Goal: Task Accomplishment & Management: Manage account settings

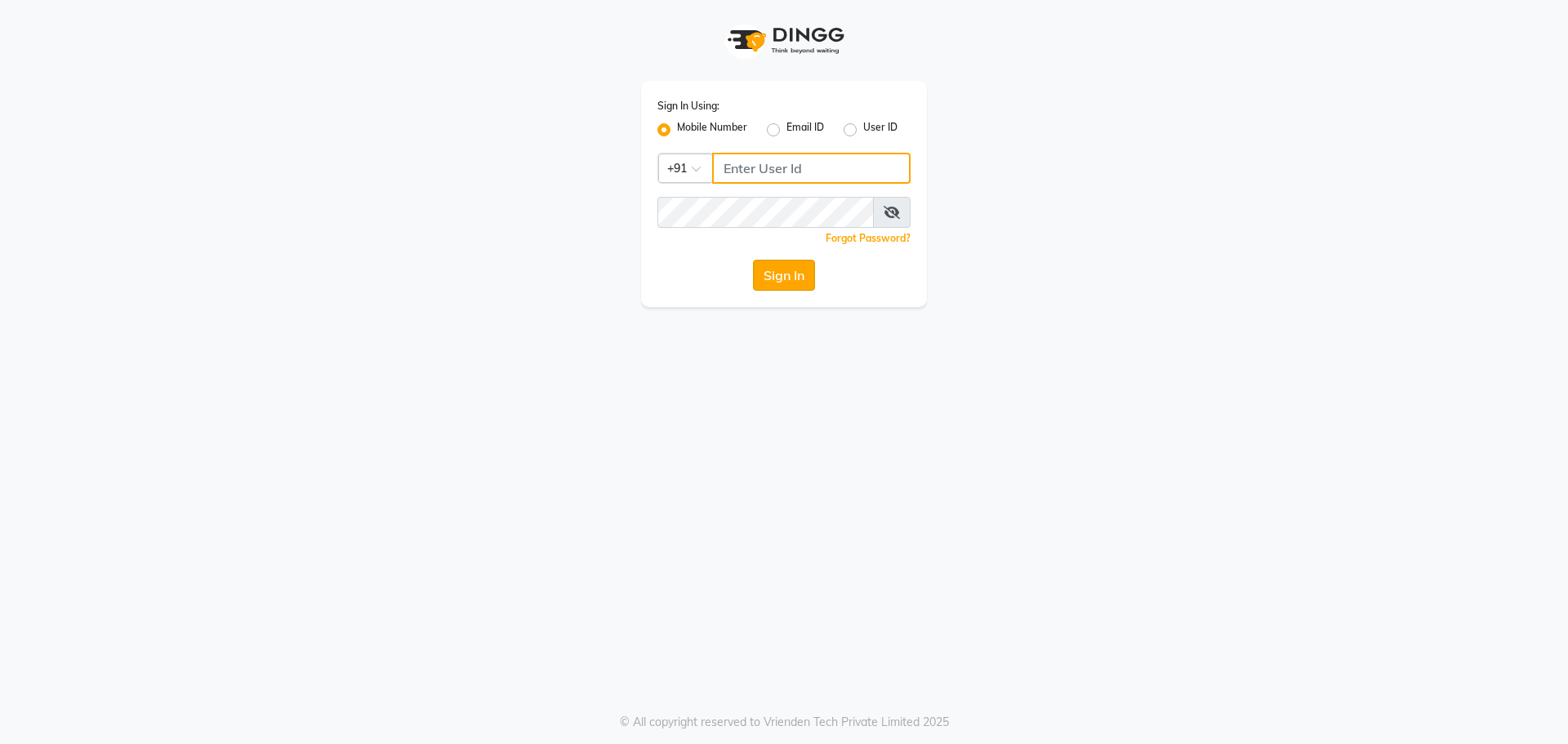
type input "9493493759"
click at [765, 277] on button "Sign In" at bounding box center [784, 275] width 62 height 31
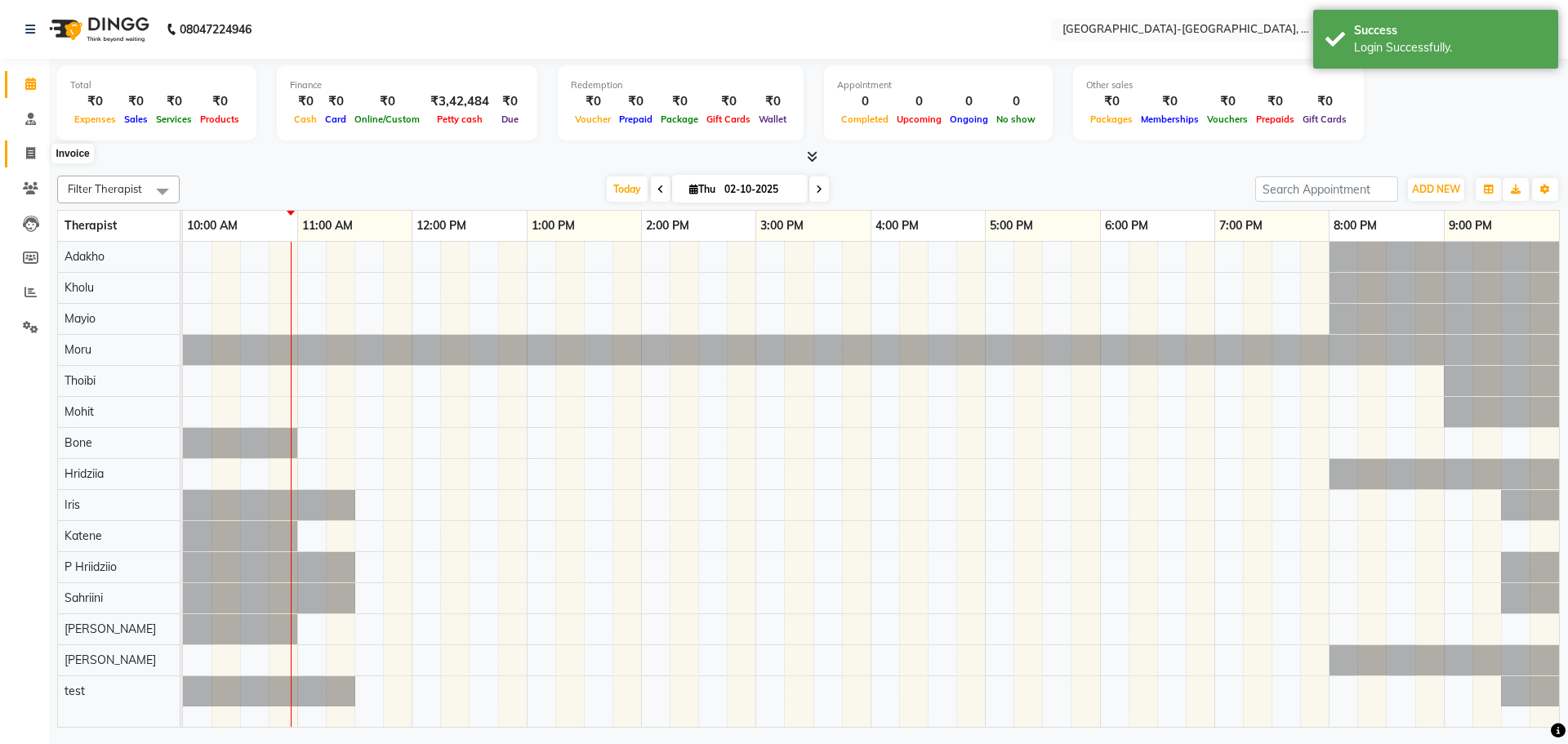
click at [28, 151] on icon at bounding box center [30, 153] width 9 height 12
select select "5851"
select select "service"
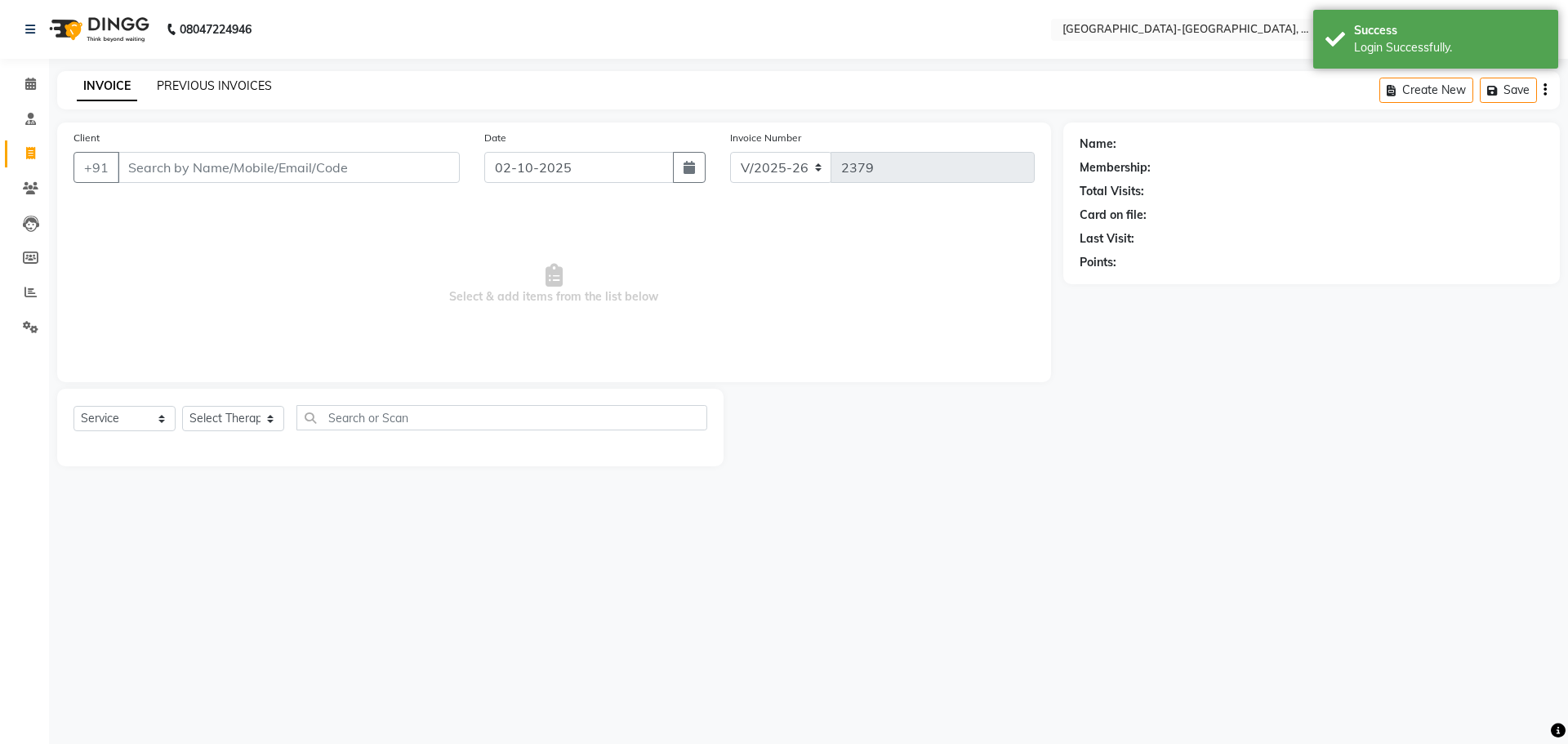
click at [233, 92] on link "PREVIOUS INVOICES" at bounding box center [214, 86] width 115 height 15
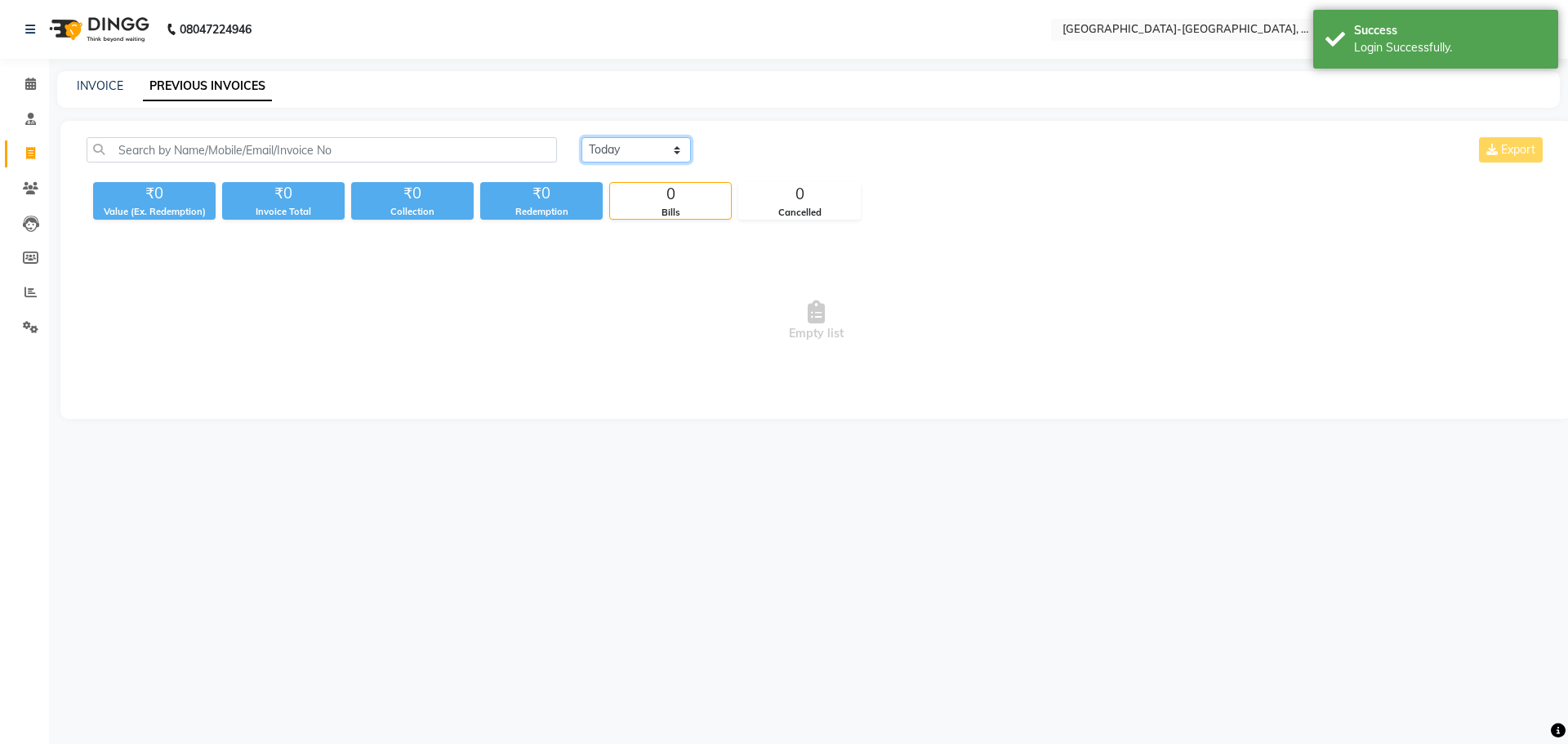
click at [681, 147] on select "Today Yesterday Custom Range" at bounding box center [635, 150] width 109 height 25
select select "yesterday"
click at [581, 137] on select "Today Yesterday Custom Range" at bounding box center [635, 150] width 109 height 25
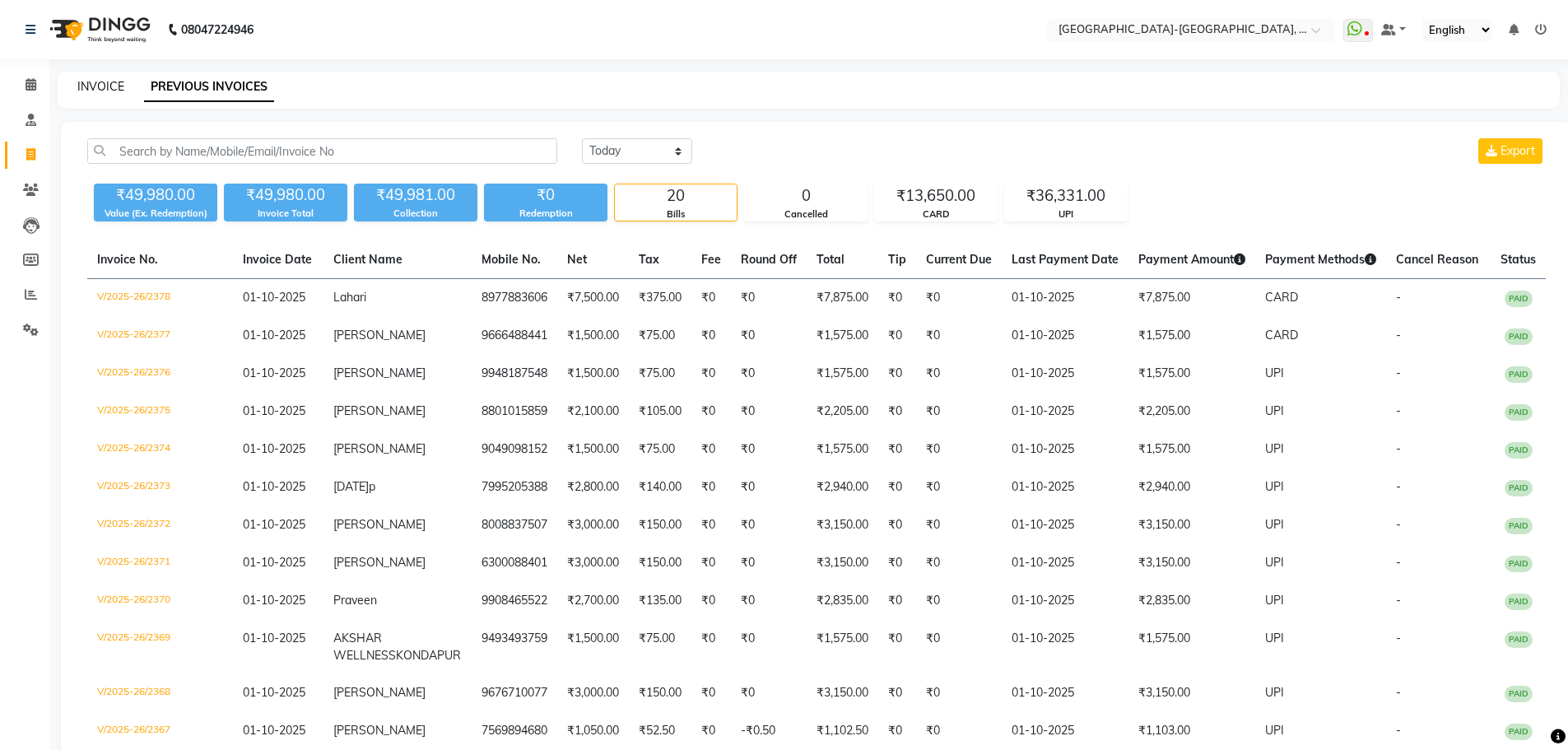
click at [102, 86] on link "INVOICE" at bounding box center [101, 87] width 47 height 15
select select "service"
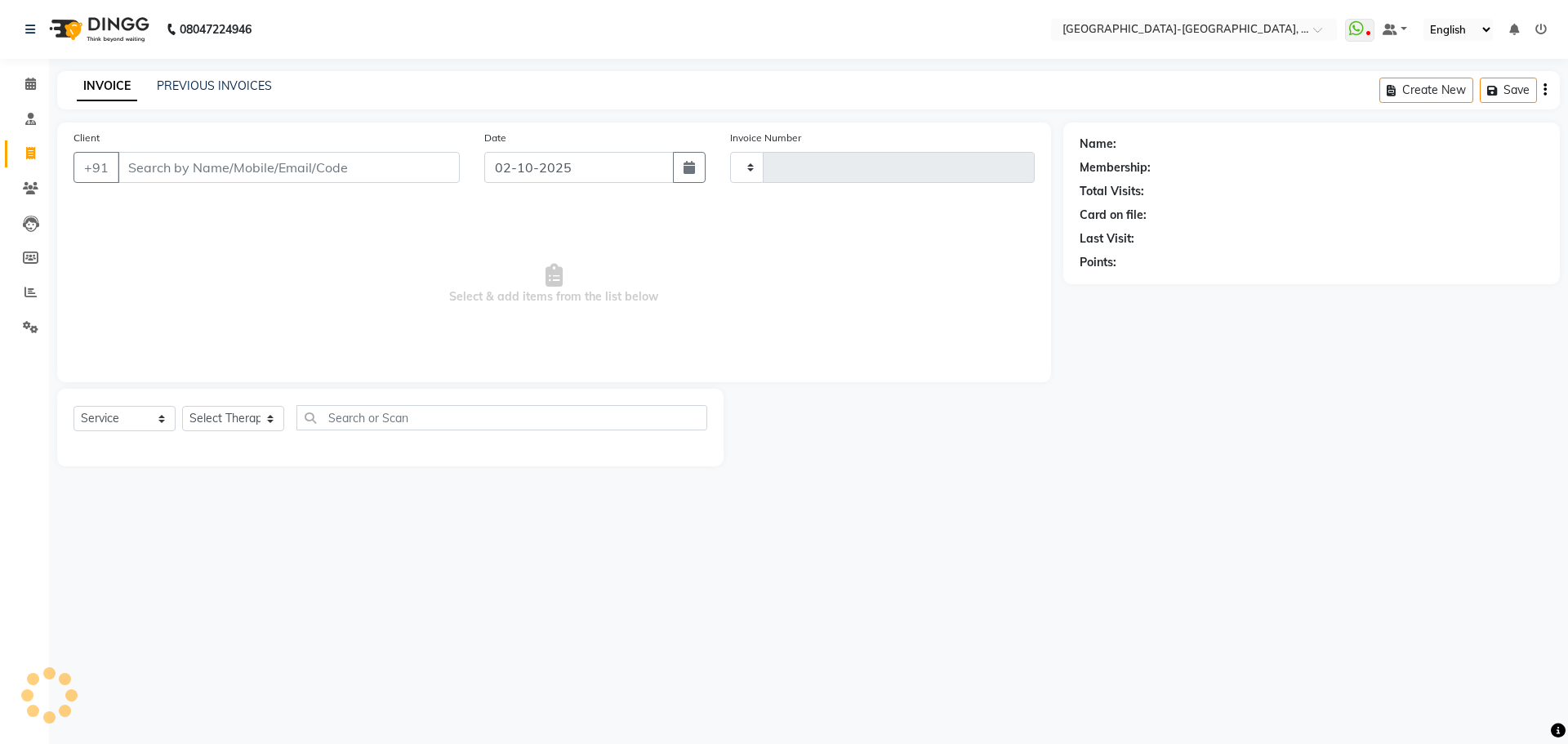
type input "2379"
select select "5851"
click at [247, 77] on div "INVOICE PREVIOUS INVOICES Create New Save" at bounding box center [809, 90] width 1502 height 38
click at [226, 92] on link "PREVIOUS INVOICES" at bounding box center [214, 86] width 115 height 15
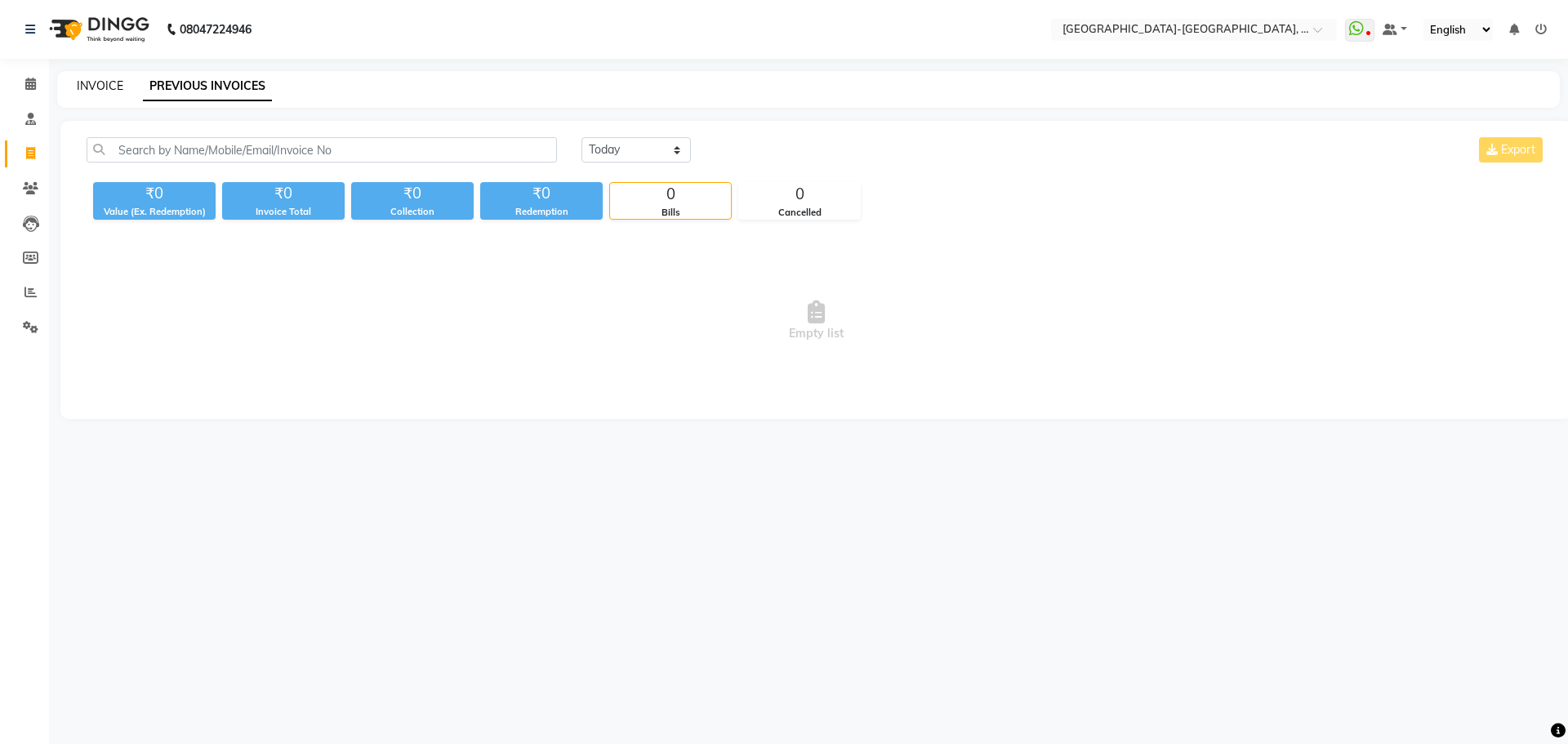
click at [106, 87] on link "INVOICE" at bounding box center [100, 86] width 47 height 15
select select "5851"
select select "service"
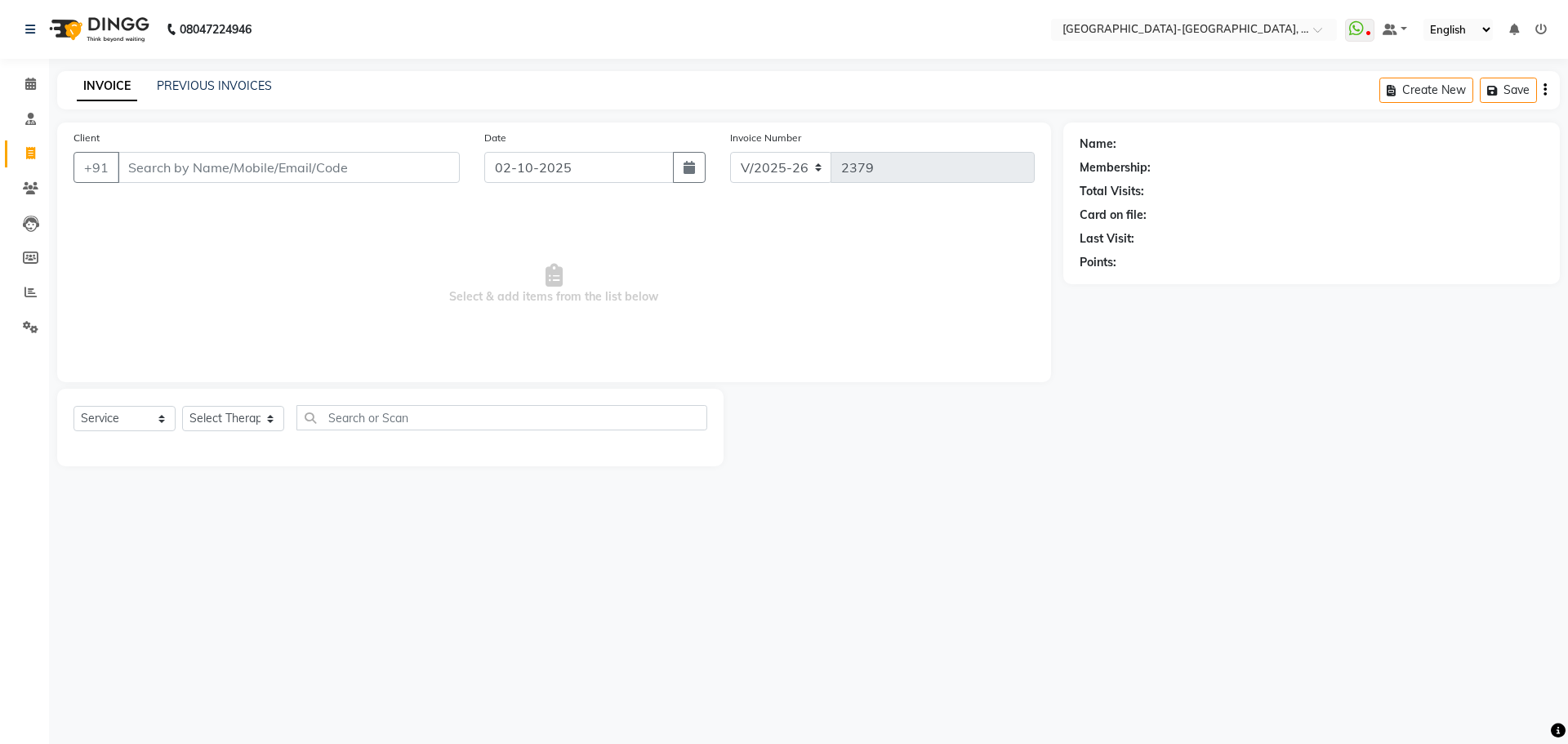
click at [196, 74] on div "INVOICE PREVIOUS INVOICES Create New Save" at bounding box center [809, 90] width 1502 height 38
click at [207, 86] on link "PREVIOUS INVOICES" at bounding box center [214, 86] width 115 height 15
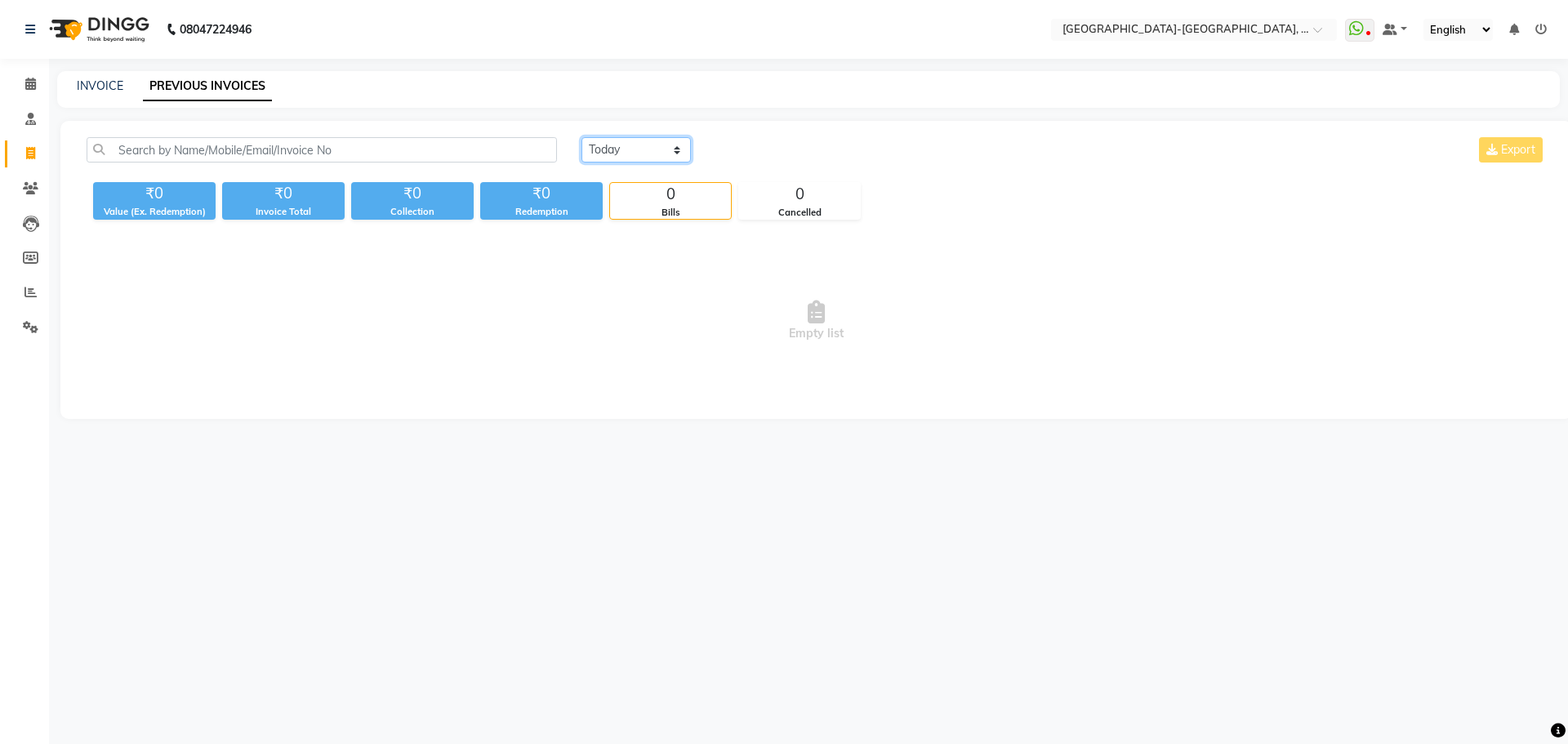
click at [677, 155] on select "Today Yesterday Custom Range" at bounding box center [635, 150] width 109 height 25
select select "yesterday"
click at [581, 137] on select "Today Yesterday Custom Range" at bounding box center [635, 150] width 109 height 25
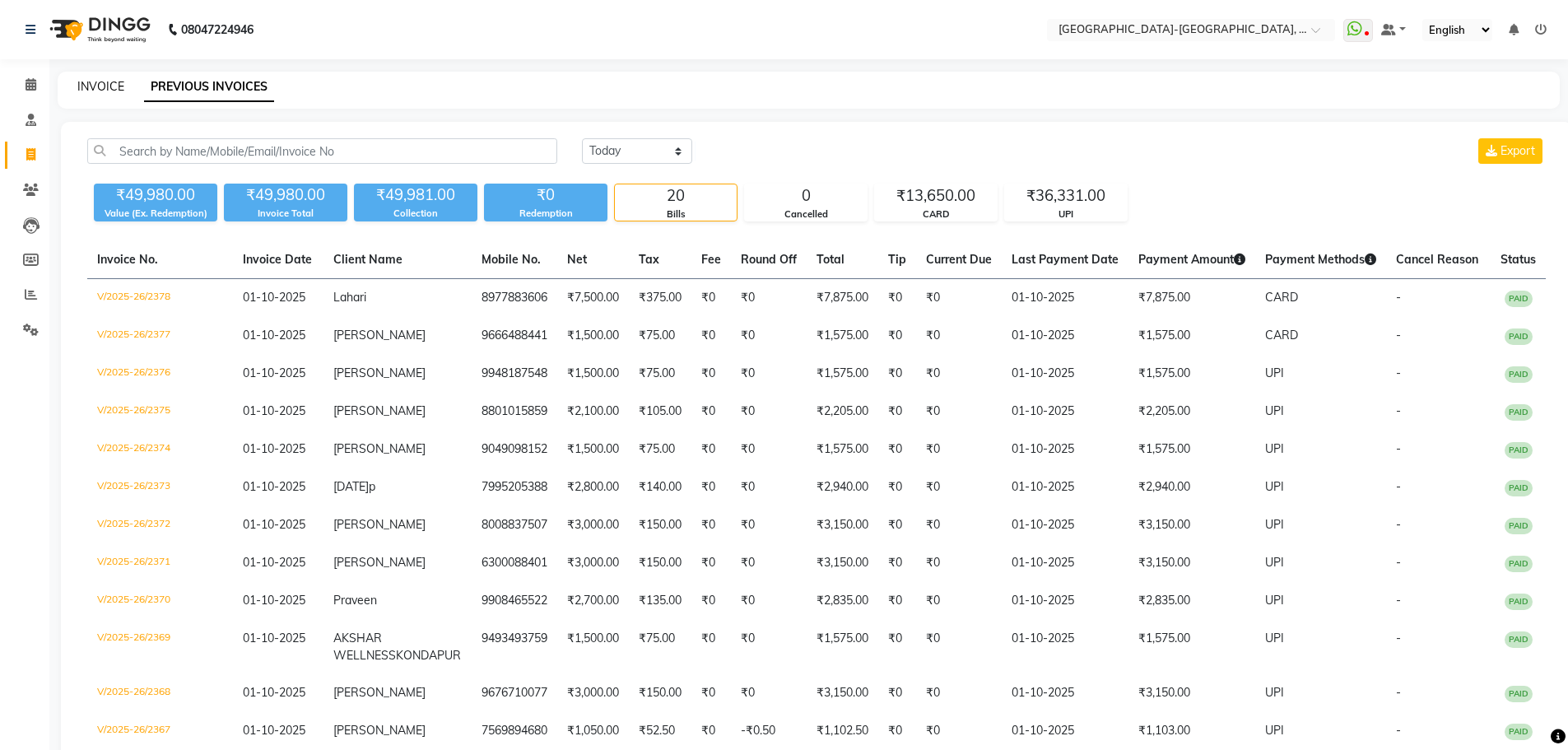
click at [97, 87] on link "INVOICE" at bounding box center [101, 87] width 47 height 15
select select "5851"
select select "service"
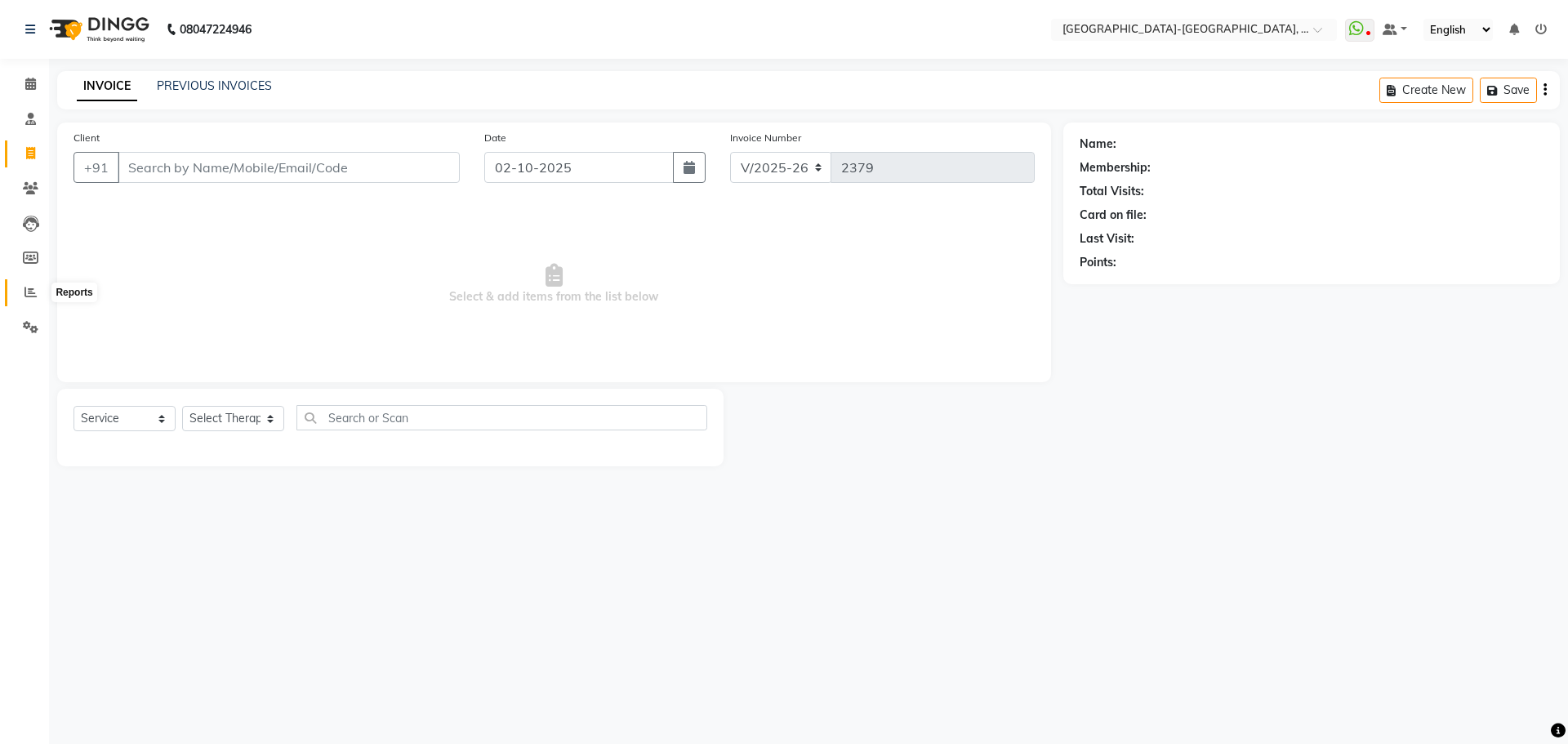
click at [31, 292] on icon at bounding box center [30, 292] width 12 height 12
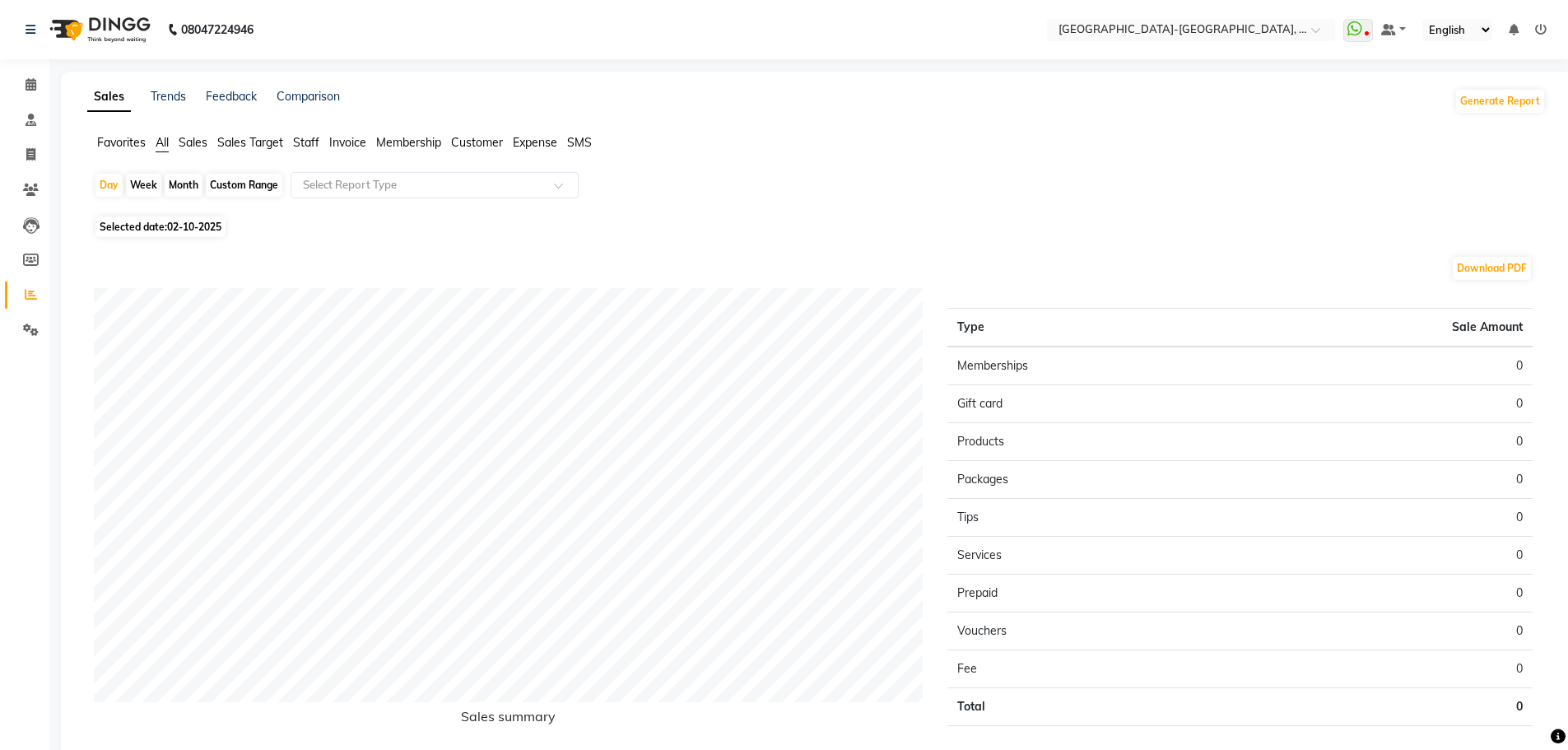
click at [309, 141] on span "Staff" at bounding box center [306, 143] width 26 height 15
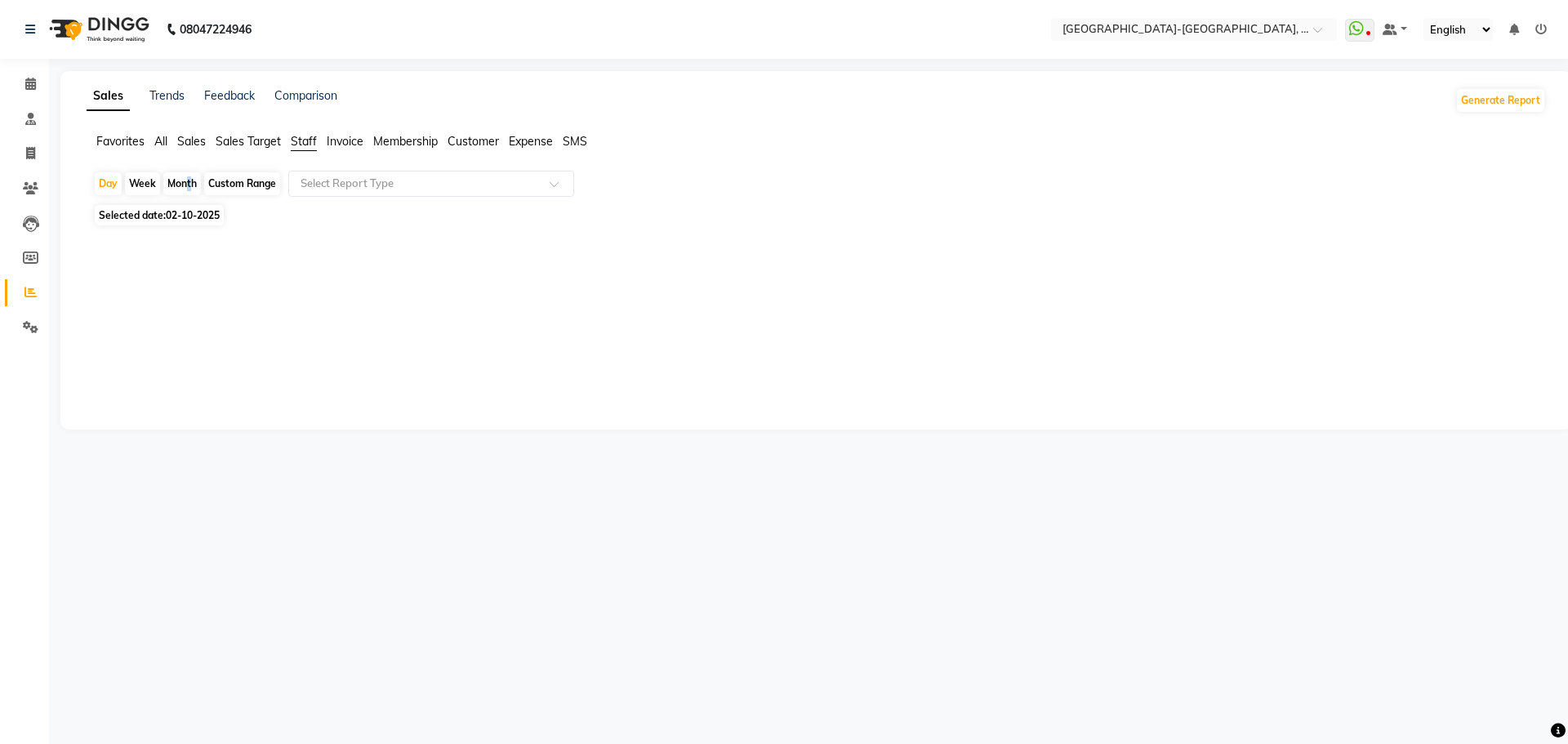
click at [187, 183] on div "Month" at bounding box center [182, 183] width 37 height 22
select select "10"
select select "2025"
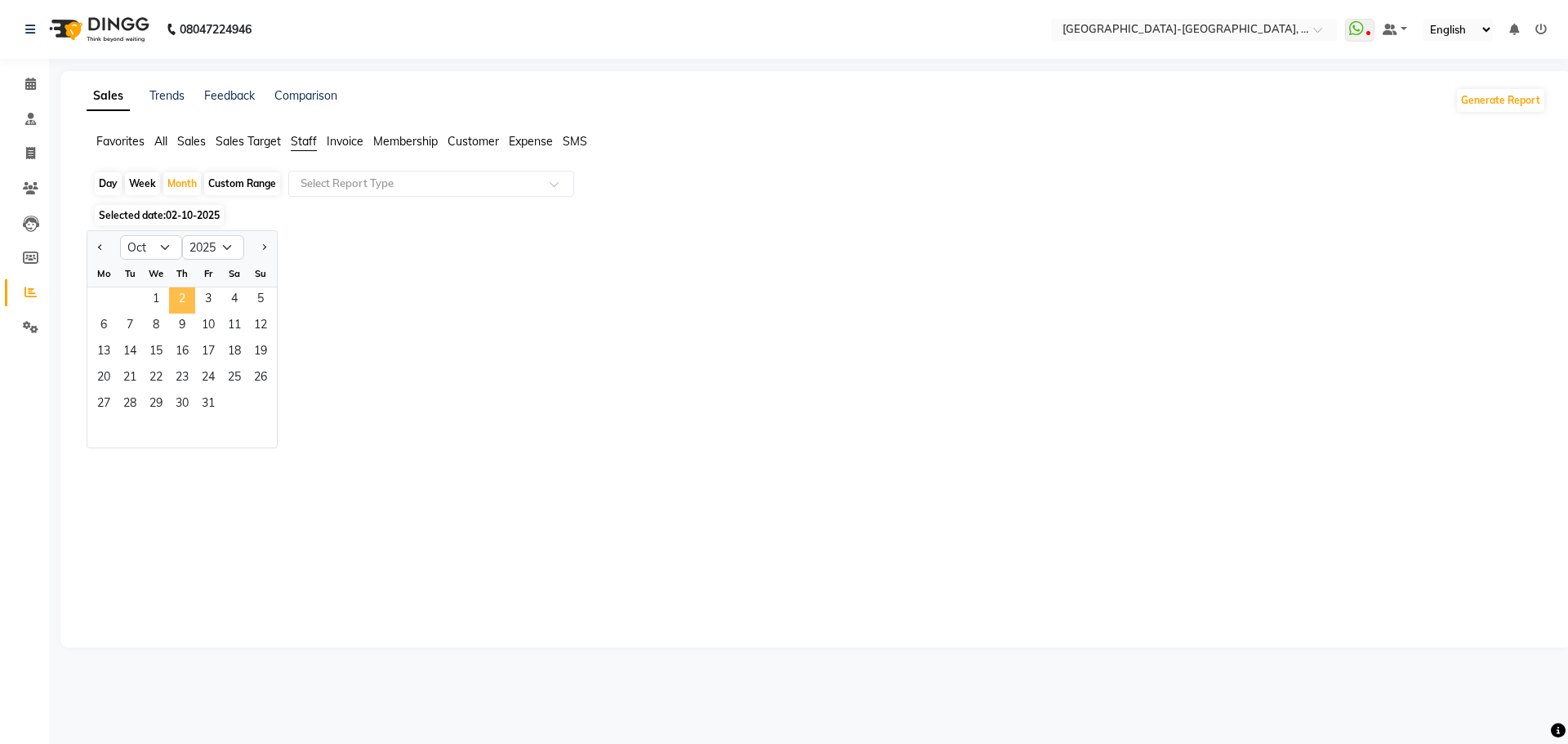
click at [177, 294] on span "2" at bounding box center [182, 300] width 26 height 26
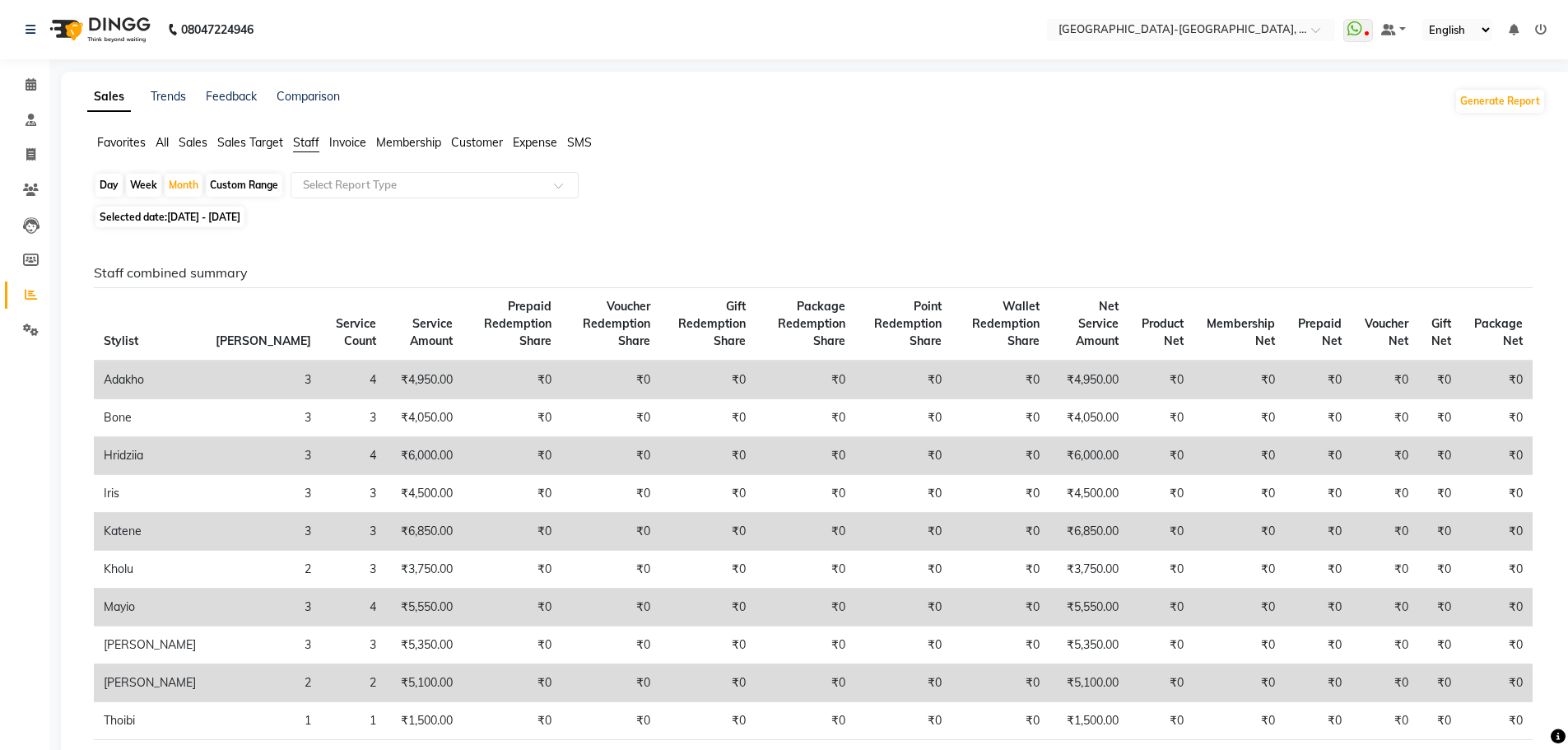
click at [111, 182] on div "Day" at bounding box center [109, 185] width 27 height 23
select select "10"
select select "2025"
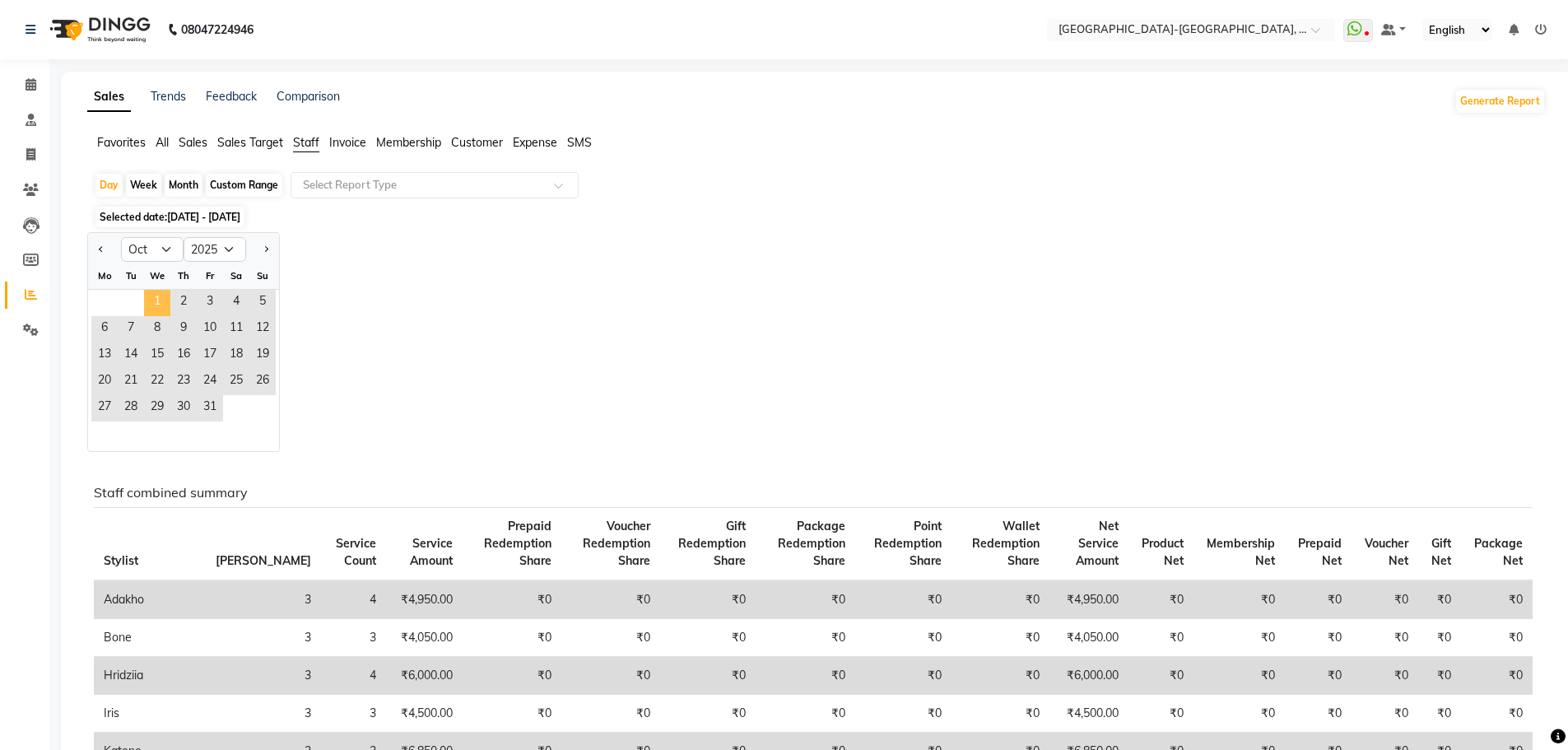
click at [164, 299] on span "1" at bounding box center [157, 302] width 26 height 26
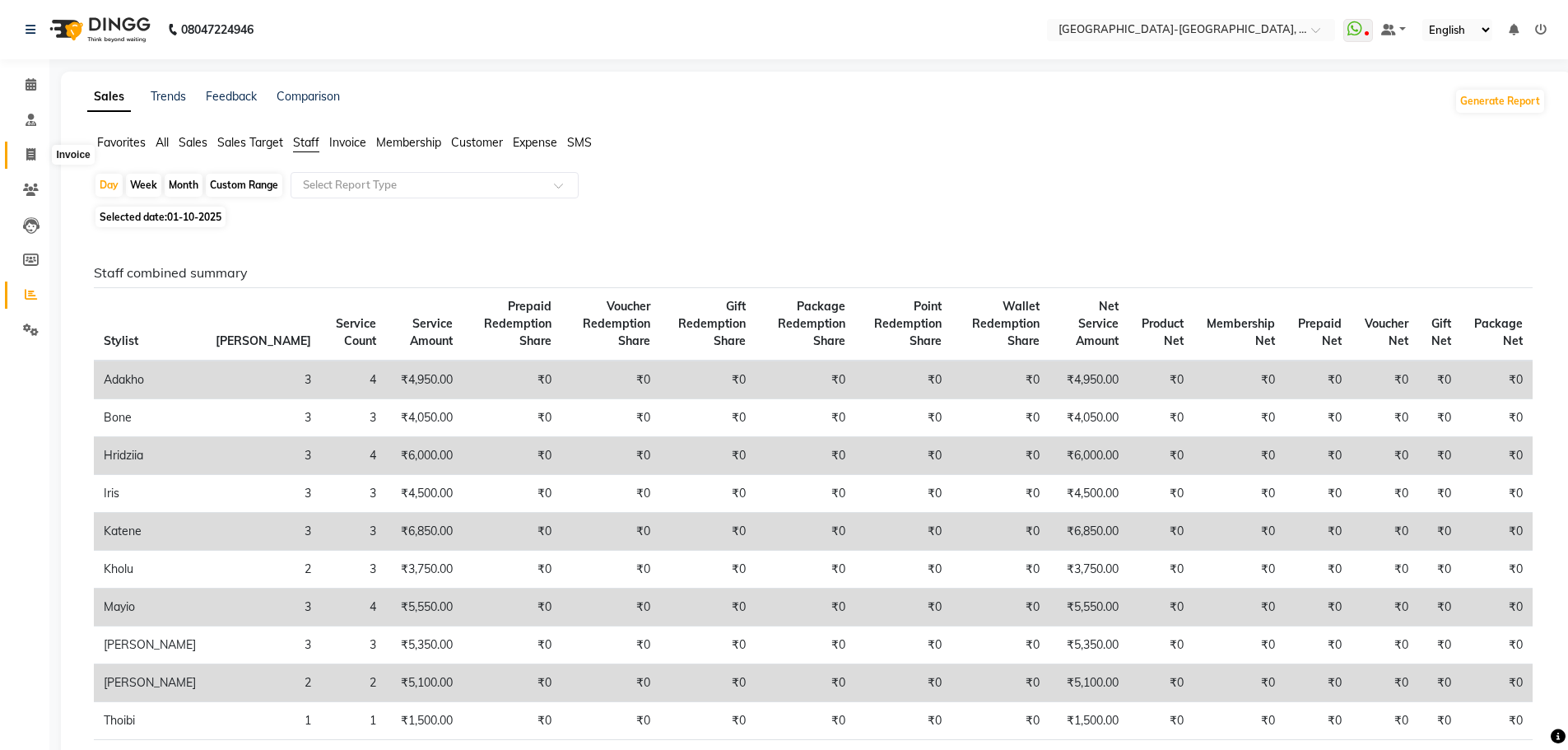
click at [32, 152] on icon at bounding box center [30, 155] width 9 height 13
select select "service"
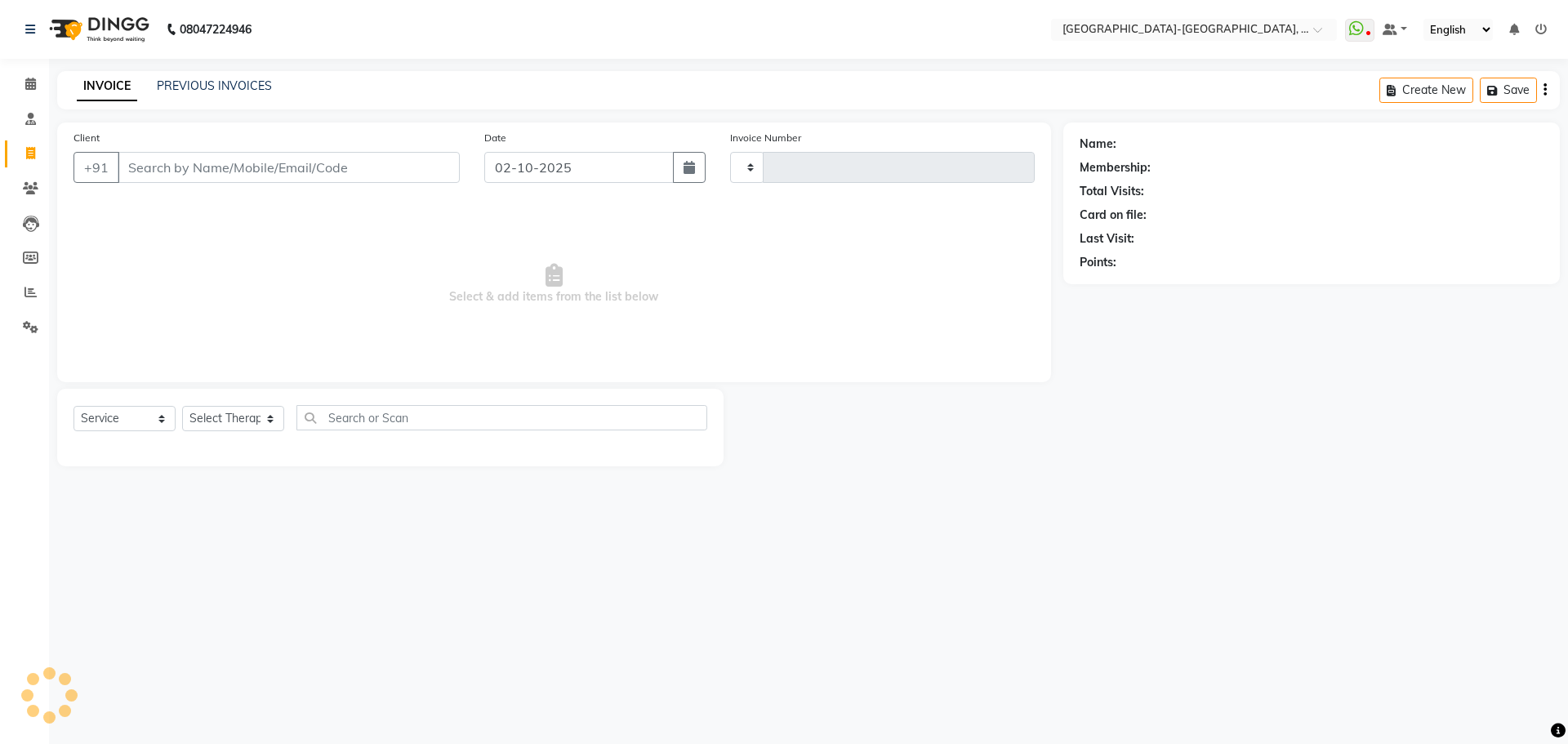
type input "2379"
select select "5851"
click at [392, 164] on input "Client" at bounding box center [288, 167] width 342 height 31
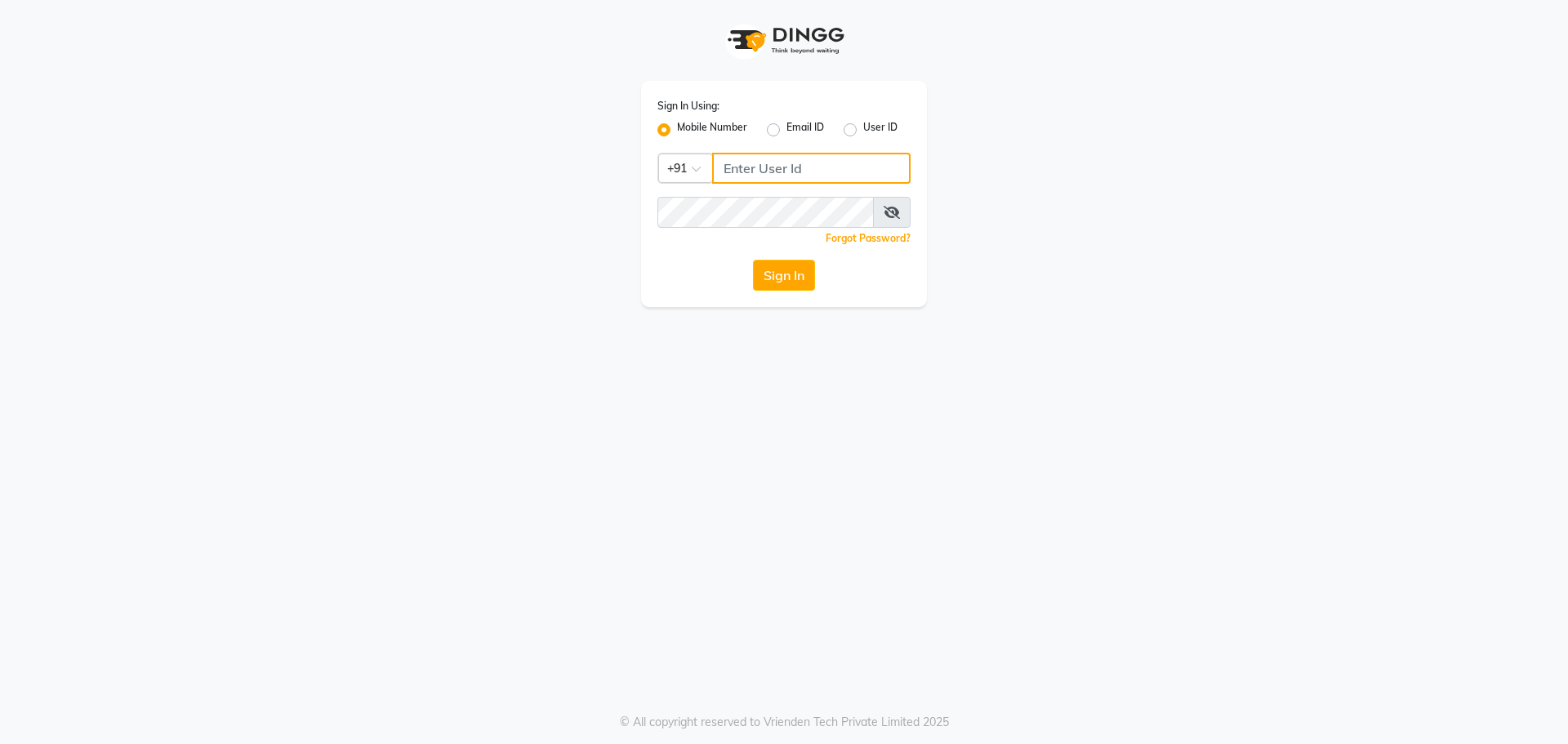
type input "9493493759"
click at [791, 272] on button "Sign In" at bounding box center [784, 275] width 62 height 31
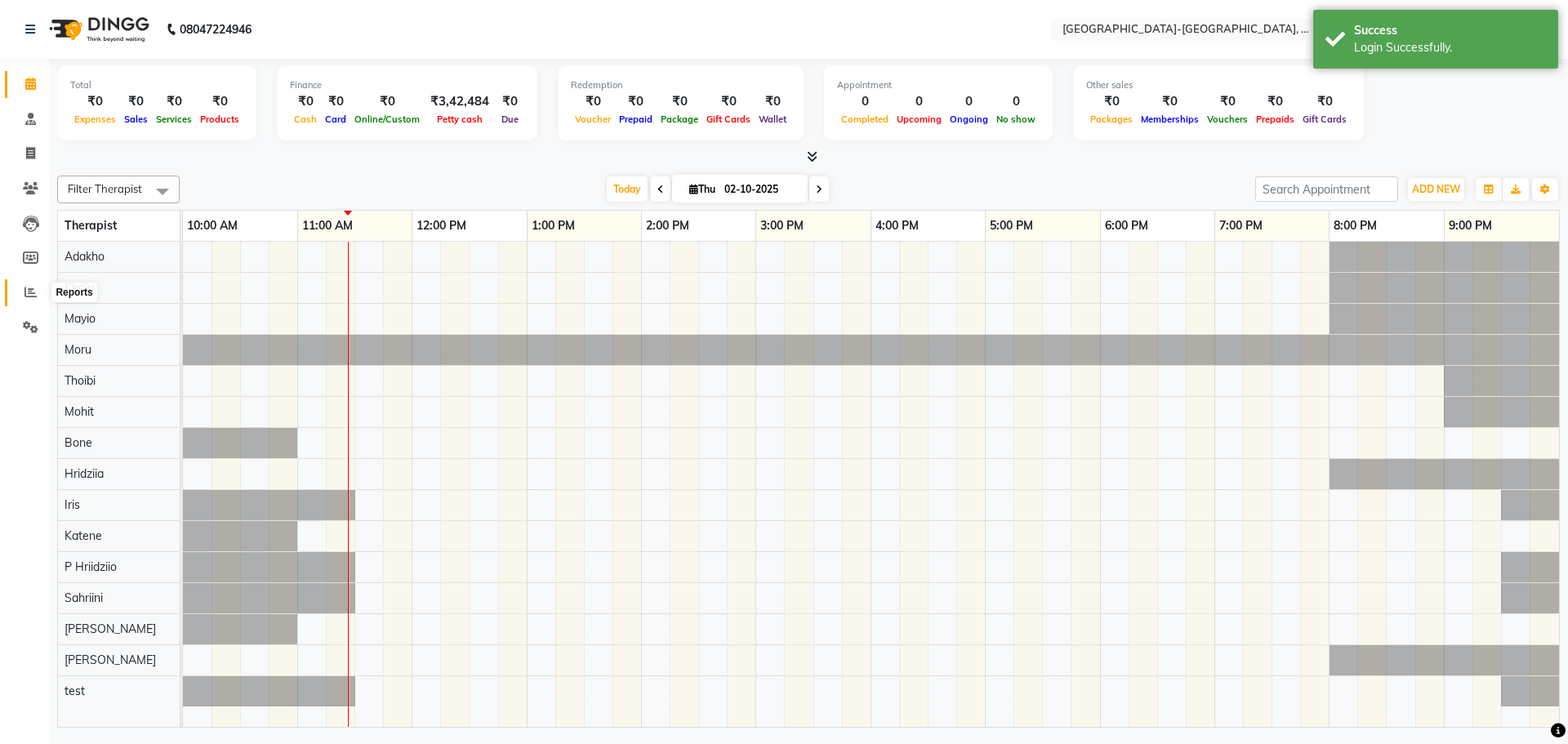
click at [32, 297] on icon at bounding box center [30, 292] width 12 height 12
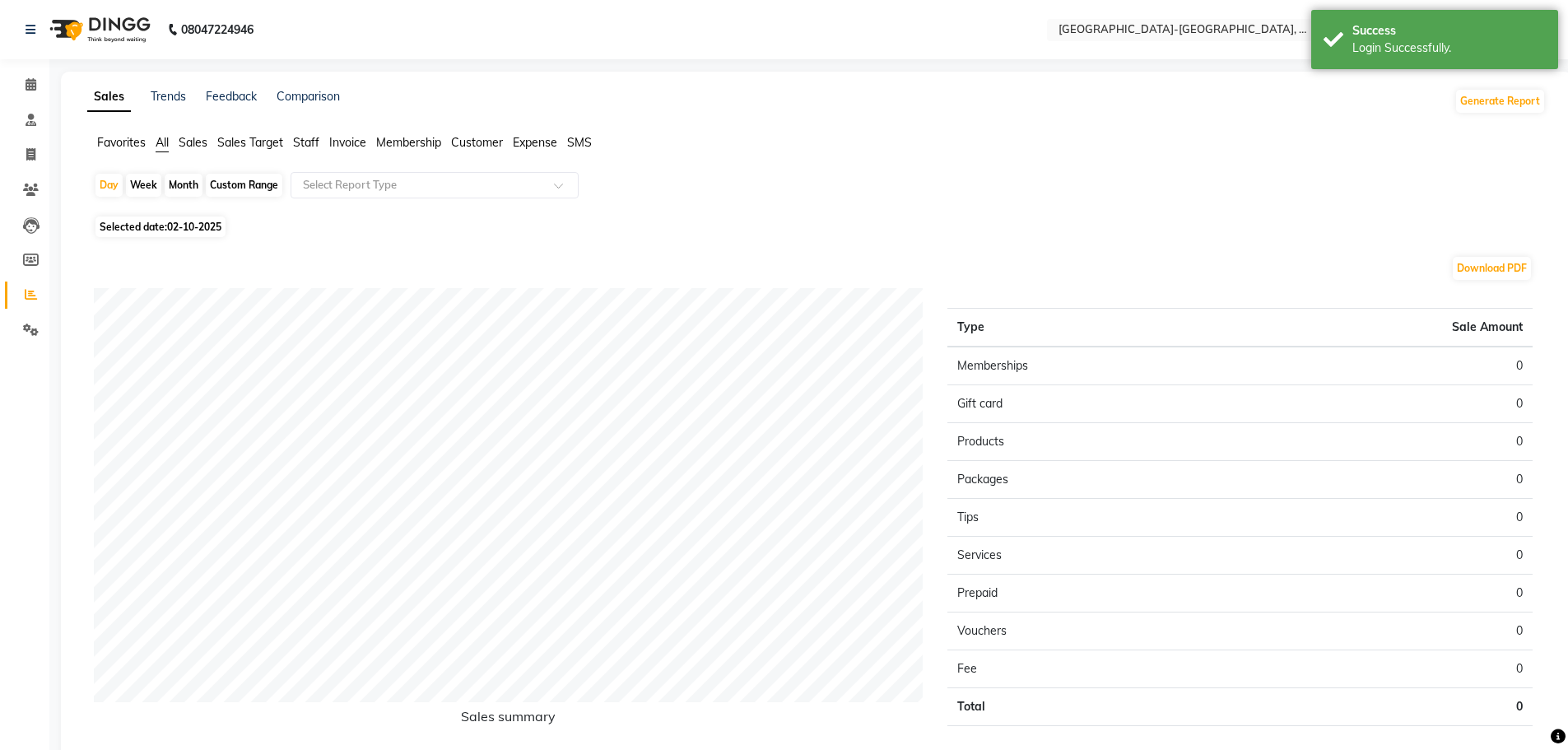
click at [185, 184] on div "Month" at bounding box center [183, 185] width 38 height 23
select select "10"
select select "2025"
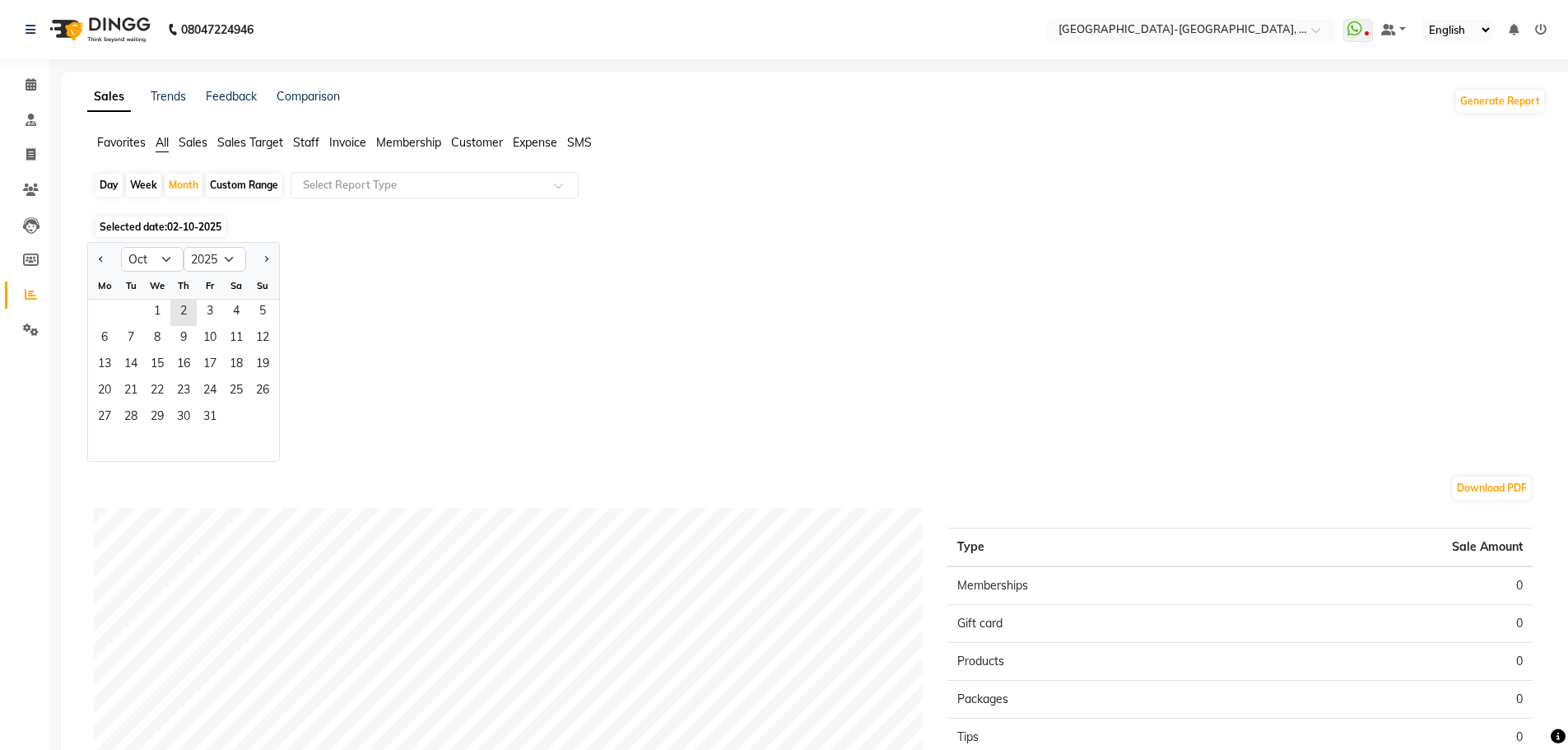
click at [238, 147] on span "Sales Target" at bounding box center [250, 143] width 65 height 15
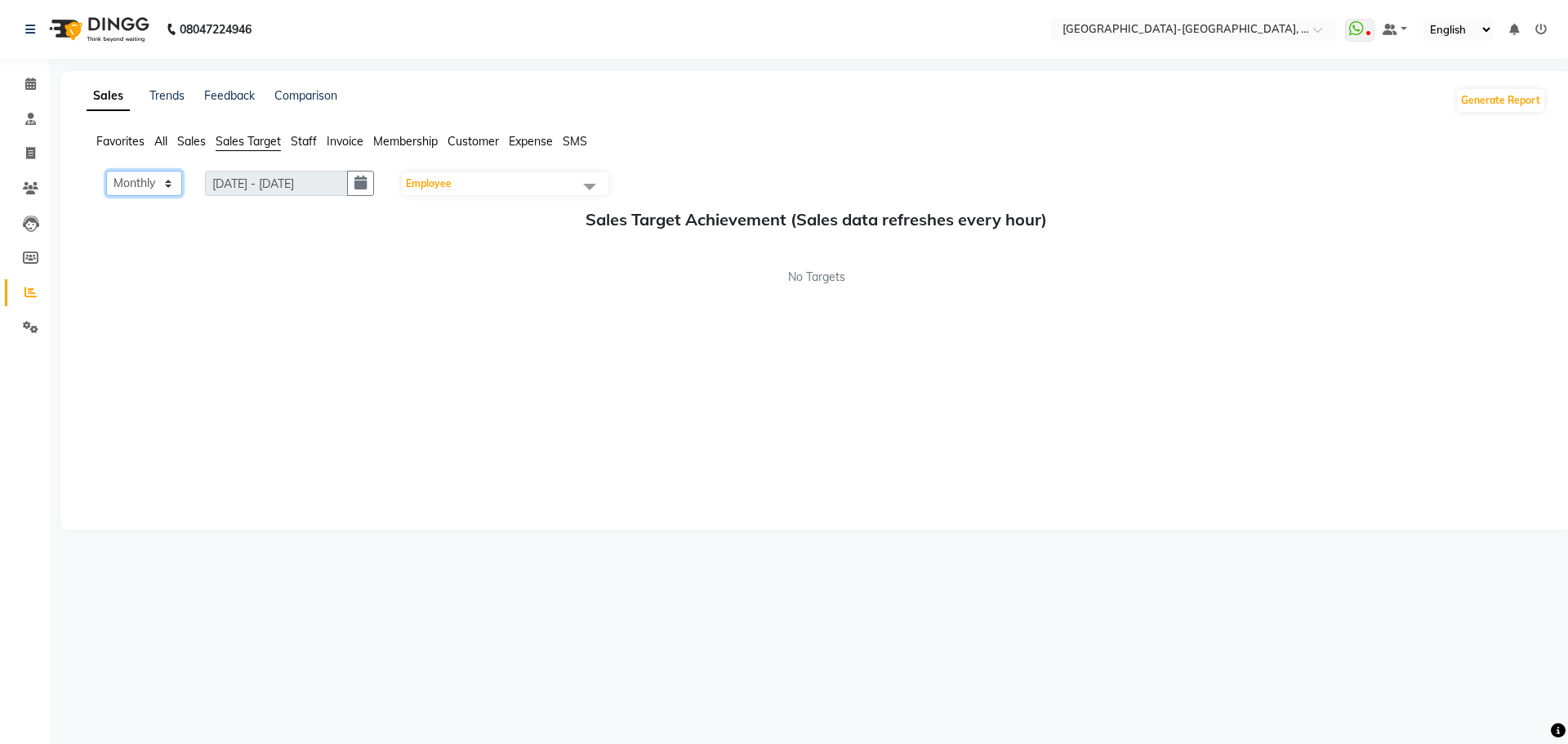
click at [167, 187] on select "Monthly Weekly" at bounding box center [143, 183] width 76 height 25
click at [171, 182] on select "Monthly Weekly" at bounding box center [143, 183] width 76 height 25
click at [197, 141] on span "Sales" at bounding box center [192, 142] width 28 height 15
select select "10"
select select "2025"
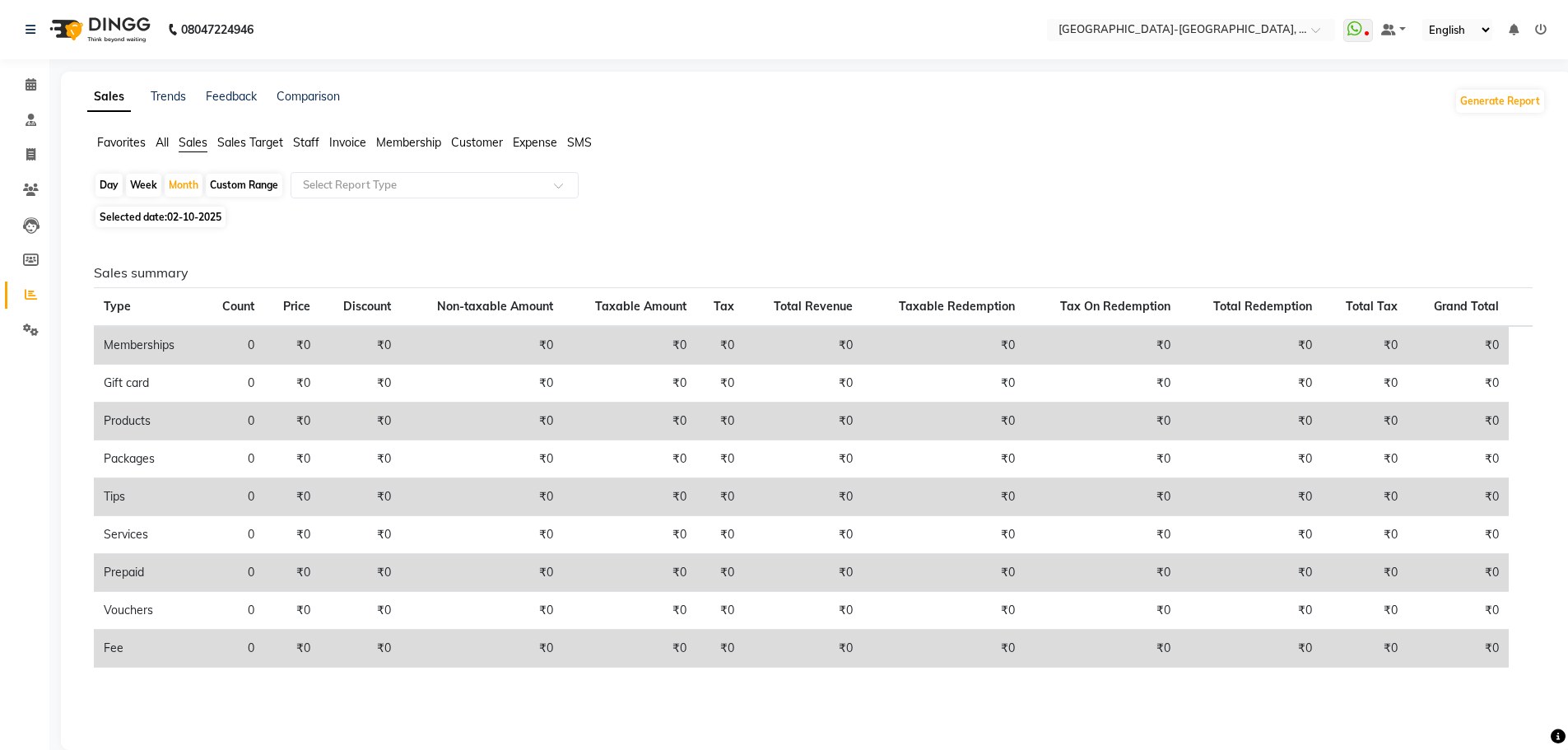
click at [311, 139] on span "Staff" at bounding box center [306, 143] width 26 height 15
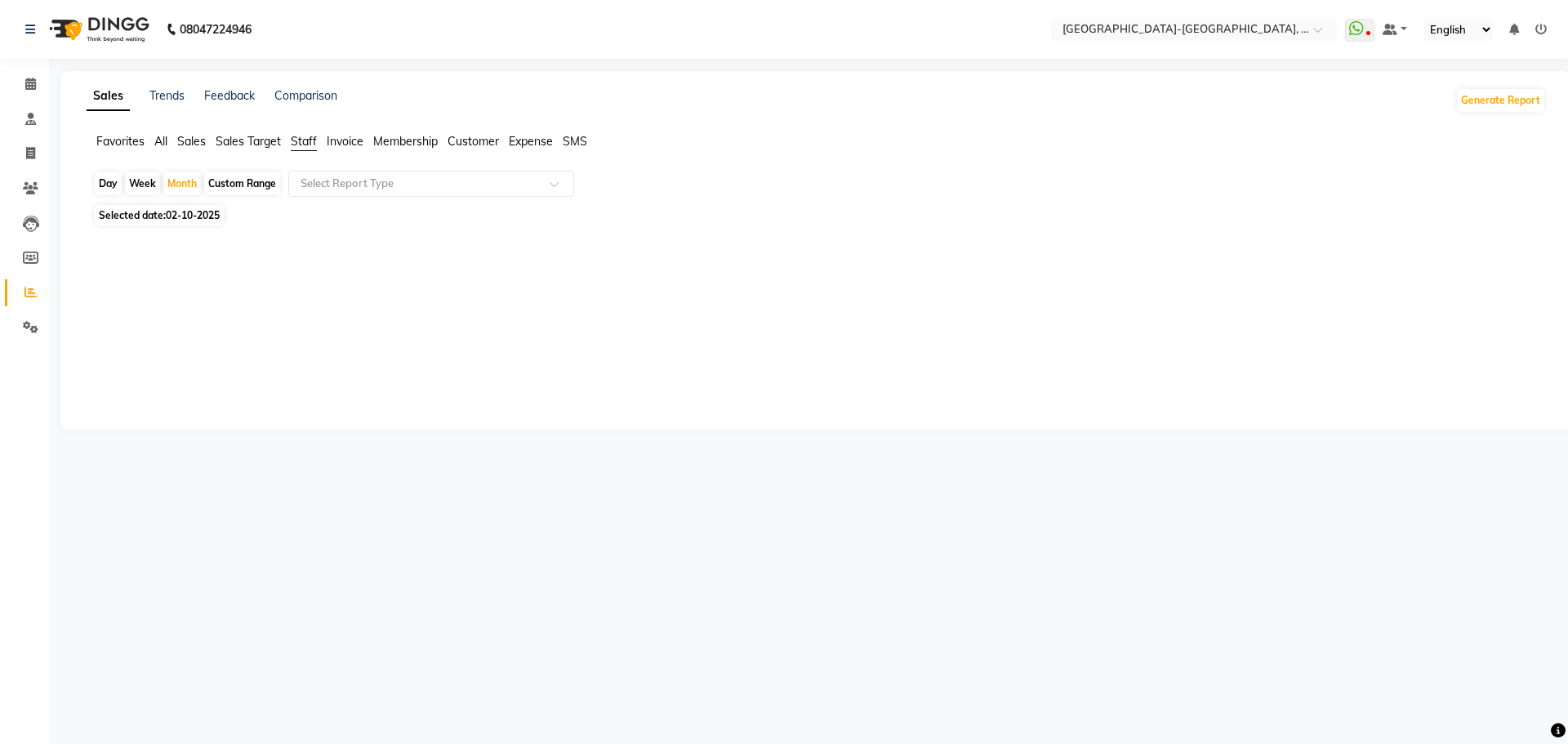
click at [350, 135] on span "Invoice" at bounding box center [345, 142] width 37 height 15
click at [311, 137] on span "Staff" at bounding box center [303, 142] width 26 height 15
click at [182, 184] on div "Month" at bounding box center [182, 183] width 37 height 22
select select "10"
select select "2025"
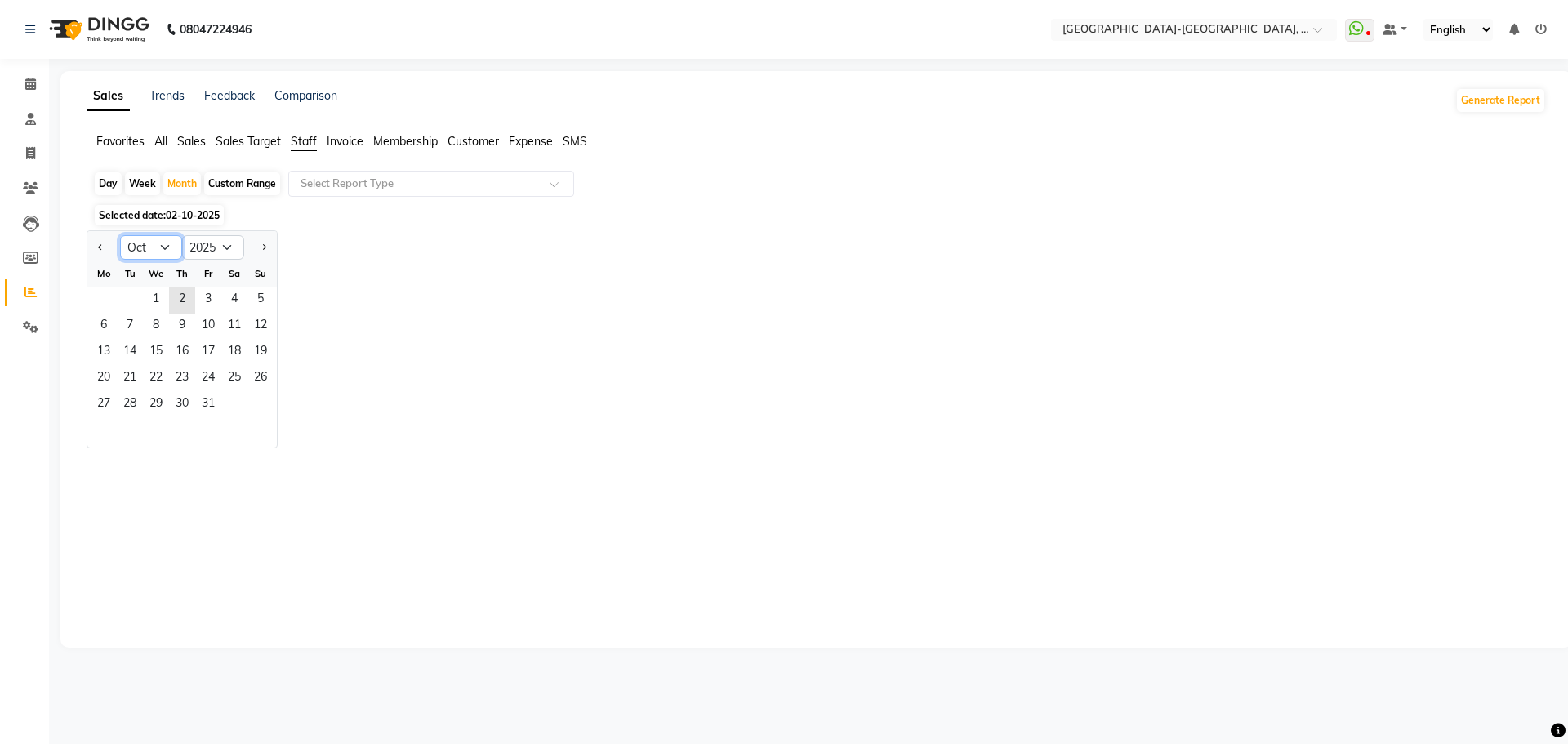
click at [165, 252] on select "Jan Feb Mar Apr May Jun Jul Aug Sep Oct Nov Dec" at bounding box center [151, 247] width 62 height 24
select select "9"
click at [120, 235] on select "Jan Feb Mar Apr May Jun Jul Aug Sep Oct Nov Dec" at bounding box center [151, 247] width 62 height 24
click at [134, 404] on span "30" at bounding box center [129, 405] width 26 height 26
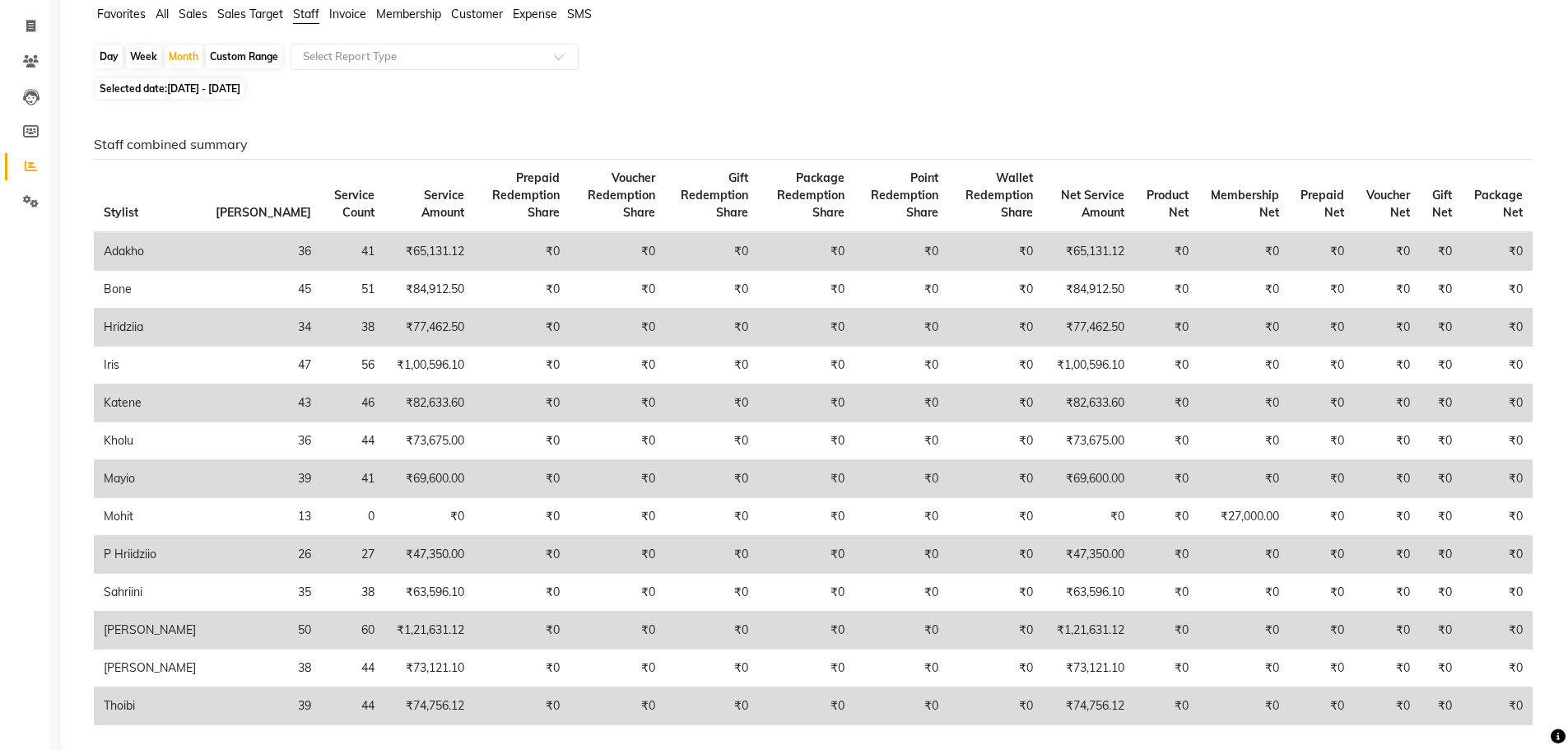
scroll to position [165, 0]
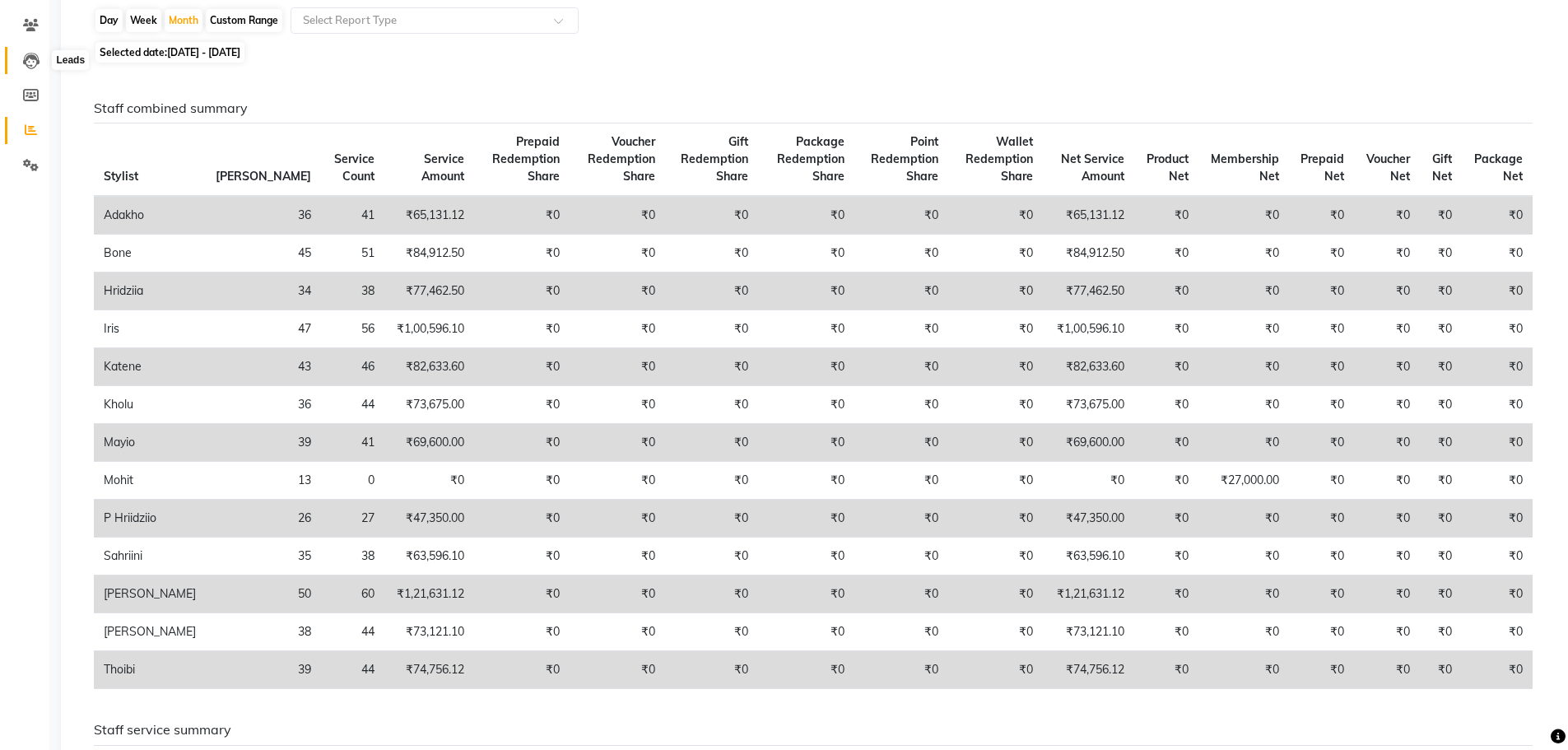
click at [27, 62] on icon at bounding box center [31, 61] width 17 height 17
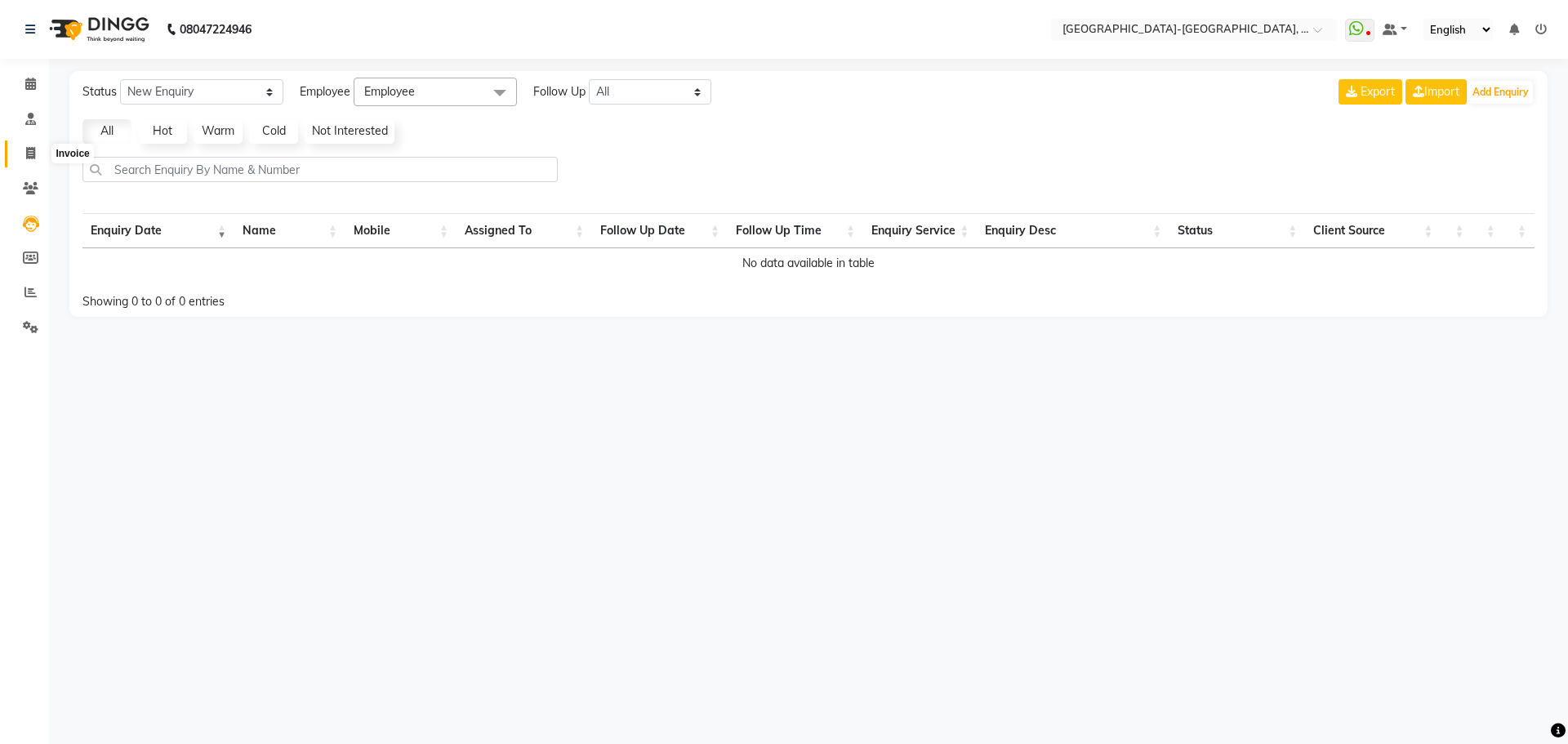
click at [37, 152] on span at bounding box center [31, 154] width 28 height 19
select select "service"
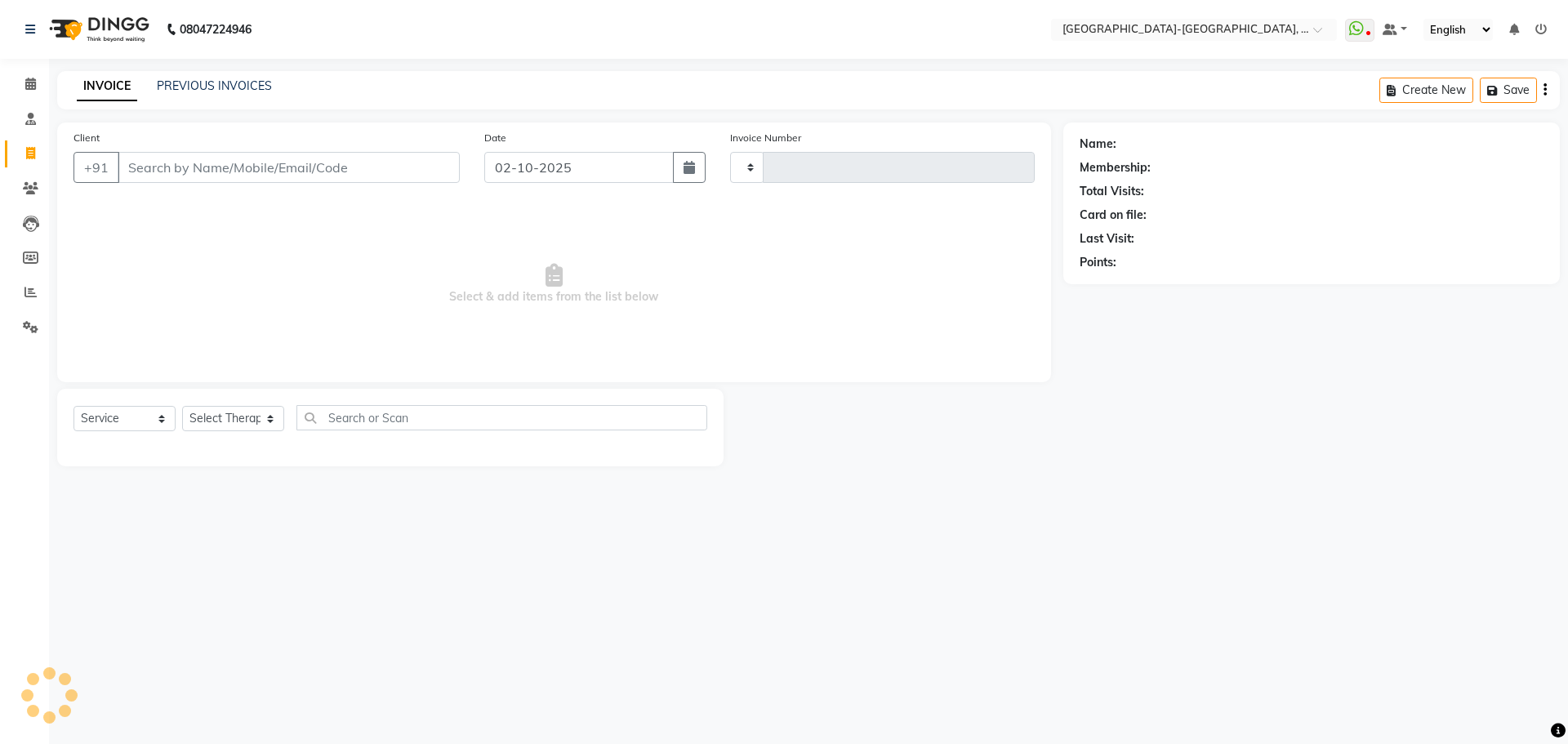
type input "2379"
select select "5851"
click at [30, 290] on icon at bounding box center [30, 292] width 12 height 12
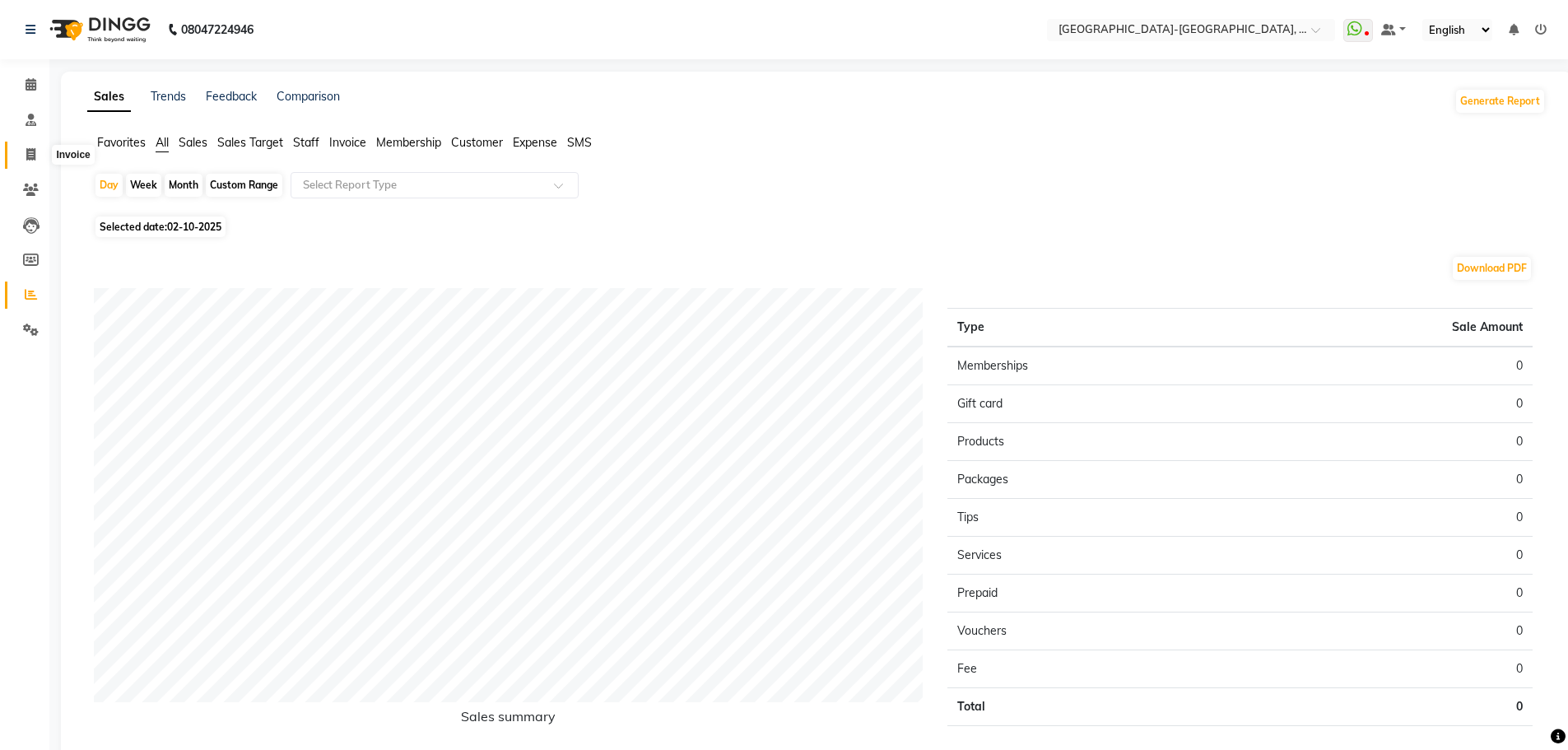
click at [31, 154] on icon at bounding box center [30, 155] width 9 height 13
select select "service"
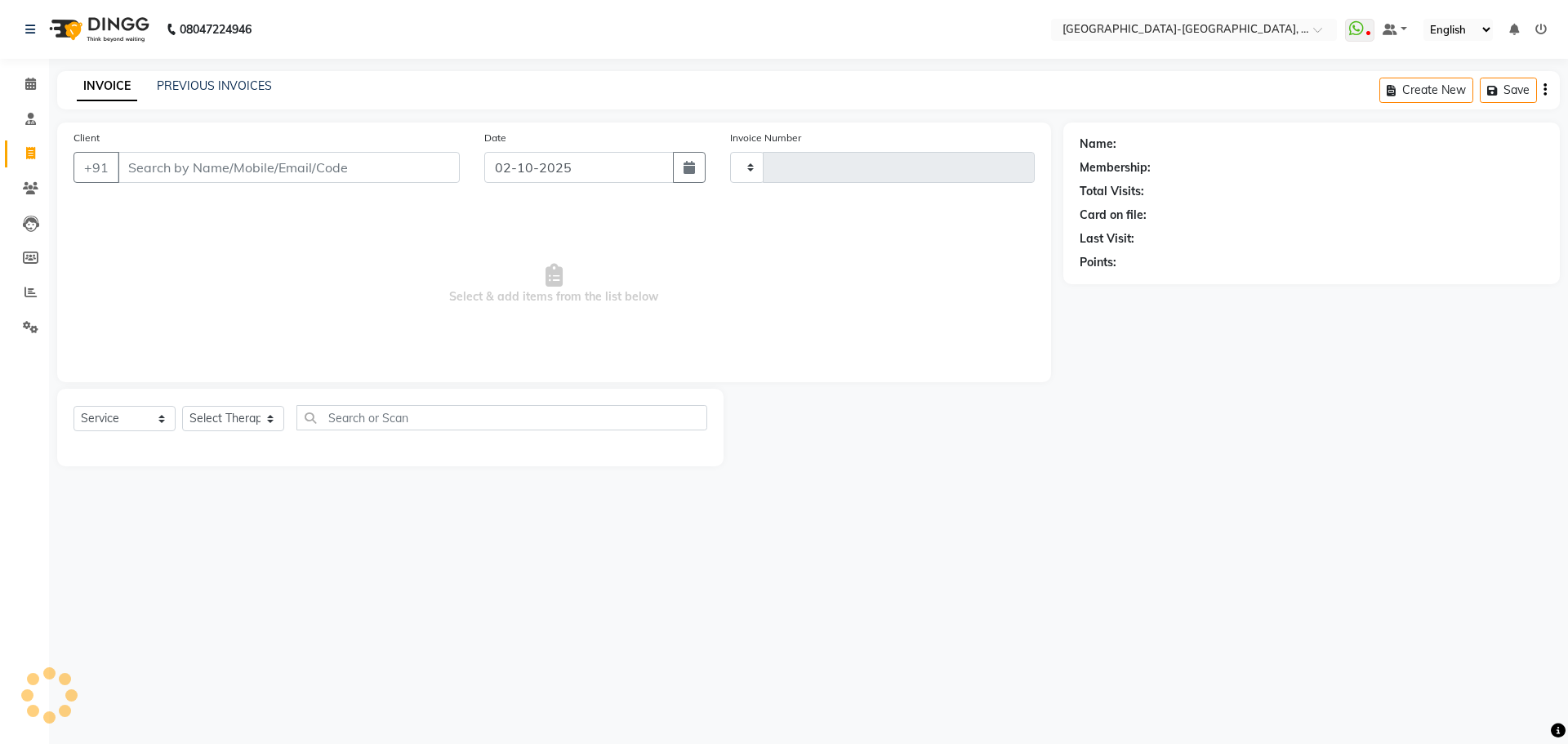
type input "2379"
select select "5851"
click at [224, 85] on link "PREVIOUS INVOICES" at bounding box center [214, 86] width 115 height 15
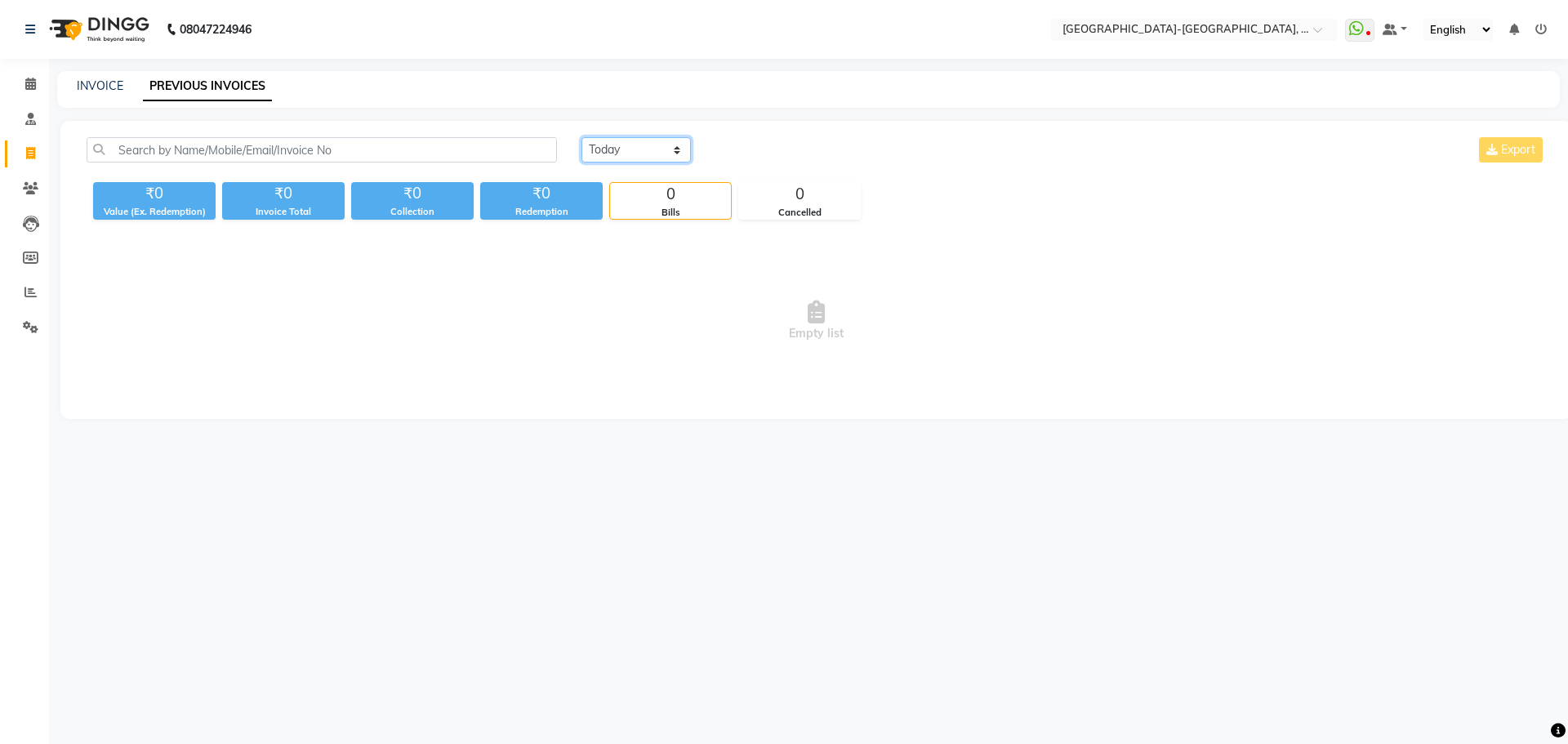
click at [678, 152] on select "Today Yesterday Custom Range" at bounding box center [635, 150] width 109 height 25
select select "yesterday"
click at [581, 137] on select "Today Yesterday Custom Range" at bounding box center [635, 150] width 109 height 25
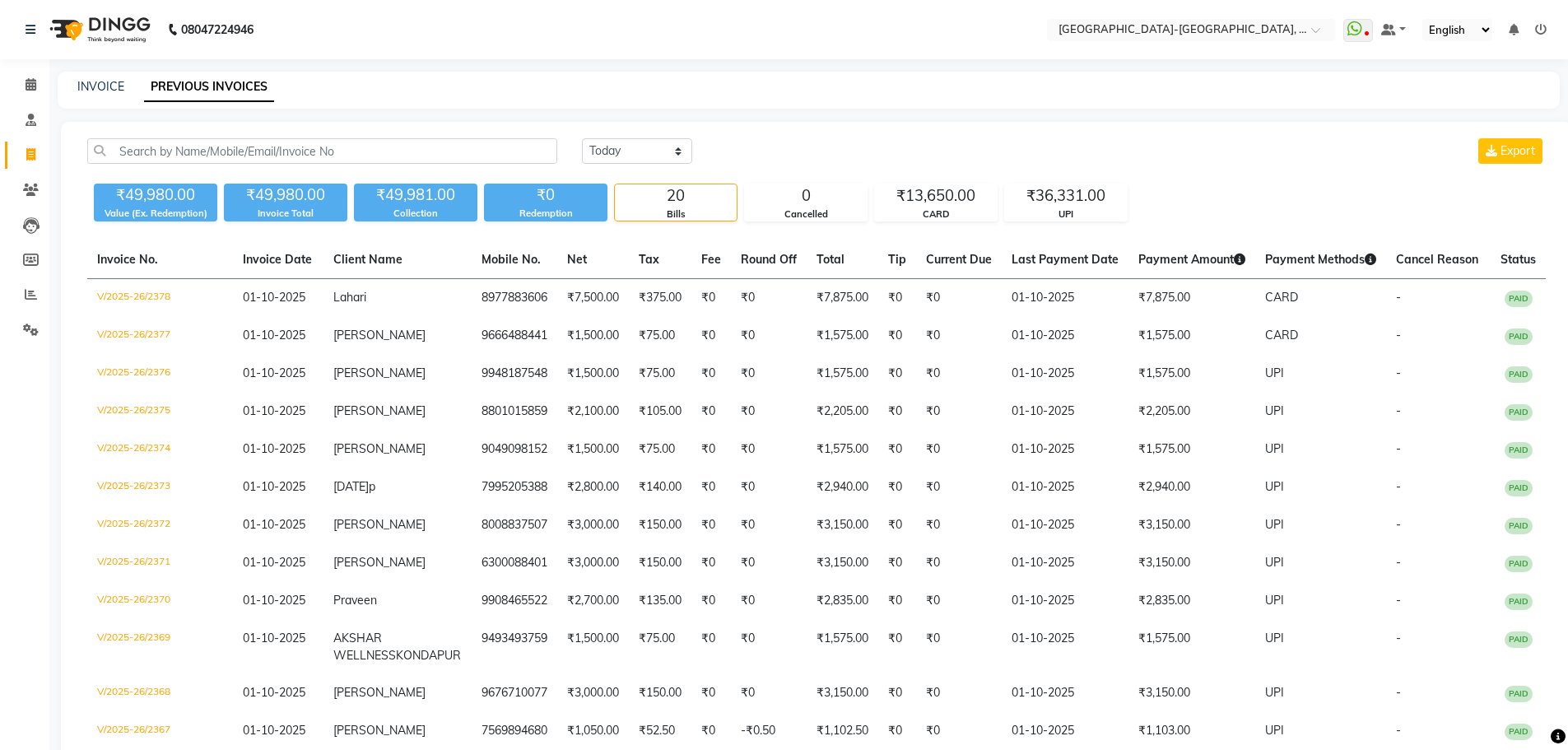
click at [103, 77] on div "INVOICE PREVIOUS INVOICES" at bounding box center [809, 90] width 1503 height 37
click at [104, 86] on link "INVOICE" at bounding box center [101, 87] width 47 height 15
select select "5851"
select select "service"
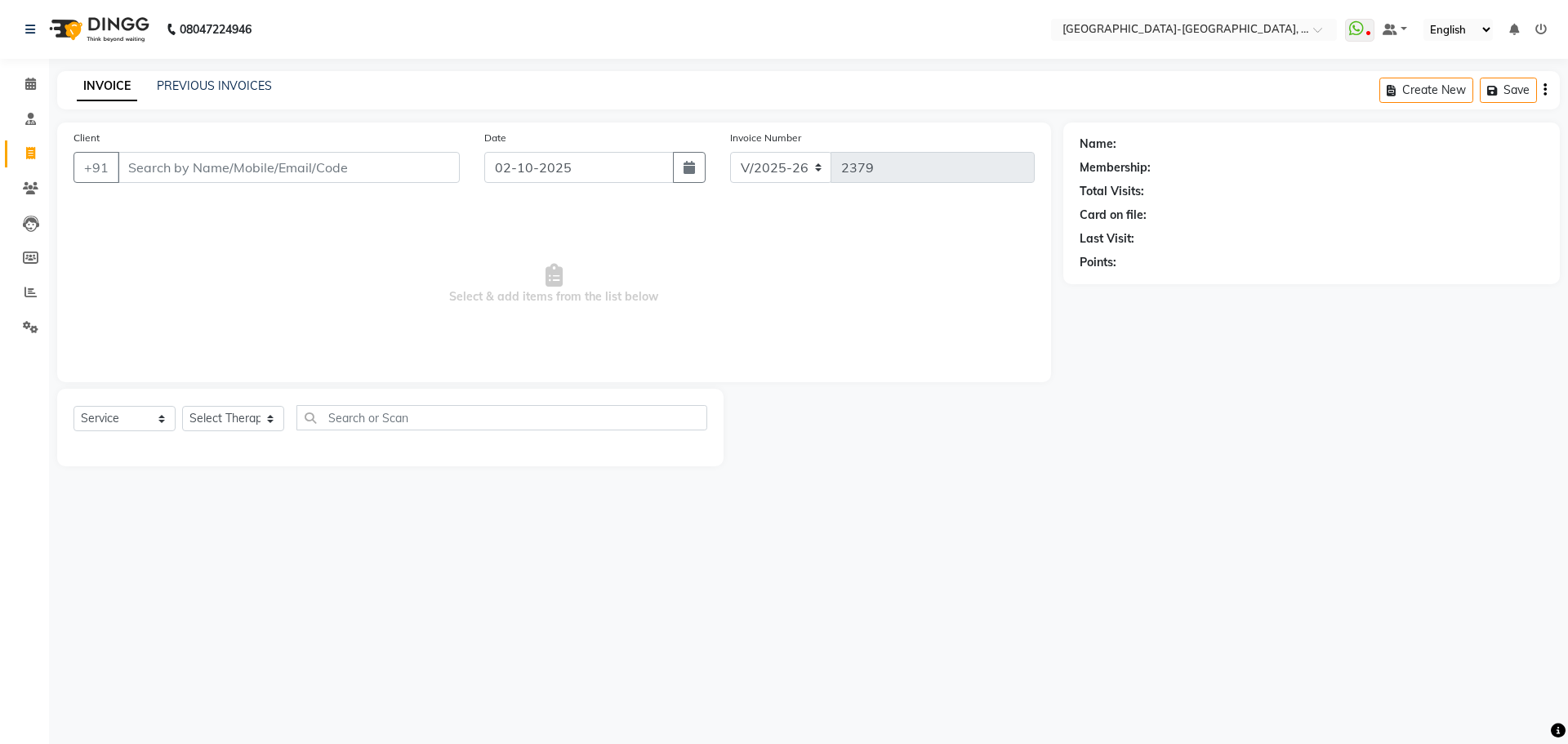
click at [186, 181] on input "Client" at bounding box center [288, 167] width 342 height 31
click at [162, 175] on input "Client" at bounding box center [288, 167] width 342 height 31
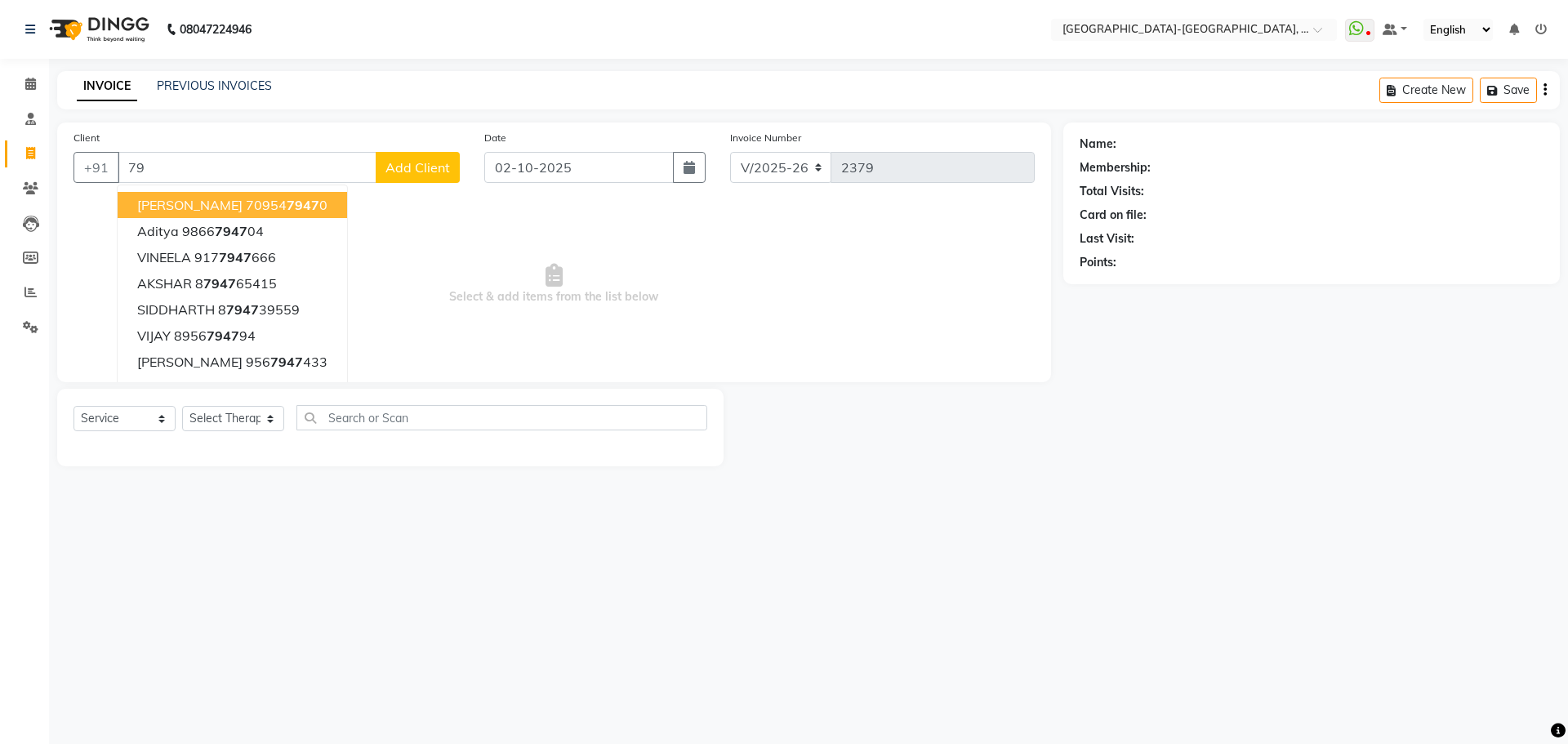
type input "7"
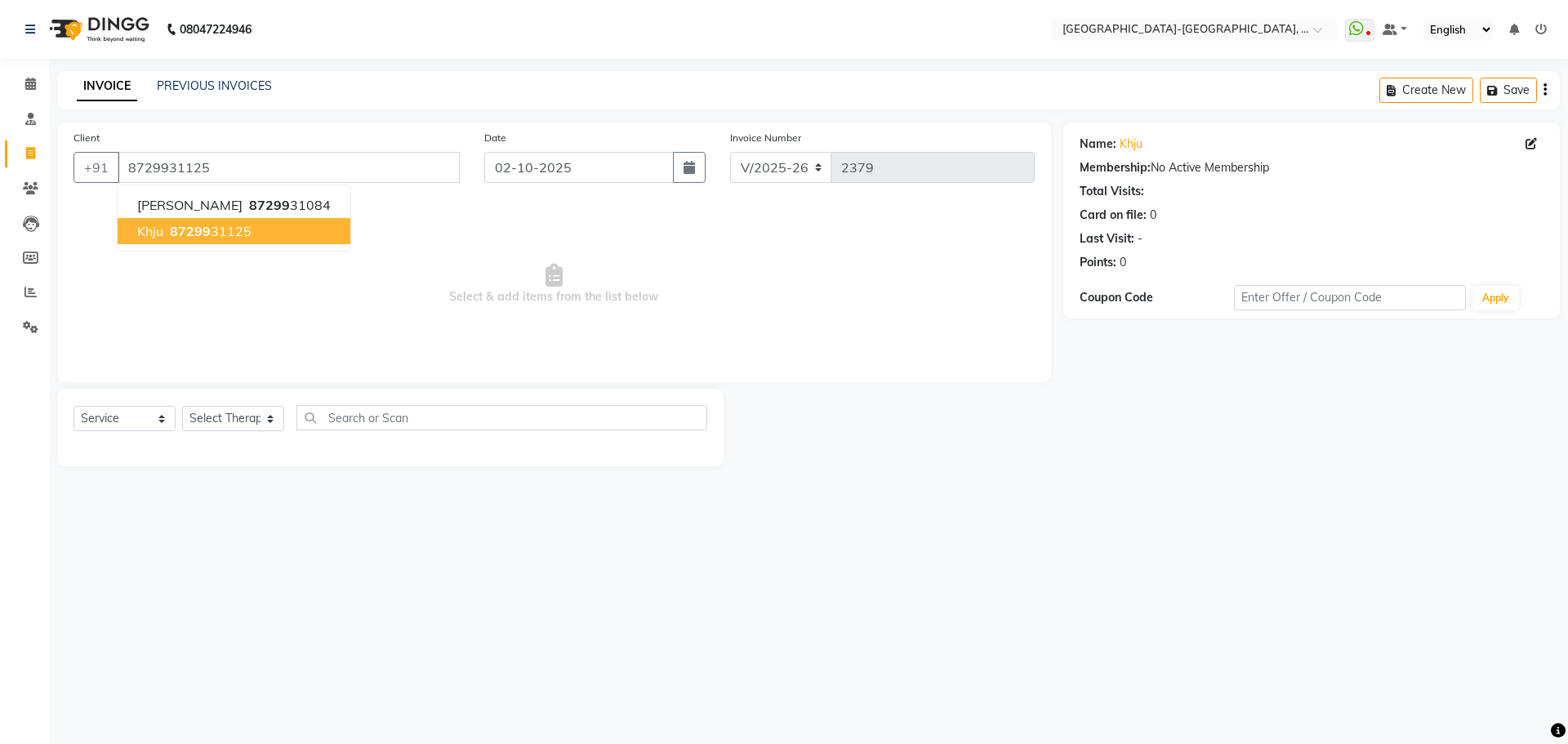
click at [214, 232] on ngb-highlight "87299 31125" at bounding box center [209, 232] width 85 height 17
click at [1132, 147] on link "Khju" at bounding box center [1130, 144] width 22 height 17
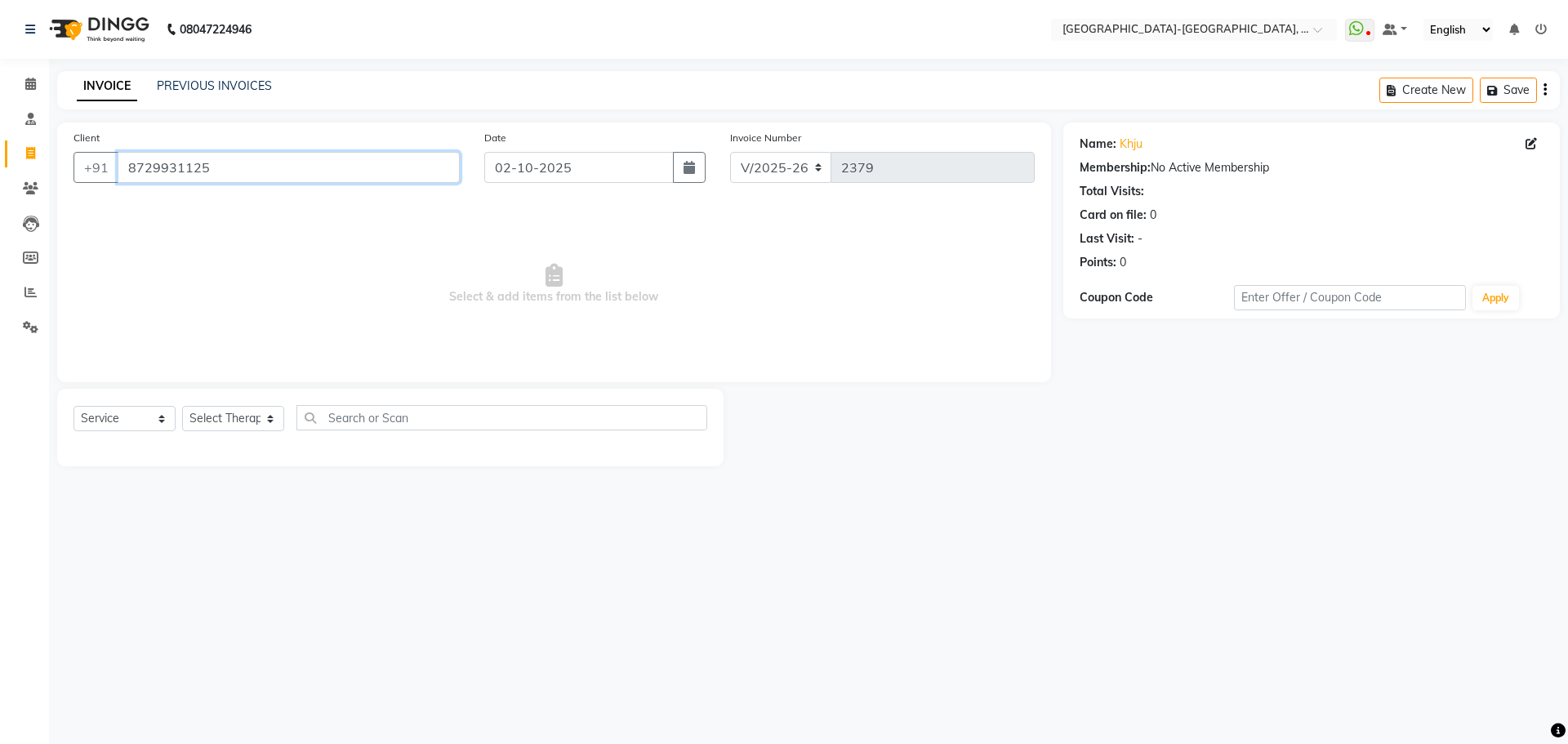
click at [326, 172] on input "8729931125" at bounding box center [288, 167] width 342 height 31
type input "8"
click at [289, 170] on input "939825798" at bounding box center [288, 167] width 342 height 31
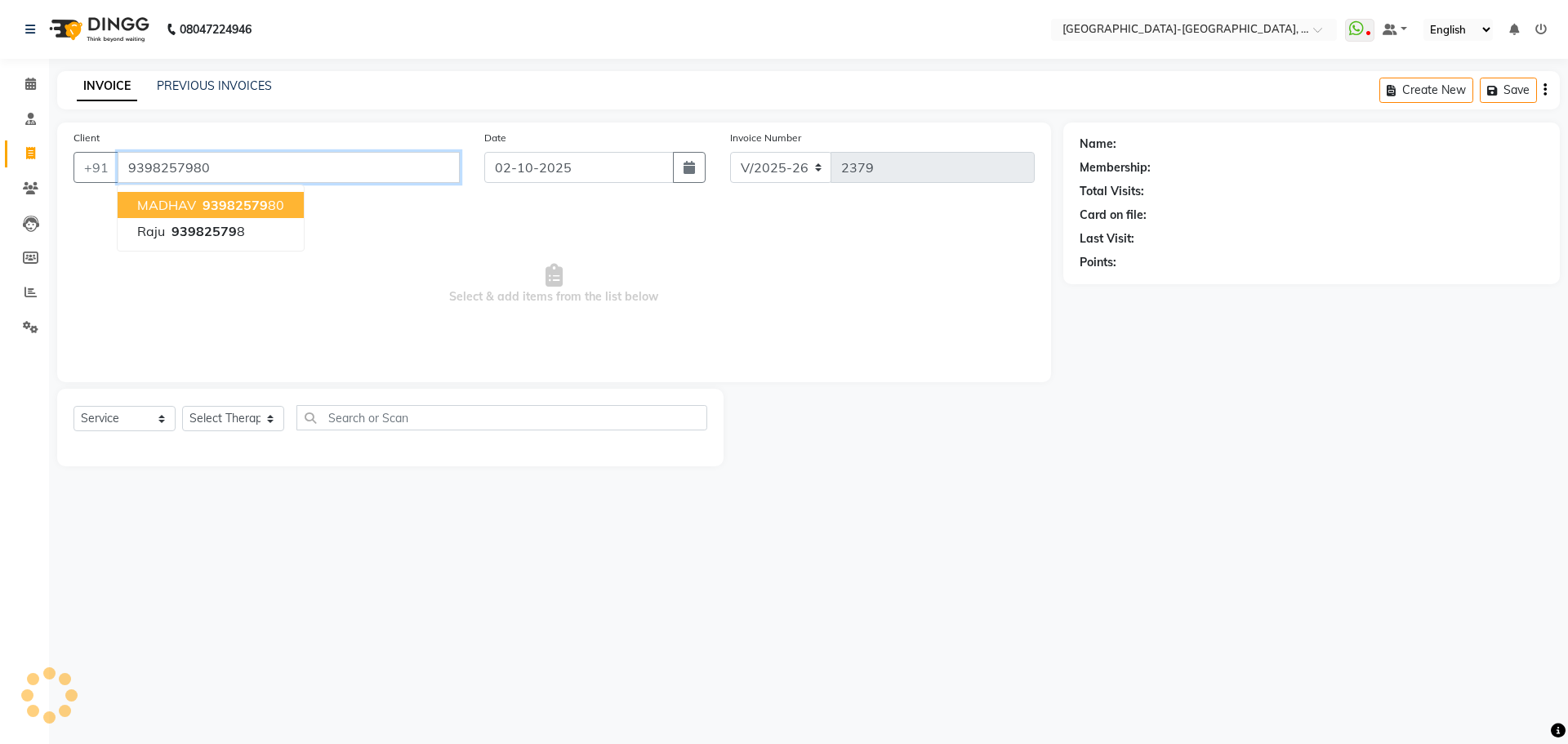
type input "9398257980"
click at [201, 79] on link "PREVIOUS INVOICES" at bounding box center [214, 86] width 115 height 15
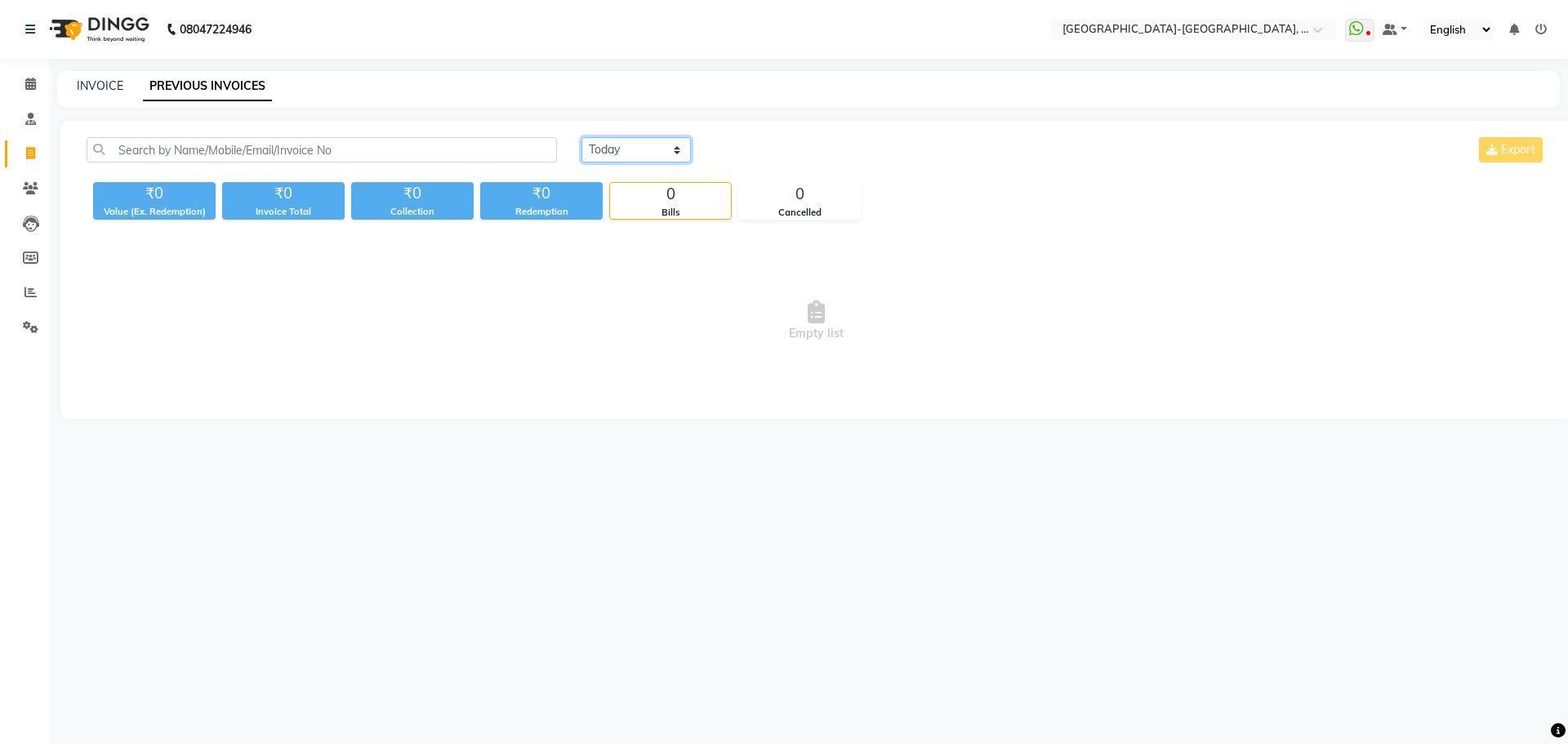
click at [654, 154] on select "Today Yesterday Custom Range" at bounding box center [635, 150] width 109 height 25
select select "yesterday"
click at [581, 137] on select "Today Yesterday Custom Range" at bounding box center [635, 150] width 109 height 25
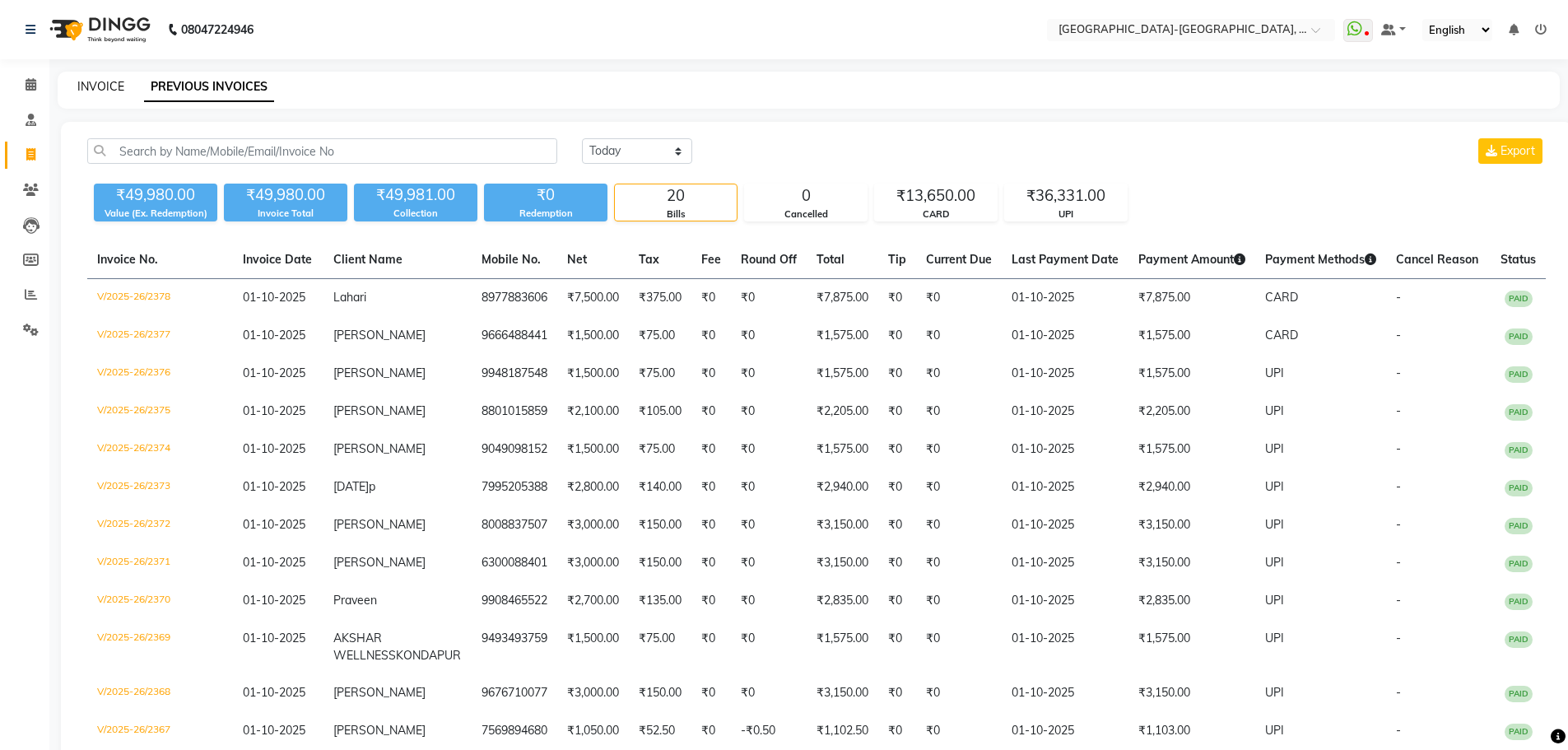
click at [86, 82] on link "INVOICE" at bounding box center [101, 87] width 47 height 15
select select "service"
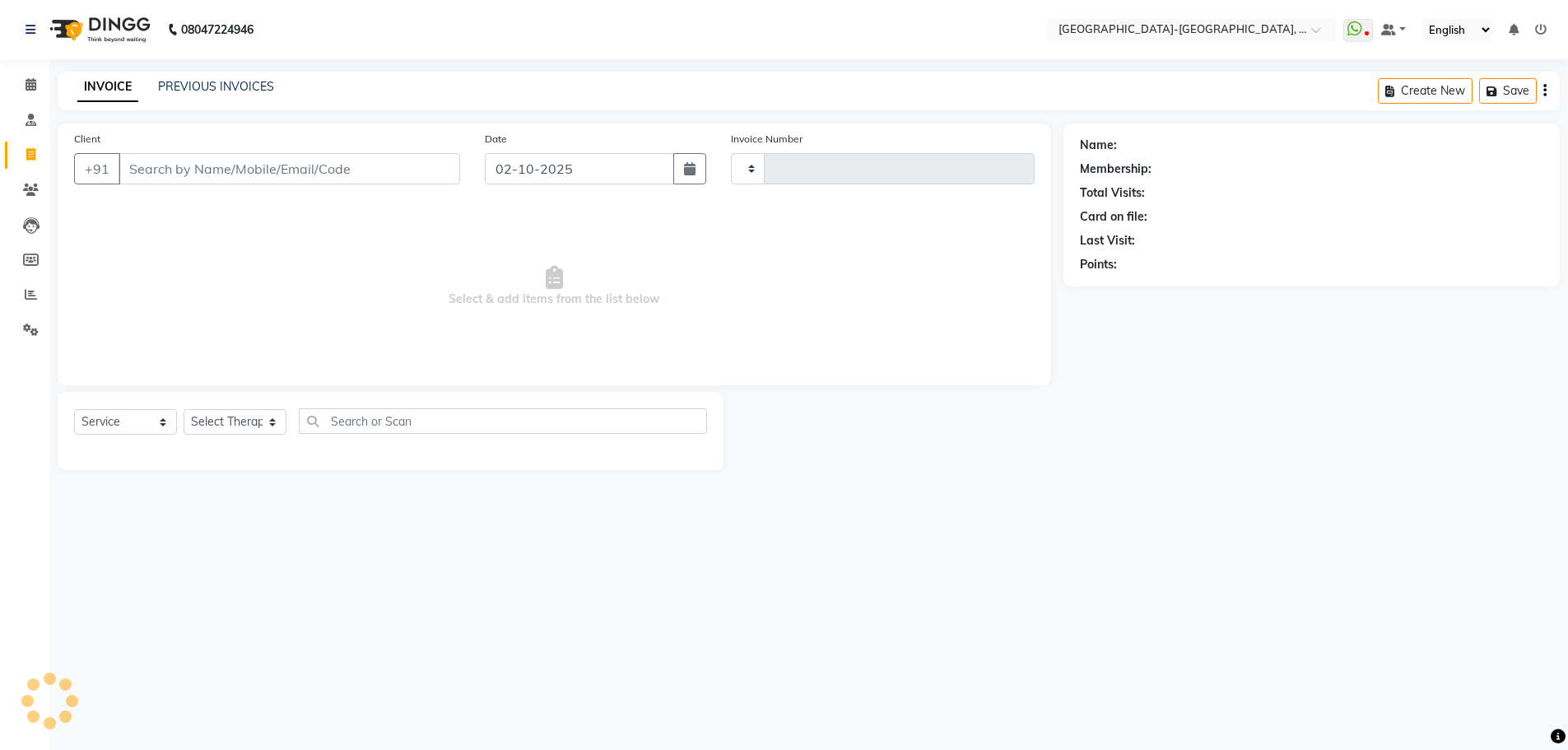
type input "2379"
select select "5851"
click at [226, 420] on select "Select Therapist Adakho Bone Hridziia Iris Katene Kholu Mayio Mohit Moru P Hrii…" at bounding box center [235, 422] width 103 height 25
select select "49851"
click at [184, 409] on select "Select Therapist Adakho Bone Hridziia Iris Katene Kholu Mayio Mohit Moru P Hrii…" at bounding box center [235, 422] width 103 height 25
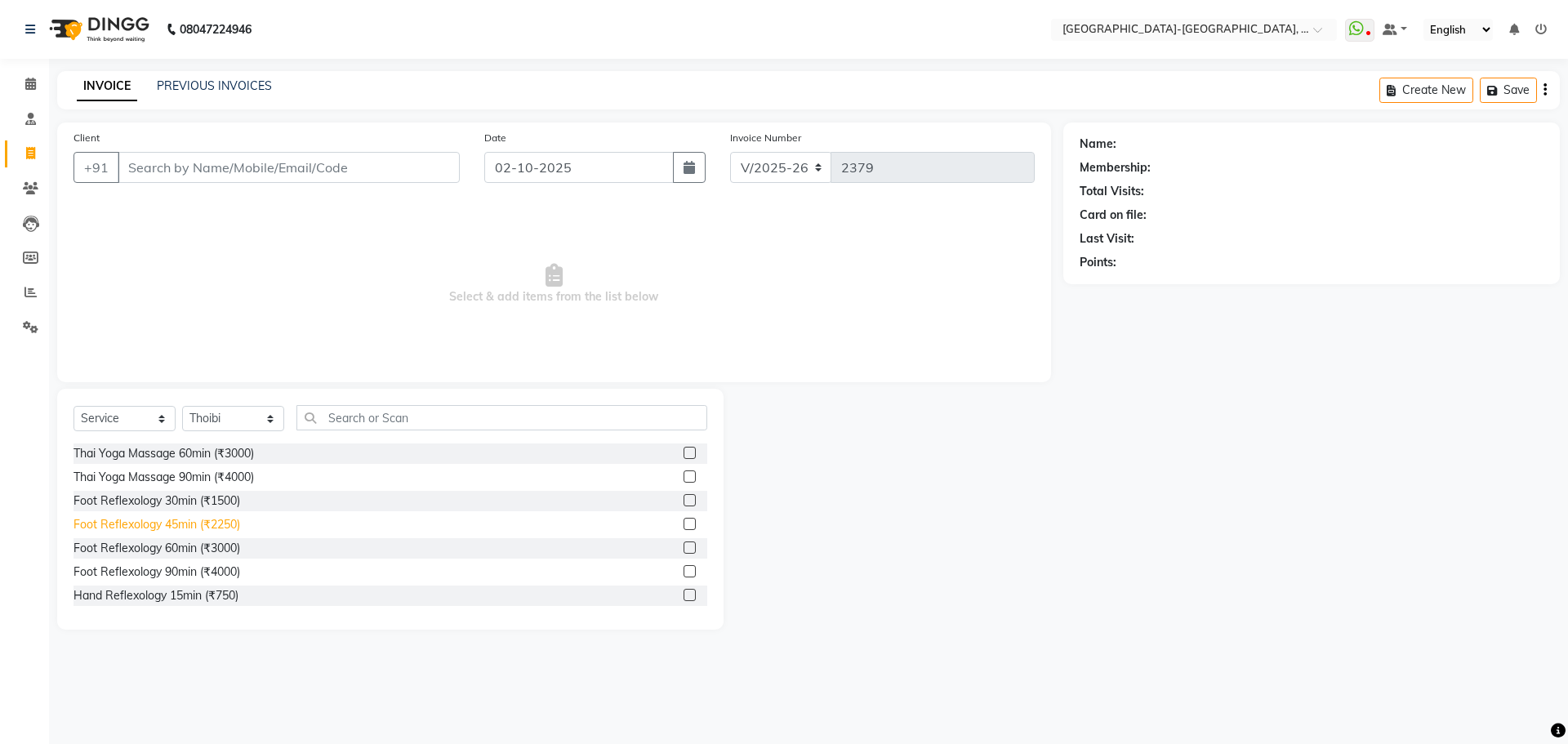
click at [181, 528] on div "Foot Reflexology 45min (₹2250)" at bounding box center [157, 525] width 167 height 17
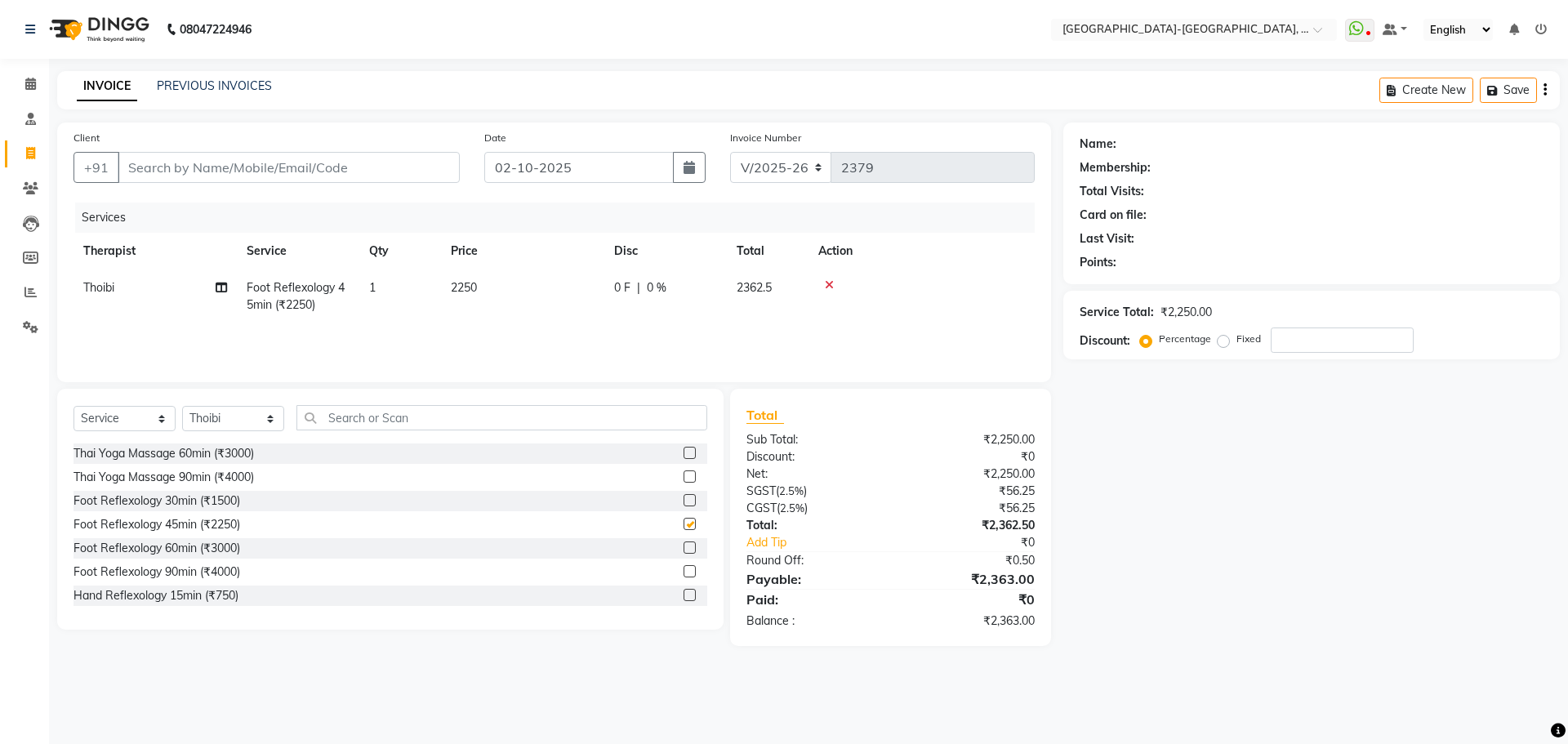
checkbox input "false"
click at [278, 174] on input "Client" at bounding box center [288, 167] width 342 height 31
type input "7"
type input "0"
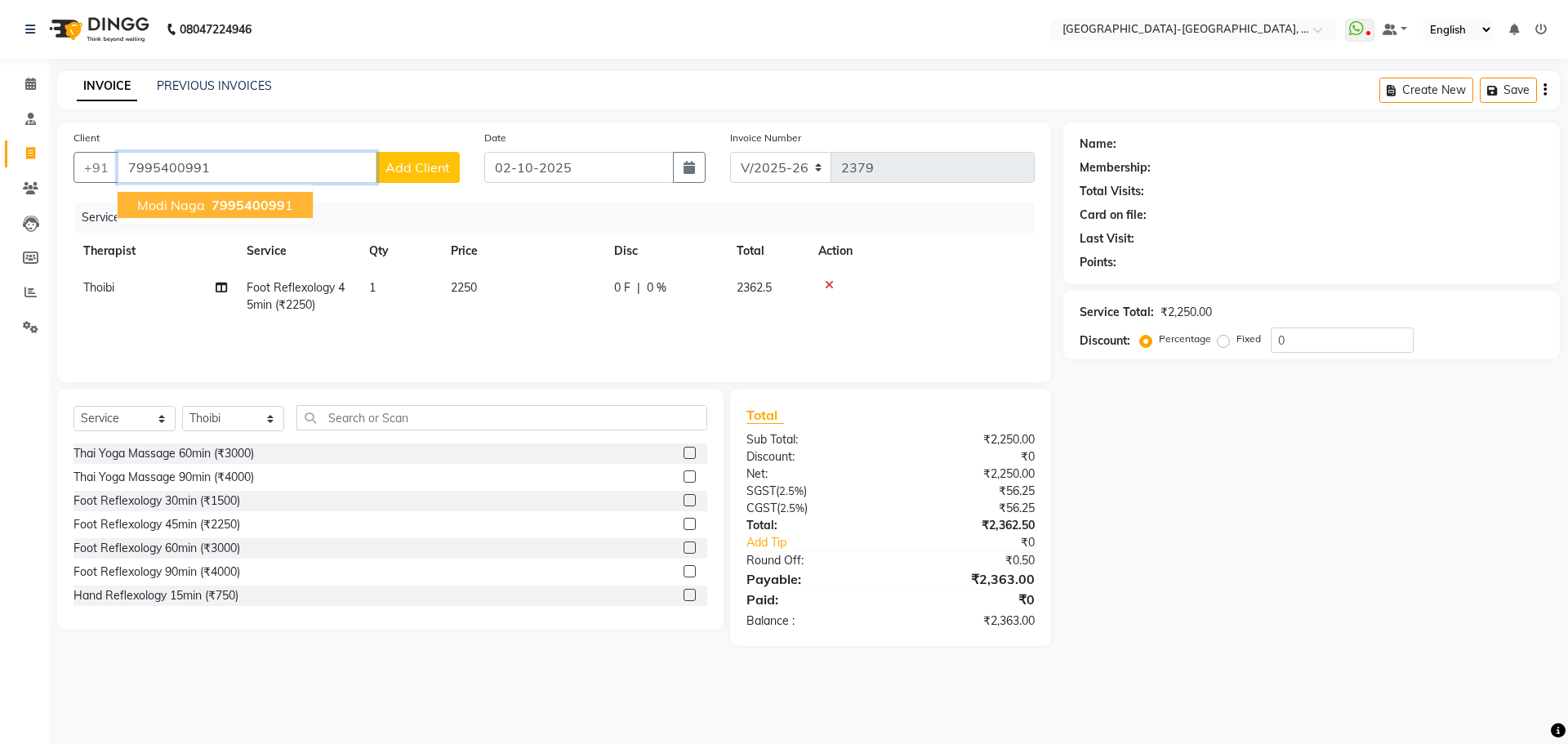
type input "7995400991"
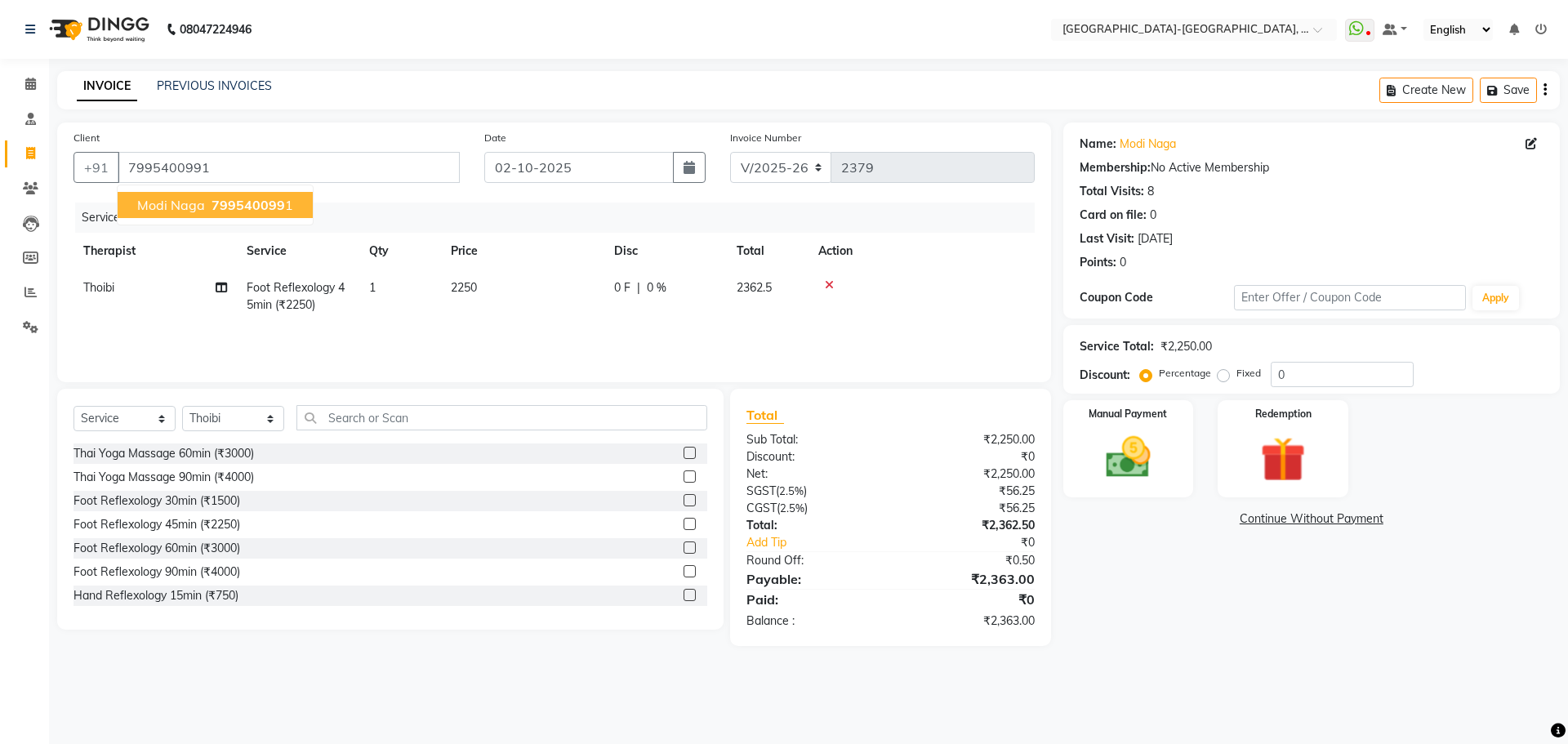
click at [159, 208] on span "Modi Naga" at bounding box center [171, 205] width 67 height 17
click at [1134, 462] on img at bounding box center [1127, 457] width 76 height 54
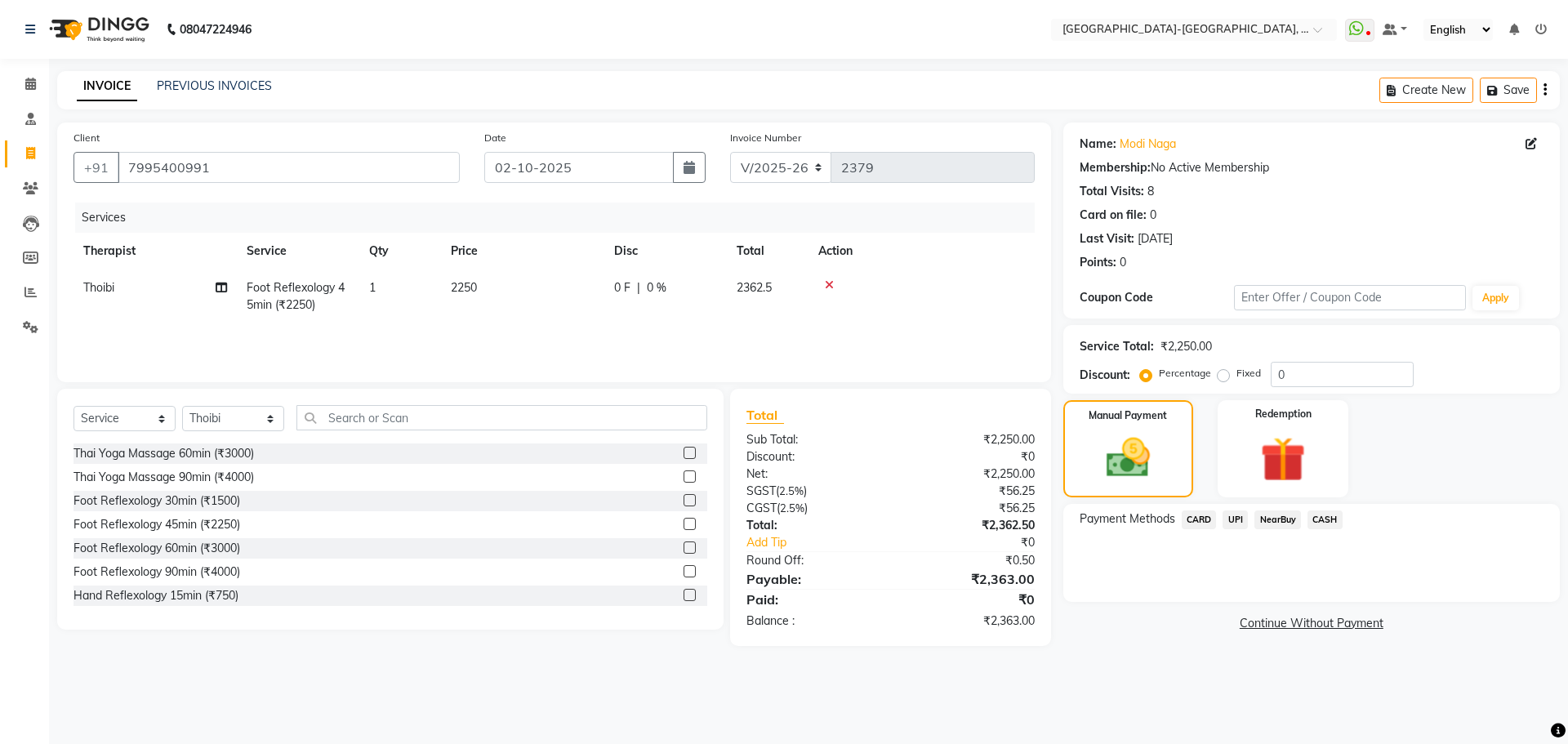
click at [1198, 522] on span "CARD" at bounding box center [1199, 520] width 35 height 19
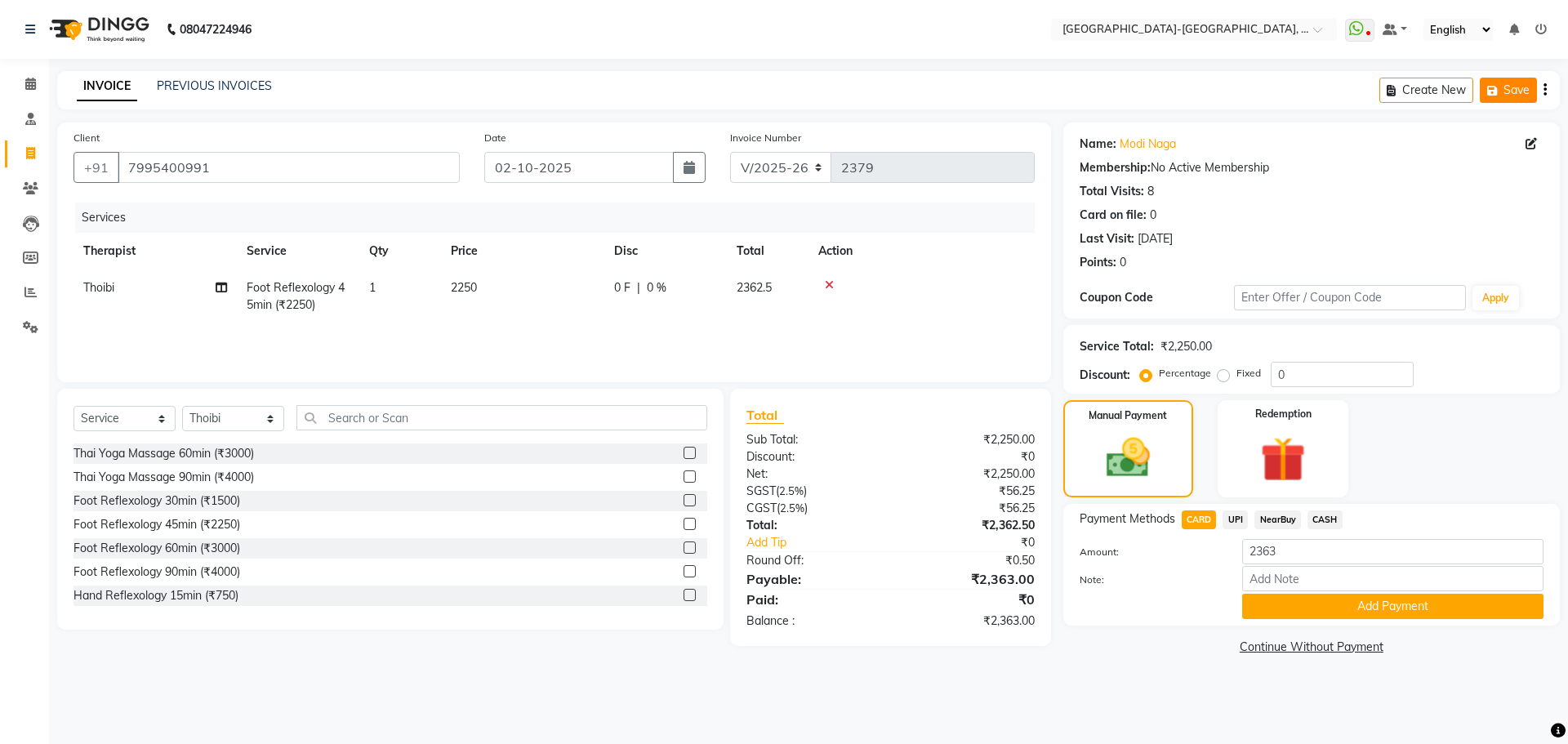
click at [1513, 92] on button "Save" at bounding box center [1508, 90] width 57 height 25
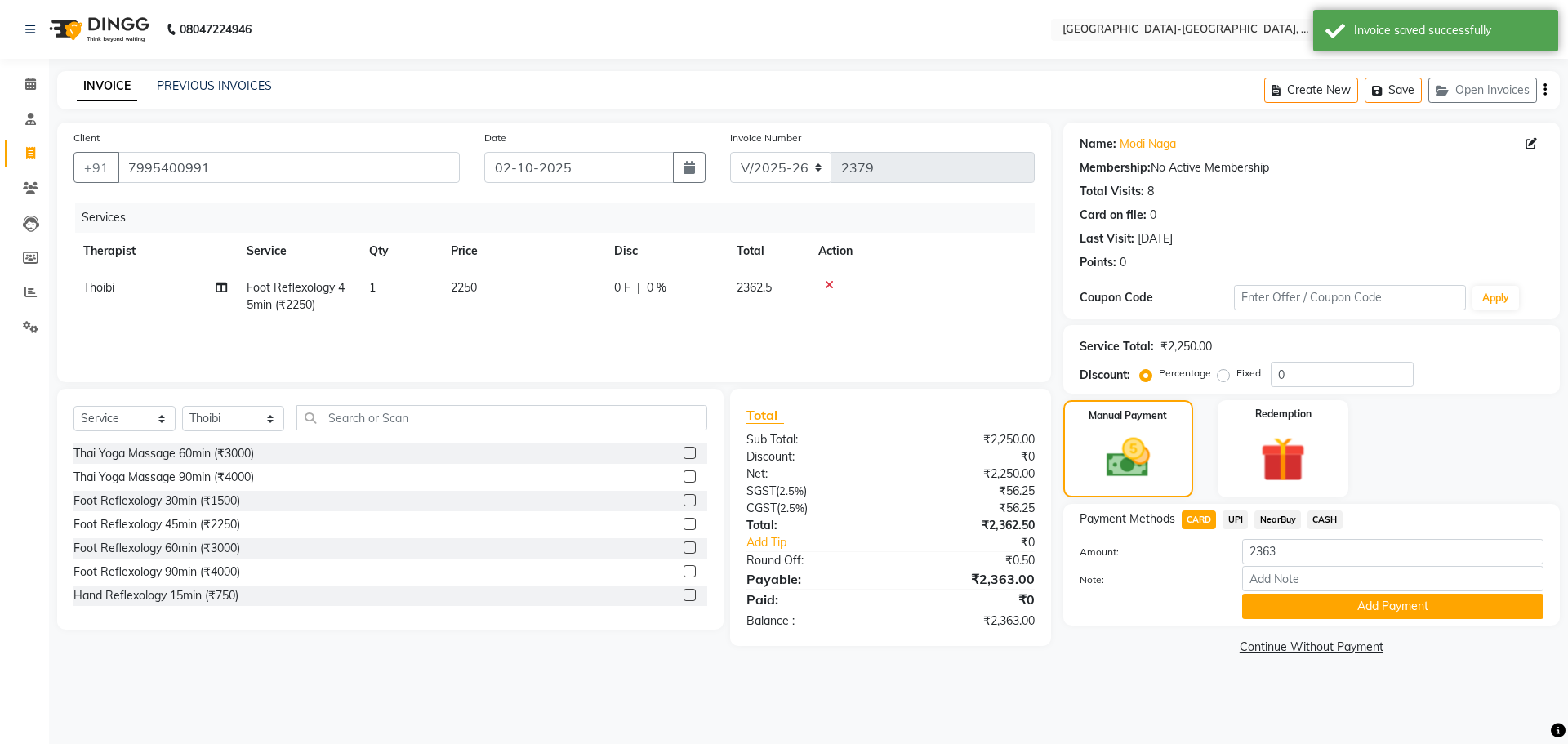
click at [177, 77] on div "PREVIOUS INVOICES" at bounding box center [214, 86] width 115 height 17
click at [182, 82] on link "PREVIOUS INVOICES" at bounding box center [214, 86] width 115 height 15
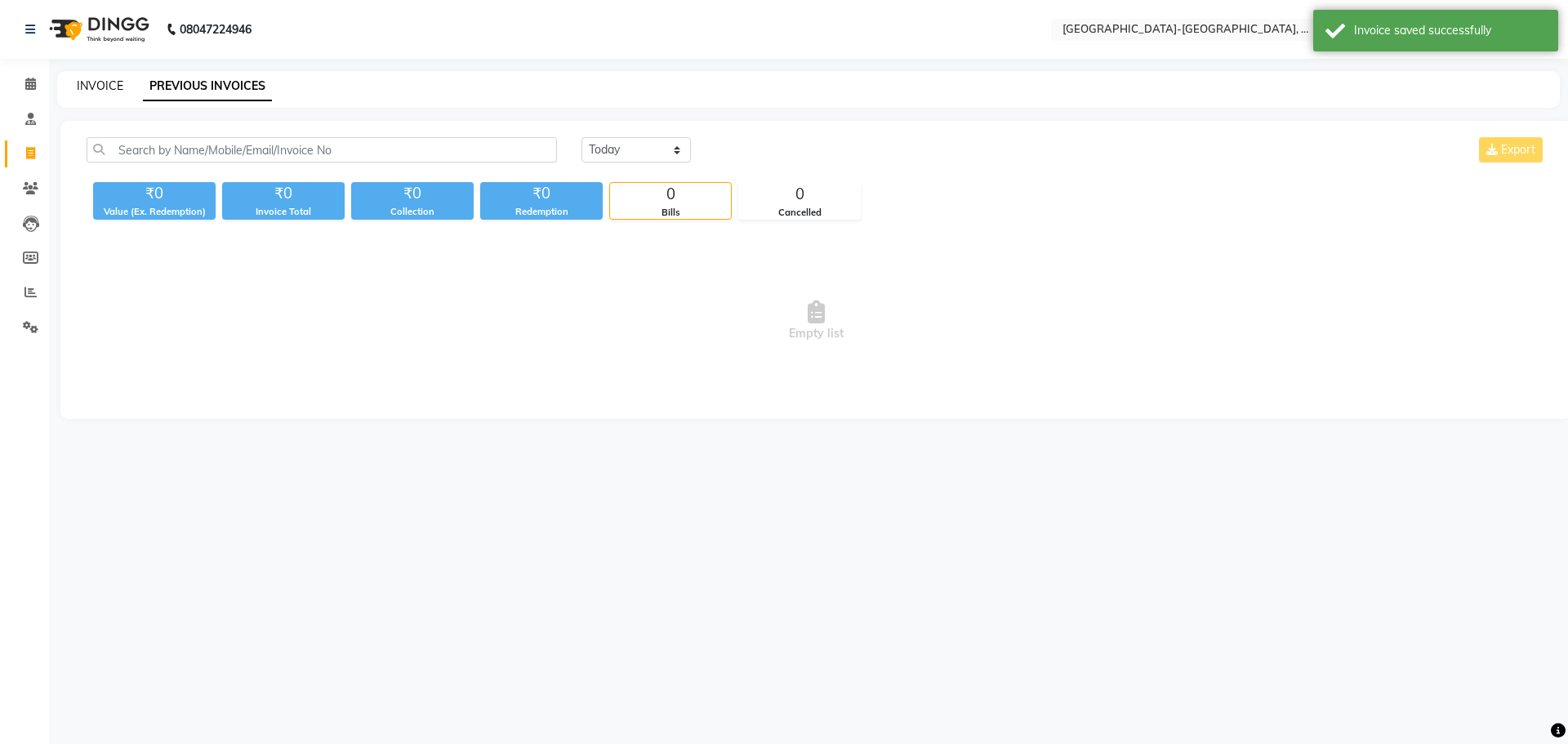
click at [109, 82] on link "INVOICE" at bounding box center [100, 86] width 47 height 15
select select "service"
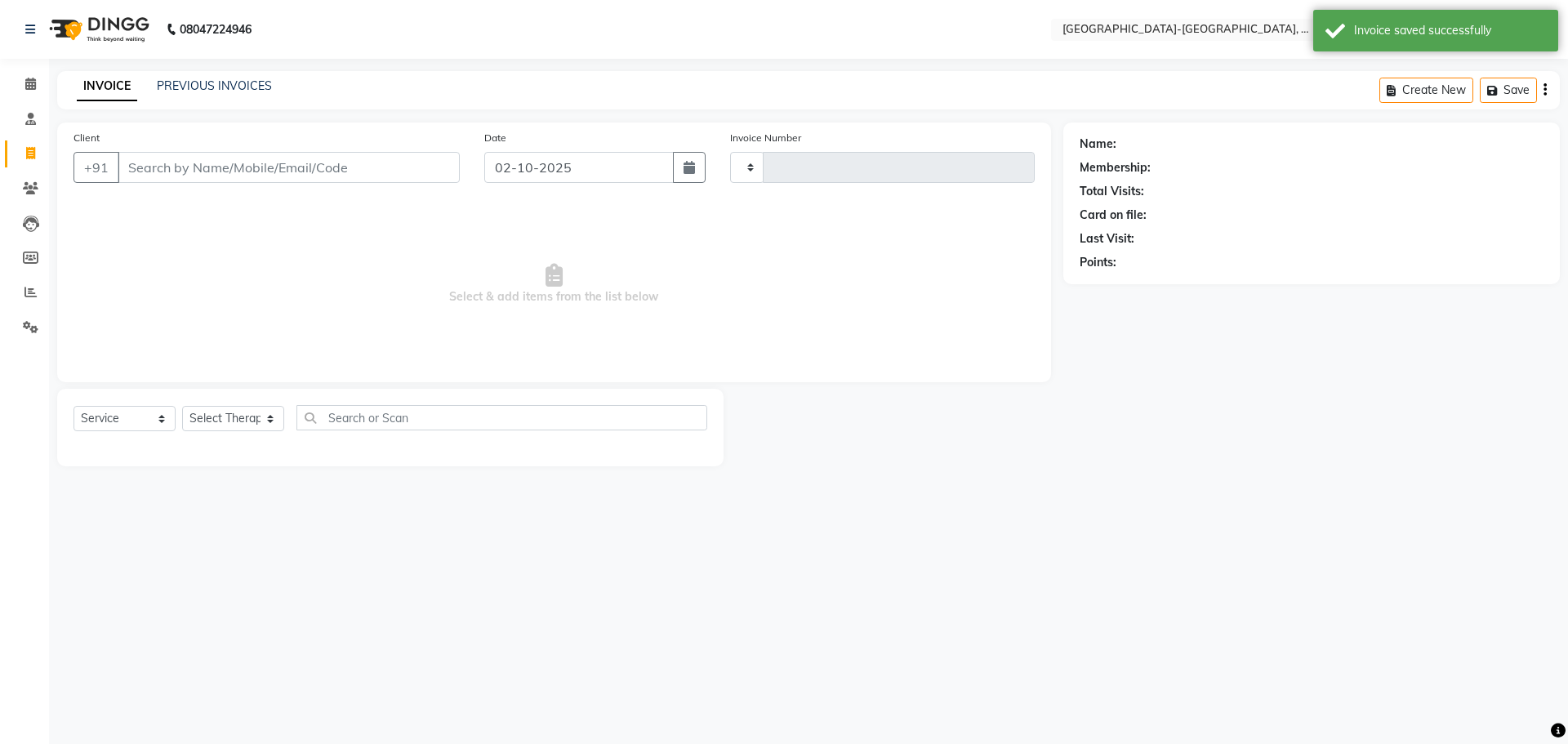
type input "2379"
select select "5851"
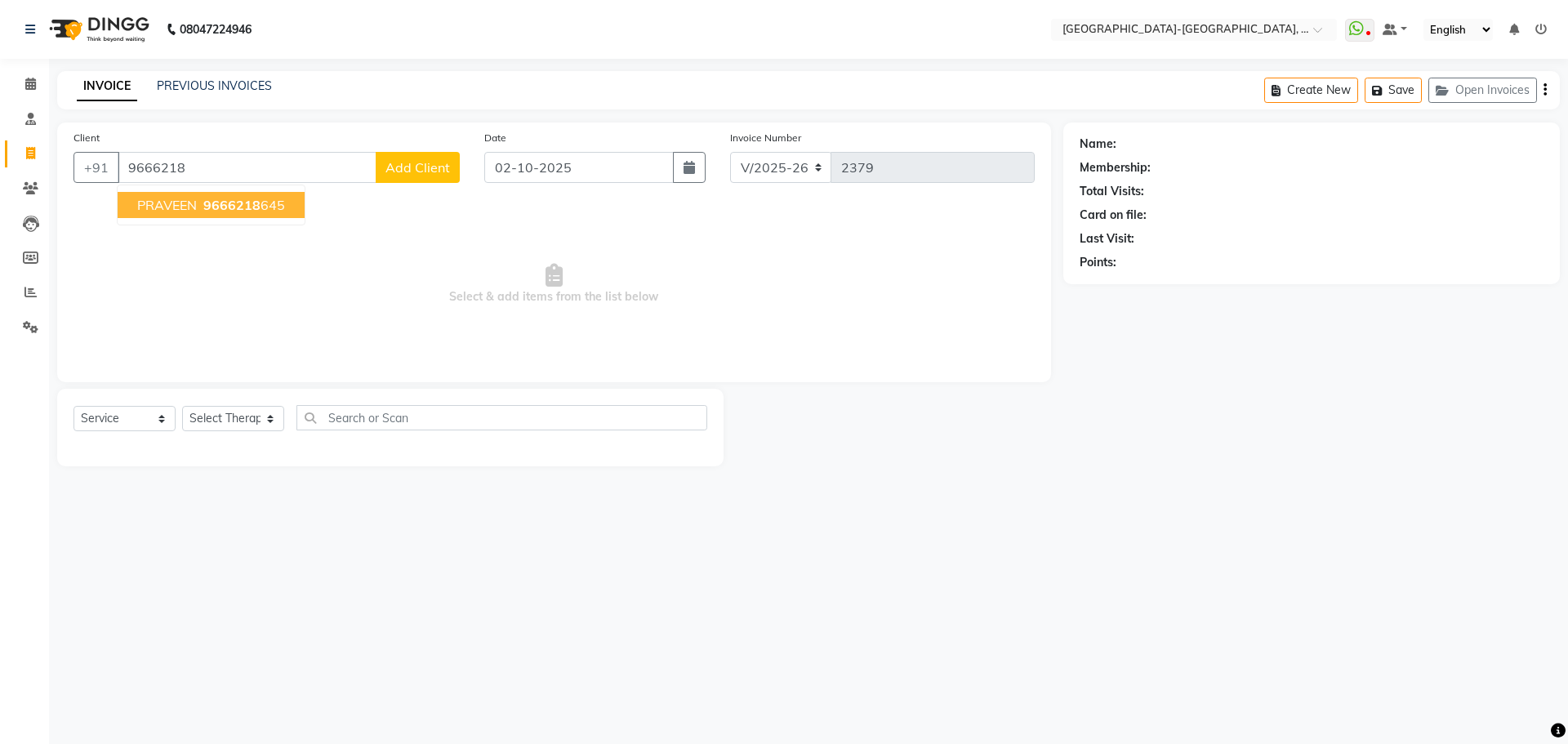
click at [251, 211] on span "9666218" at bounding box center [231, 205] width 57 height 17
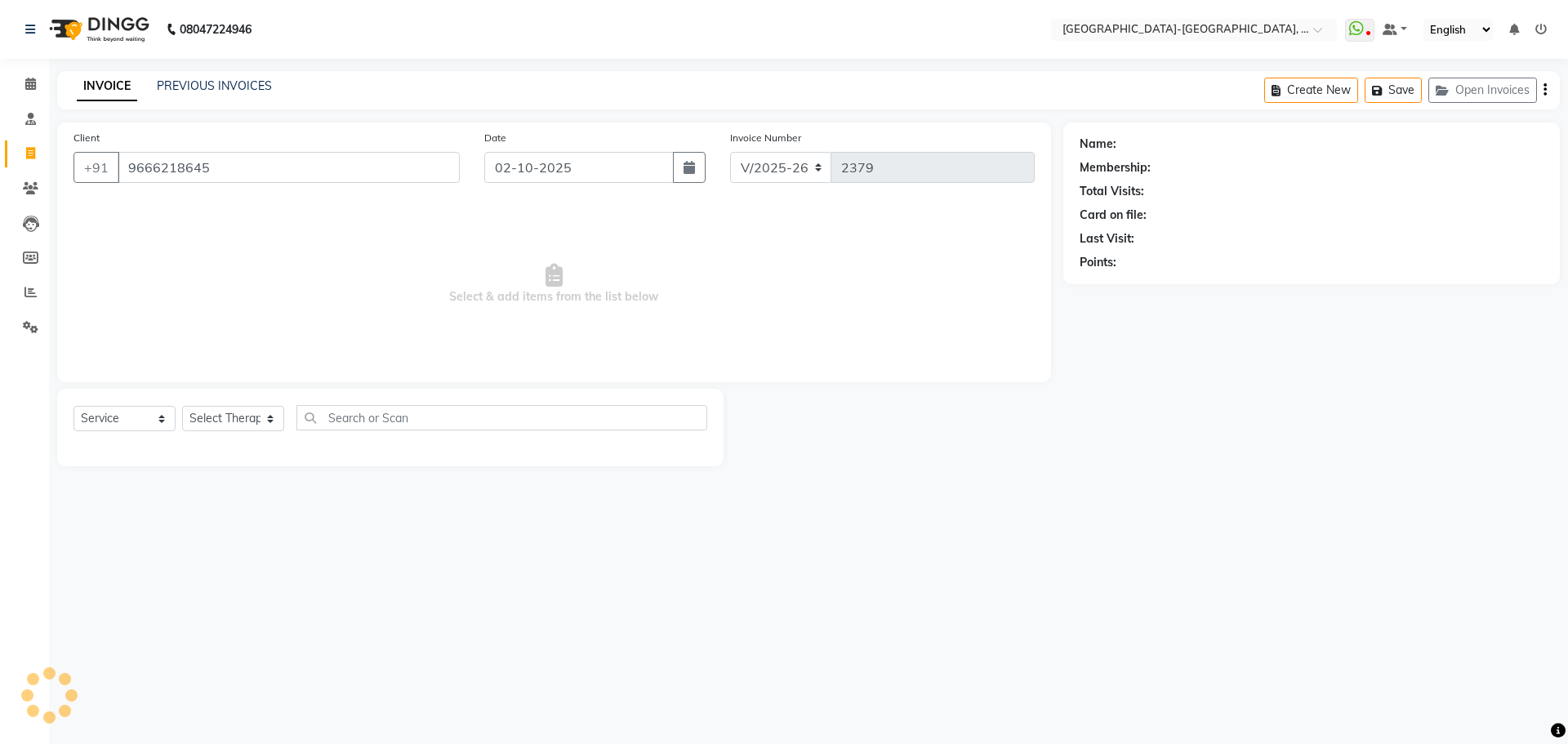
type input "9666218645"
click at [1131, 146] on link "Praveen" at bounding box center [1141, 144] width 43 height 17
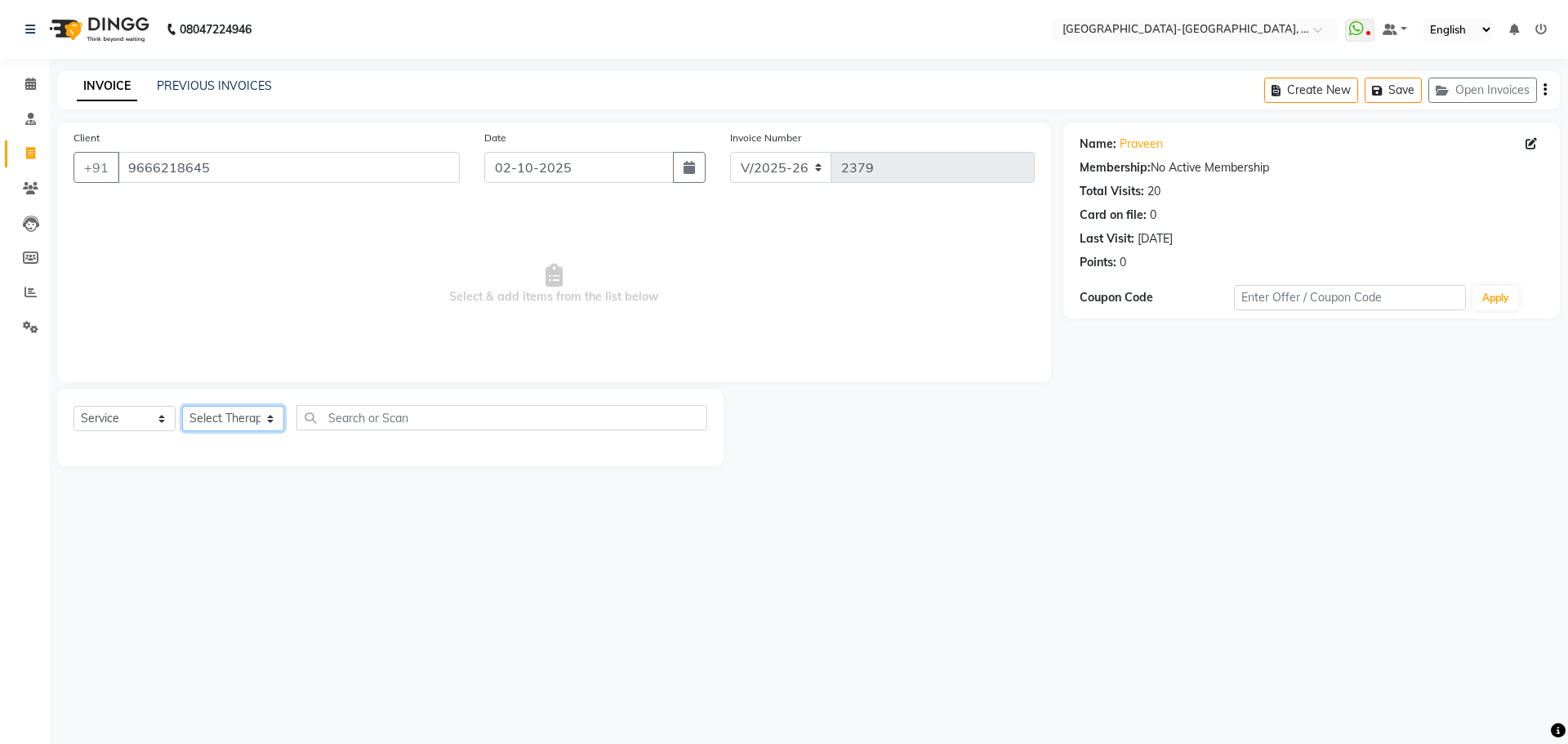
click at [215, 419] on select "Select Therapist Adakho Bone Hridziia Iris Katene Kholu Mayio Mohit Moru P Hrii…" at bounding box center [233, 418] width 102 height 25
select select "66850"
click at [182, 406] on select "Select Therapist Adakho Bone Hridziia Iris Katene Kholu Mayio Mohit Moru P Hrii…" at bounding box center [233, 418] width 102 height 25
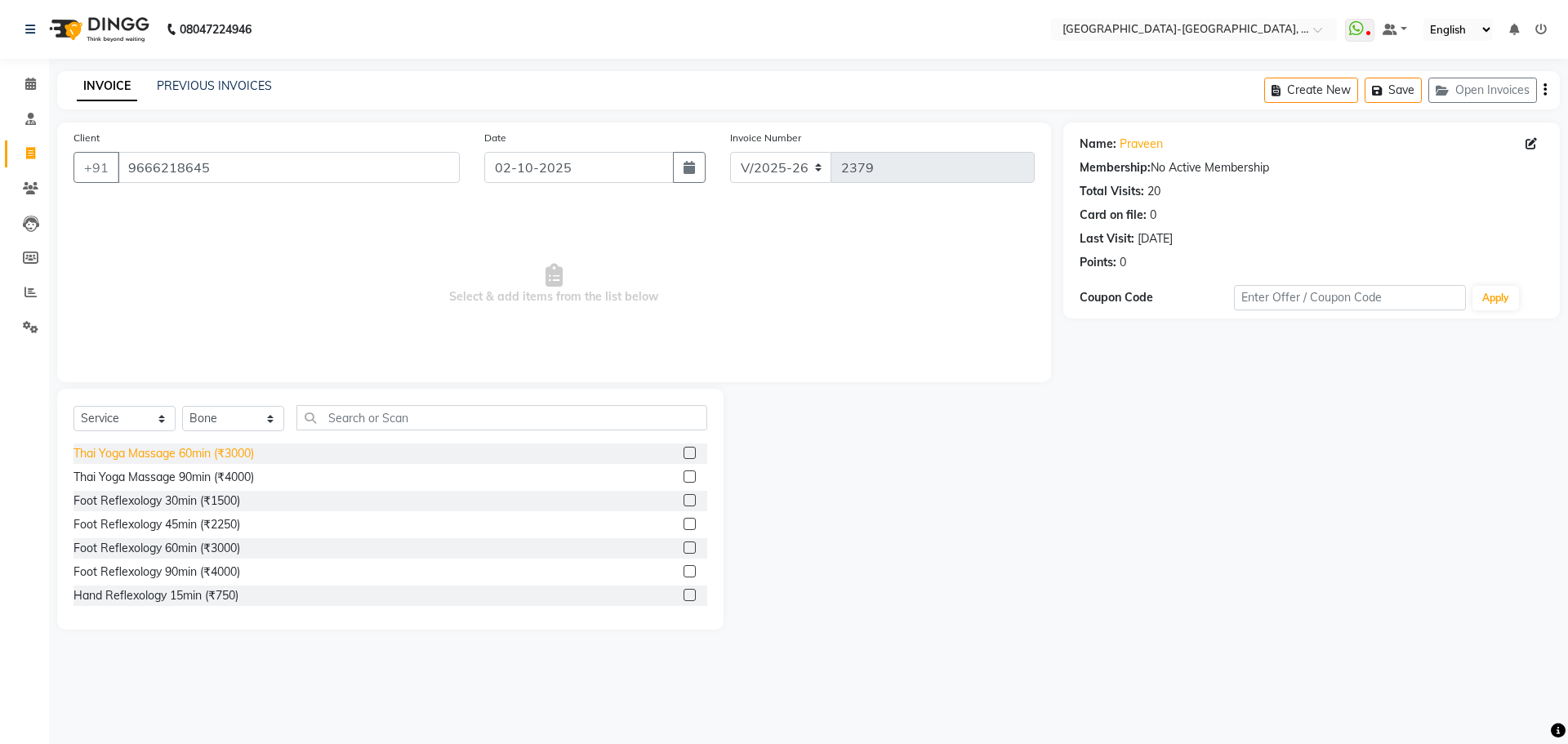
click at [206, 453] on div "Thai Yoga Massage 60min (₹3000)" at bounding box center [163, 453] width 181 height 17
checkbox input "false"
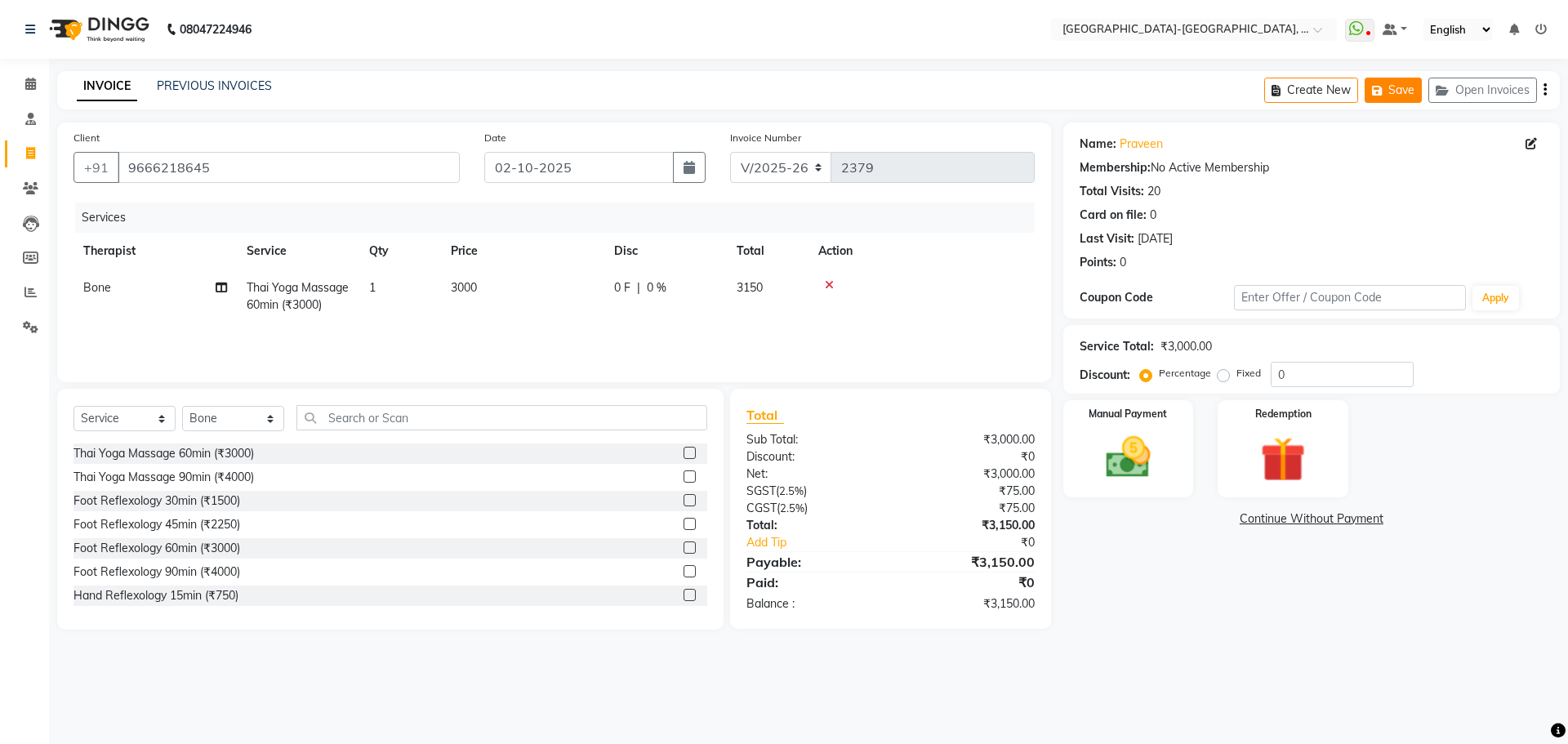
click at [1391, 97] on button "Save" at bounding box center [1393, 90] width 57 height 25
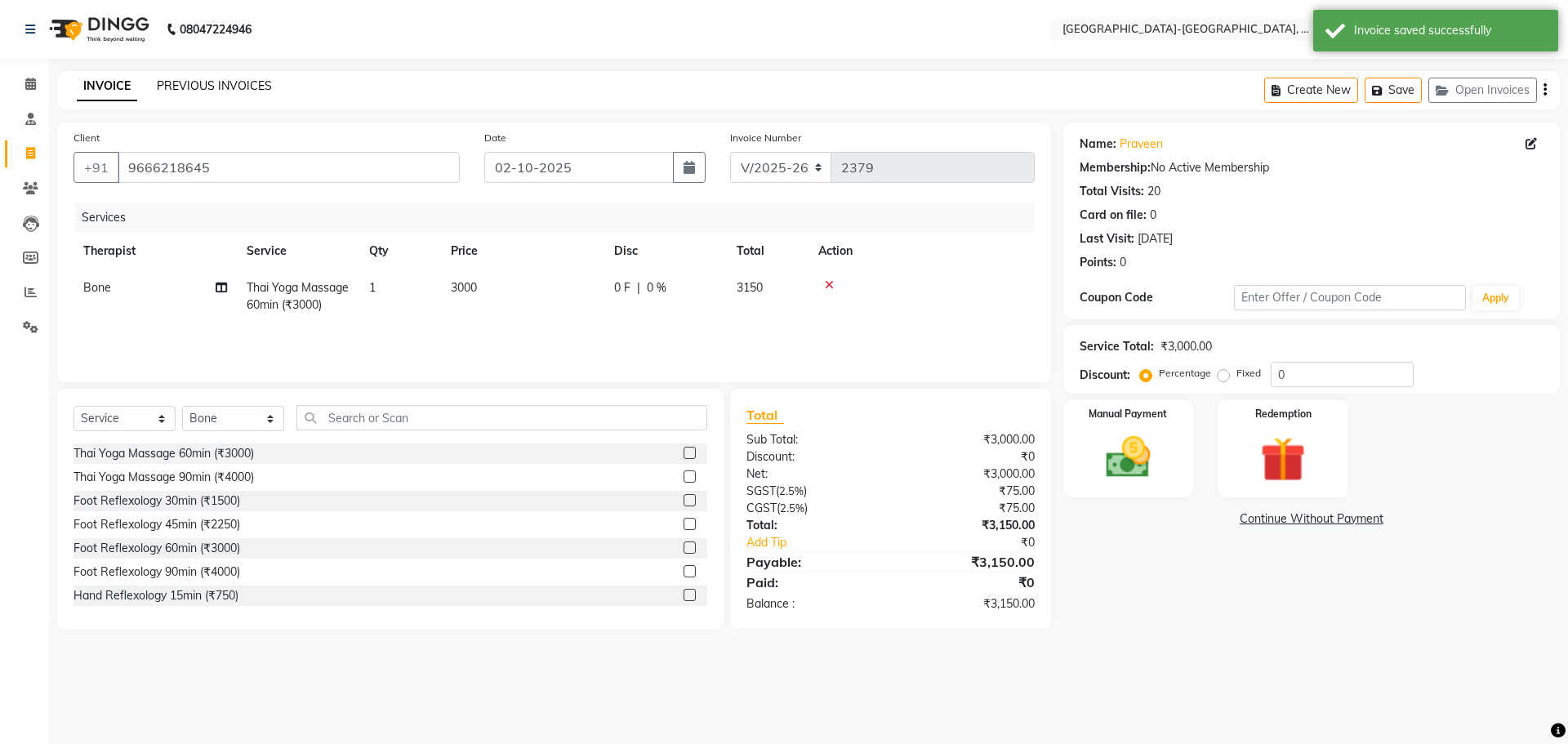
click at [225, 81] on link "PREVIOUS INVOICES" at bounding box center [214, 86] width 115 height 15
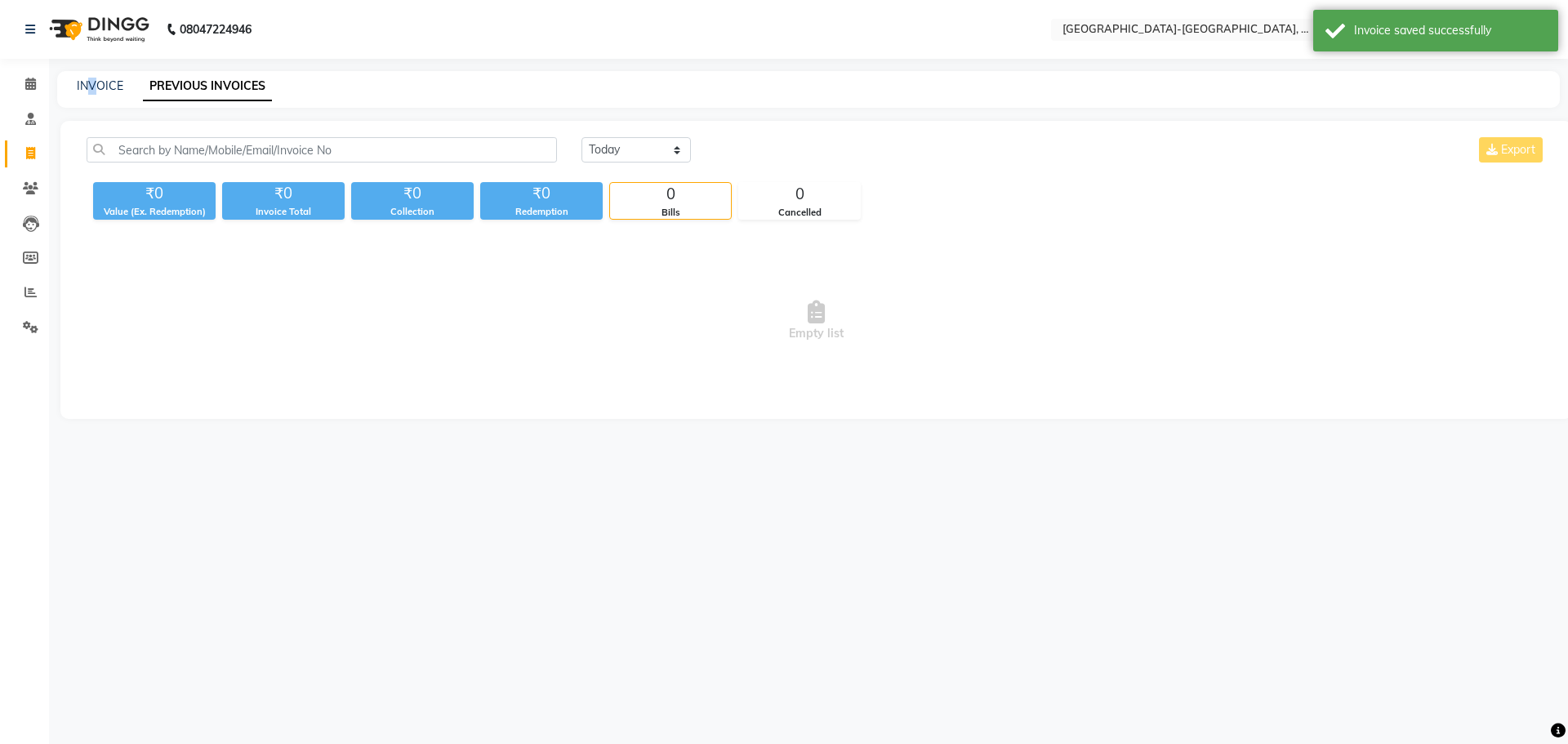
click at [92, 77] on div "INVOICE" at bounding box center [100, 86] width 47 height 17
click at [98, 84] on link "INVOICE" at bounding box center [100, 86] width 47 height 15
select select "5851"
select select "service"
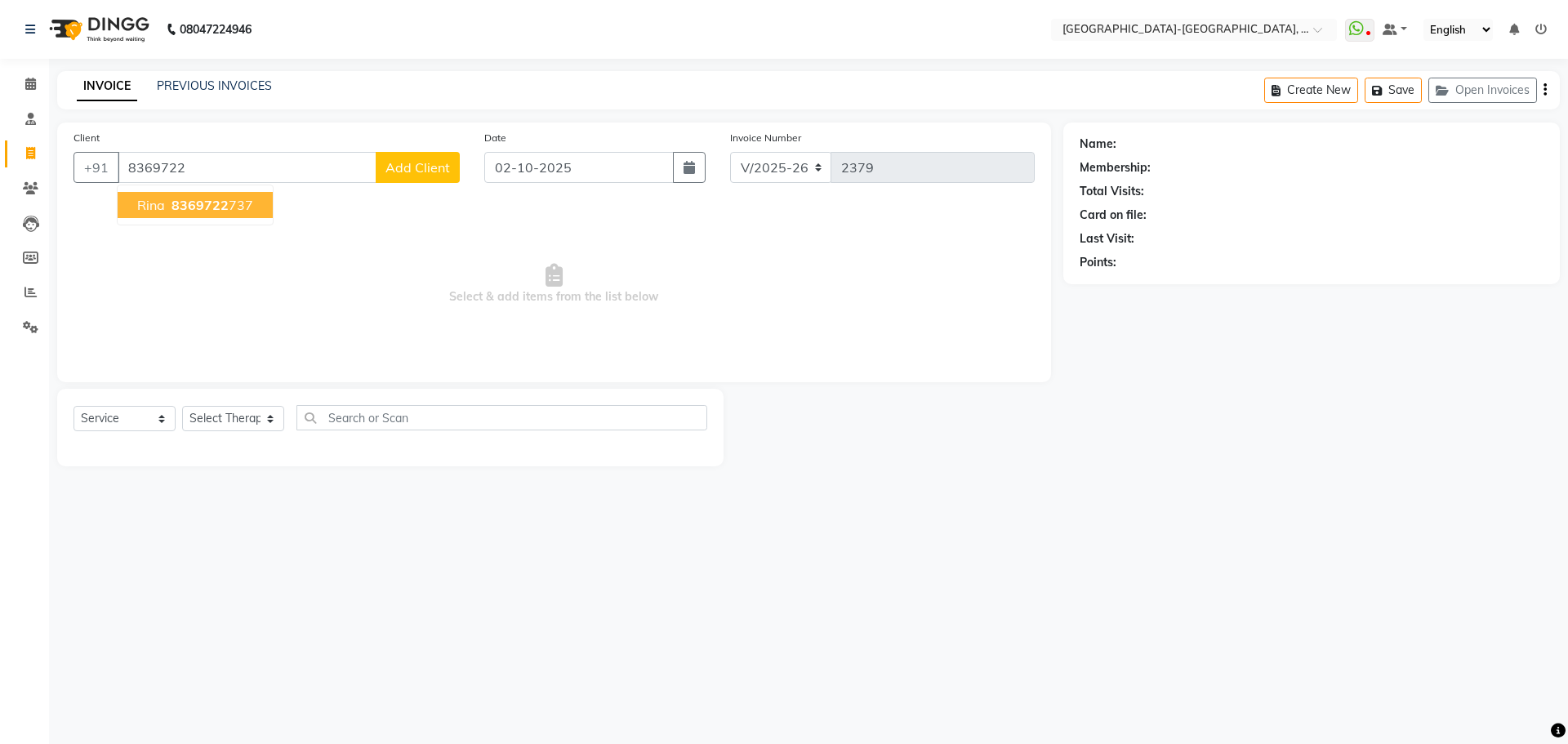
click at [173, 205] on span "8369722" at bounding box center [200, 205] width 57 height 17
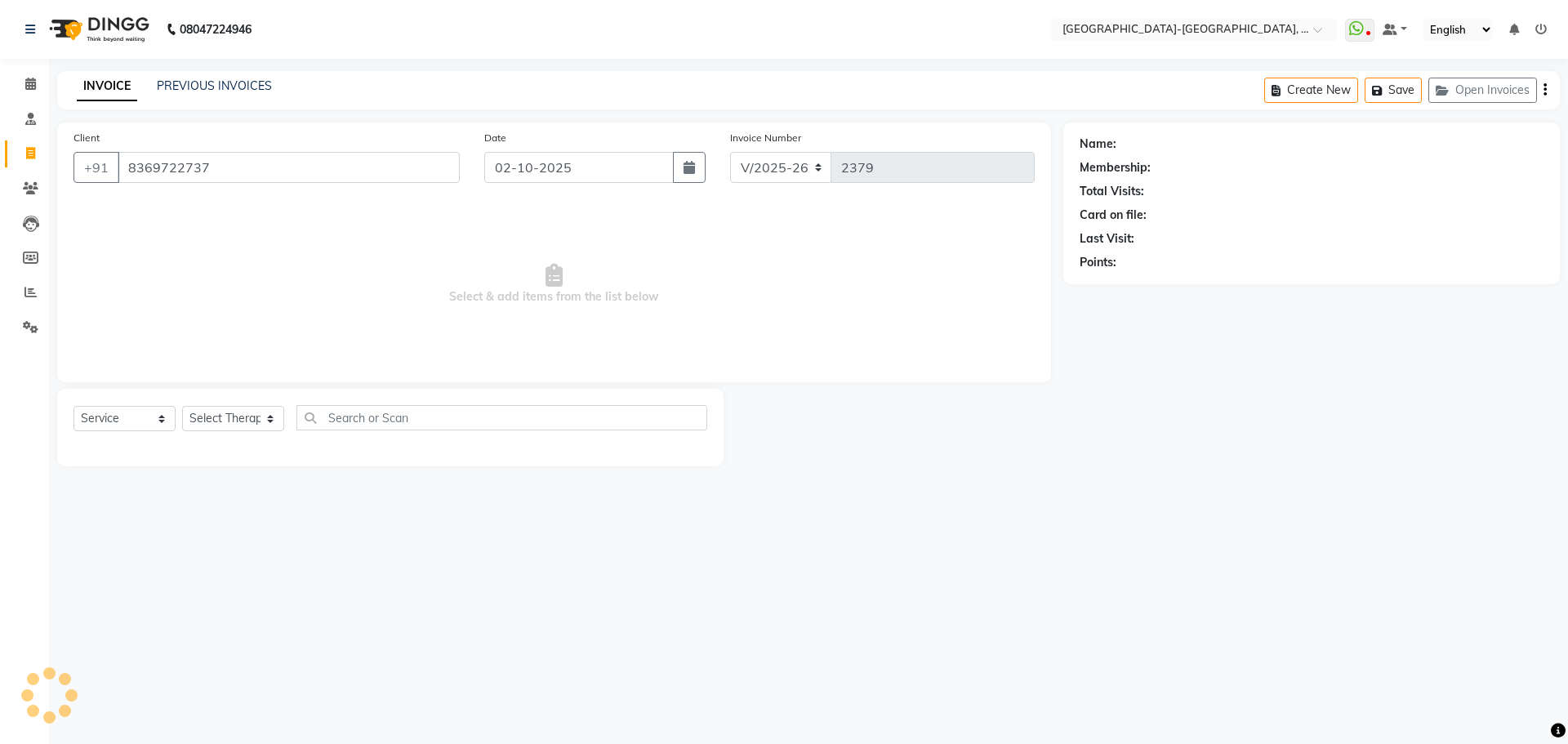
type input "8369722737"
click at [251, 413] on select "Select Therapist Adakho Bone Hridziia Iris Katene Kholu Mayio Mohit Moru P Hrii…" at bounding box center [233, 418] width 102 height 25
select select "90645"
click at [182, 406] on select "Select Therapist Adakho Bone Hridziia Iris Katene Kholu Mayio Mohit Moru P Hrii…" at bounding box center [233, 418] width 102 height 25
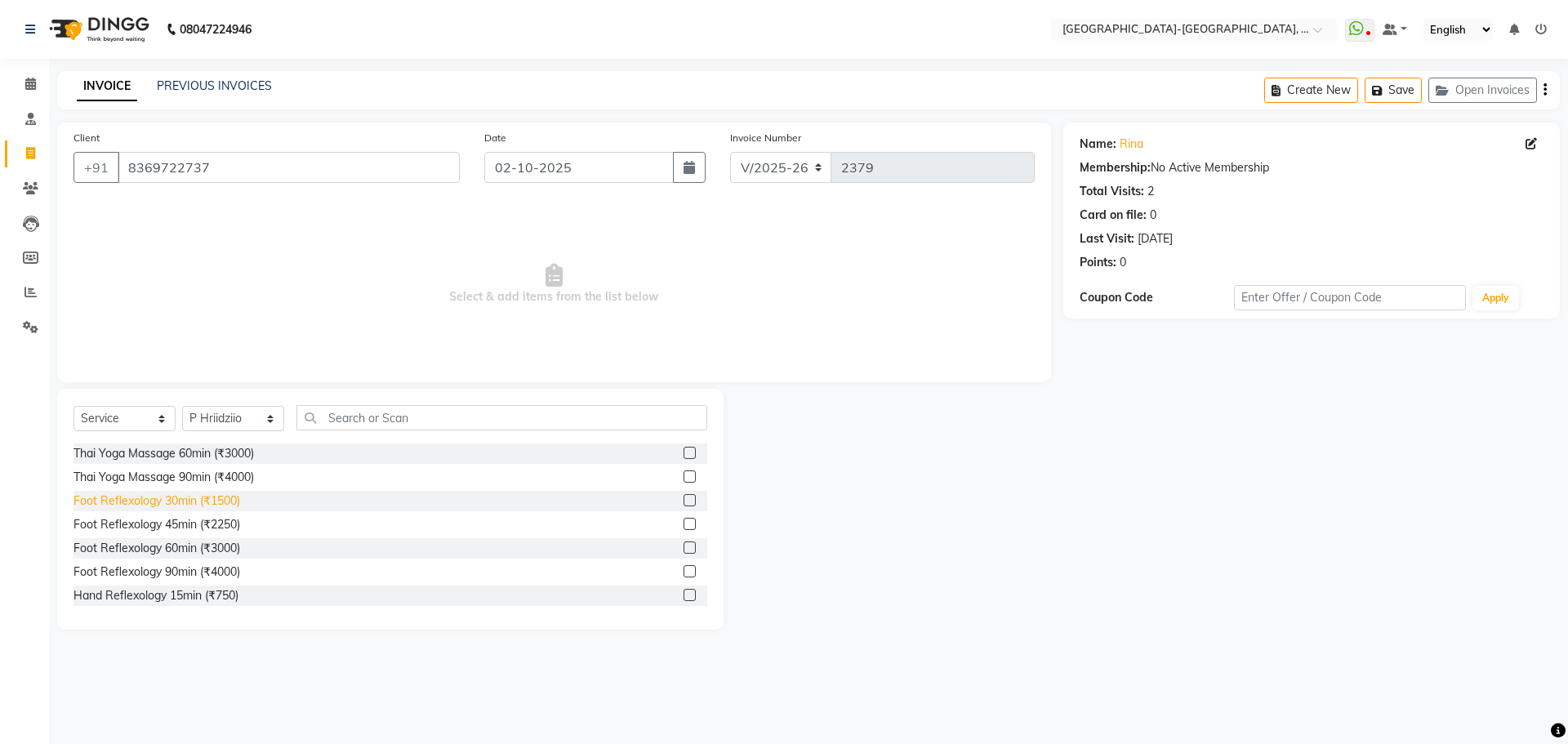
click at [202, 503] on div "Foot Reflexology 30min (₹1500)" at bounding box center [157, 501] width 167 height 17
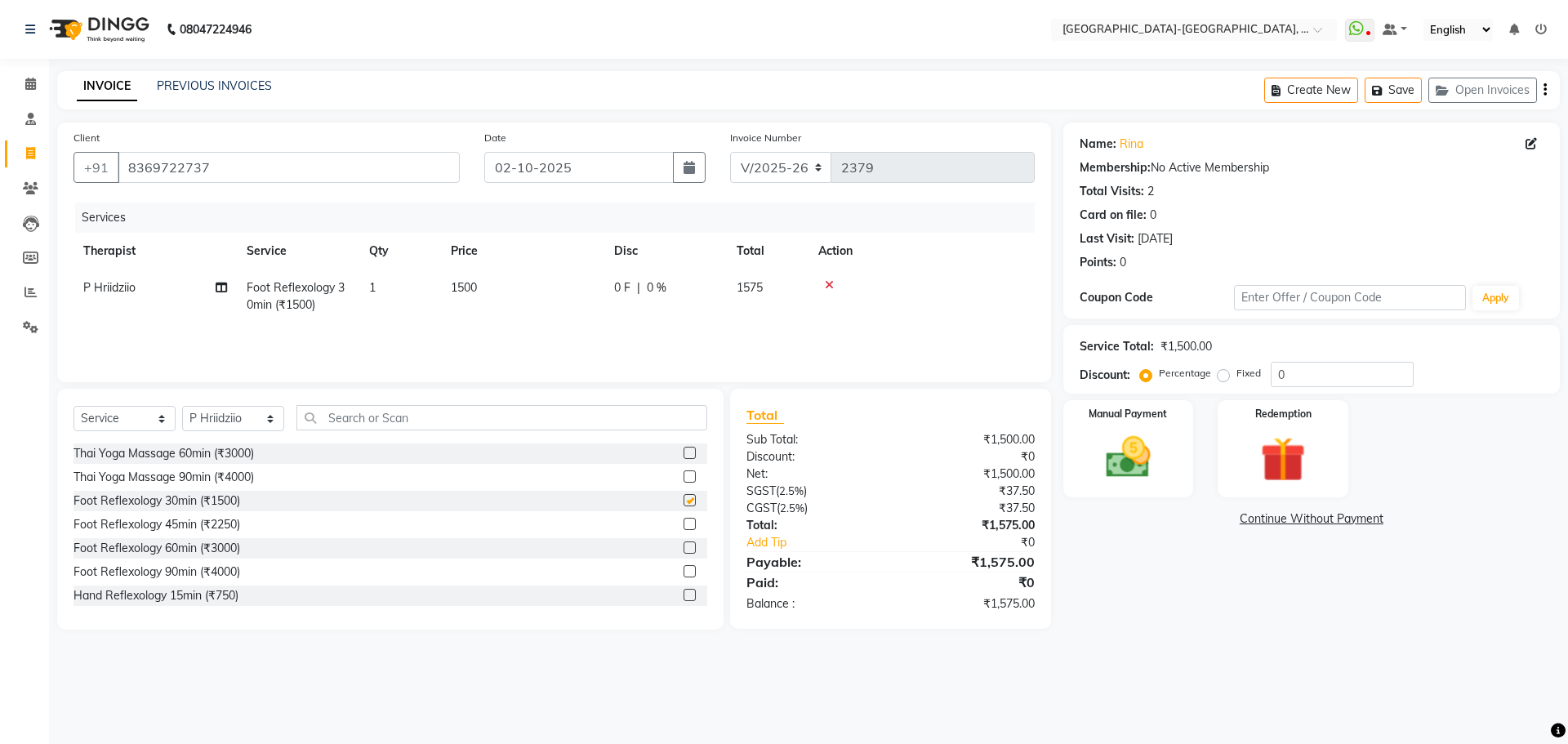
checkbox input "false"
click at [1133, 453] on img at bounding box center [1127, 457] width 76 height 54
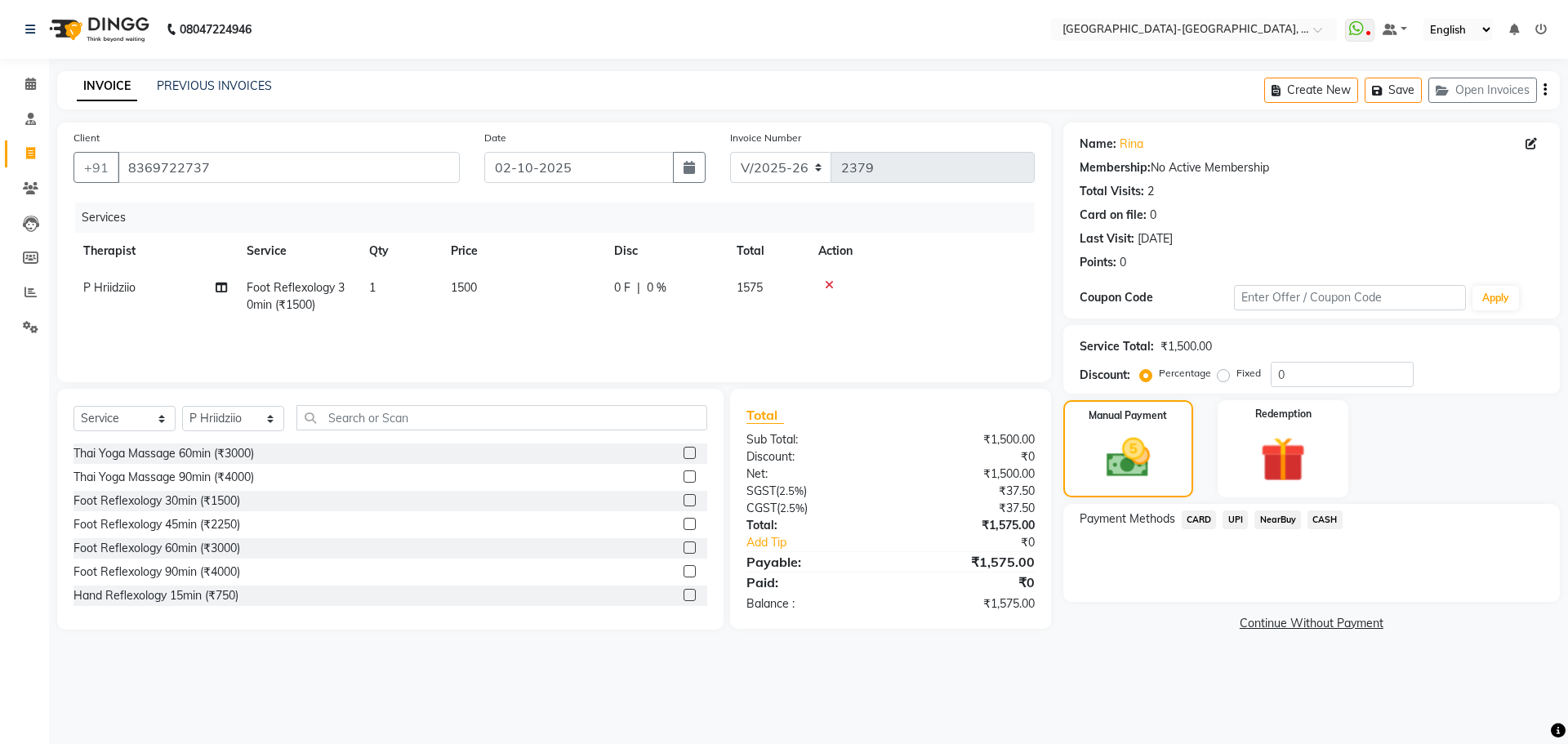
click at [1233, 517] on span "UPI" at bounding box center [1235, 520] width 25 height 19
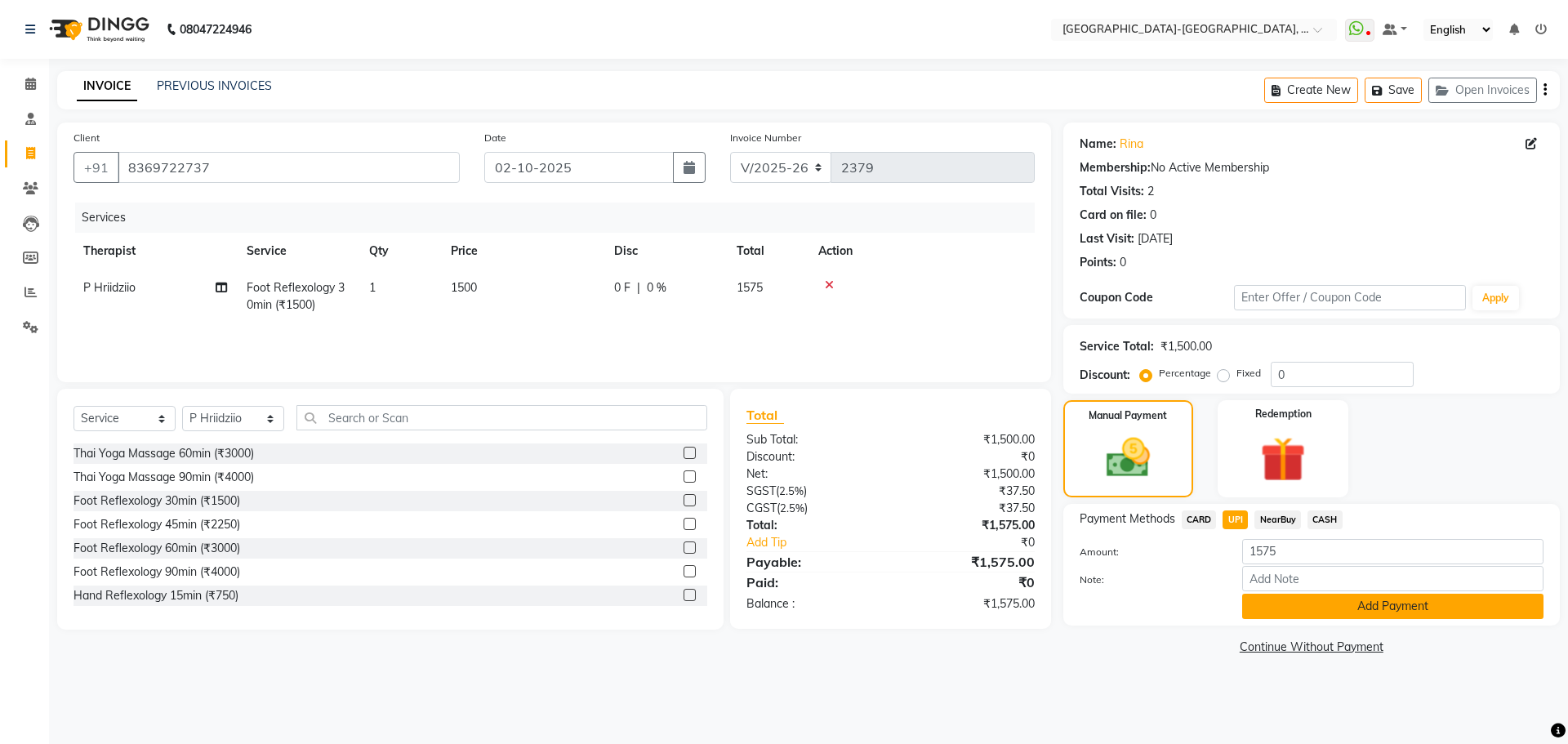
click at [1270, 599] on button "Add Payment" at bounding box center [1392, 607] width 301 height 25
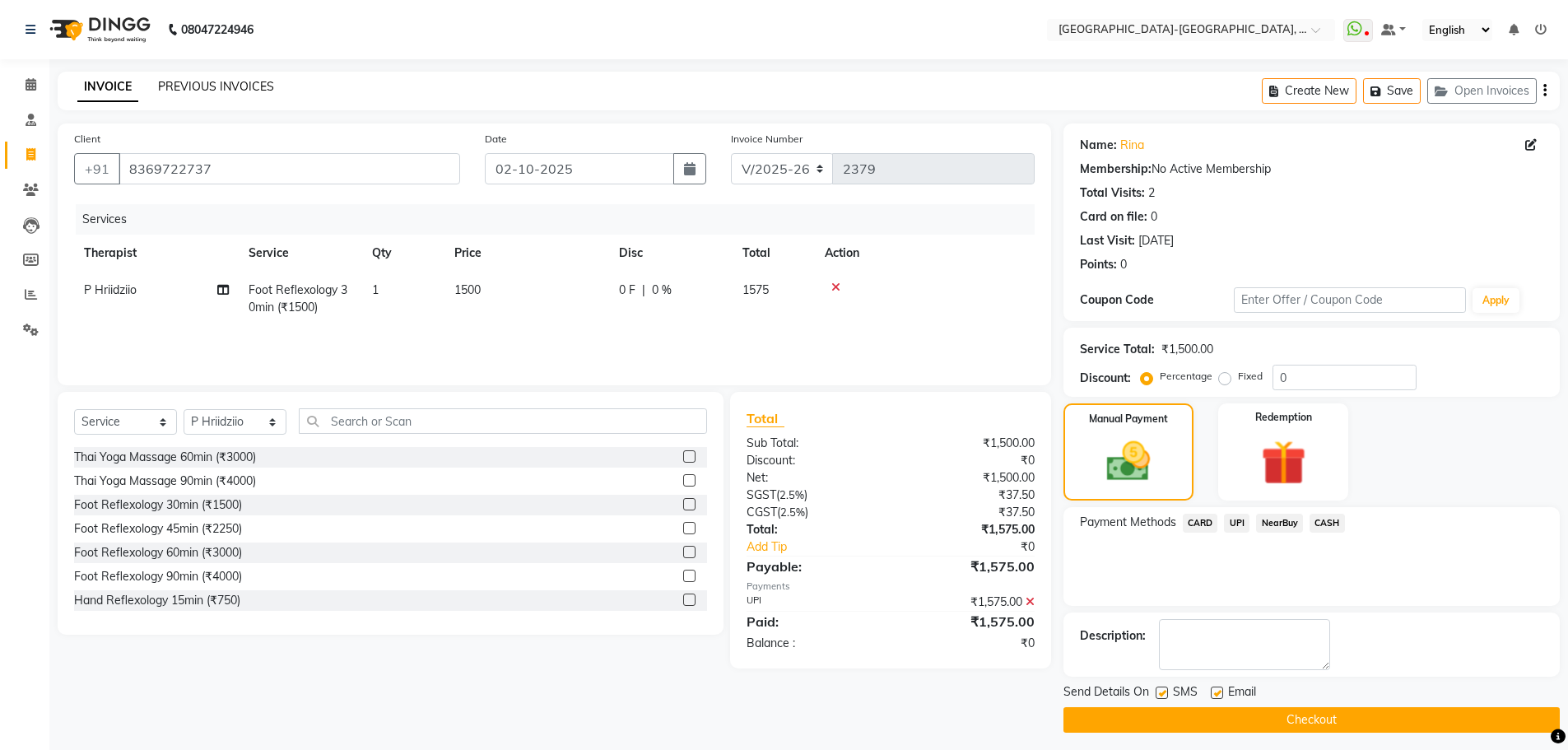
drag, startPoint x: 212, startPoint y: 88, endPoint x: 913, endPoint y: 91, distance: 701.0
click at [212, 88] on link "PREVIOUS INVOICES" at bounding box center [216, 87] width 116 height 15
click at [1234, 711] on button "Checkout" at bounding box center [1311, 720] width 496 height 25
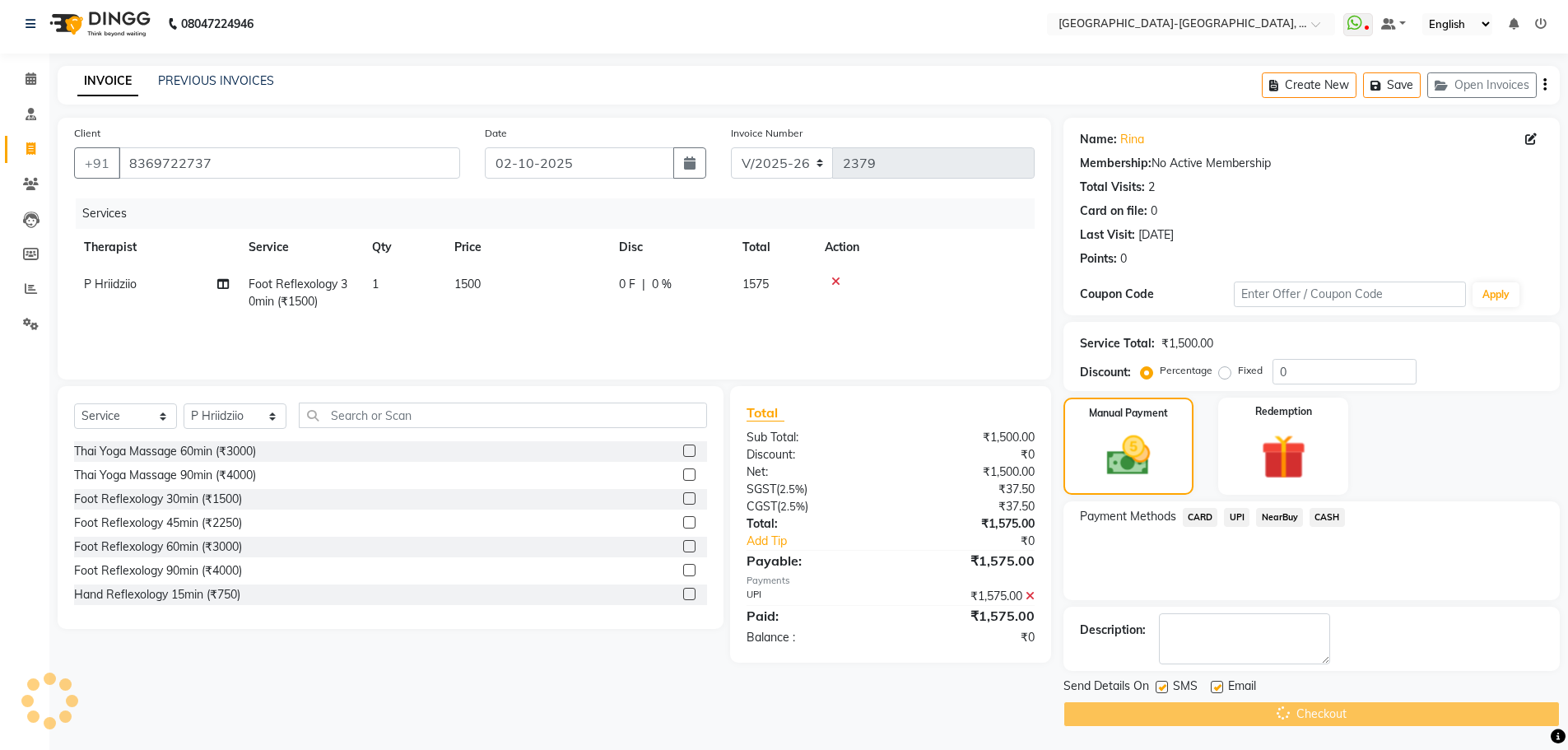
scroll to position [8, 0]
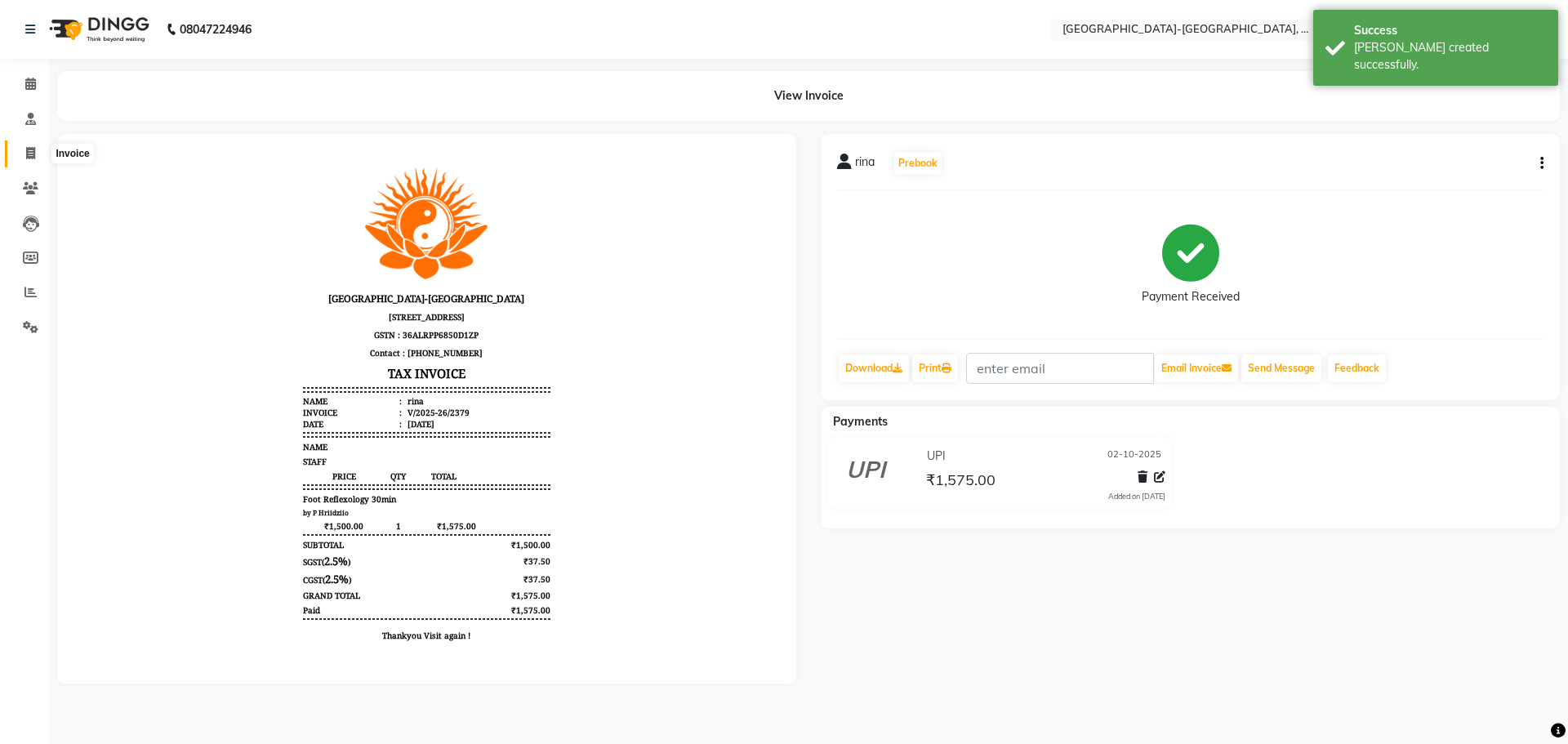
click at [24, 152] on span at bounding box center [31, 154] width 28 height 19
select select "5851"
select select "service"
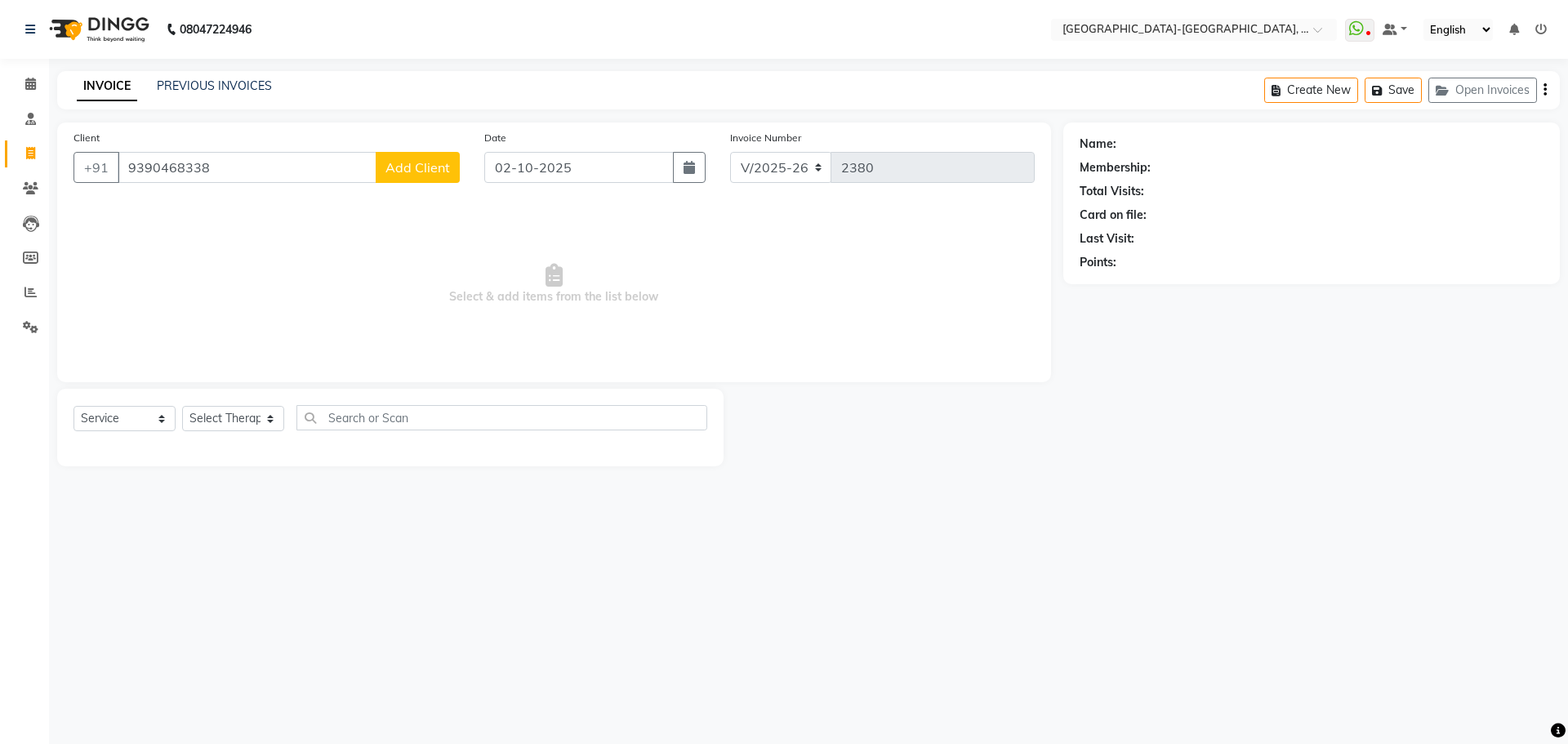
type input "9390468338"
click at [435, 168] on span "Add Client" at bounding box center [417, 167] width 64 height 17
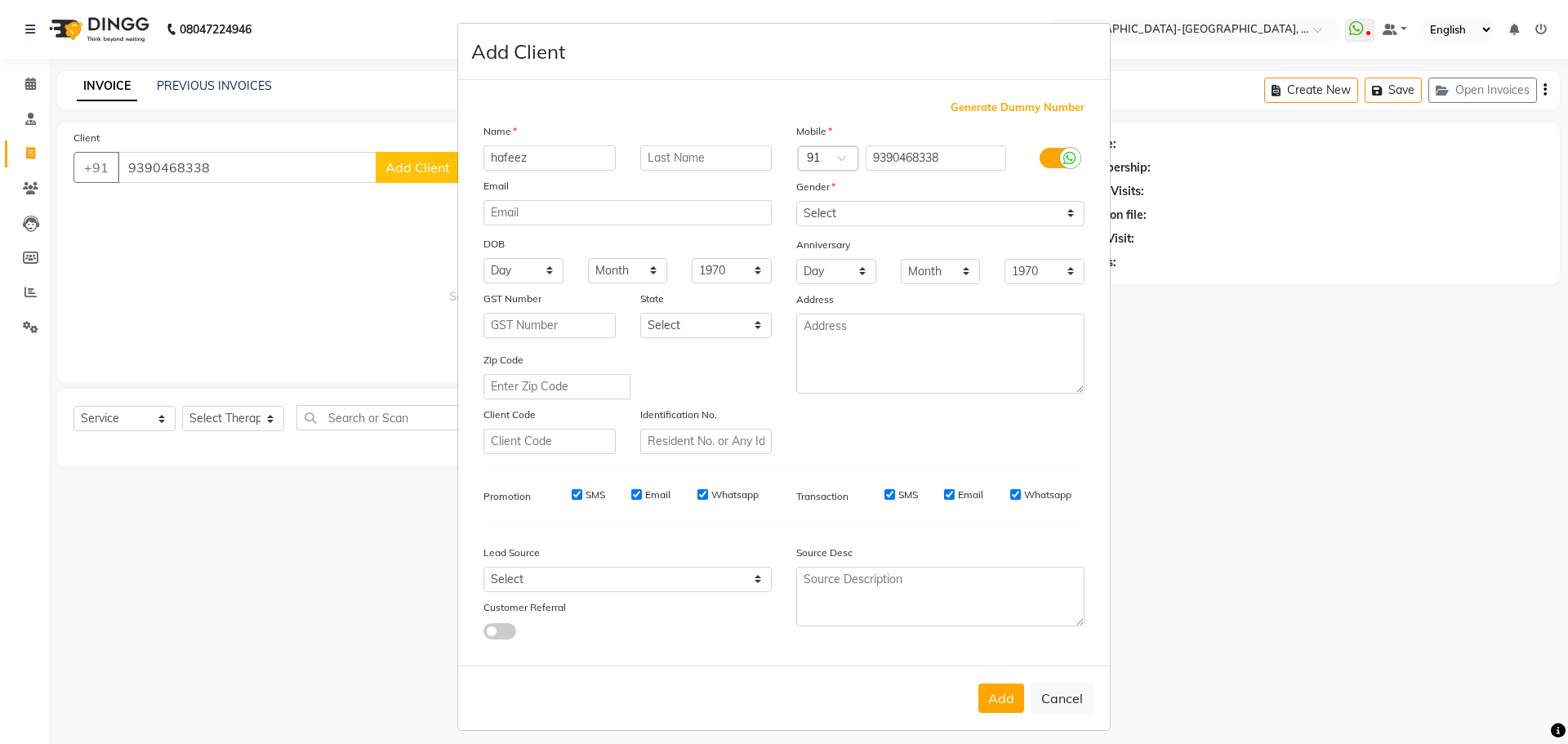
type input "hafeez"
click at [842, 212] on select "Select Male Female Other Prefer Not To Say" at bounding box center [940, 213] width 288 height 25
select select "male"
click at [796, 201] on select "Select Male Female Other Prefer Not To Say" at bounding box center [940, 213] width 288 height 25
click at [993, 699] on button "Add" at bounding box center [1001, 698] width 46 height 29
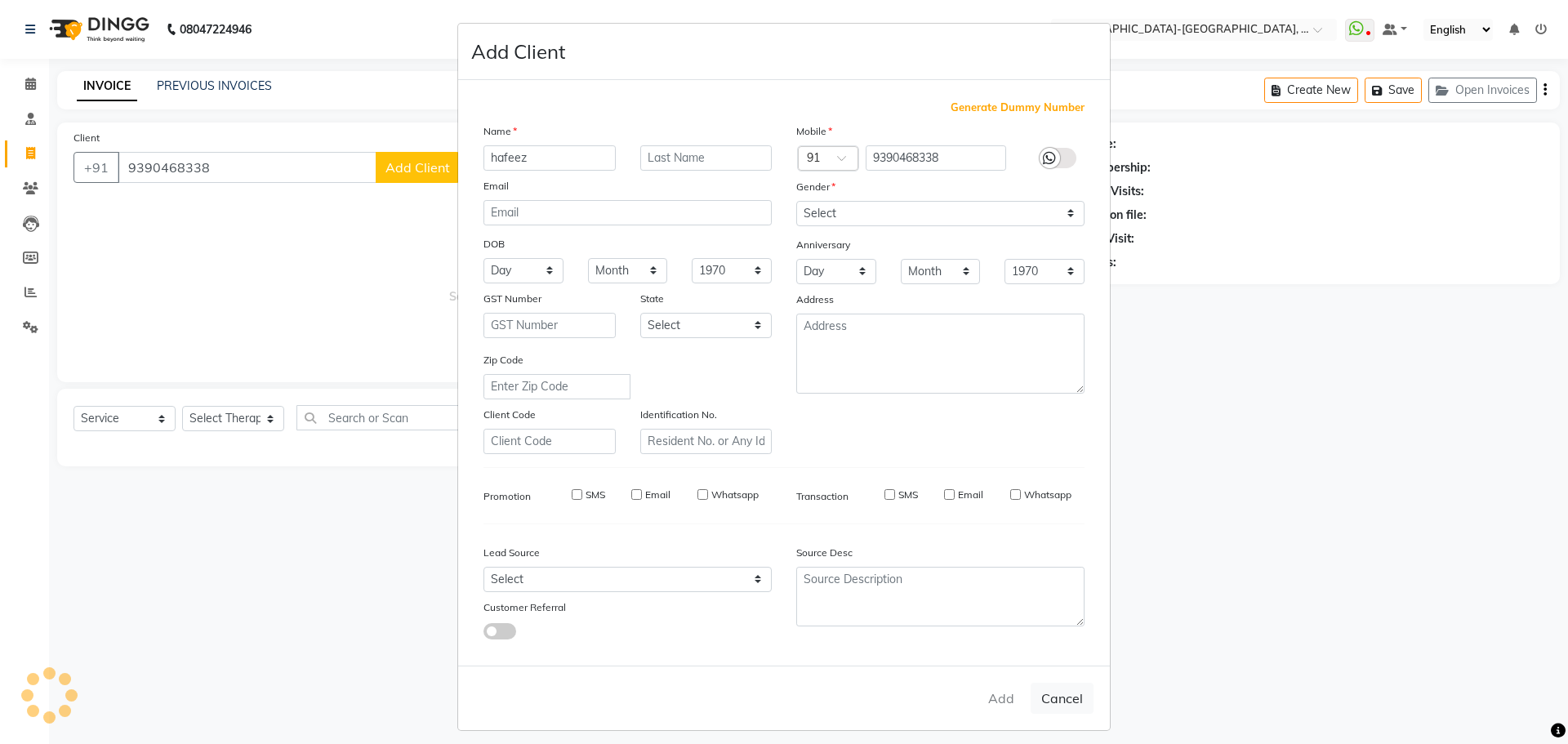
select select
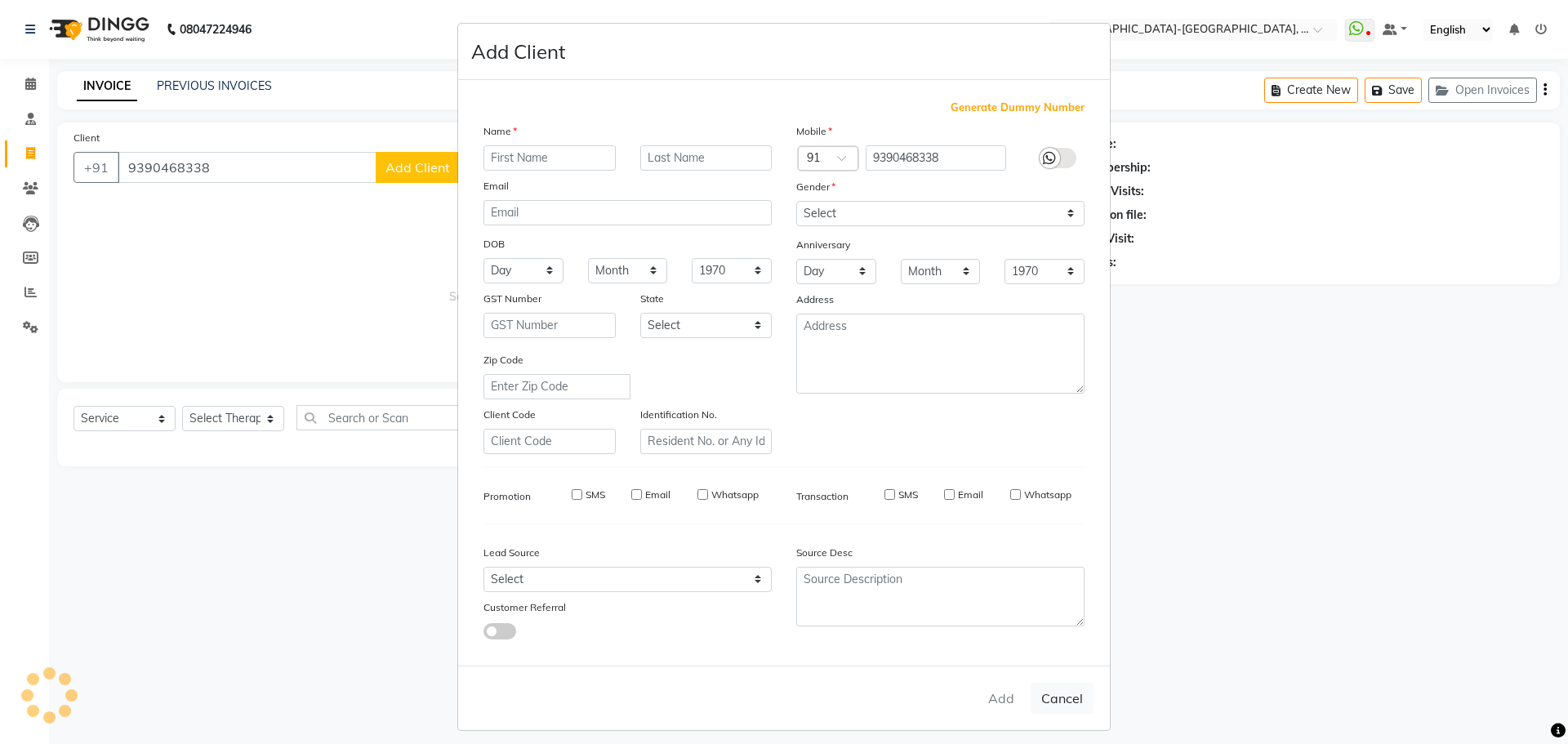
select select
checkbox input "false"
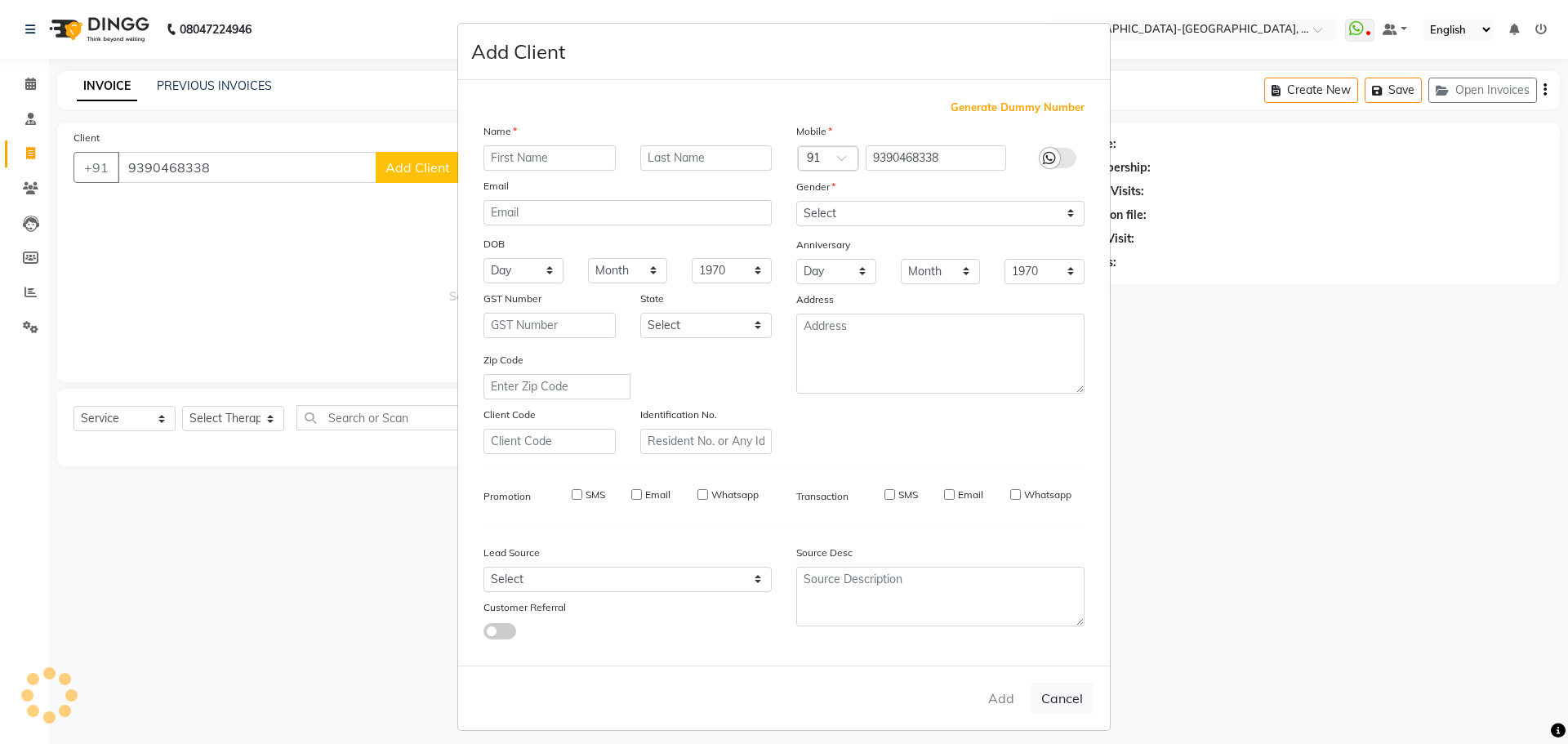
checkbox input "false"
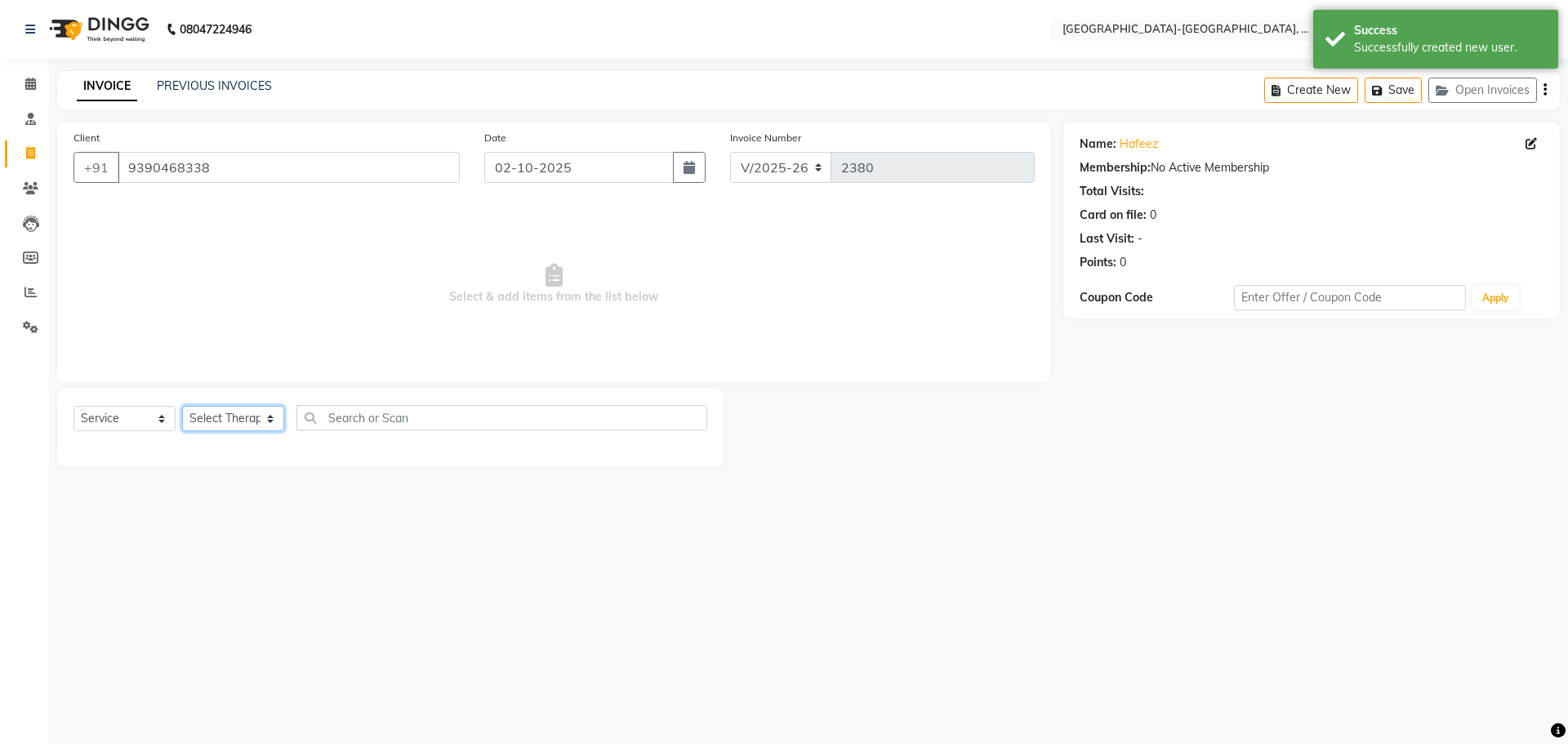
click at [231, 423] on select "Select Therapist Adakho Bone Hridziia Iris Katene Kholu Mayio Mohit Moru P Hrii…" at bounding box center [233, 418] width 102 height 25
select select "49851"
click at [182, 406] on select "Select Therapist Adakho Bone Hridziia Iris Katene Kholu Mayio Mohit Moru P Hrii…" at bounding box center [233, 418] width 102 height 25
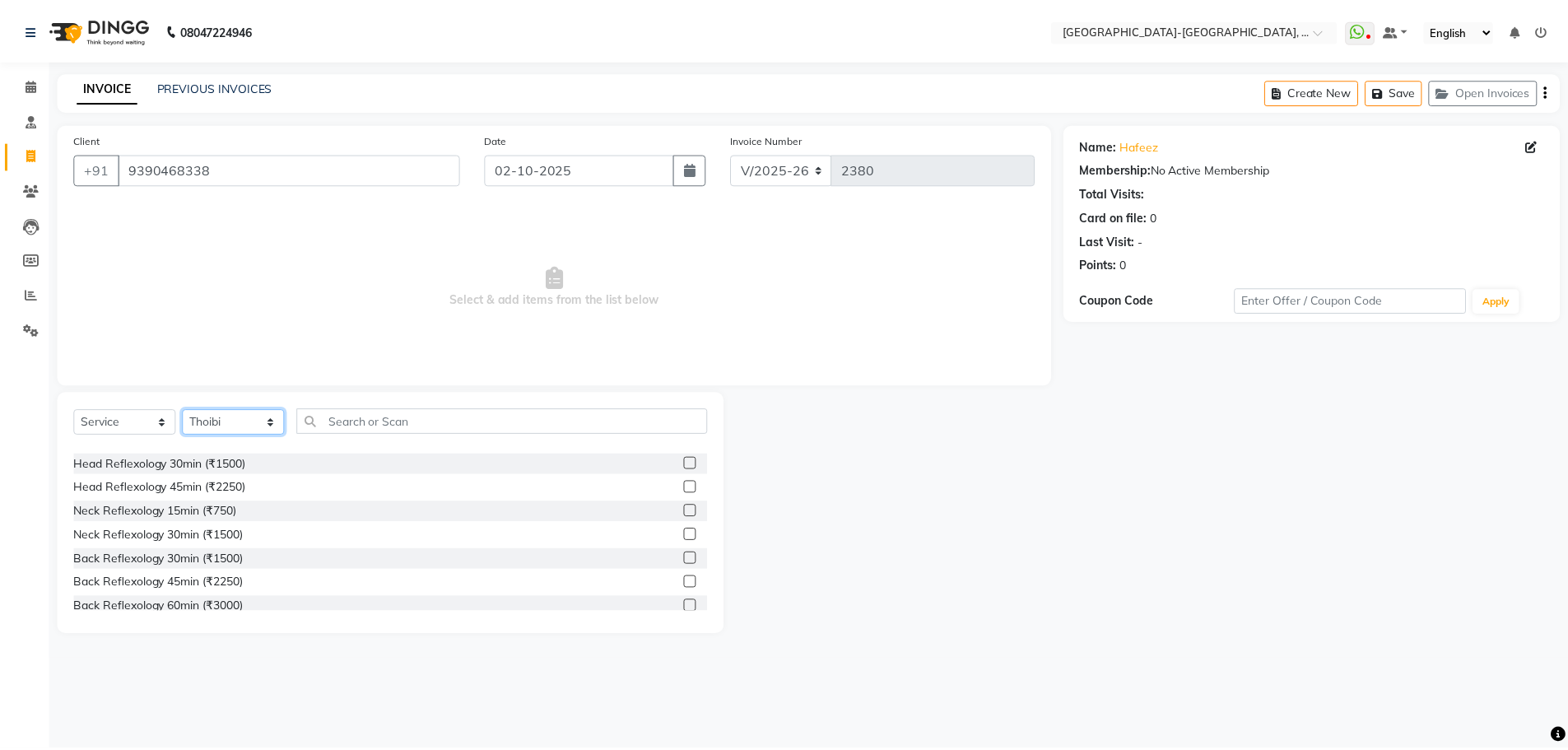
scroll to position [247, 0]
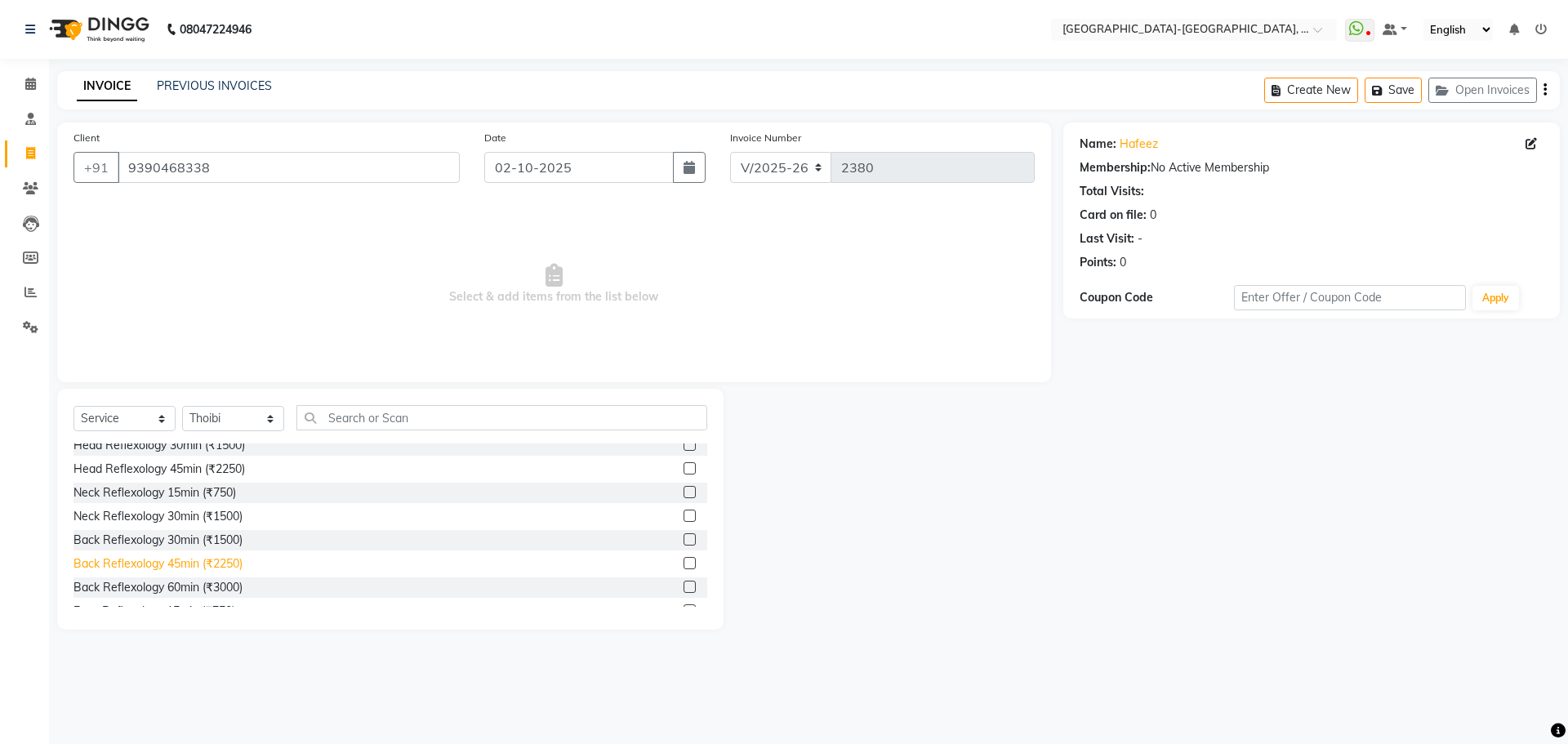
click at [189, 566] on div "Back Reflexology 45min (₹2250)" at bounding box center [157, 564] width 169 height 17
checkbox input "false"
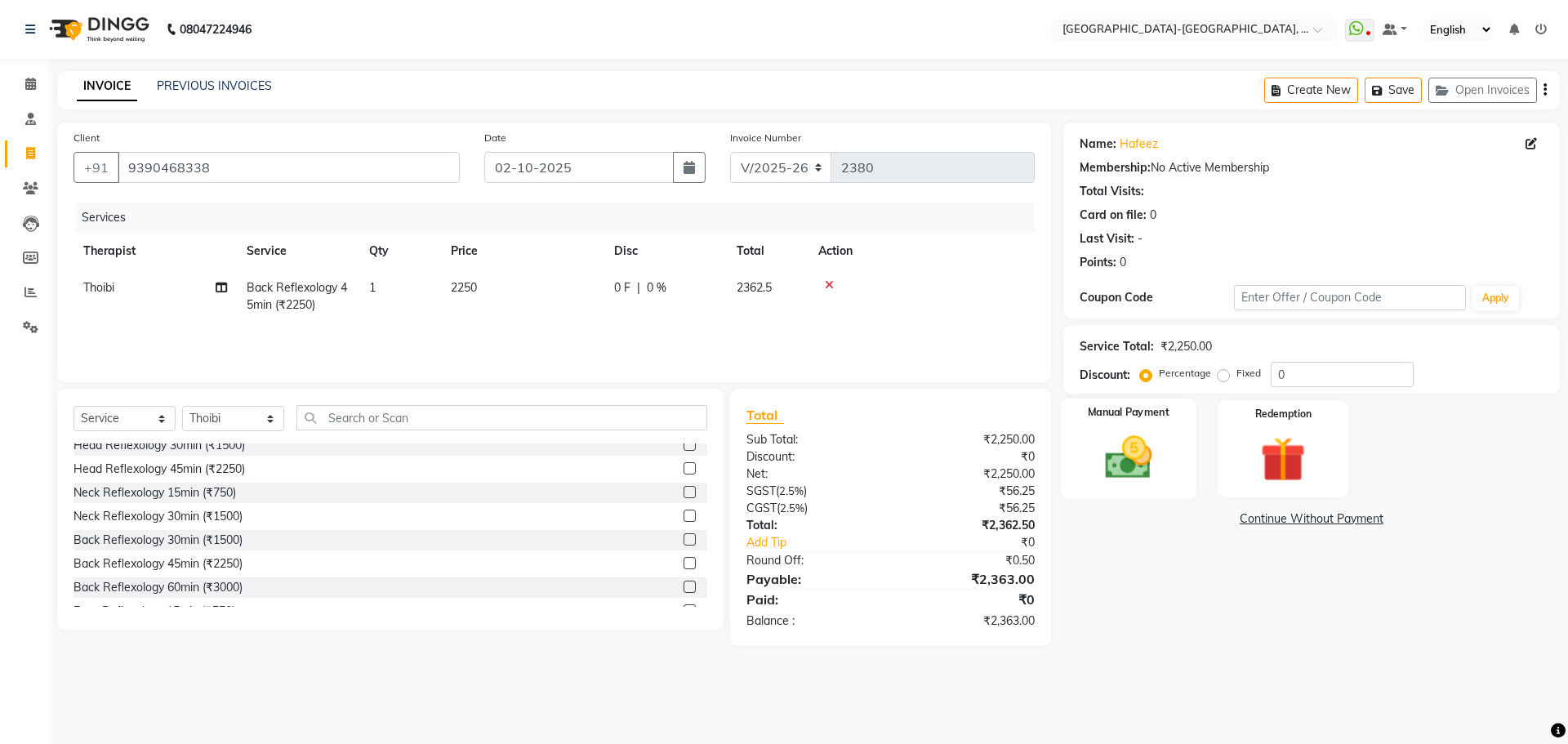
click at [1132, 462] on img at bounding box center [1127, 457] width 76 height 54
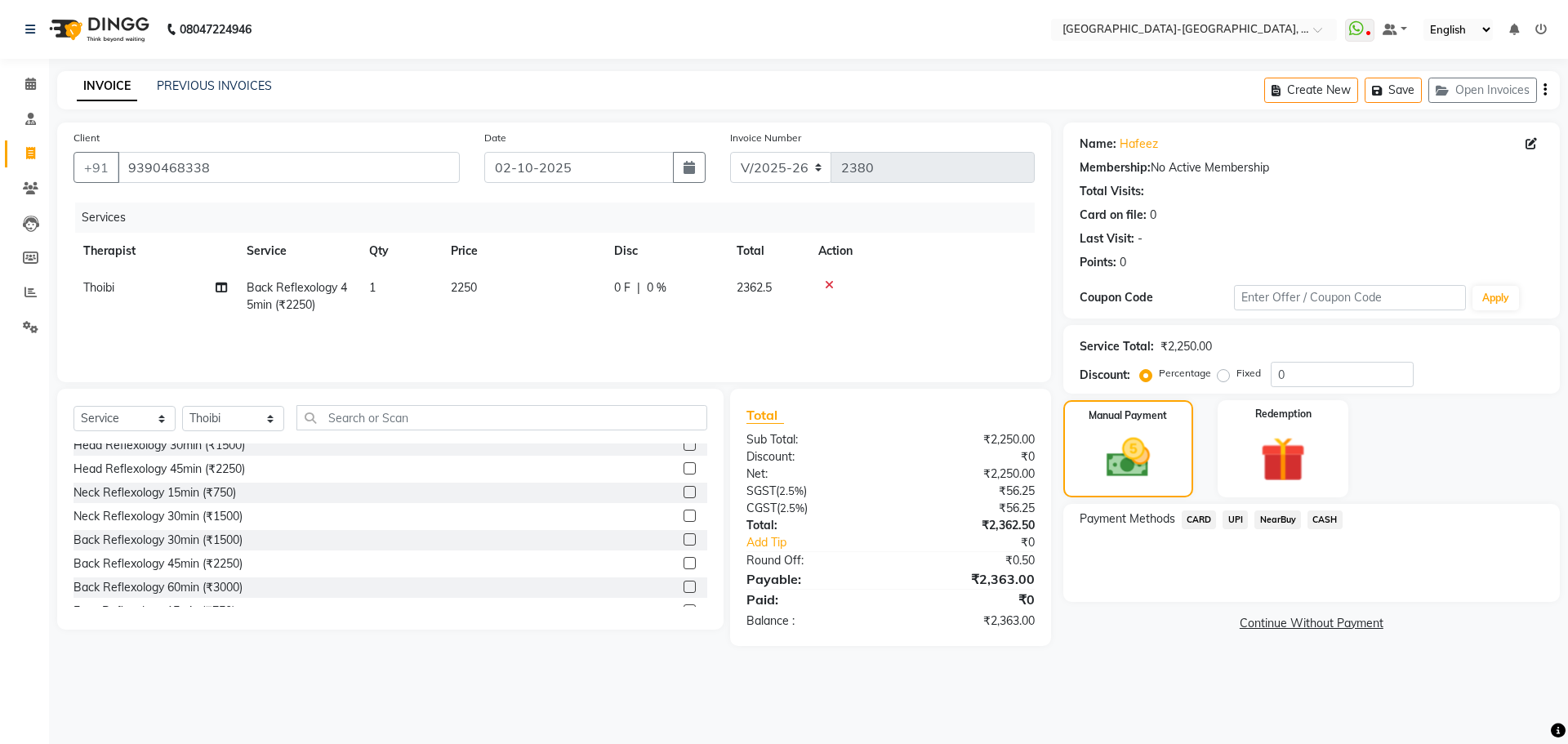
click at [1237, 520] on span "UPI" at bounding box center [1235, 520] width 25 height 19
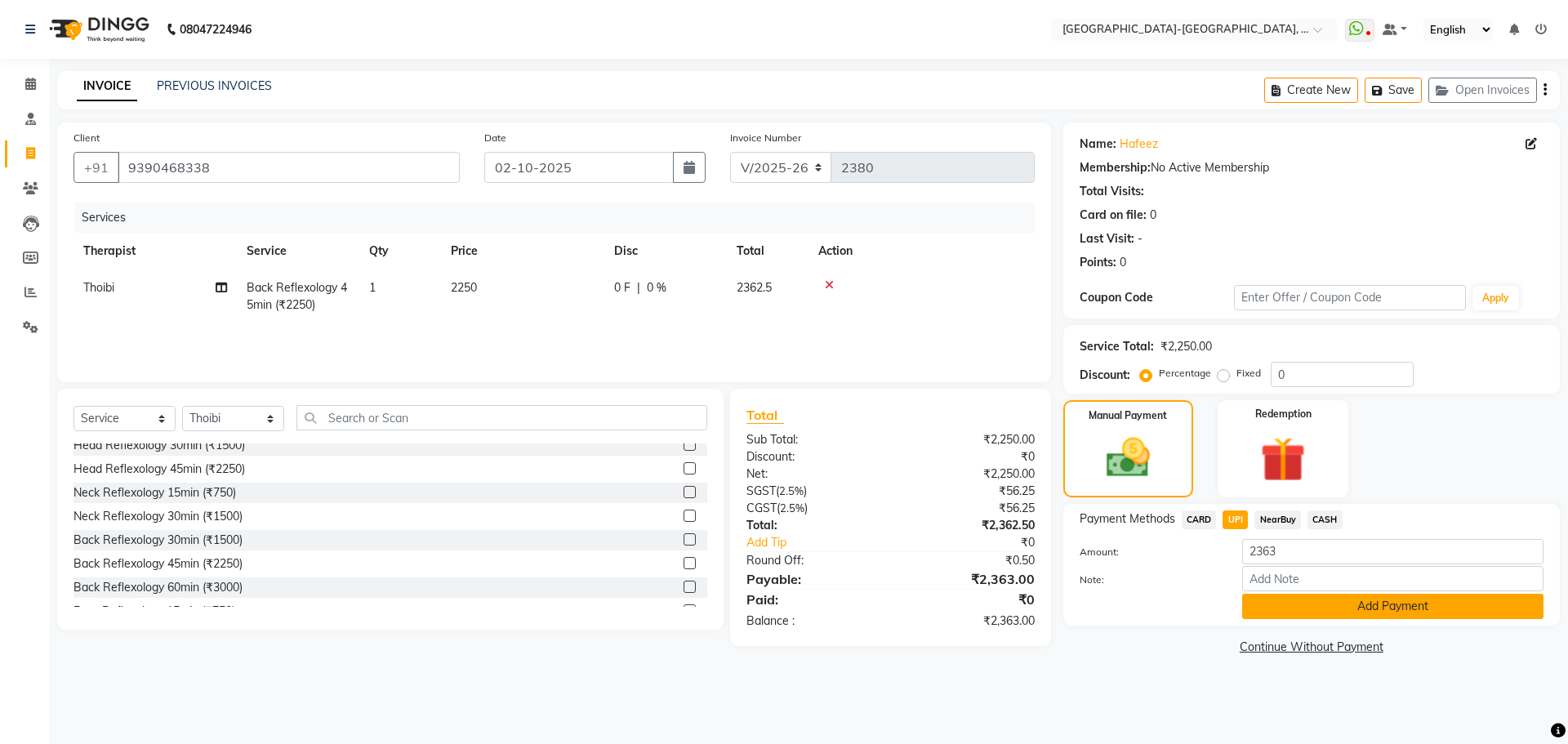
click at [1276, 605] on button "Add Payment" at bounding box center [1392, 607] width 301 height 25
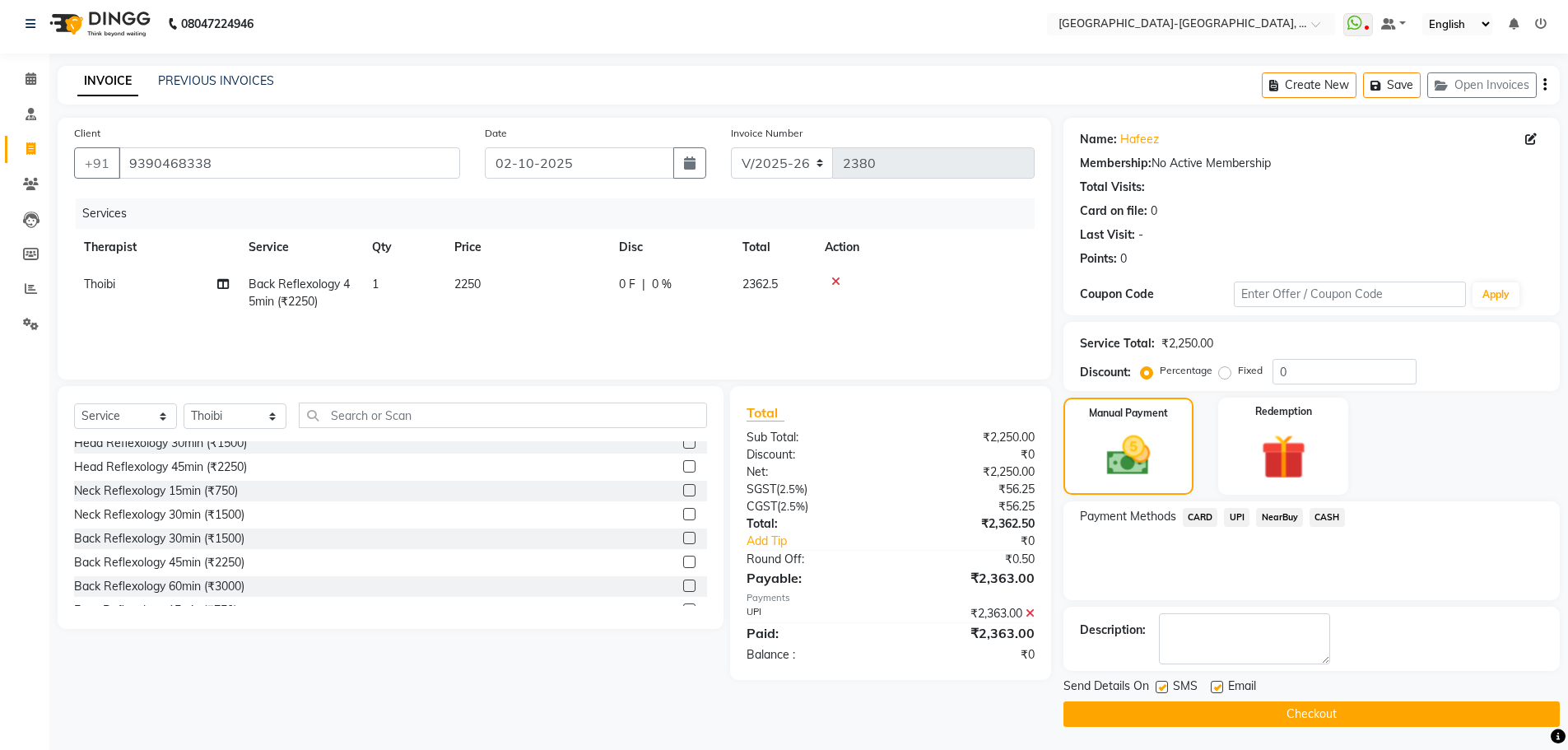
scroll to position [8, 0]
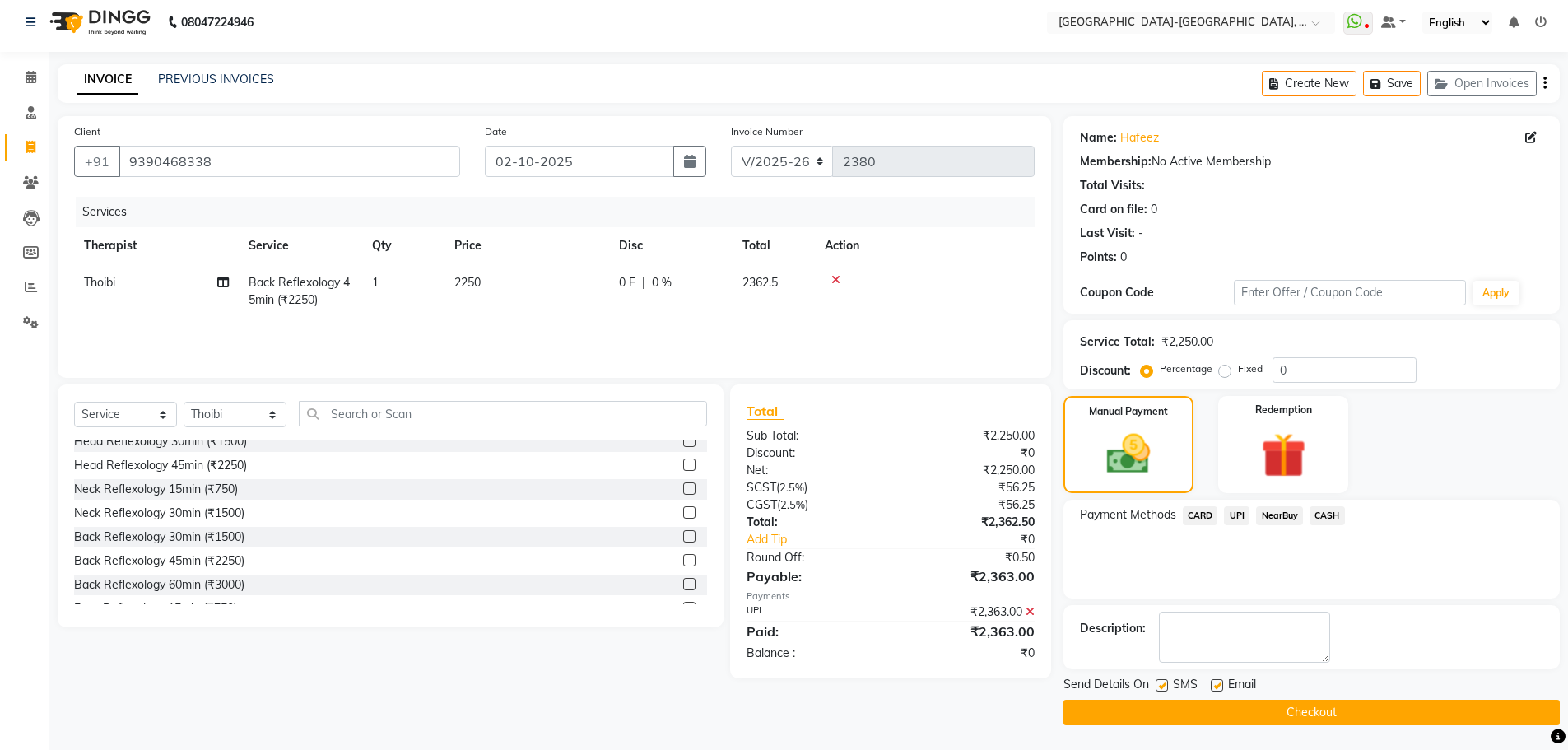
click at [1258, 716] on button "Checkout" at bounding box center [1311, 712] width 496 height 25
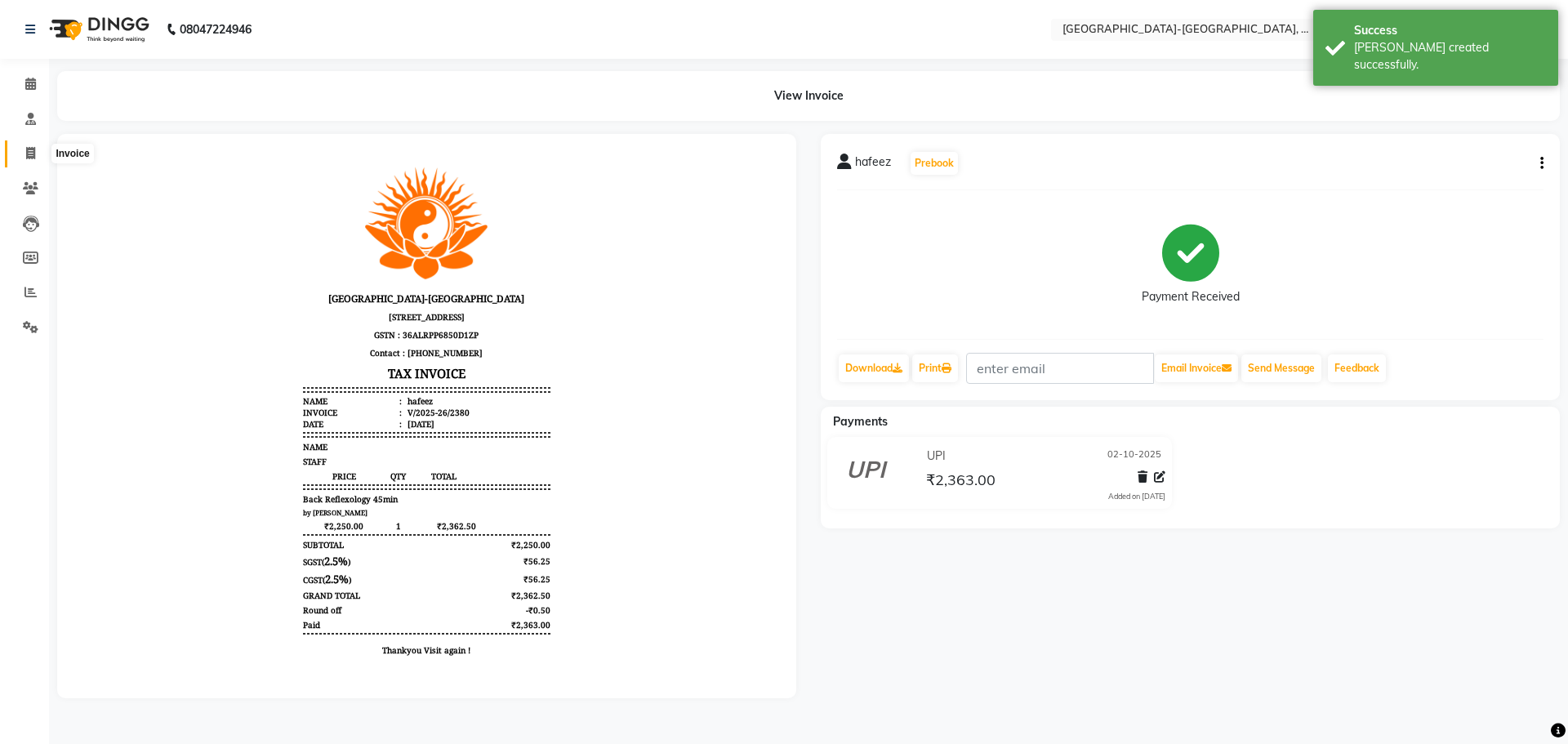
click at [28, 153] on icon at bounding box center [30, 153] width 9 height 12
select select "5851"
select select "service"
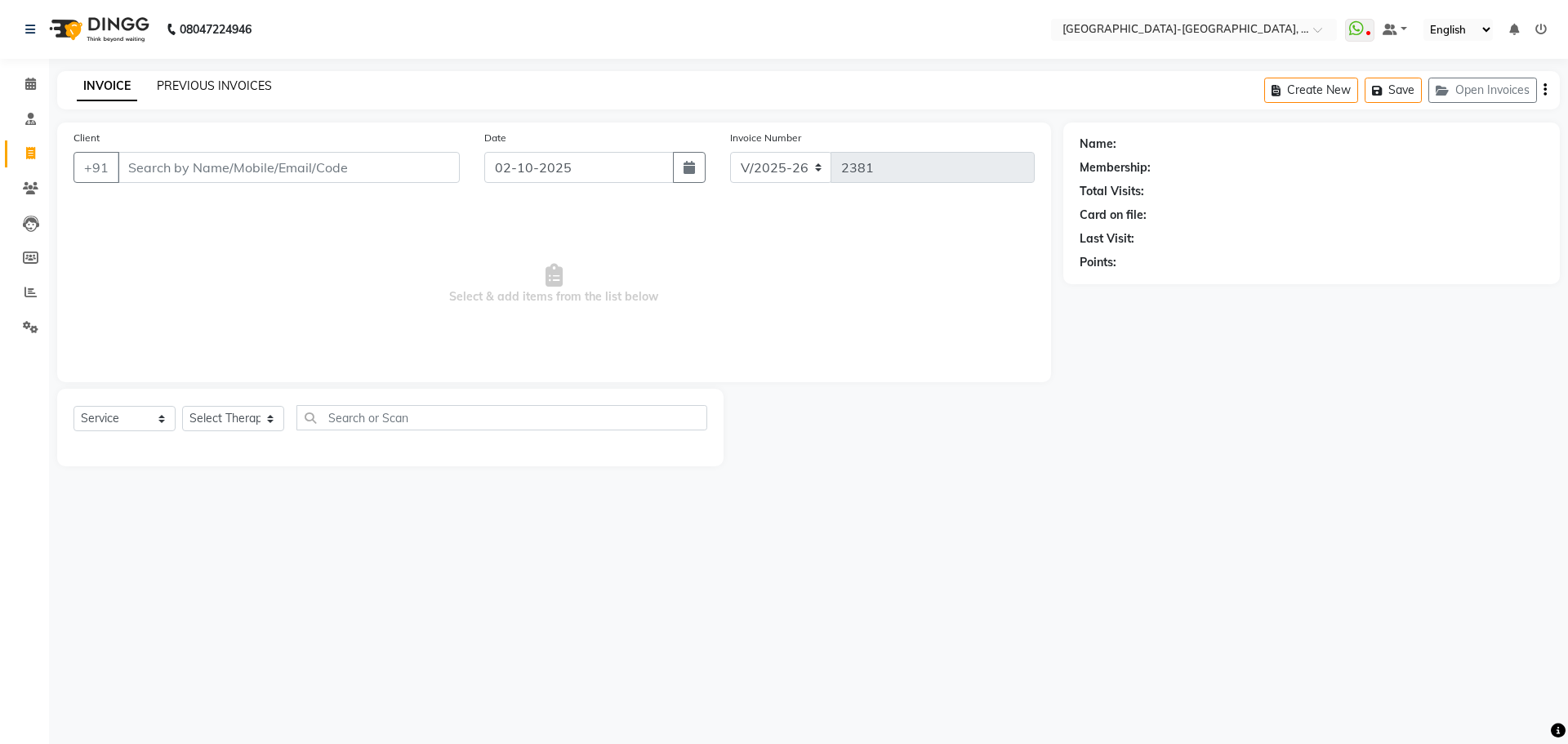
click at [211, 85] on link "PREVIOUS INVOICES" at bounding box center [214, 86] width 115 height 15
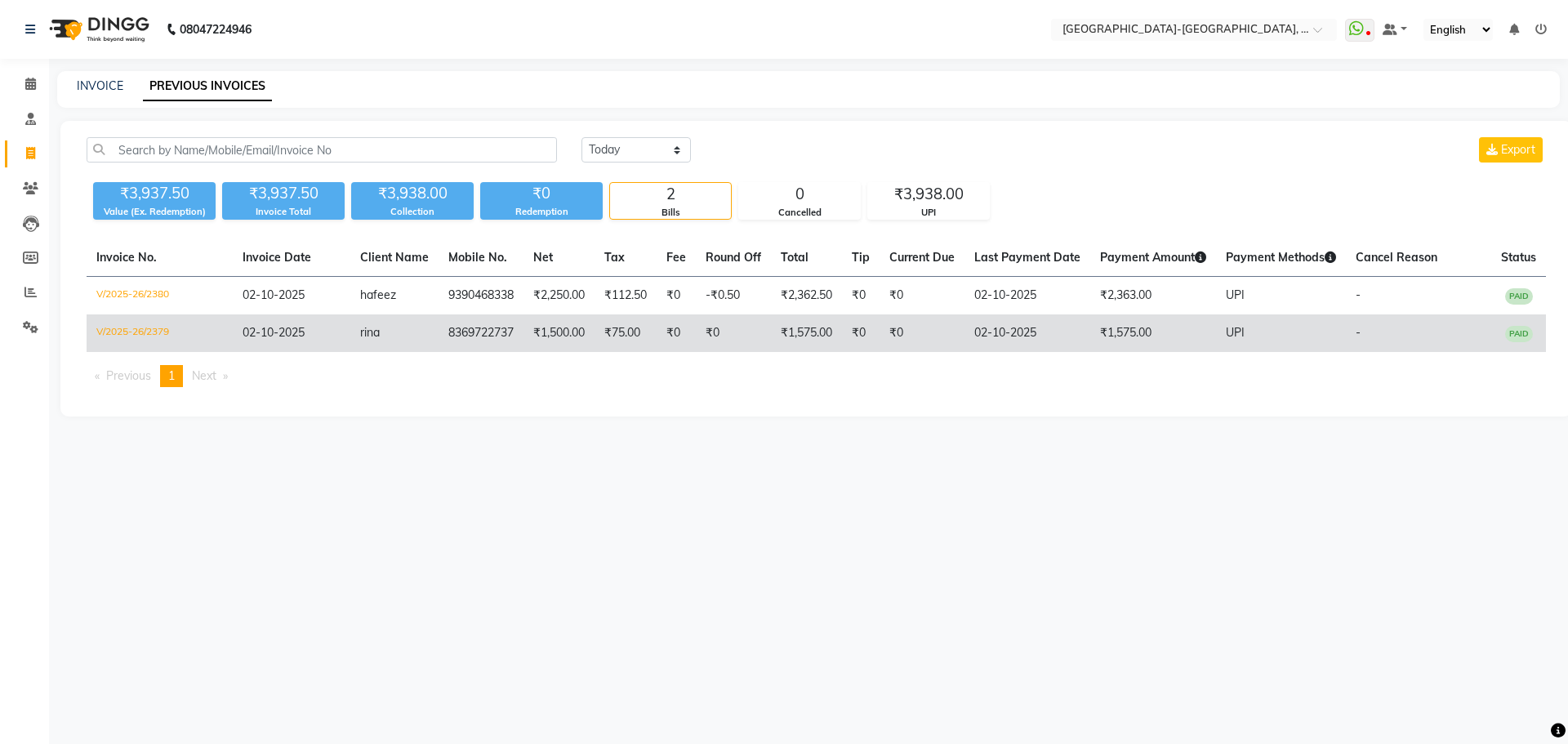
click at [623, 335] on td "₹75.00" at bounding box center [625, 333] width 62 height 37
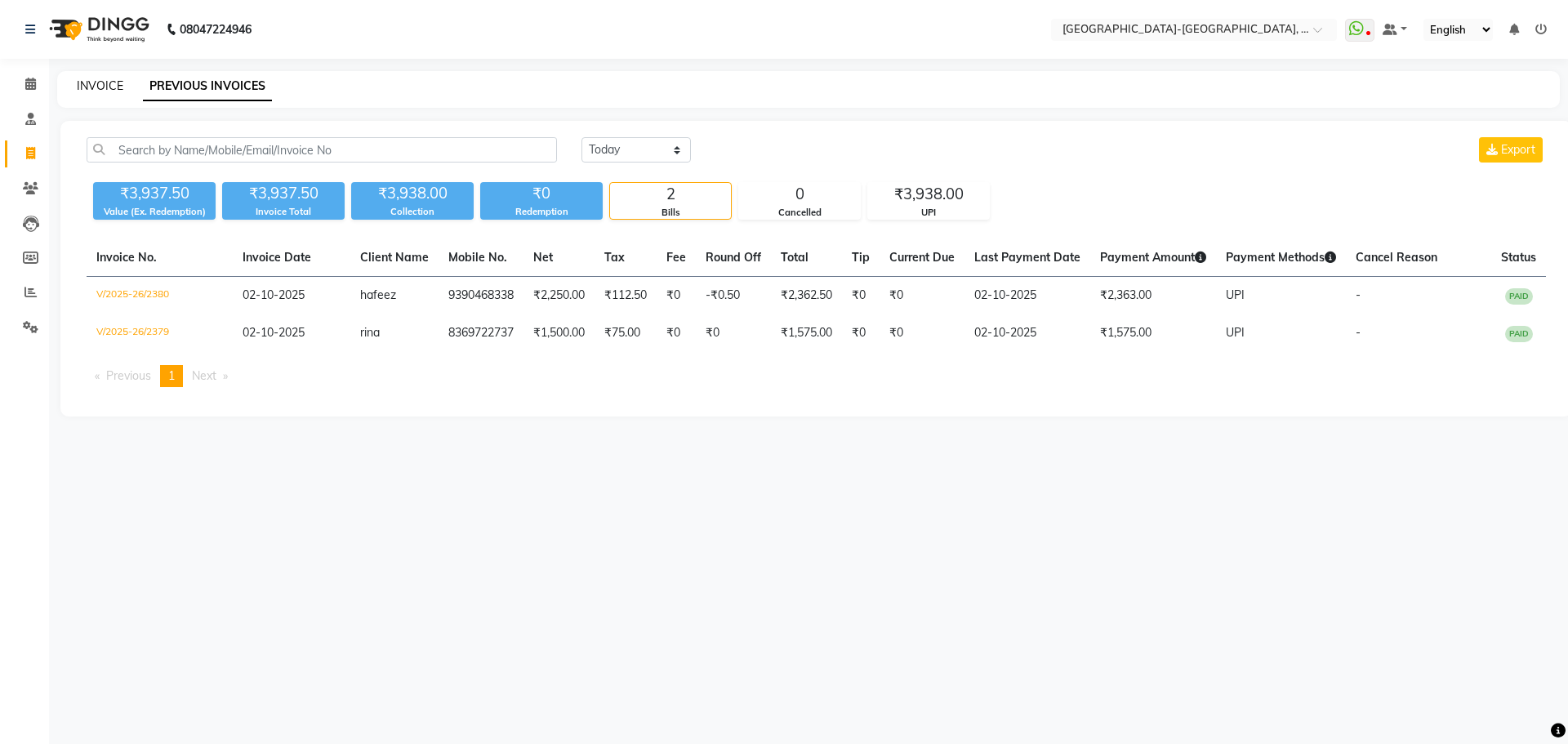
click at [112, 87] on link "INVOICE" at bounding box center [100, 86] width 47 height 15
select select "service"
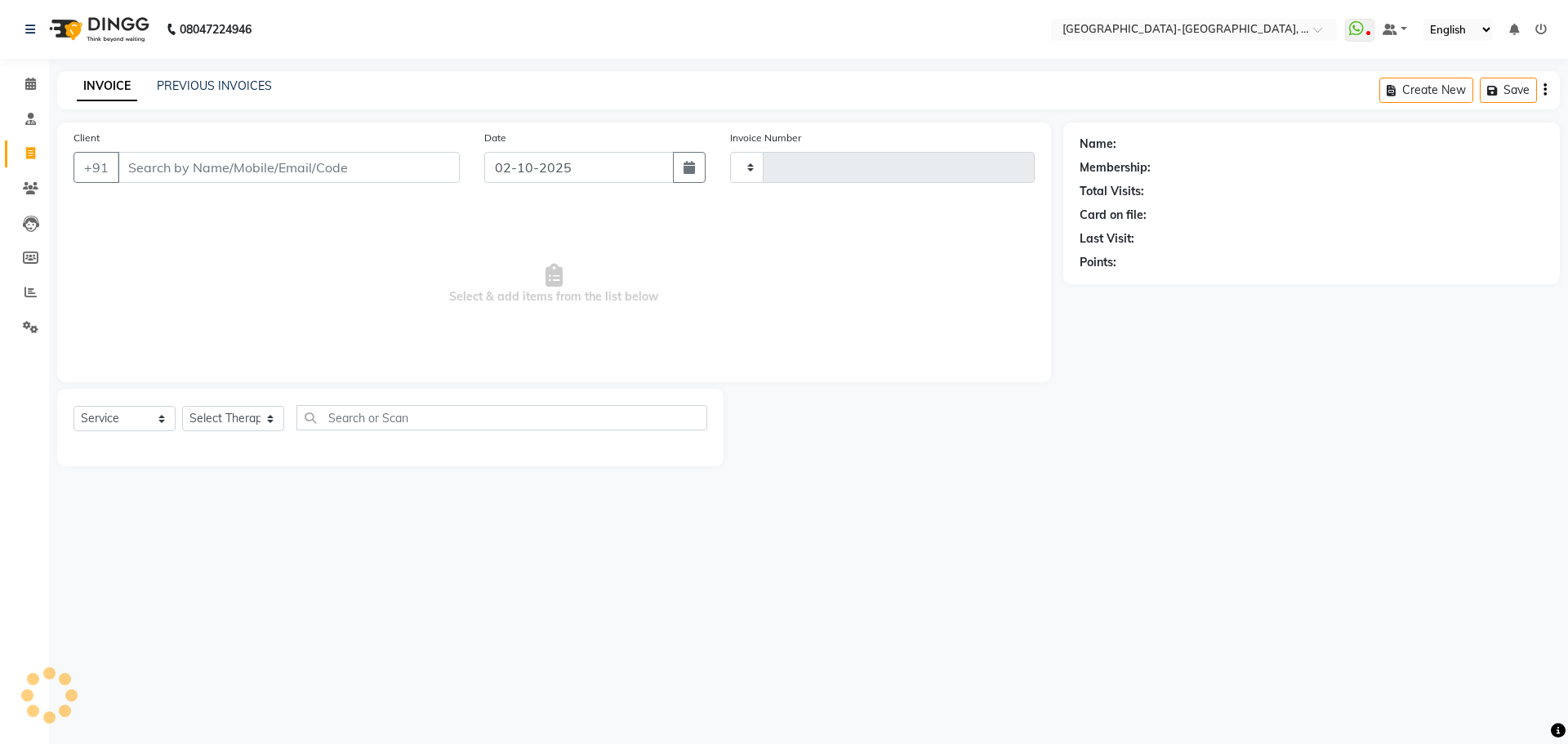
type input "2381"
select select "5851"
click at [1460, 90] on button "Open Invoices" at bounding box center [1482, 90] width 108 height 25
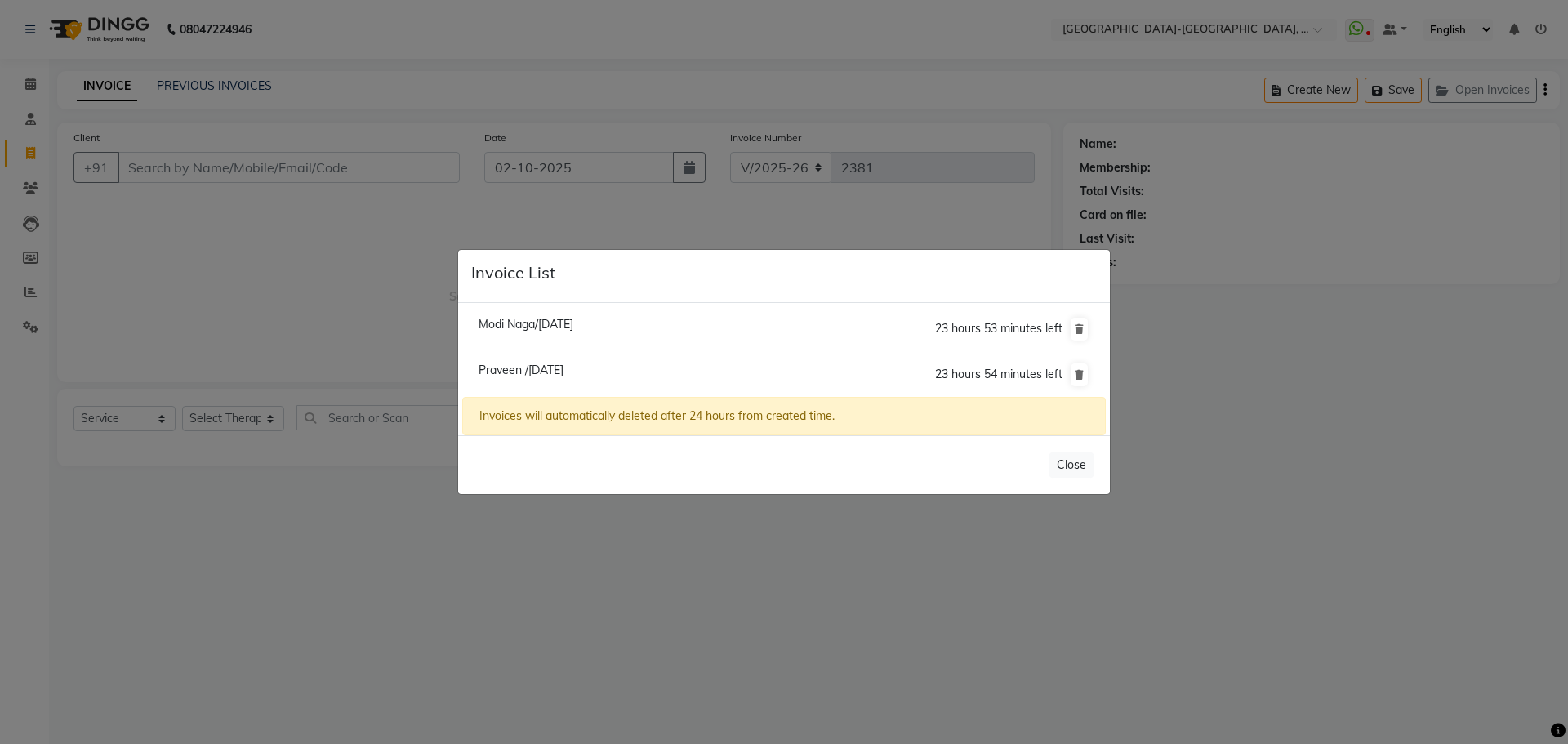
click at [573, 322] on span "Modi Naga/02 October 2025" at bounding box center [526, 324] width 95 height 15
type input "7995400991"
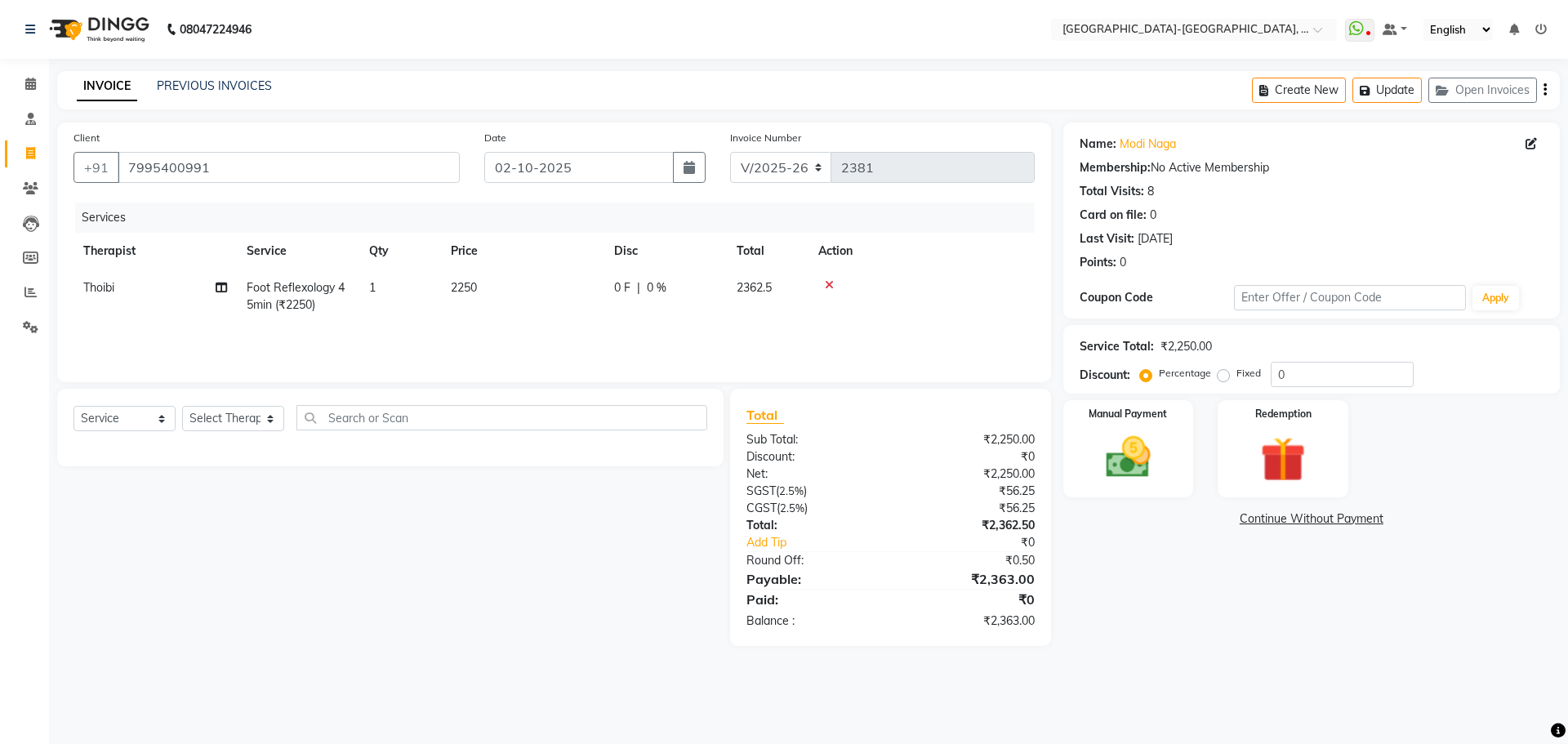
click at [123, 285] on td "Thoibi" at bounding box center [155, 297] width 163 height 54
select select "49851"
click at [140, 291] on select "Adakho Bone Hridziia Iris Katene Kholu Mayio Mohit Moru P Hriidziio Sahriini Sa…" at bounding box center [155, 292] width 144 height 25
select select "40937"
click at [1129, 459] on img at bounding box center [1127, 457] width 76 height 54
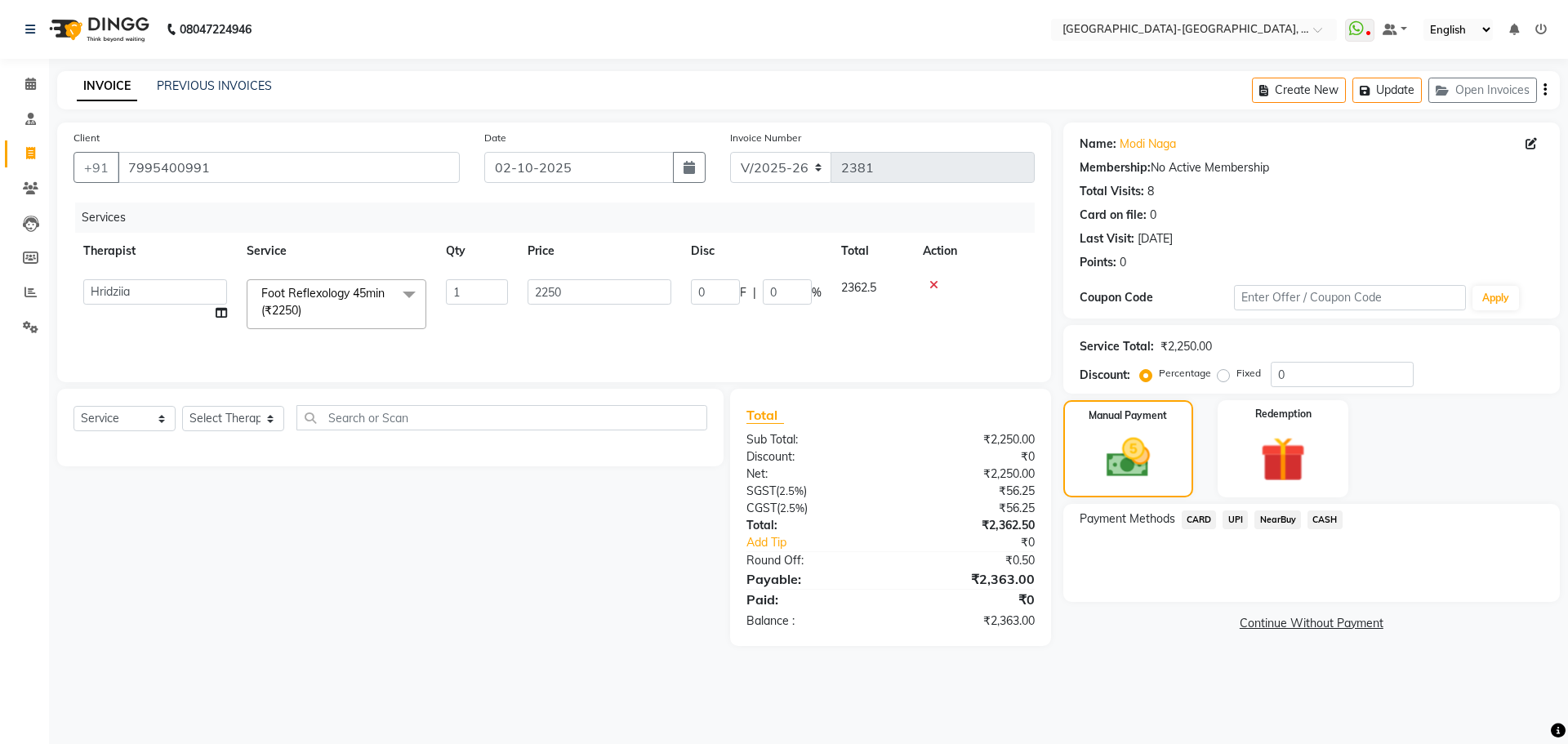
click at [1233, 516] on span "UPI" at bounding box center [1235, 520] width 25 height 19
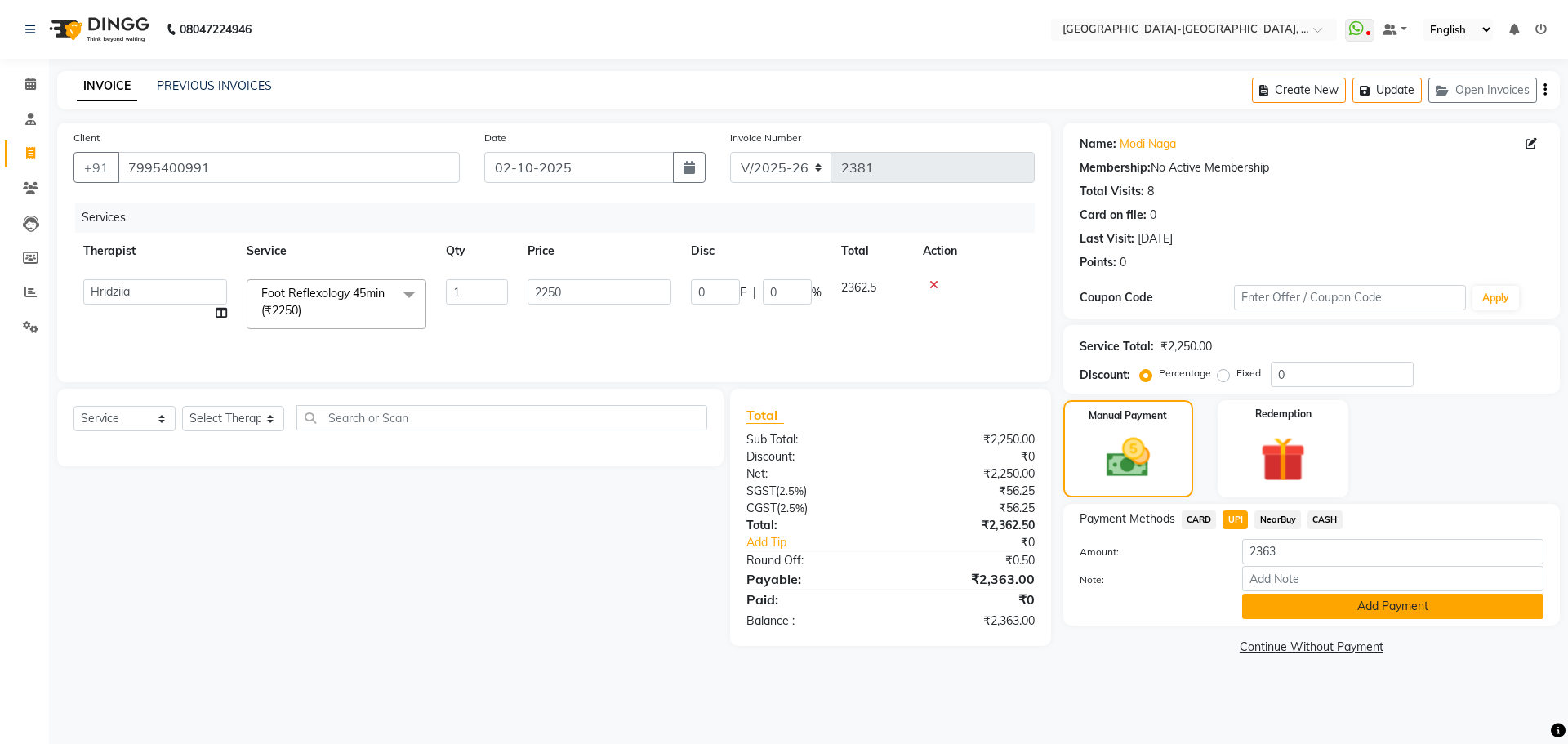
click at [1268, 597] on button "Add Payment" at bounding box center [1392, 607] width 301 height 25
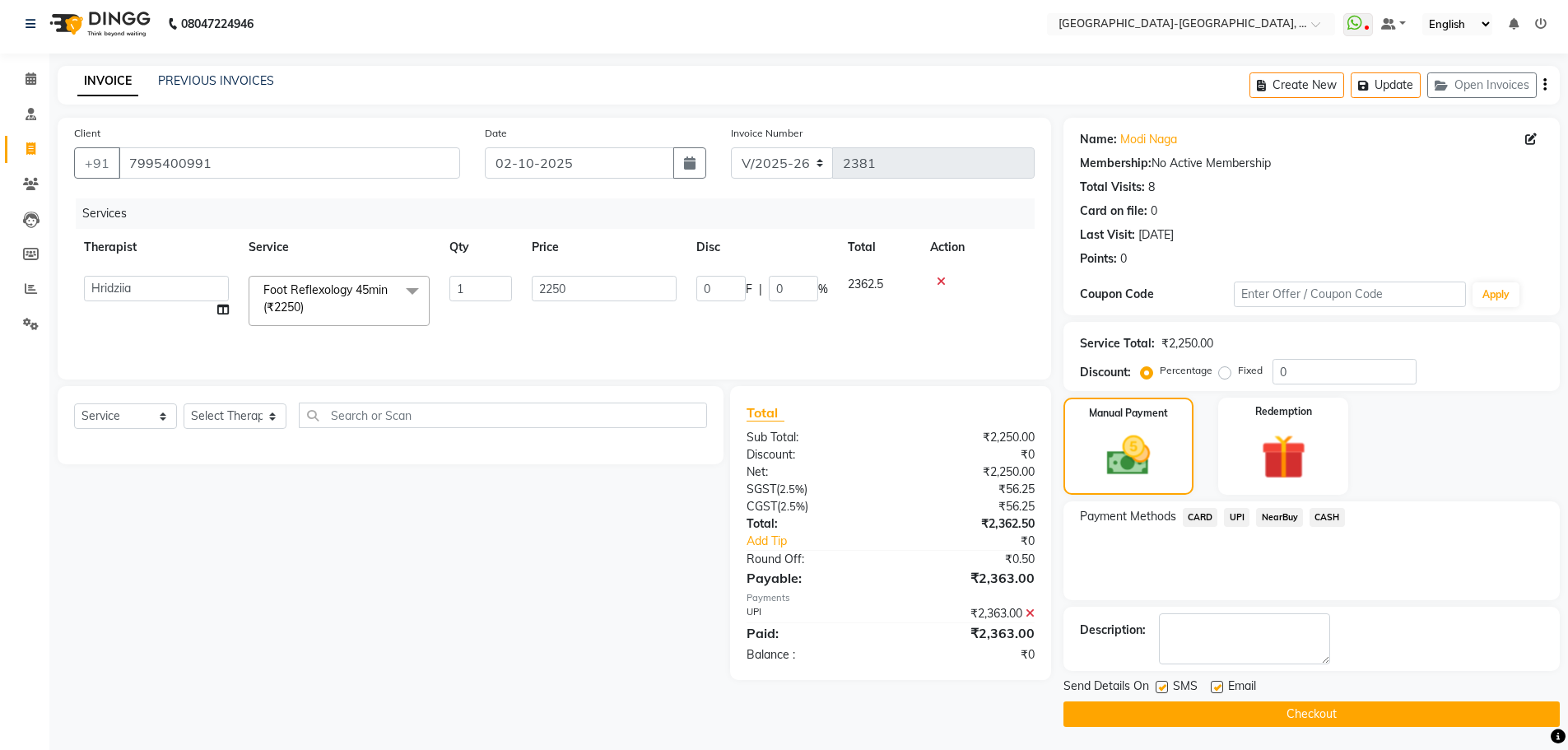
scroll to position [8, 0]
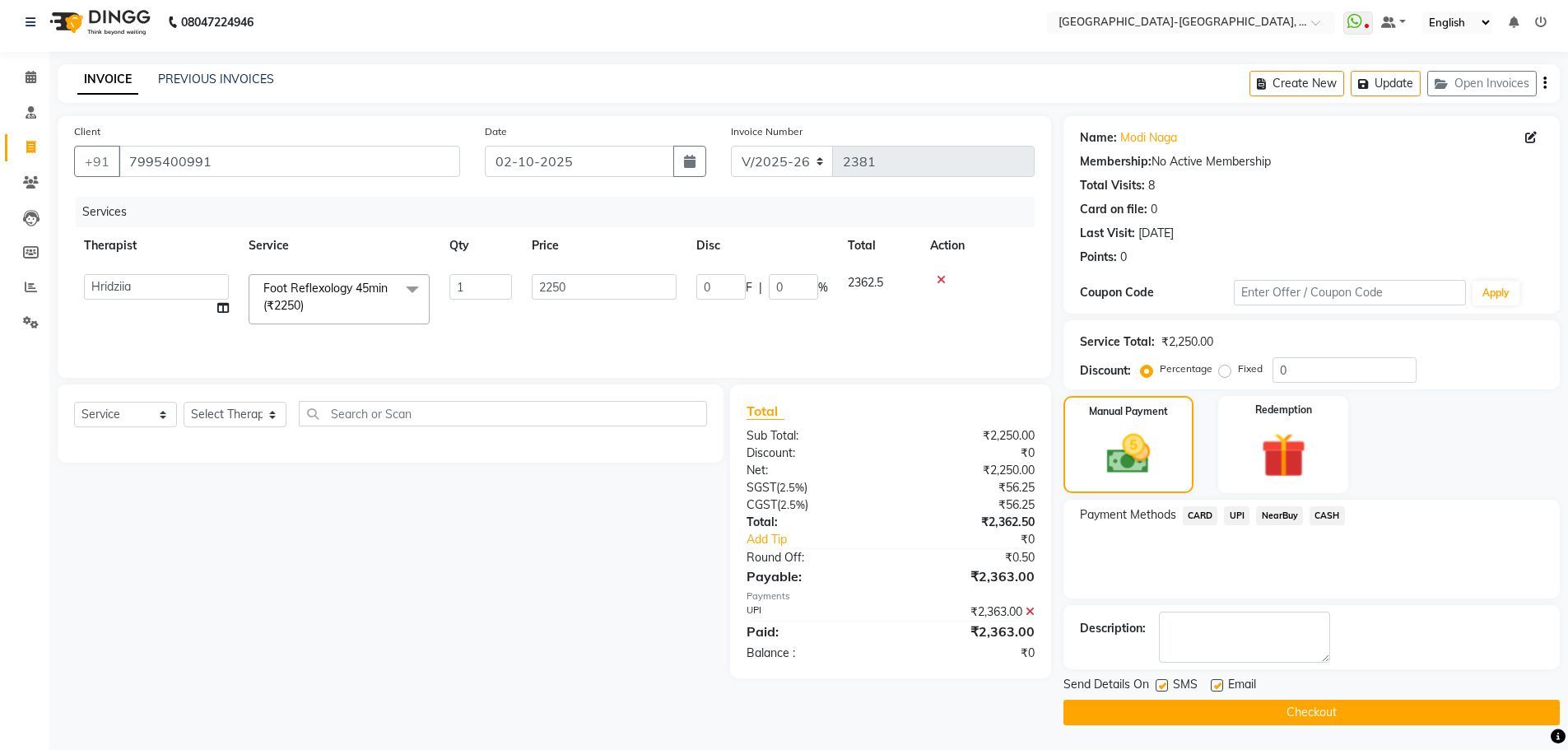
click at [1204, 705] on button "Checkout" at bounding box center [1311, 712] width 496 height 25
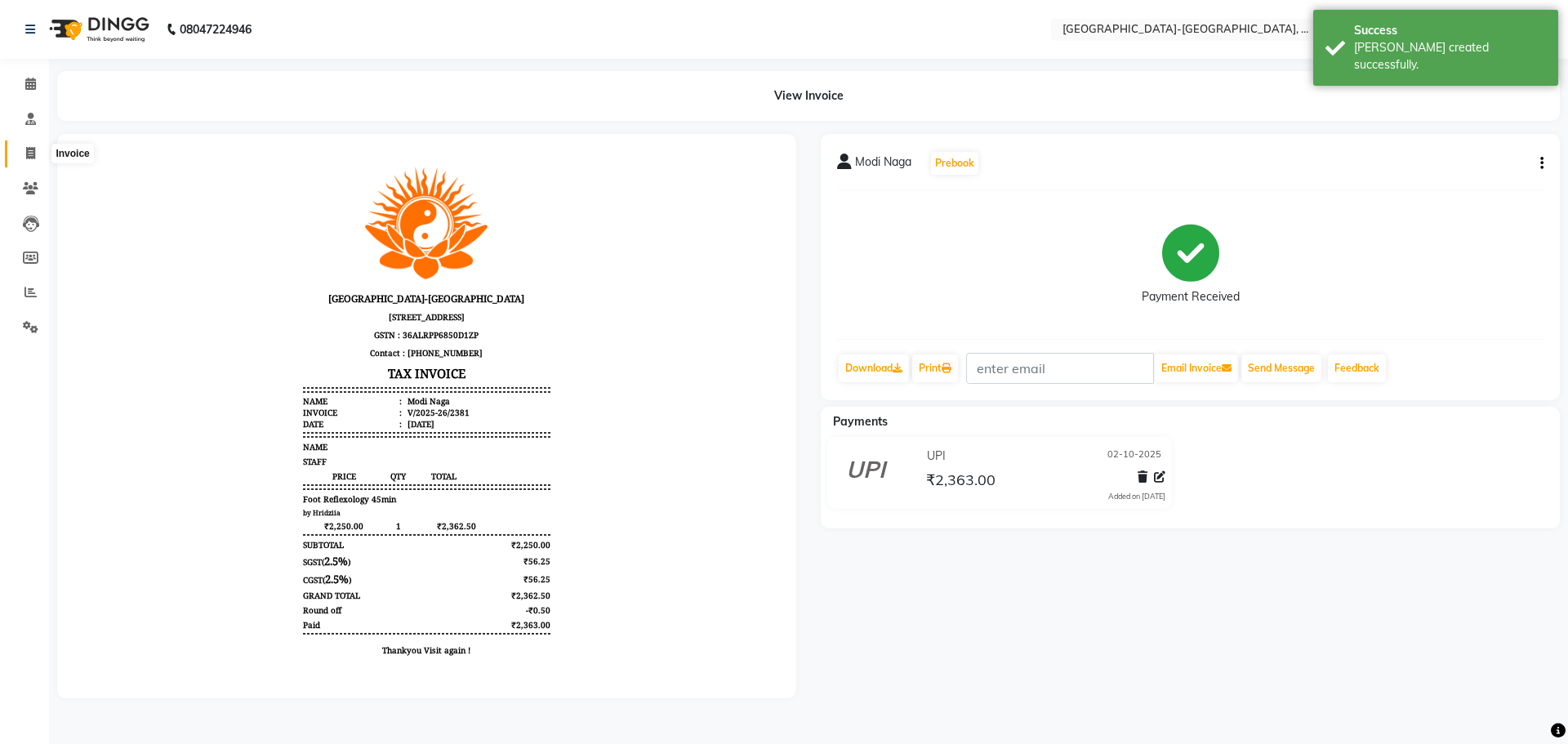
click at [26, 147] on icon at bounding box center [30, 153] width 9 height 12
select select "service"
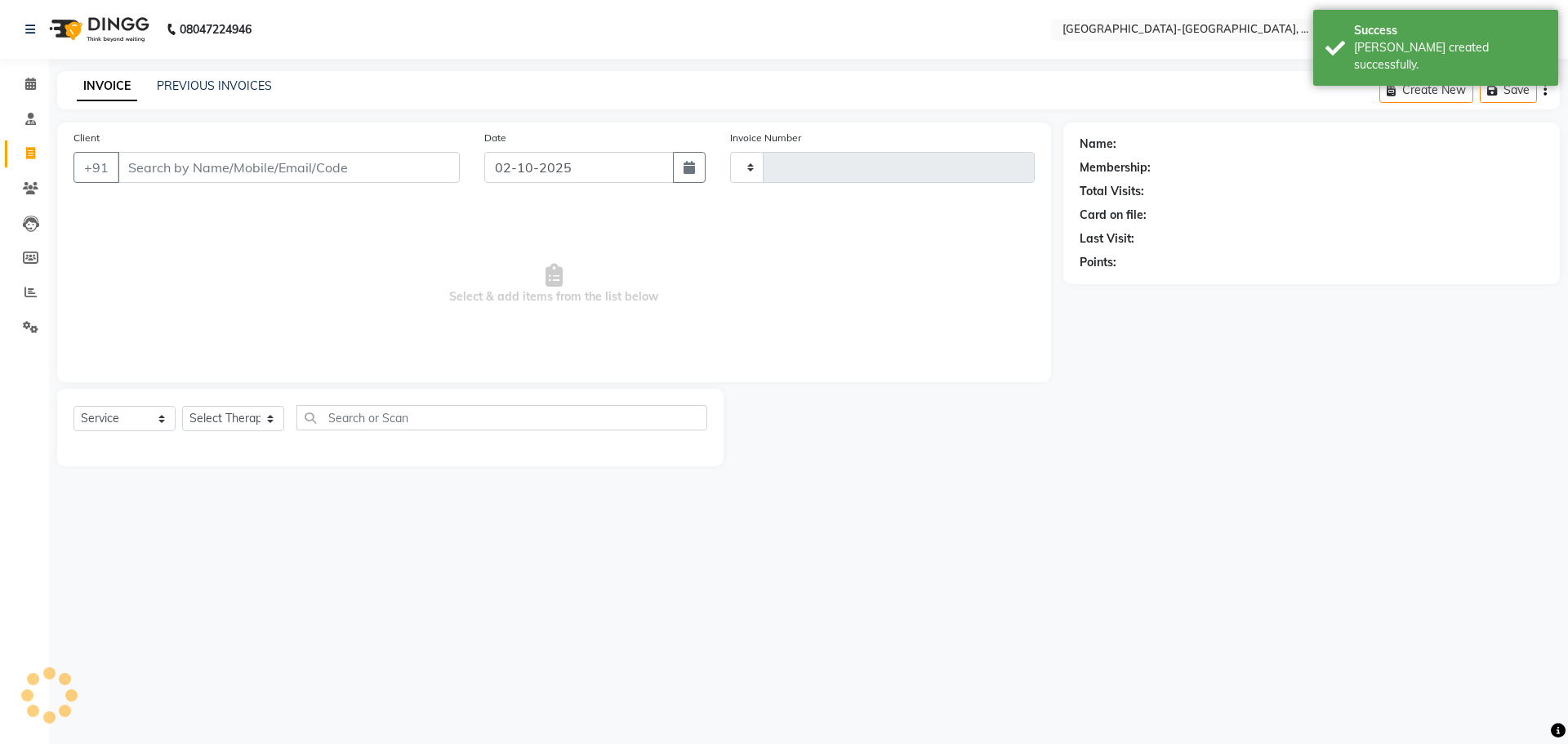
type input "2382"
select select "5851"
click at [189, 83] on link "PREVIOUS INVOICES" at bounding box center [214, 86] width 115 height 15
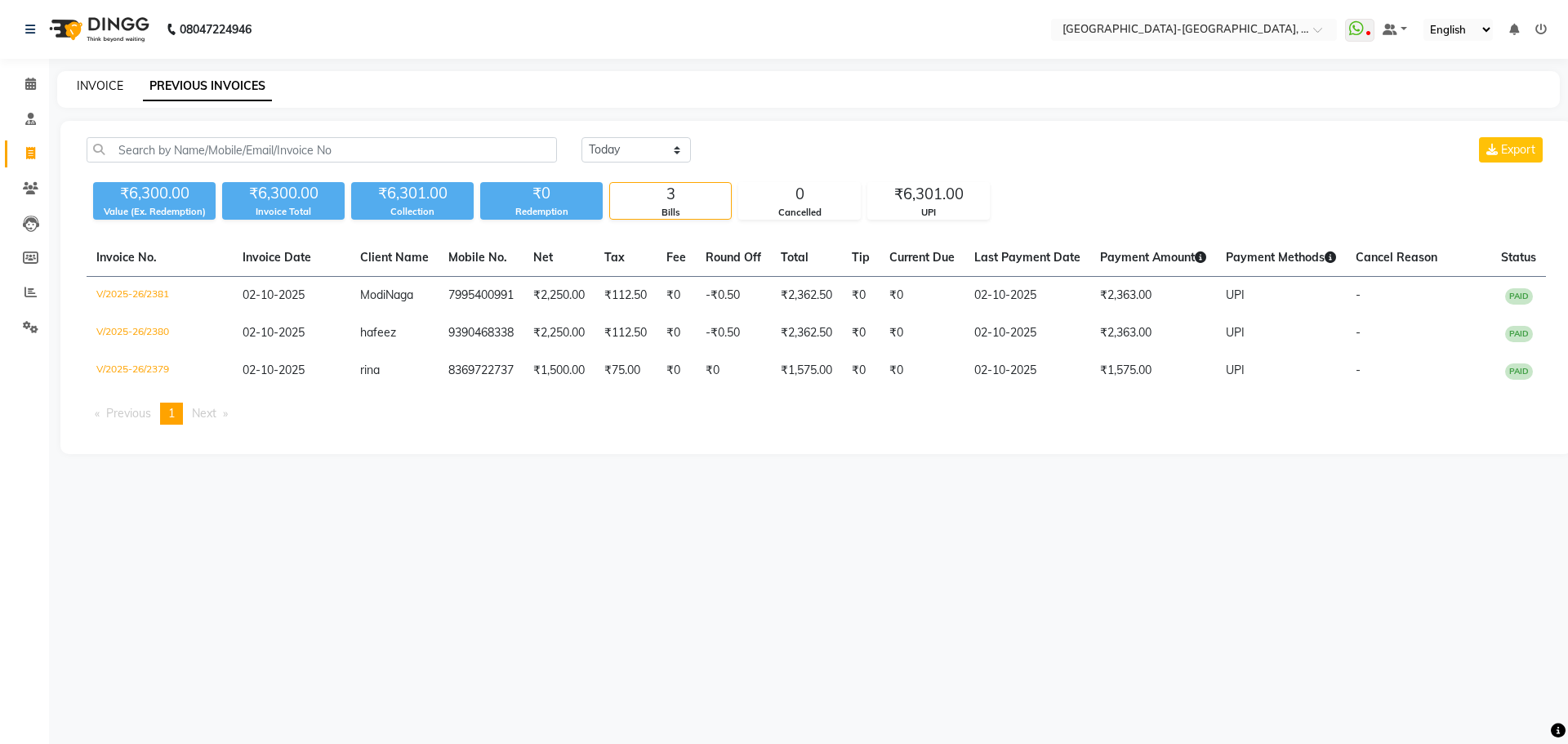
click at [98, 84] on link "INVOICE" at bounding box center [100, 86] width 47 height 15
select select "5851"
select select "service"
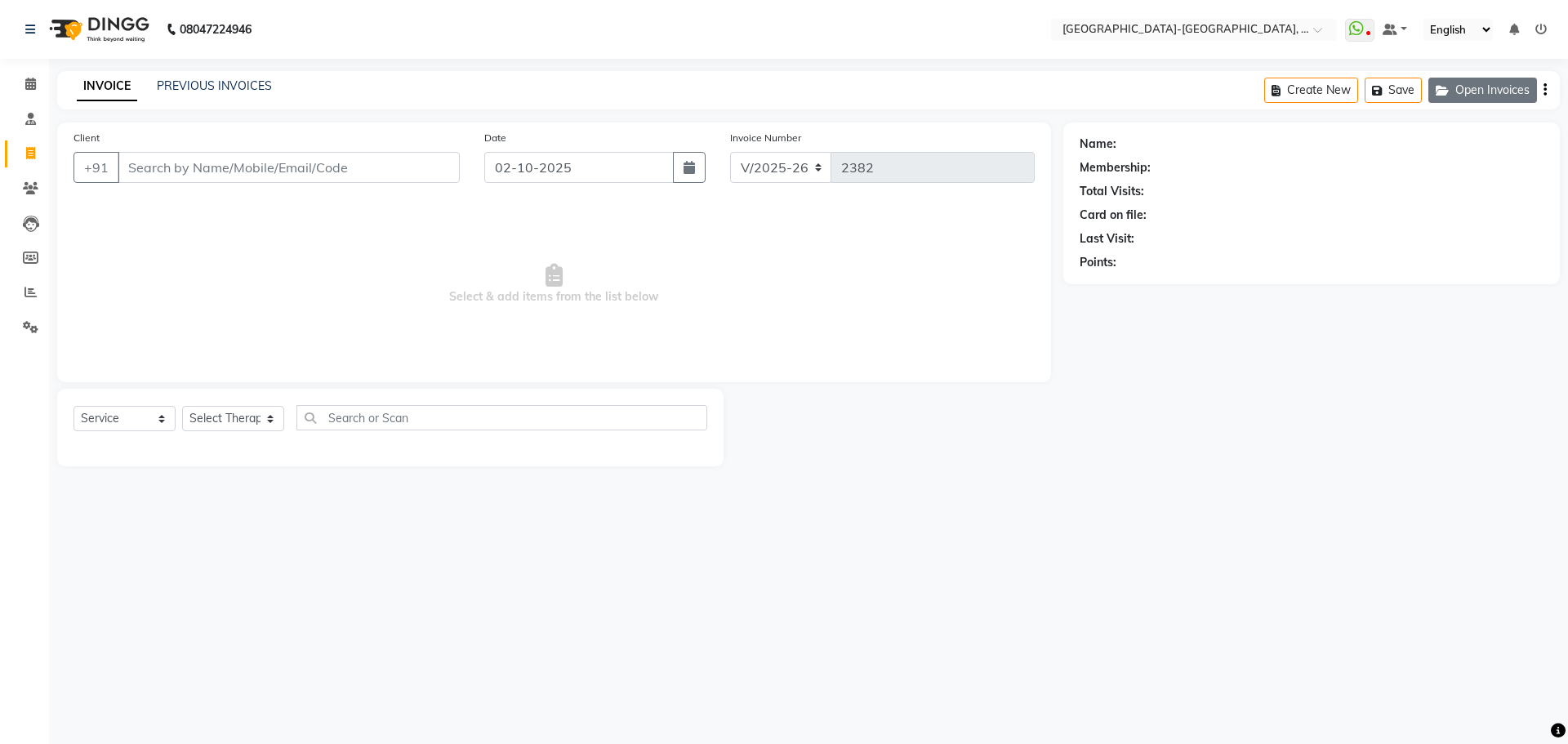
click at [1454, 97] on button "Open Invoices" at bounding box center [1482, 90] width 108 height 25
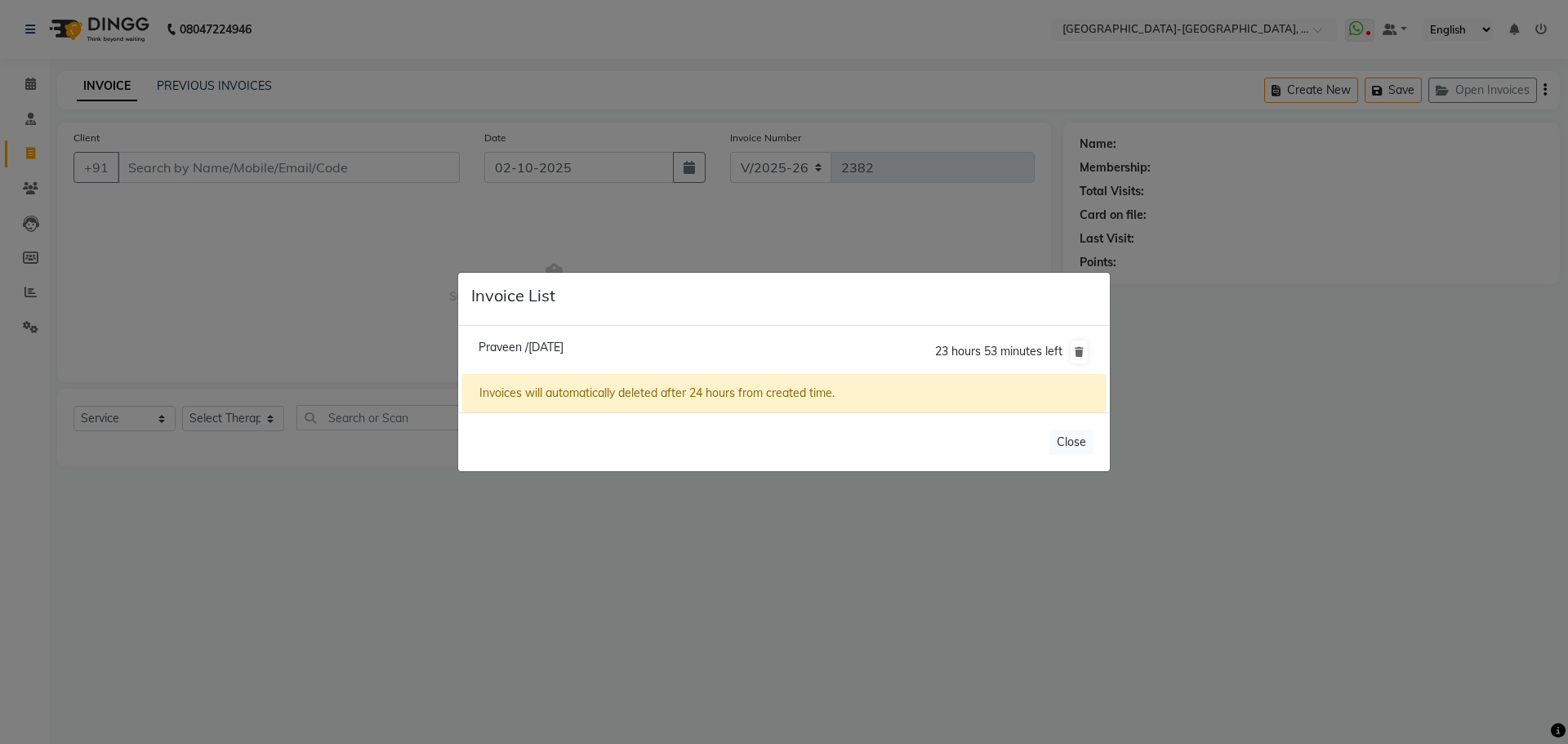
click at [887, 351] on li "Praveen /02 October 2025 23 hours 53 minutes left" at bounding box center [784, 352] width 644 height 46
click at [564, 350] on span "Praveen /02 October 2025" at bounding box center [521, 347] width 85 height 15
type input "9666218645"
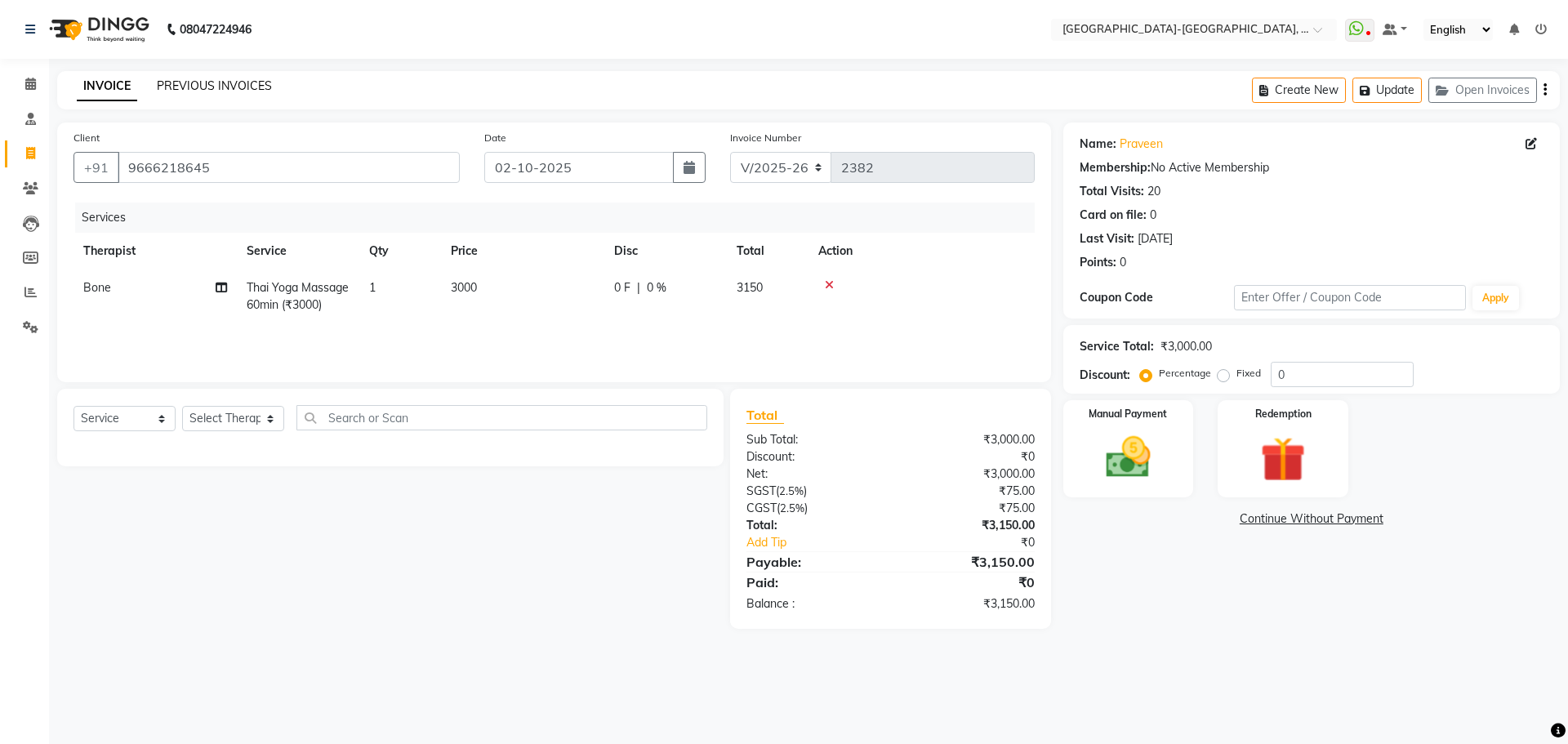
click at [229, 88] on link "PREVIOUS INVOICES" at bounding box center [214, 86] width 115 height 15
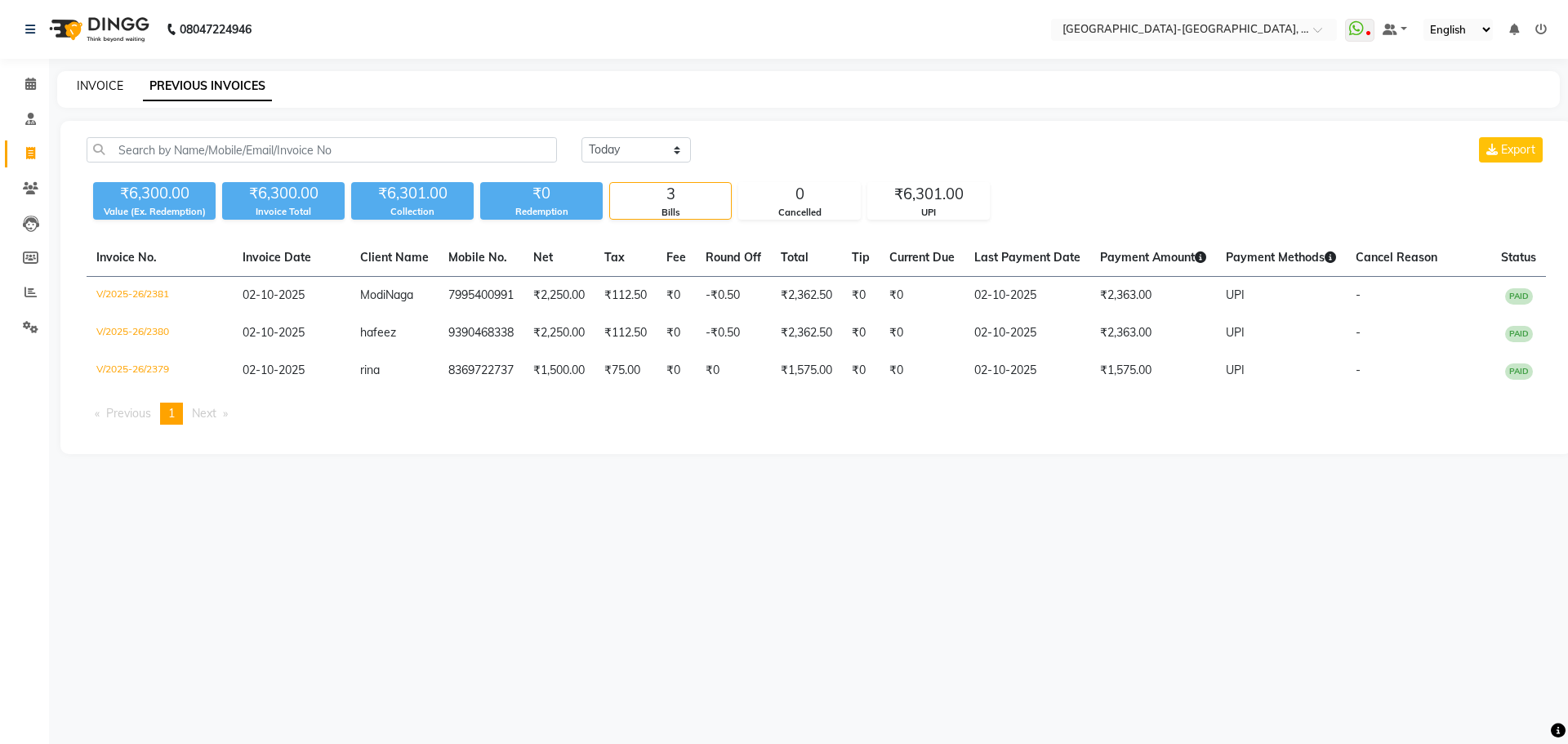
click at [101, 87] on link "INVOICE" at bounding box center [100, 86] width 47 height 15
select select "5851"
select select "service"
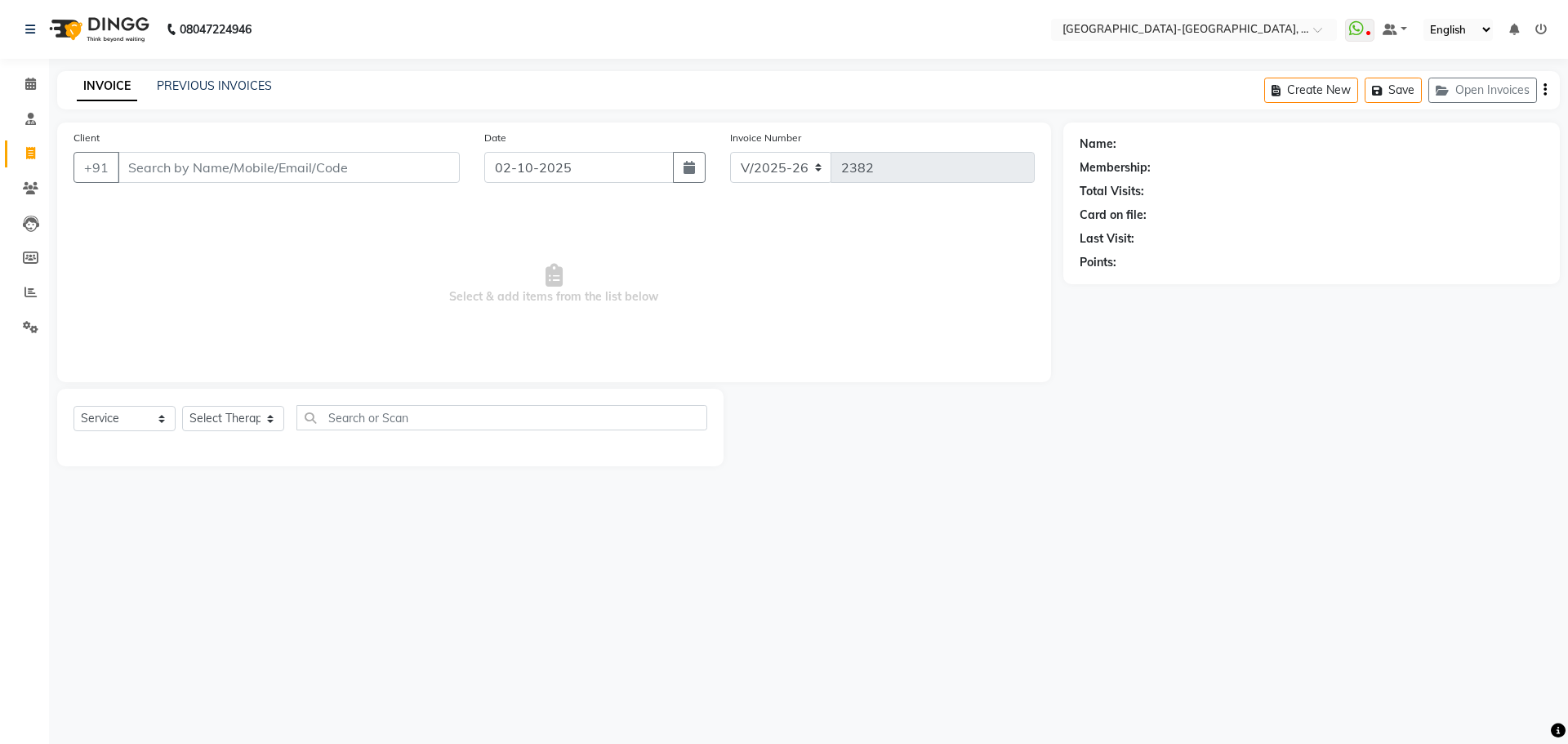
drag, startPoint x: 53, startPoint y: 119, endPoint x: 413, endPoint y: 550, distance: 561.6
click at [457, 557] on div "08047224946 Select Location × Akshar Wellness Center-kothaguda, Kothaguda Whats…" at bounding box center [784, 372] width 1568 height 744
click at [186, 89] on link "PREVIOUS INVOICES" at bounding box center [214, 86] width 115 height 15
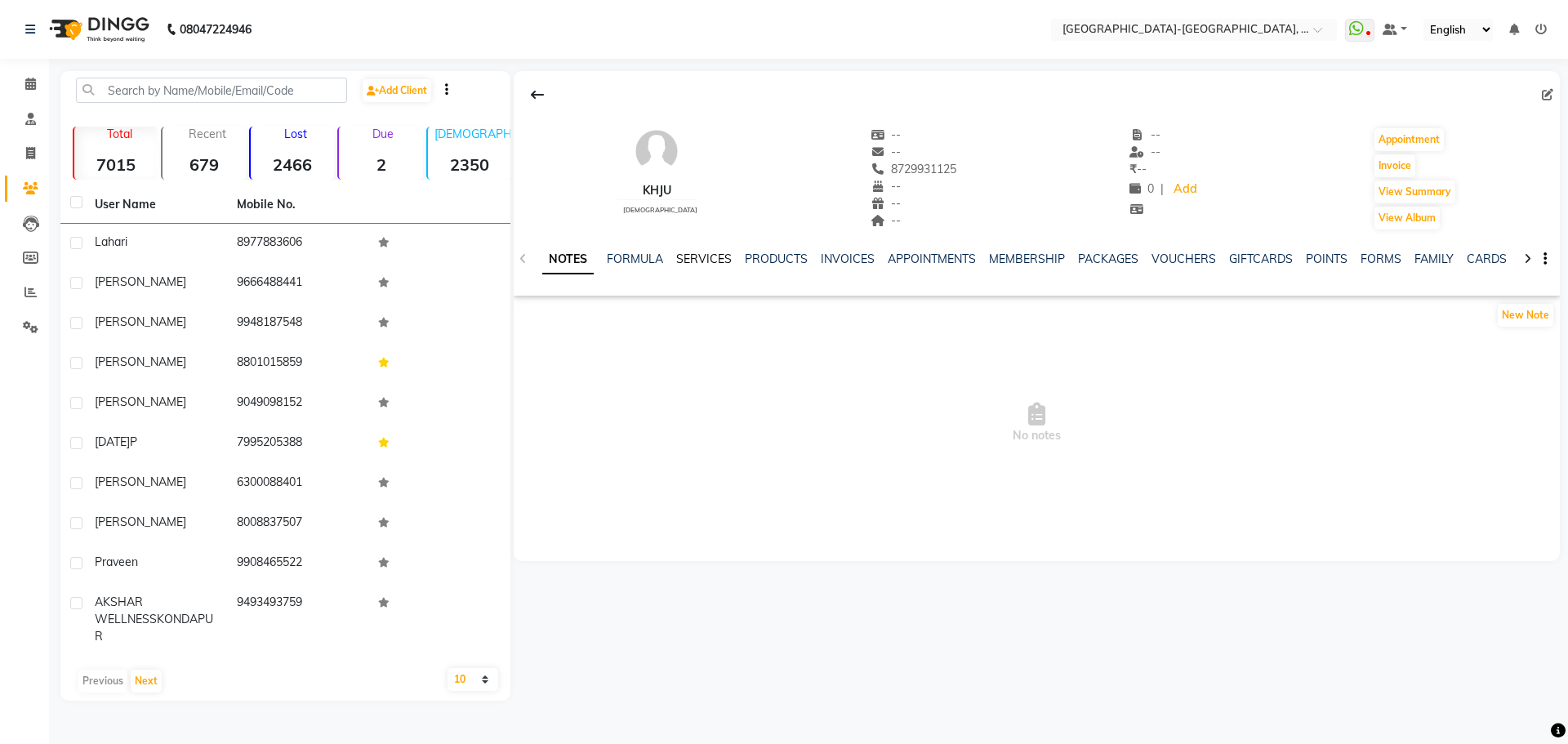
click at [694, 257] on link "SERVICES" at bounding box center [704, 259] width 56 height 15
click at [684, 262] on link "SERVICES" at bounding box center [704, 259] width 56 height 15
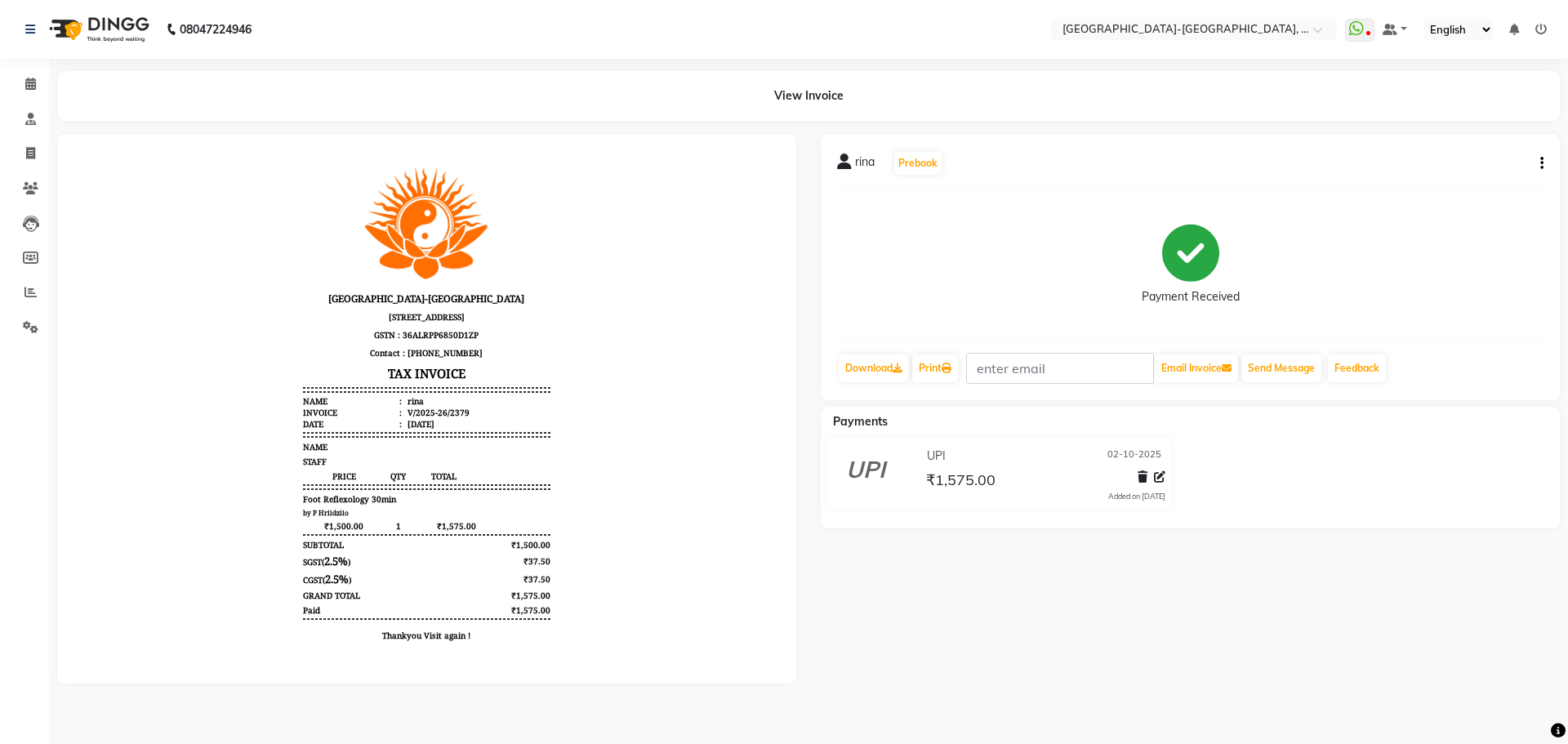
click at [1541, 163] on icon "button" at bounding box center [1541, 163] width 3 height 1
click at [1486, 172] on div "Edit Item Staff" at bounding box center [1461, 173] width 112 height 21
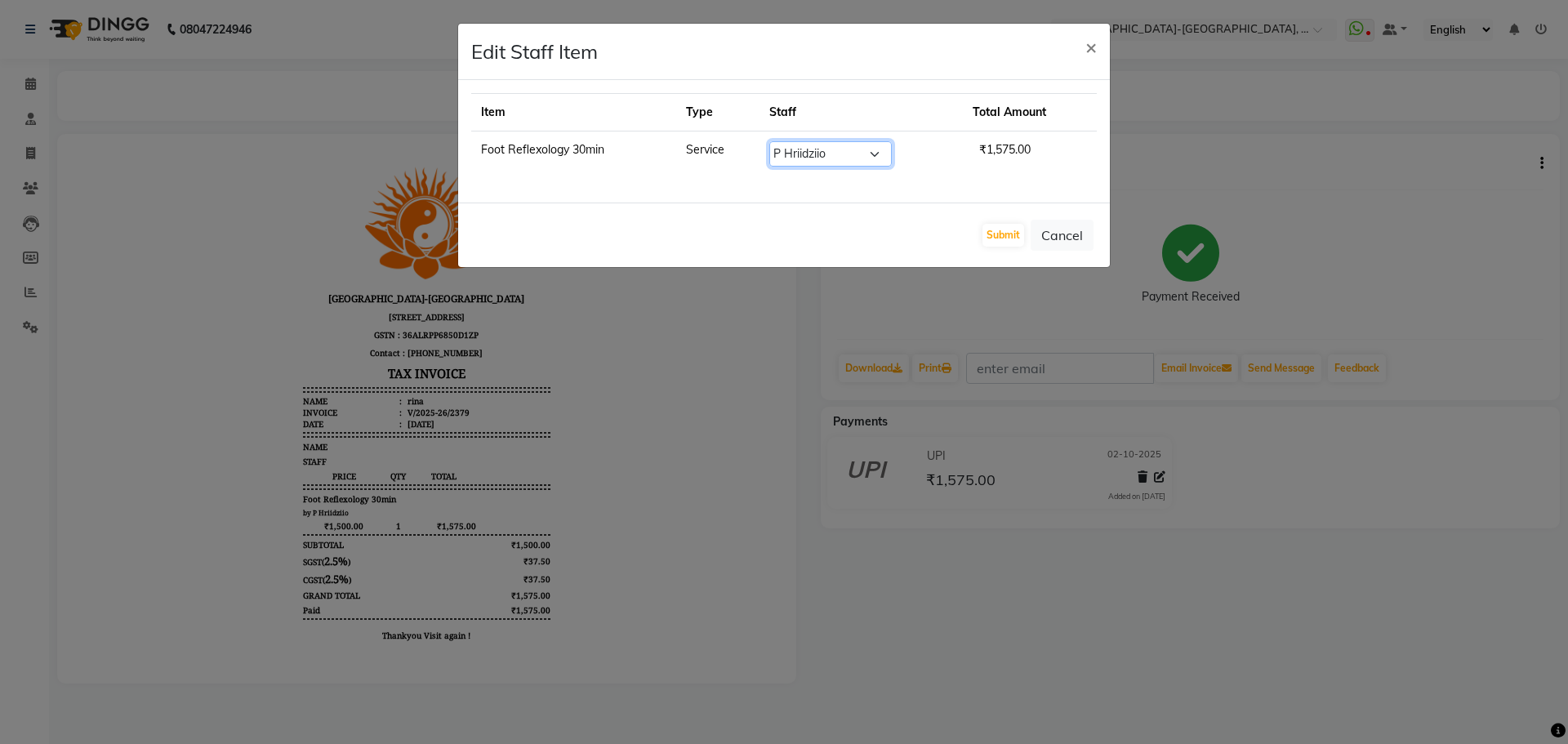
click at [830, 147] on select "Select Adakho Bone Hridziia Iris Katene Kholu [PERSON_NAME] Moru P Hriidziio Sa…" at bounding box center [830, 154] width 122 height 25
select select "40952"
click at [769, 142] on select "Select Adakho Bone Hridziia Iris Katene Kholu [PERSON_NAME] Moru P Hriidziio Sa…" at bounding box center [830, 154] width 122 height 25
click at [999, 240] on button "Submit" at bounding box center [1003, 235] width 42 height 22
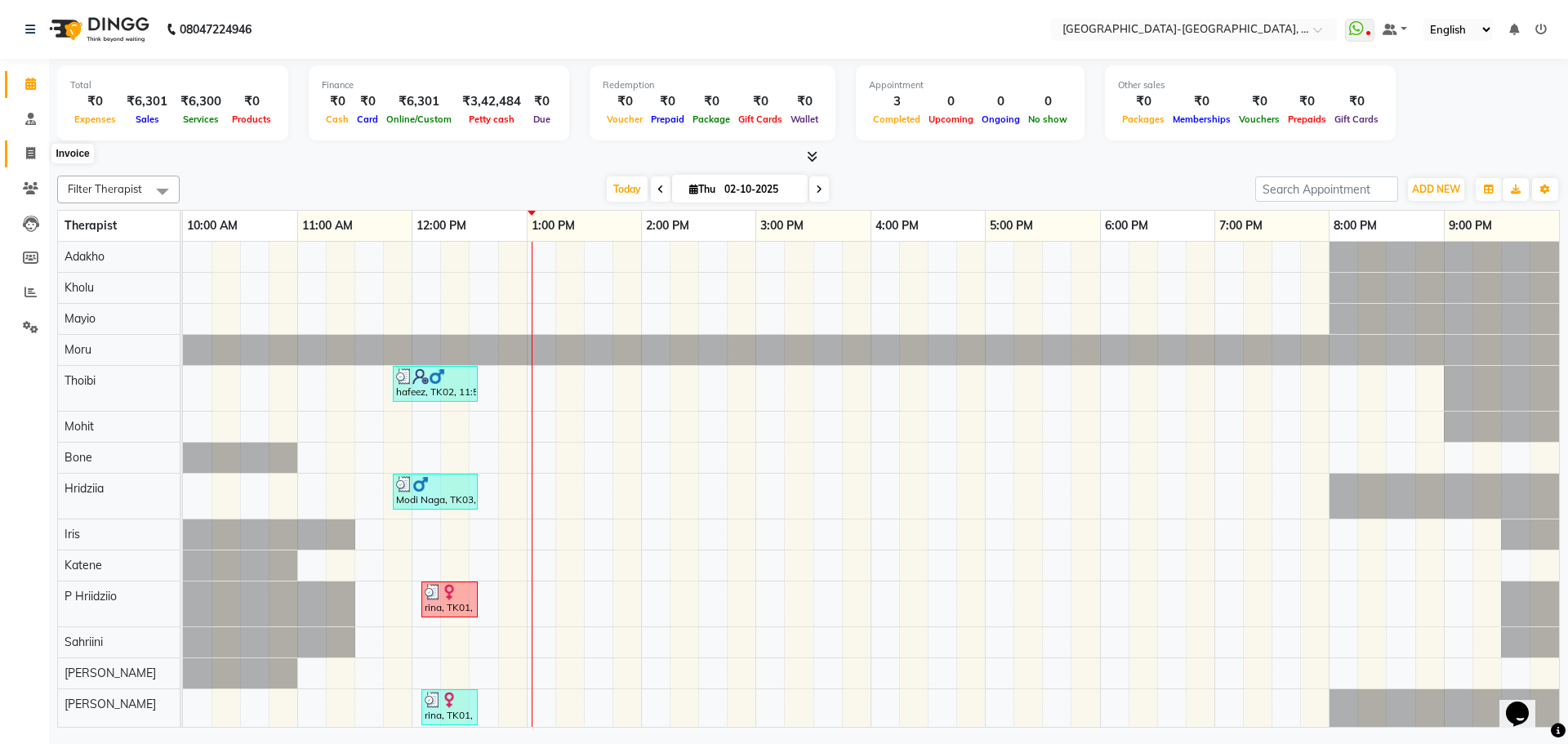
click at [30, 147] on icon at bounding box center [30, 153] width 9 height 12
select select "5851"
select select "service"
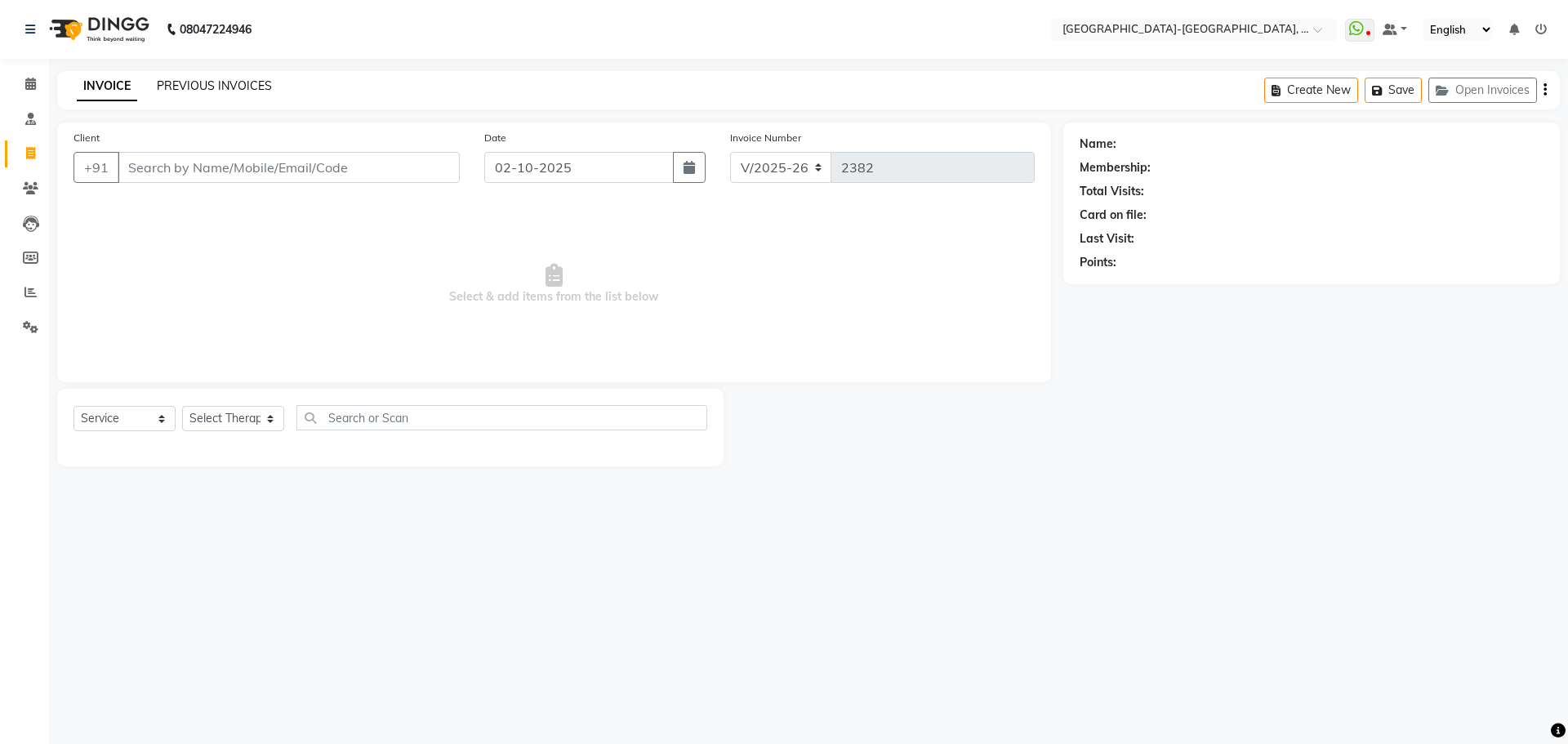
click at [202, 83] on link "PREVIOUS INVOICES" at bounding box center [214, 86] width 115 height 15
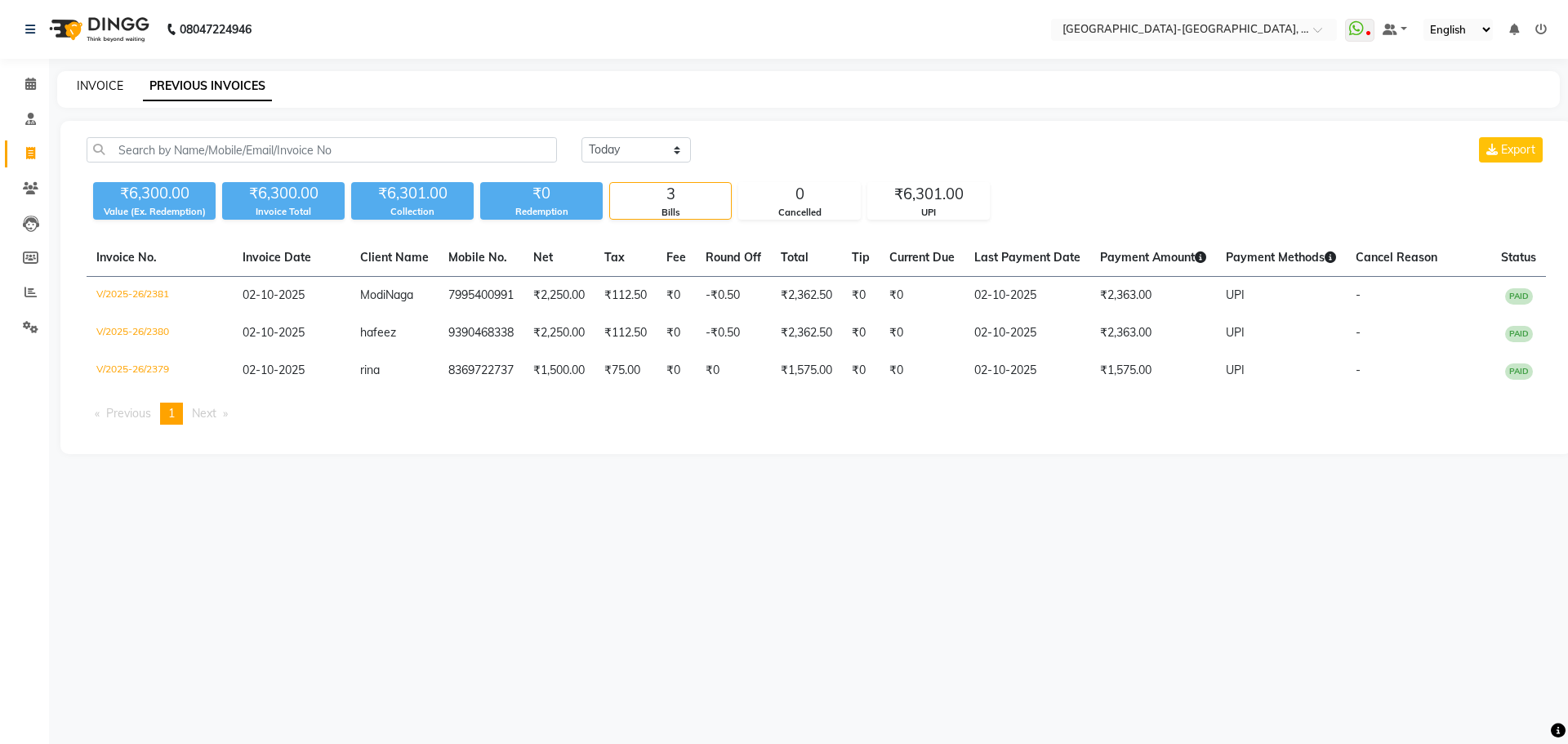
click at [96, 79] on link "INVOICE" at bounding box center [100, 86] width 47 height 15
select select "service"
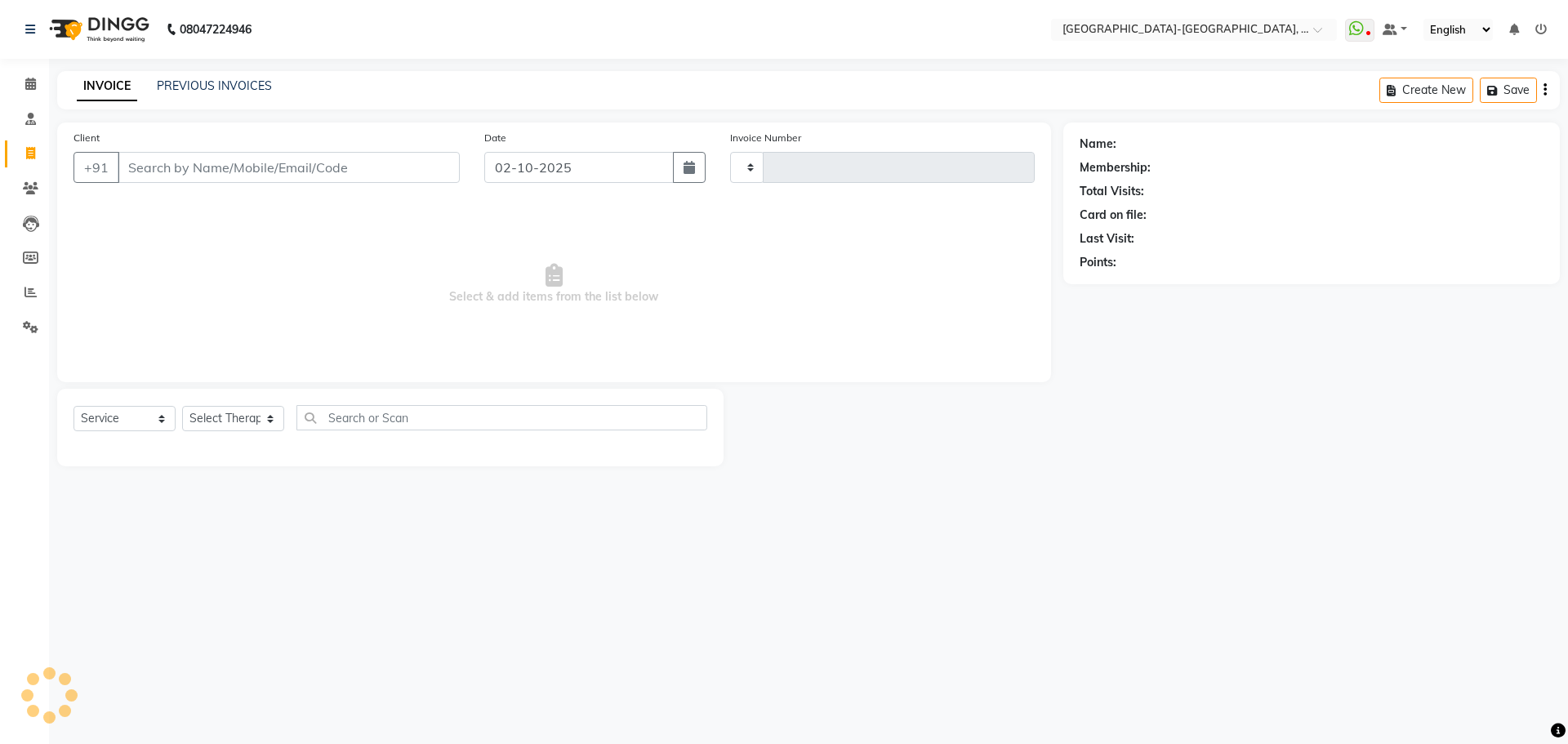
type input "2382"
select select "5851"
click at [198, 86] on link "PREVIOUS INVOICES" at bounding box center [214, 86] width 115 height 15
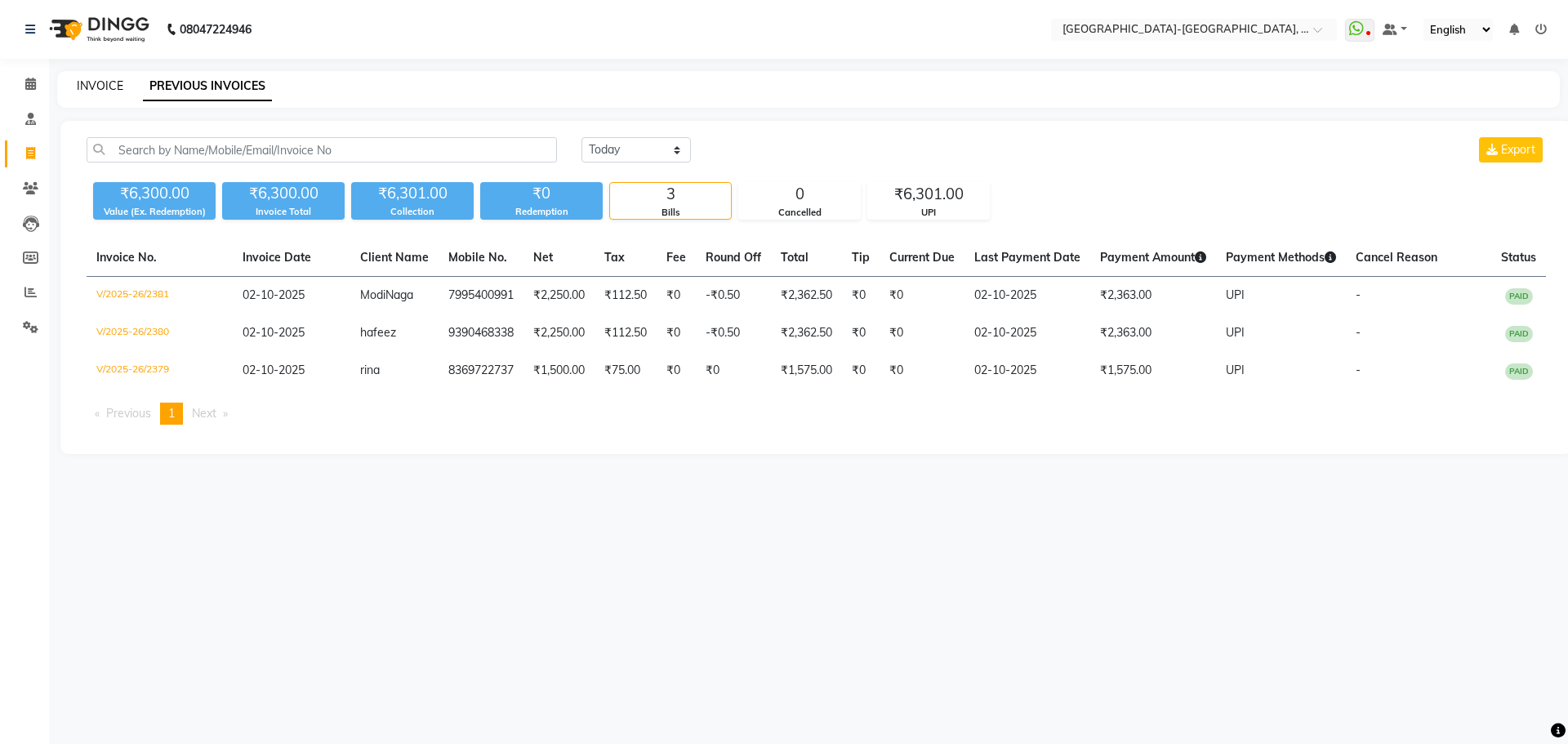
click at [117, 84] on link "INVOICE" at bounding box center [100, 86] width 47 height 15
select select "5851"
select select "service"
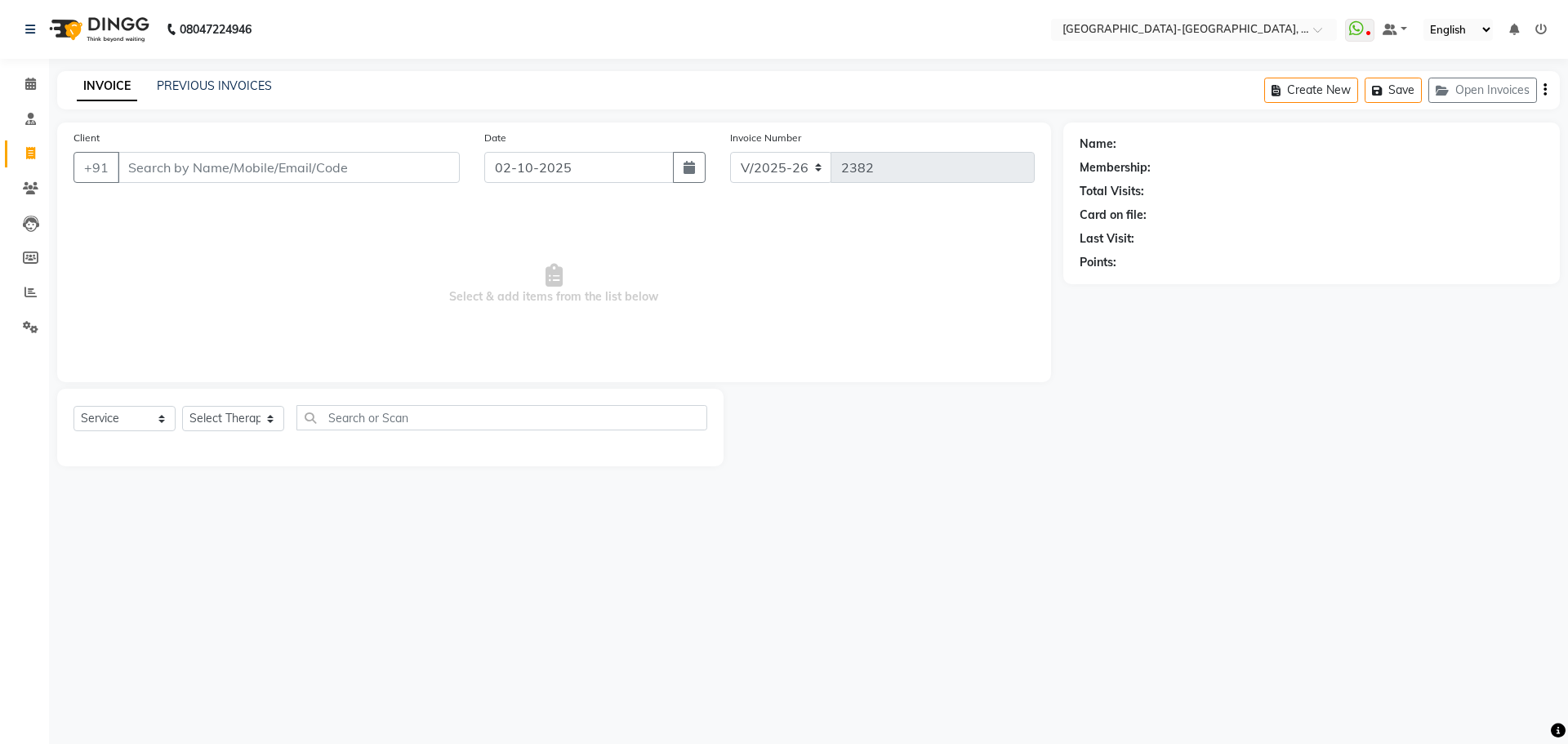
click at [211, 170] on input "Client" at bounding box center [288, 167] width 342 height 31
click at [161, 423] on select "Select Service Product Membership Package Voucher Prepaid Gift Card" at bounding box center [124, 418] width 102 height 25
click at [272, 416] on select "Select Therapist Adakho Bone Hridziia Iris Katene Kholu Mayio Mohit Moru P Hrii…" at bounding box center [233, 418] width 102 height 25
click at [323, 170] on input "Client" at bounding box center [288, 167] width 342 height 31
click at [192, 92] on link "PREVIOUS INVOICES" at bounding box center [214, 86] width 115 height 15
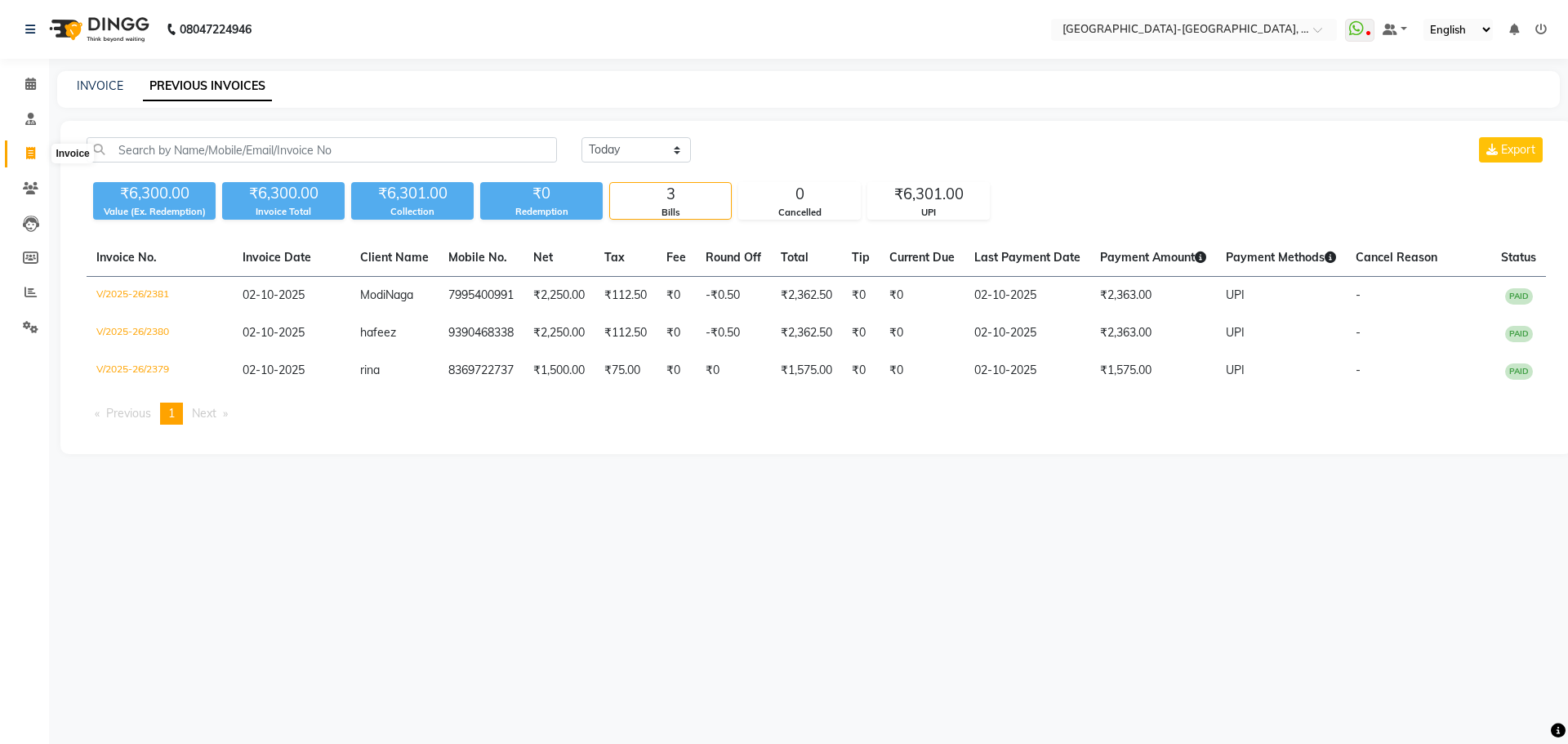
drag, startPoint x: 39, startPoint y: 152, endPoint x: 53, endPoint y: 157, distance: 14.9
click at [39, 152] on span at bounding box center [31, 154] width 28 height 19
select select "service"
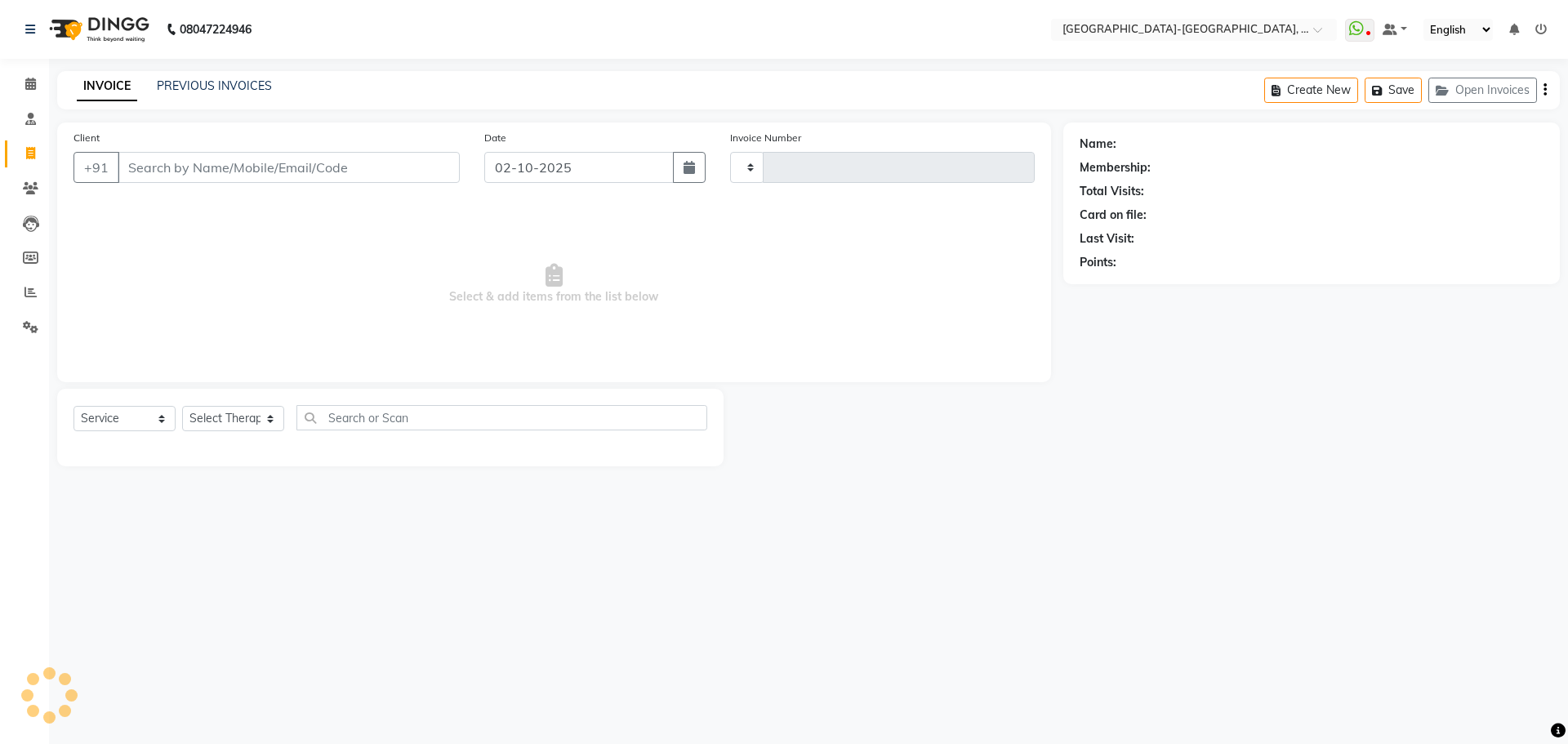
click at [313, 160] on input "Client" at bounding box center [288, 167] width 342 height 31
type input "984"
type input "2382"
type input "9849"
select select "5851"
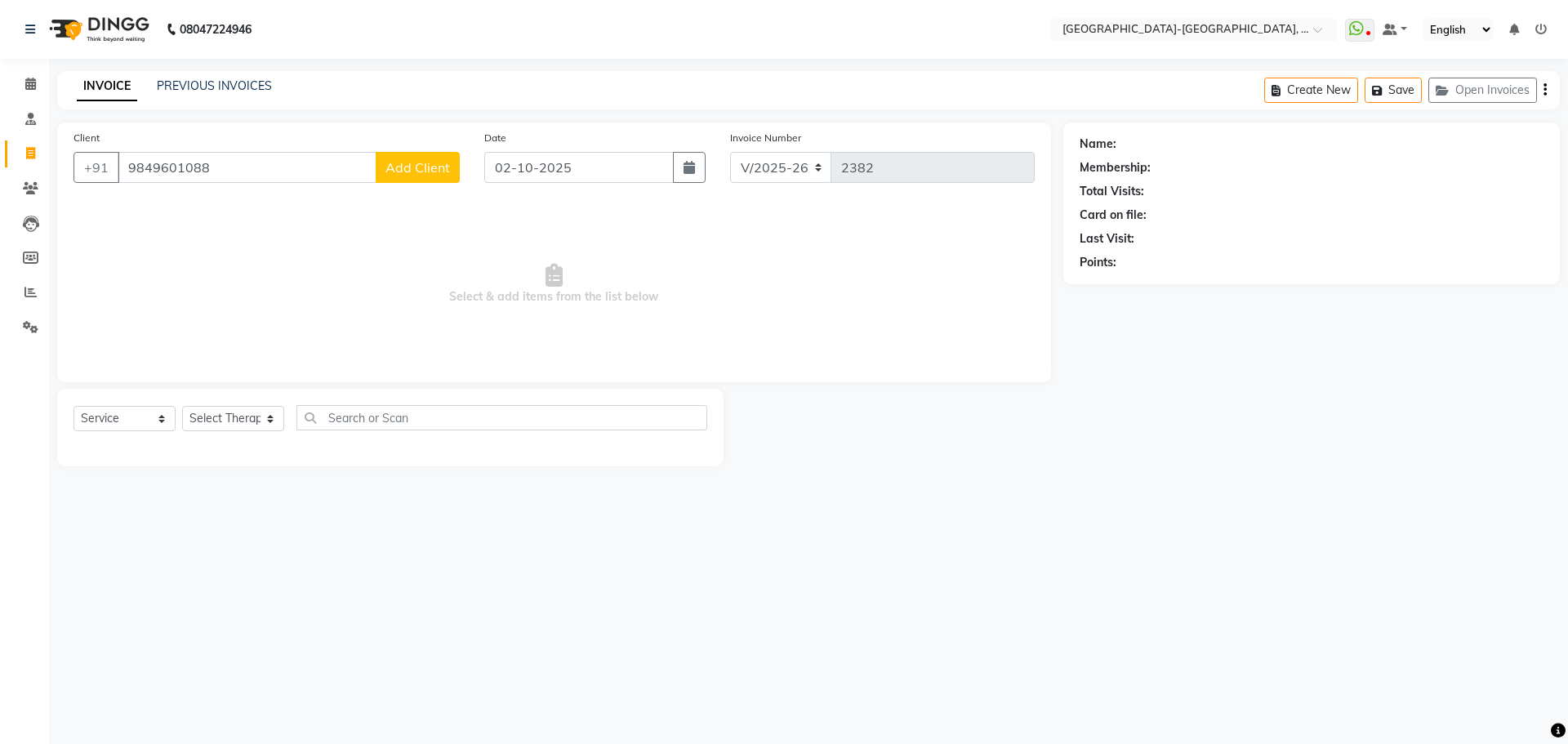
type input "9849601088"
click at [438, 172] on span "Add Client" at bounding box center [417, 167] width 64 height 17
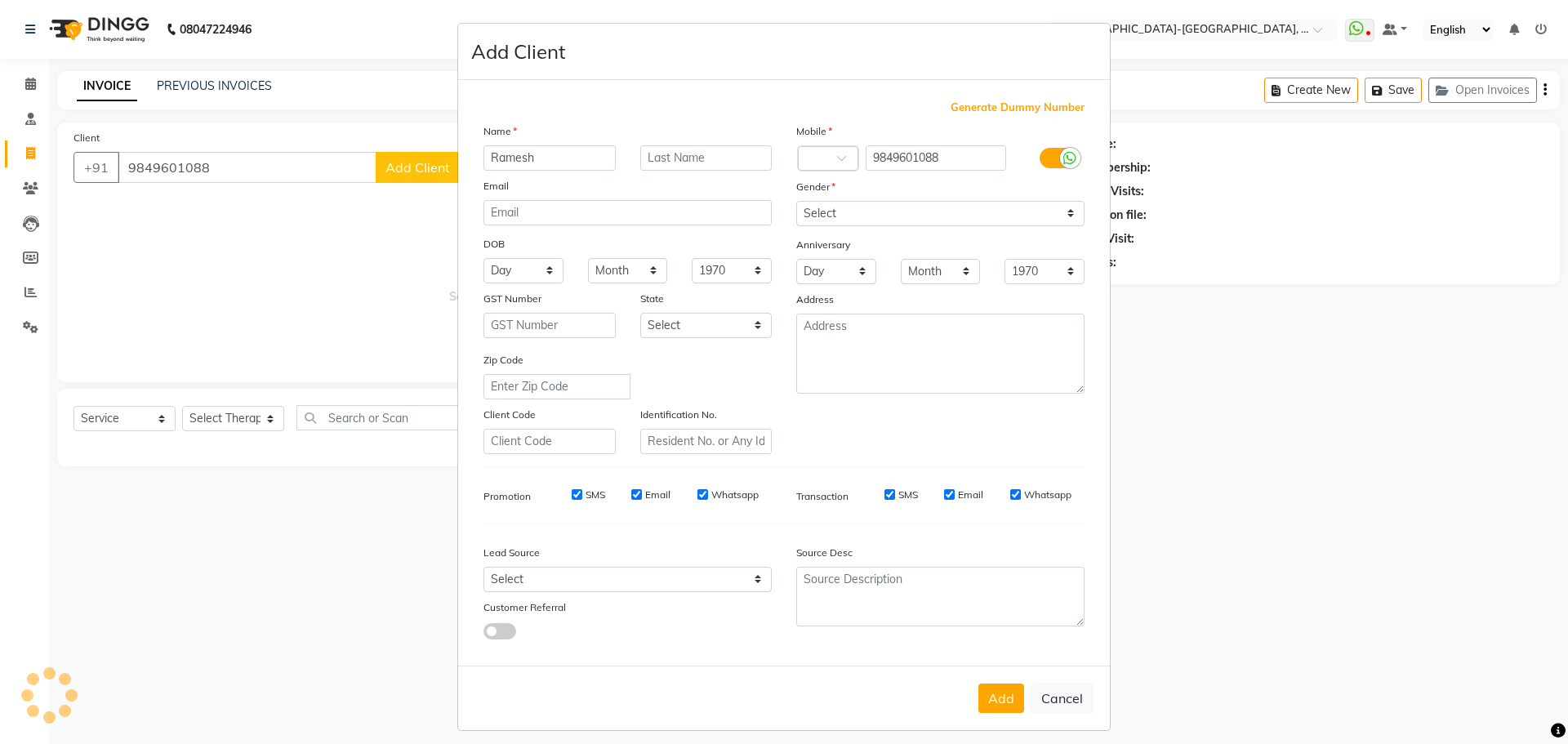
type input "Ramesh"
click at [877, 201] on select "Select Male Female Other Prefer Not To Say" at bounding box center [940, 213] width 288 height 25
select select "male"
click at [796, 201] on select "Select Male Female Other Prefer Not To Say" at bounding box center [940, 213] width 288 height 25
click at [837, 157] on span at bounding box center [847, 162] width 21 height 17
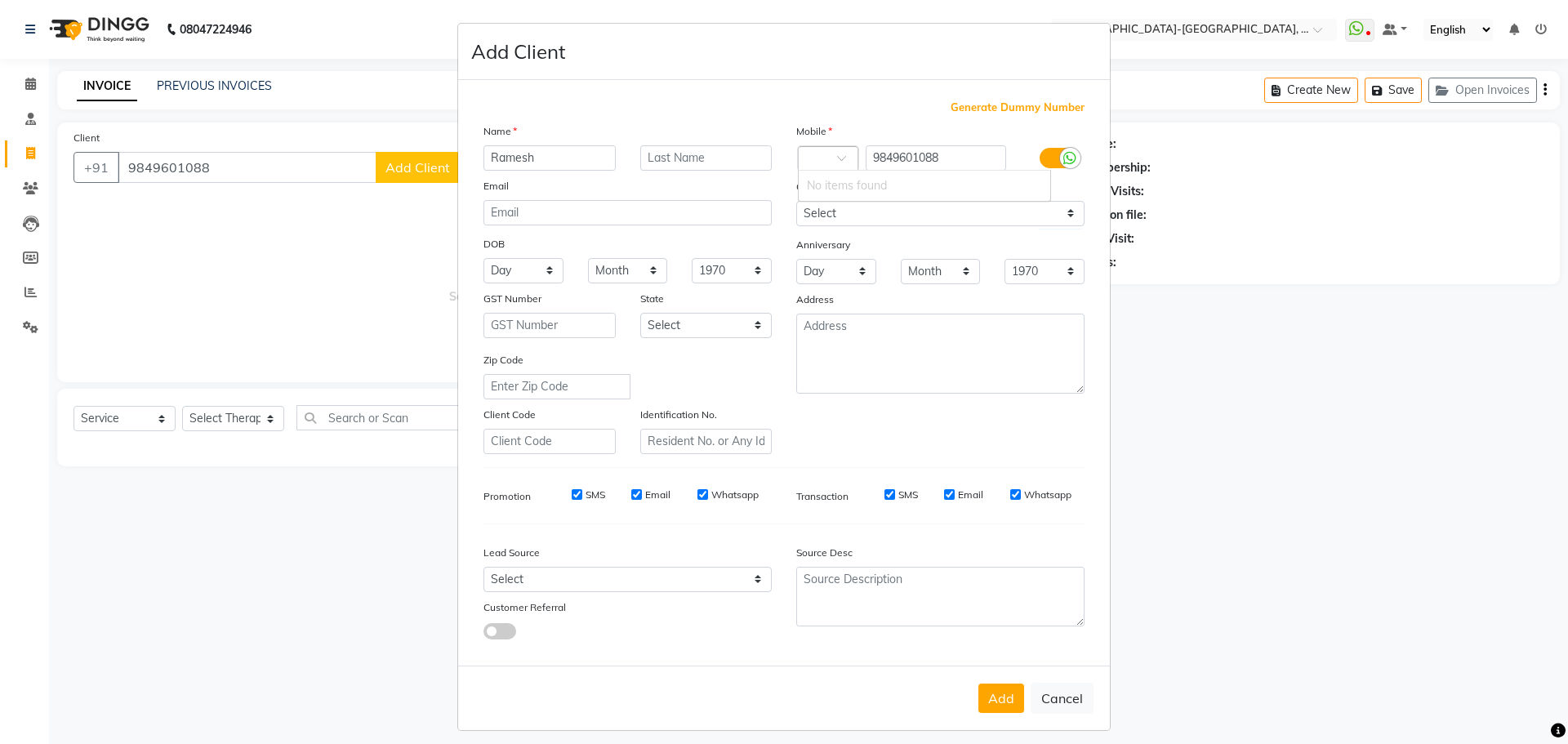
click at [847, 181] on div "No items found" at bounding box center [924, 186] width 251 height 30
click at [837, 159] on span at bounding box center [847, 162] width 21 height 17
type input "i"
type input "91"
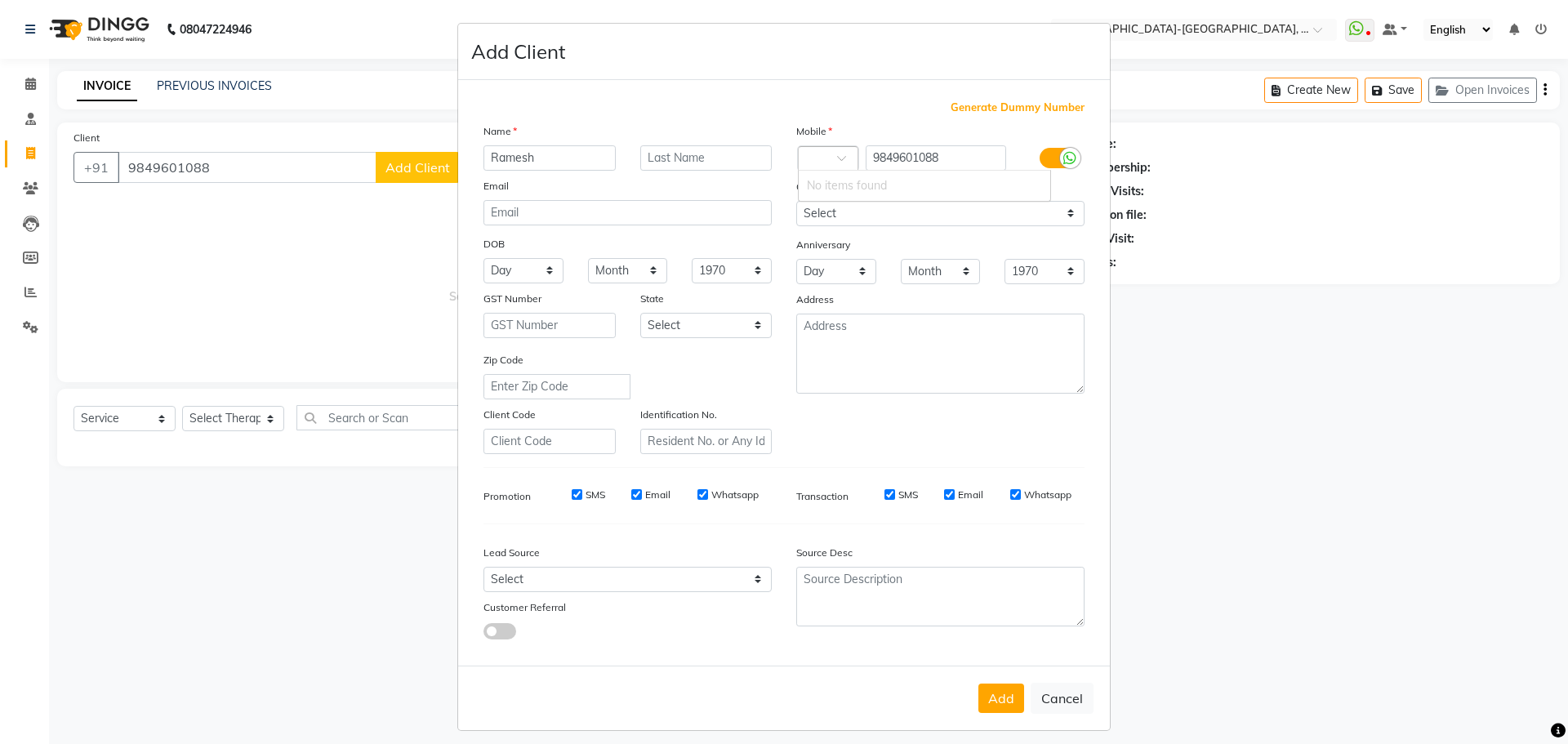
click at [856, 243] on div "Anniversary" at bounding box center [940, 245] width 313 height 26
click at [996, 703] on button "Add" at bounding box center [1001, 698] width 46 height 29
drag, startPoint x: 957, startPoint y: 156, endPoint x: 855, endPoint y: 165, distance: 102.4
click at [855, 165] on div "Country Code × 9849601088" at bounding box center [940, 158] width 313 height 26
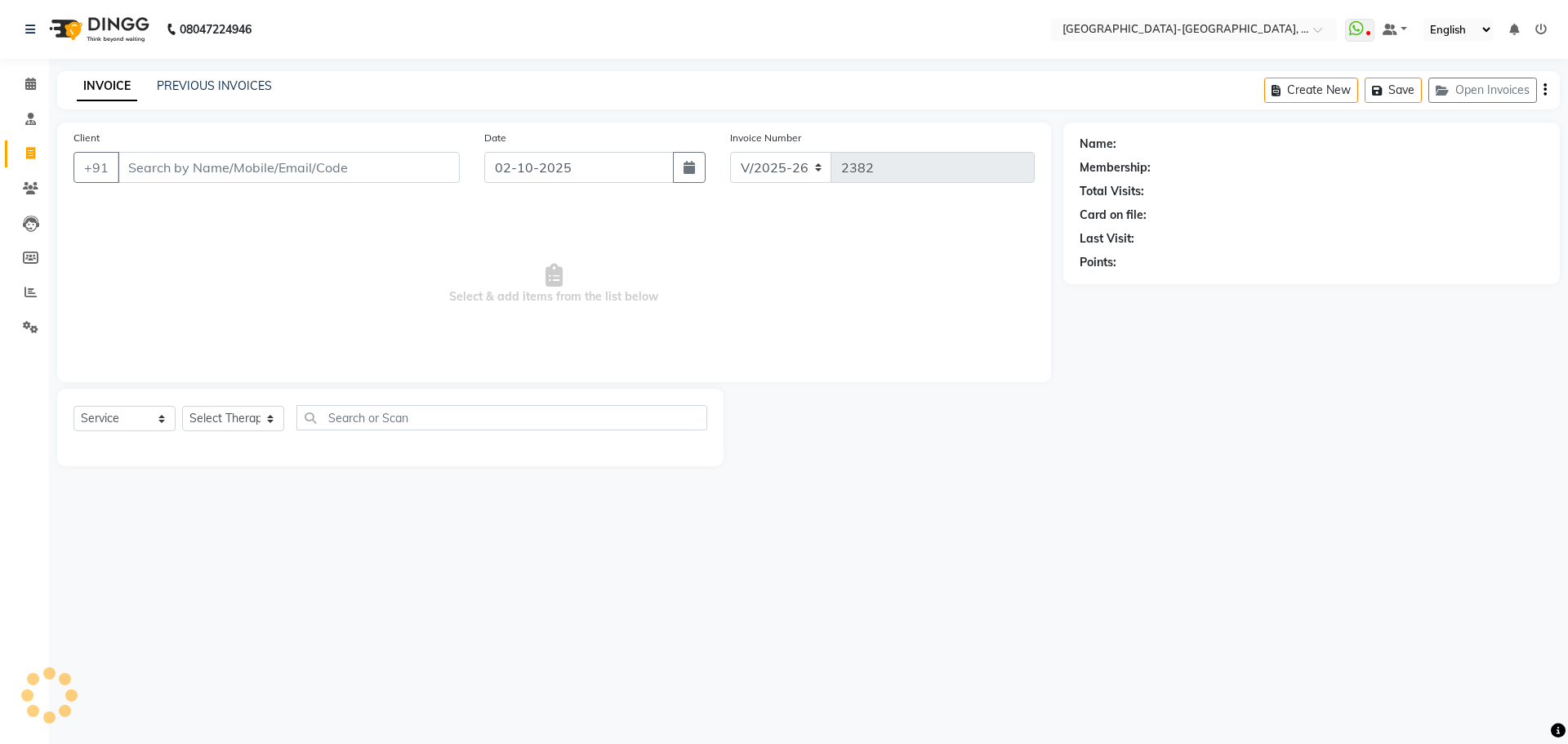
select select "5851"
select select "service"
click at [1323, 85] on button "Create New" at bounding box center [1311, 90] width 94 height 25
select select "5851"
select select "service"
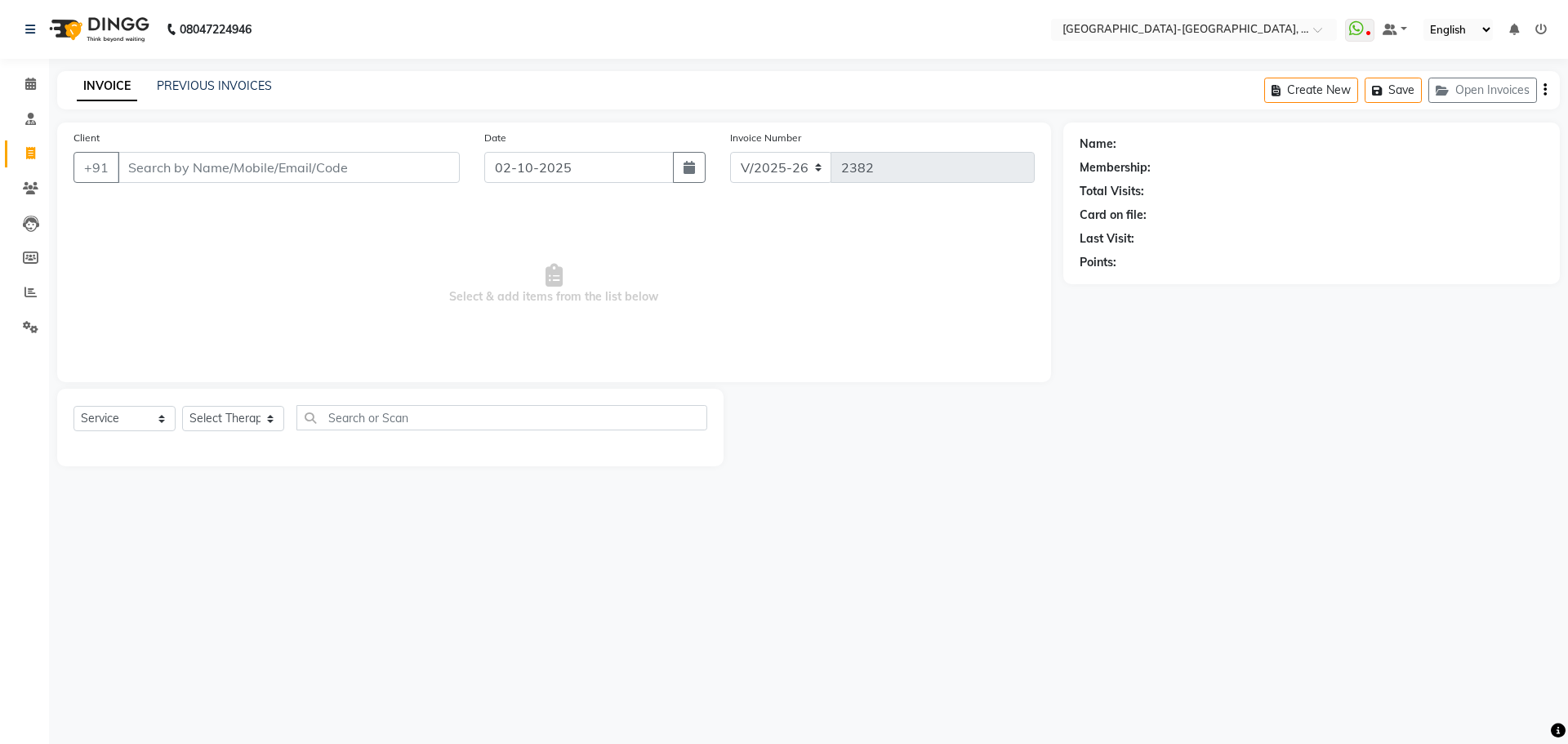
click at [311, 179] on input "Client" at bounding box center [288, 167] width 342 height 31
type input "9849601088"
click at [1534, 143] on icon at bounding box center [1531, 144] width 12 height 12
select select "[DEMOGRAPHIC_DATA]"
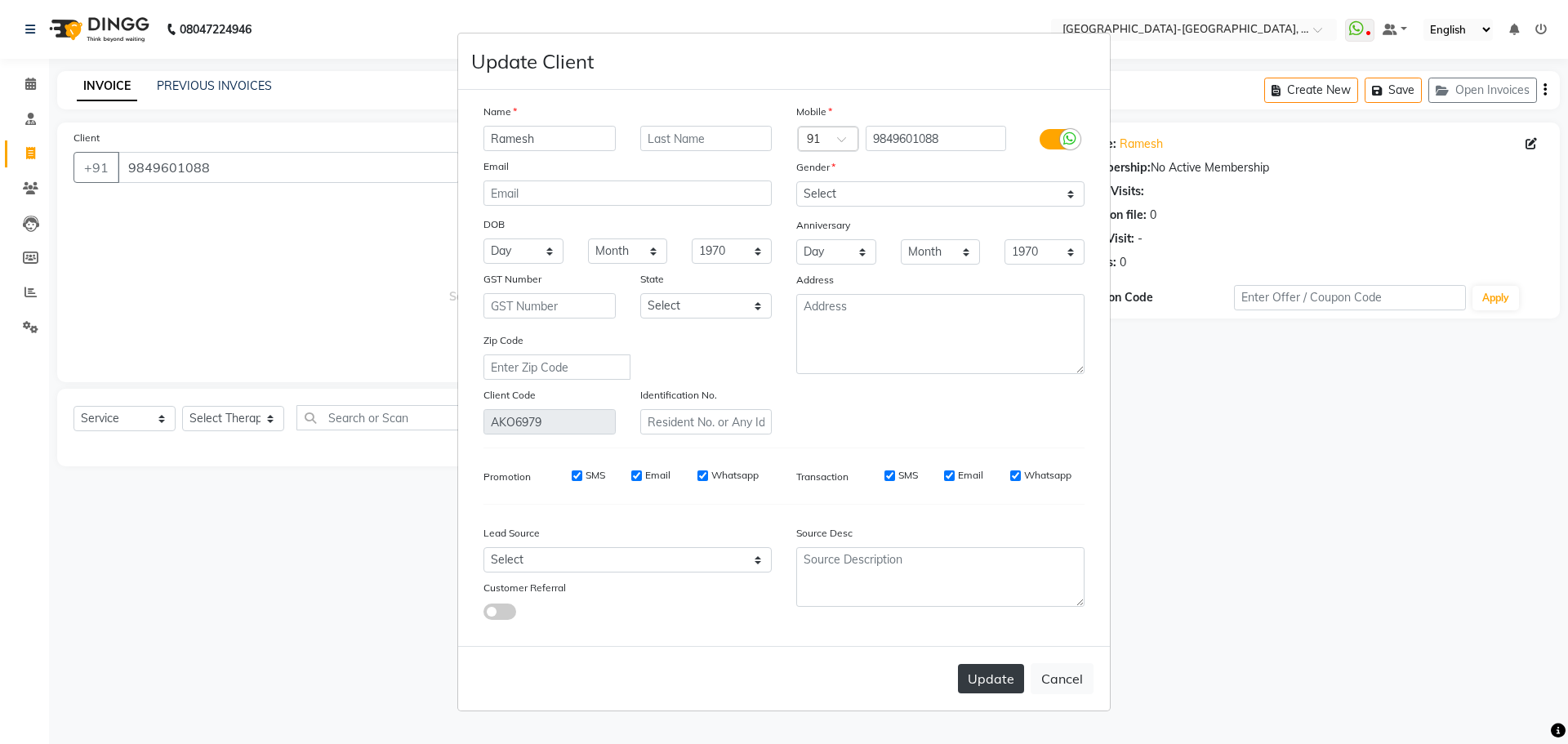
click at [1008, 672] on button "Update" at bounding box center [990, 678] width 66 height 29
select select
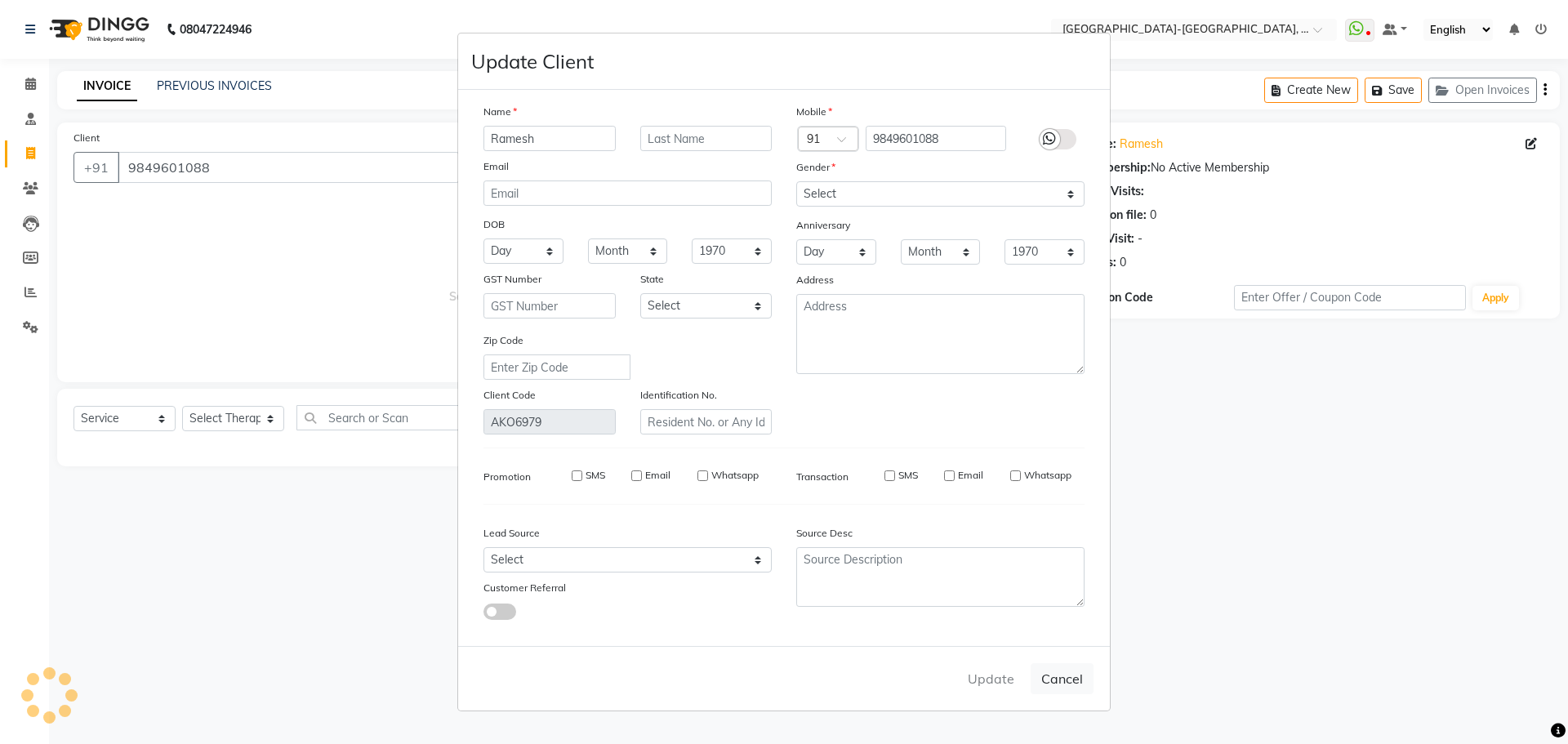
select select
checkbox input "false"
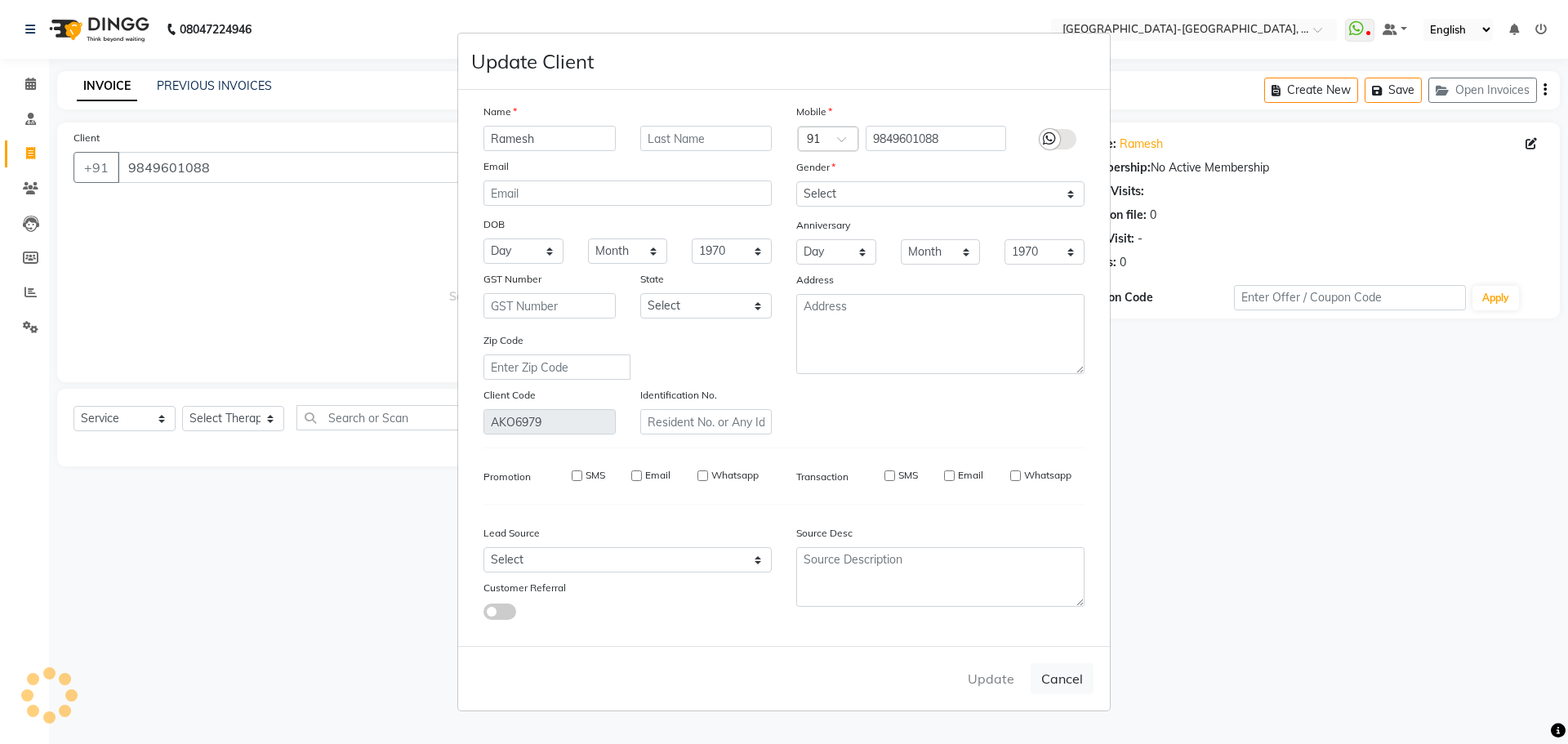
checkbox input "false"
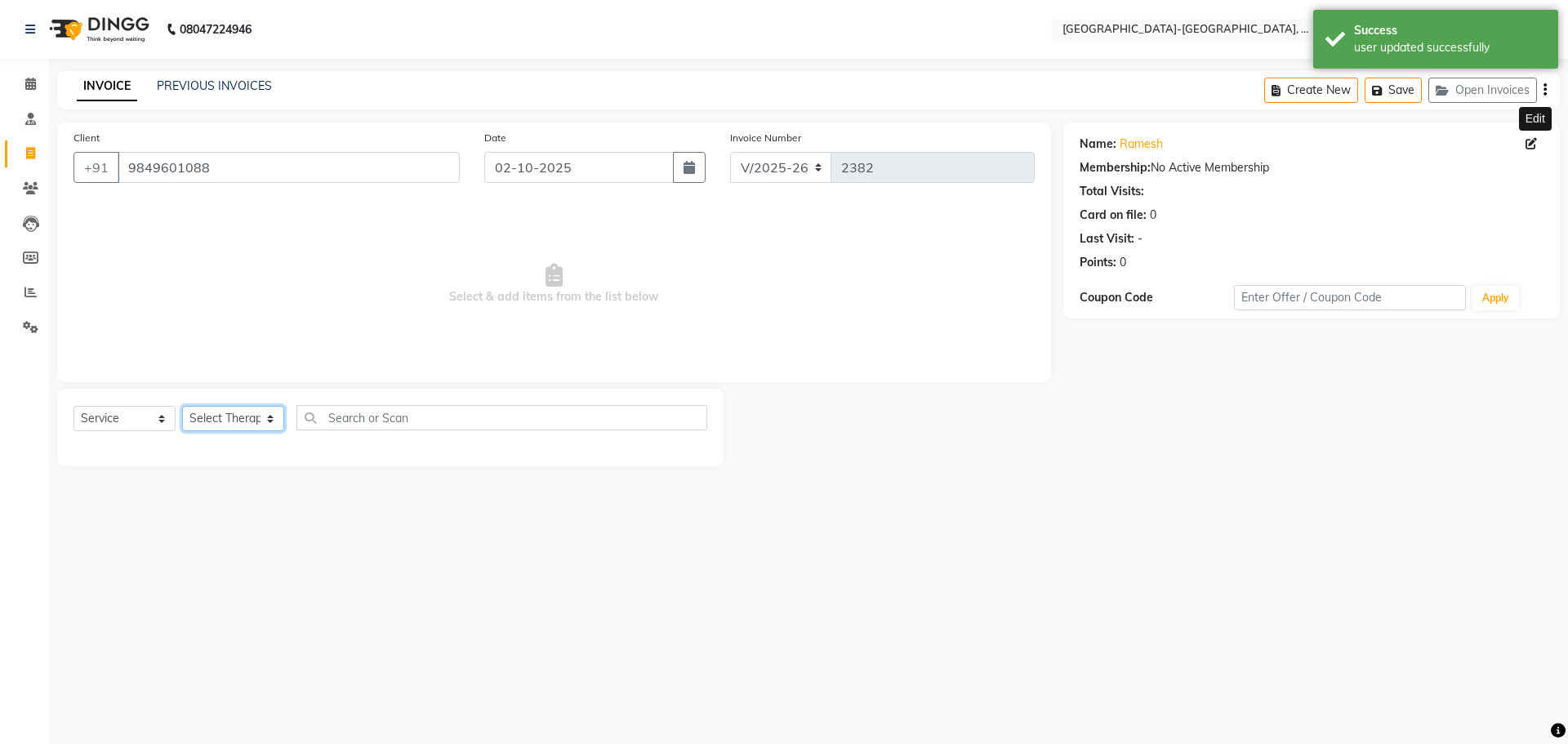
click at [271, 422] on select "Select Therapist Adakho Bone Hridziia Iris Katene Kholu Mayio Mohit Moru P Hrii…" at bounding box center [233, 418] width 102 height 25
select select "49851"
click at [182, 406] on select "Select Therapist Adakho Bone Hridziia Iris Katene Kholu Mayio Mohit Moru P Hrii…" at bounding box center [233, 418] width 102 height 25
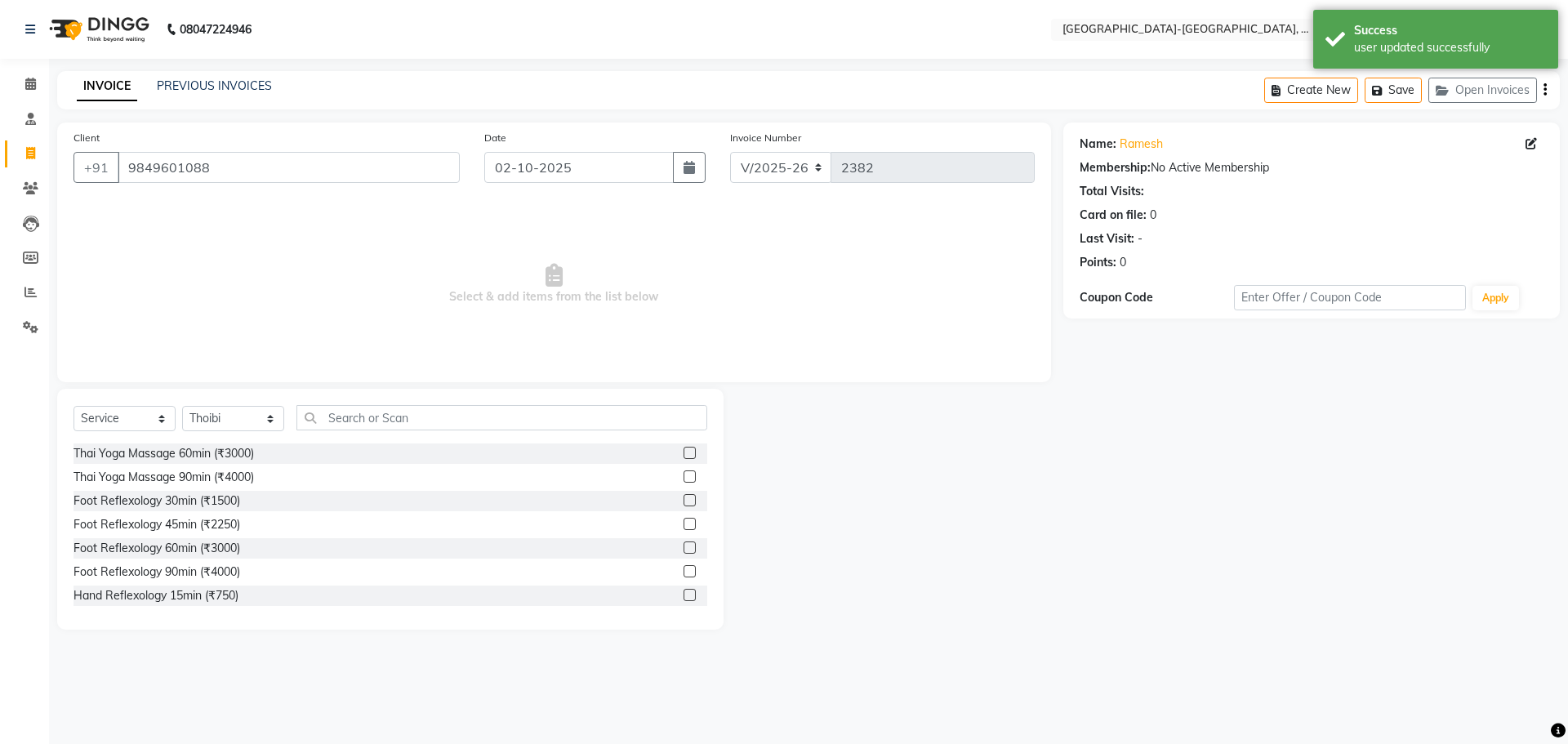
click at [365, 401] on div "Select Service Product Membership Package Voucher Prepaid Gift Card Select Ther…" at bounding box center [391, 509] width 666 height 241
click at [367, 414] on input "text" at bounding box center [501, 417] width 411 height 25
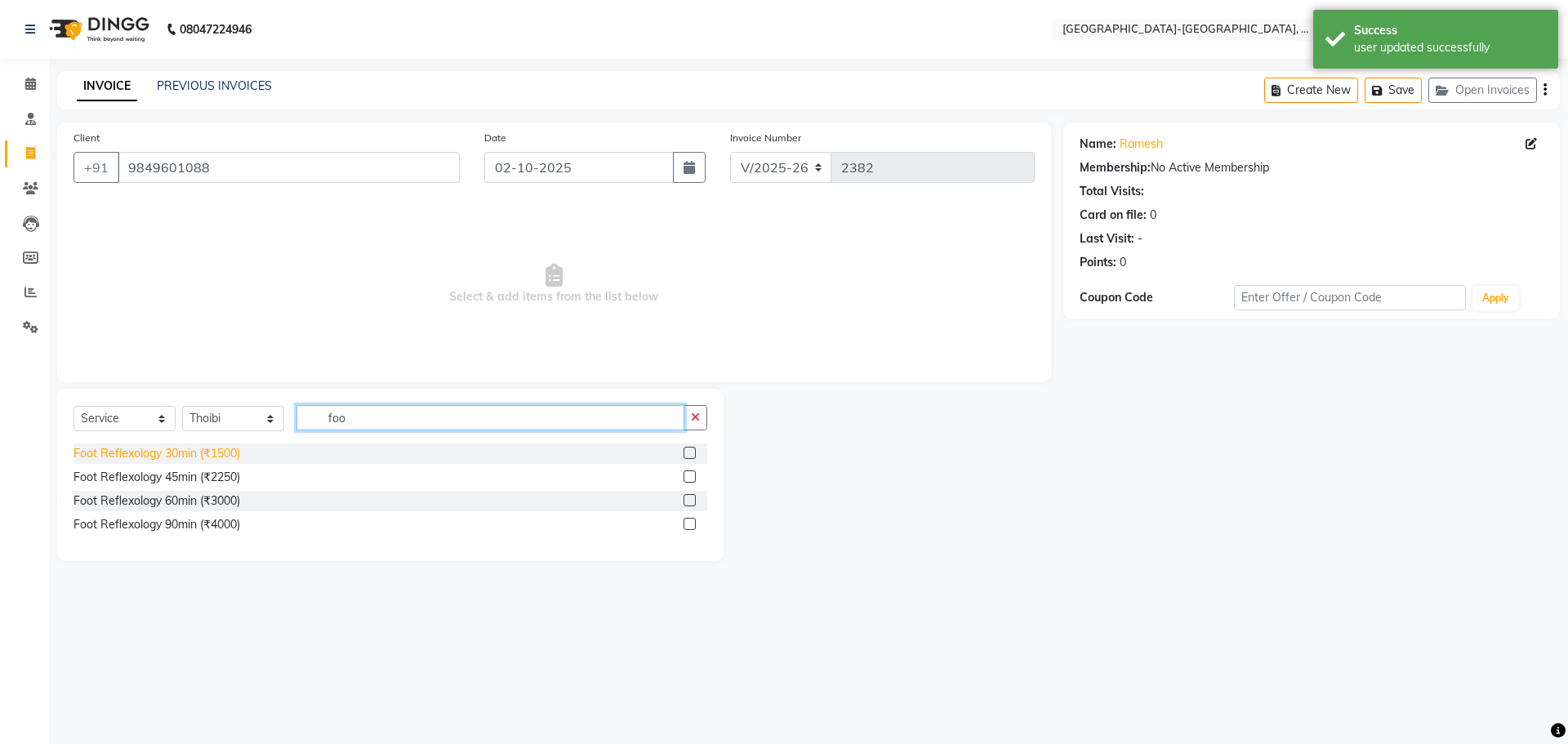
type input "foo"
click at [195, 457] on div "Foot Reflexology 30min (₹1500)" at bounding box center [157, 453] width 167 height 17
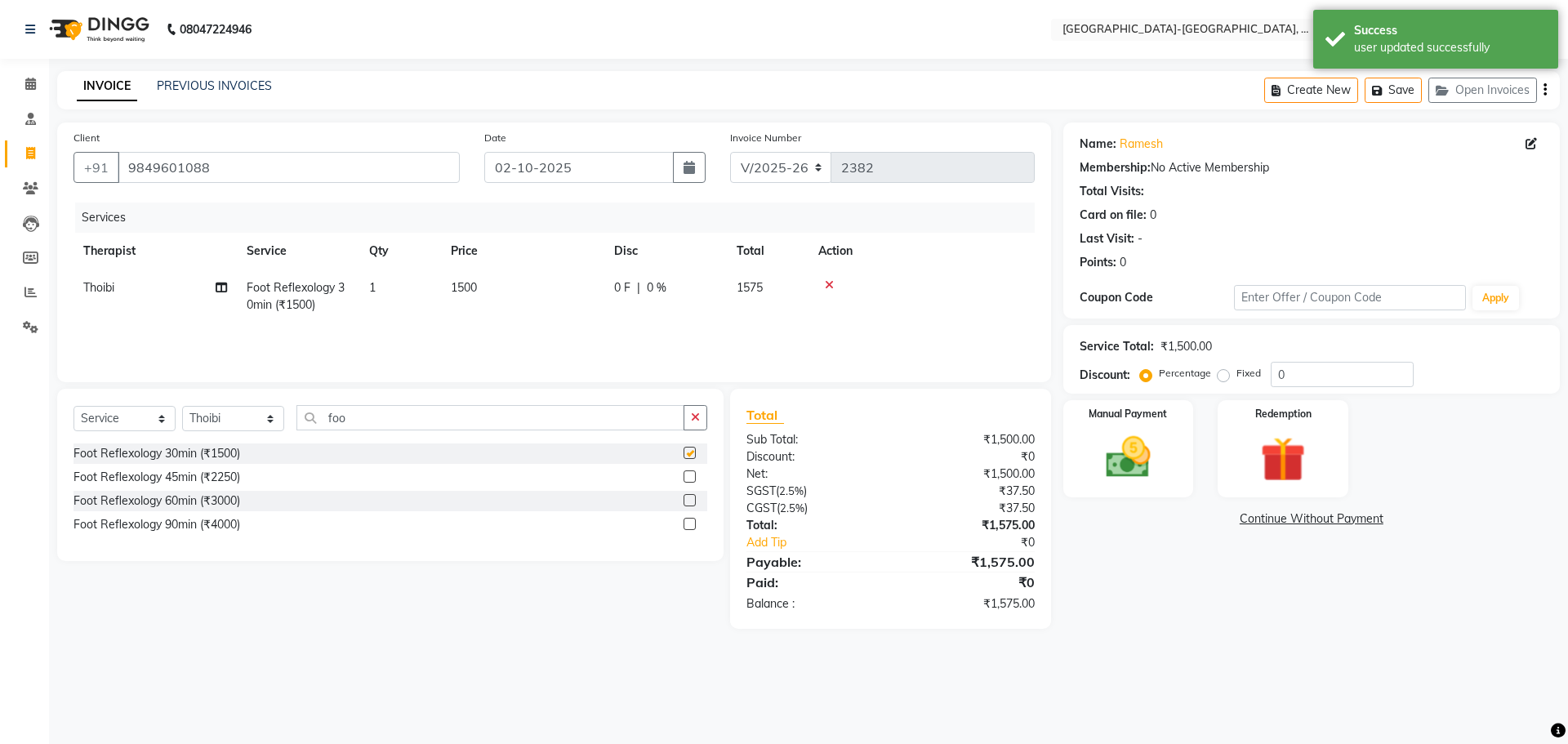
checkbox input "false"
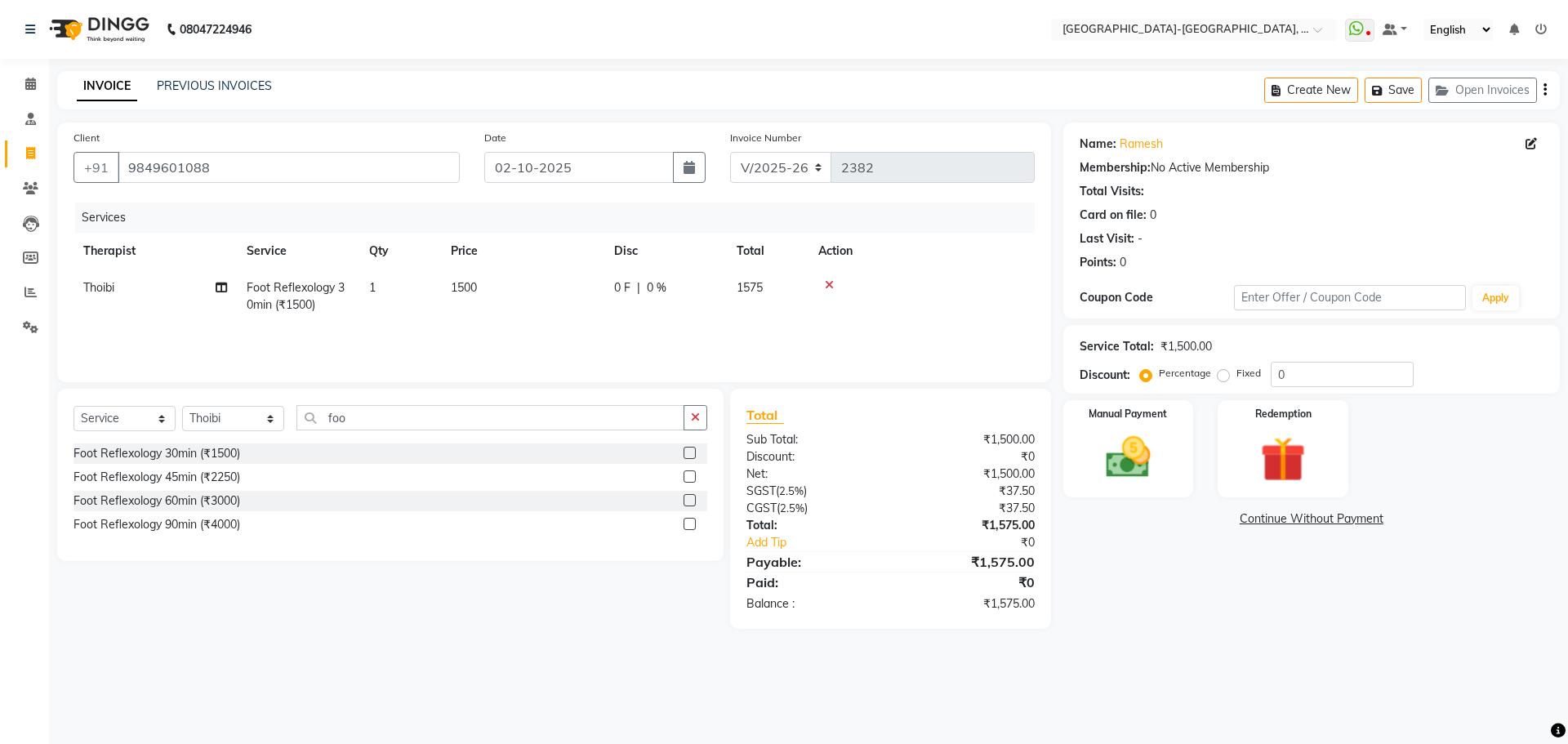
drag, startPoint x: 1391, startPoint y: 87, endPoint x: 1482, endPoint y: 162, distance: 117.9
click at [1391, 87] on button "Save" at bounding box center [1393, 90] width 57 height 25
click at [100, 286] on span "Thoibi" at bounding box center [98, 287] width 31 height 15
select select "49851"
drag, startPoint x: 100, startPoint y: 286, endPoint x: 114, endPoint y: 292, distance: 15.2
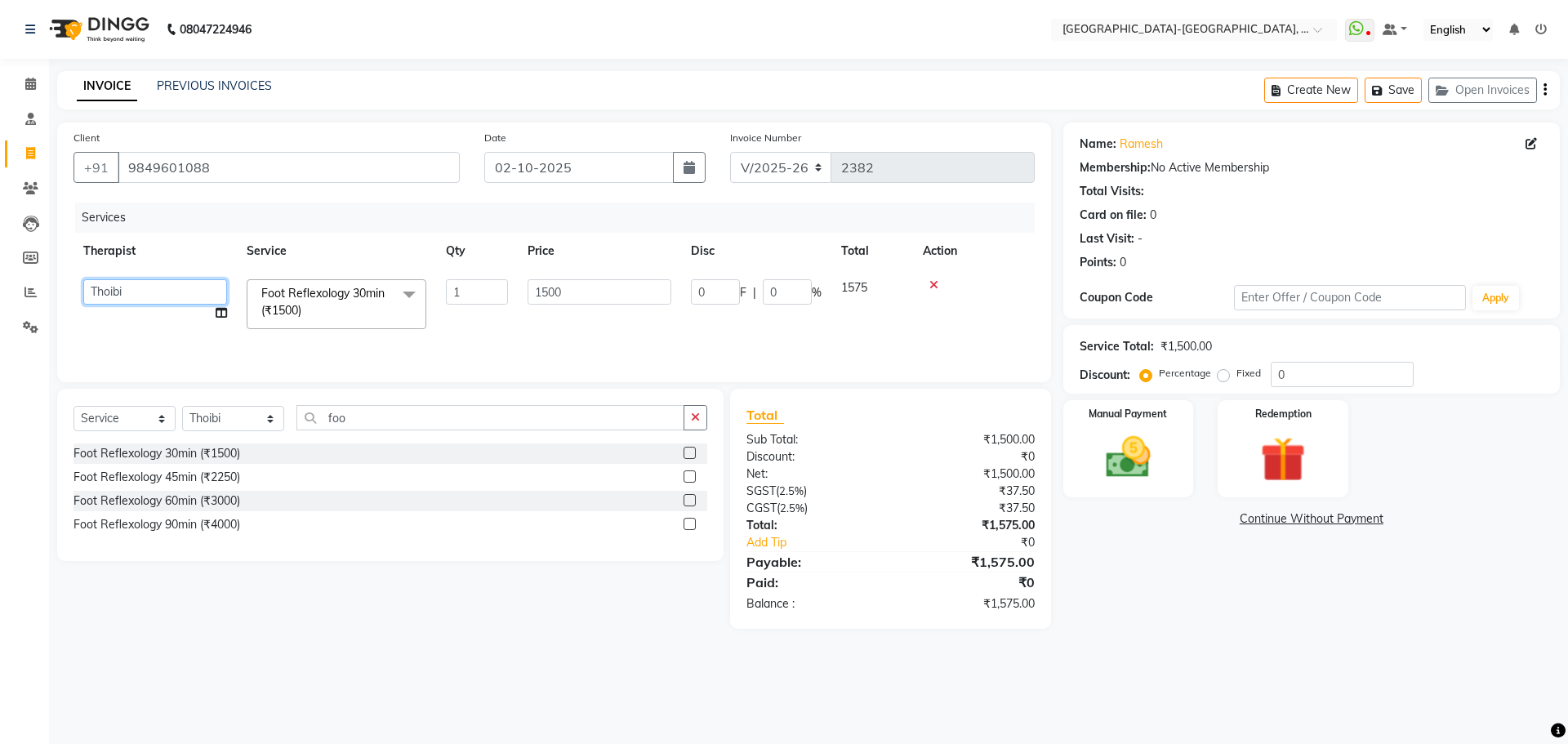
click at [101, 286] on select "Adakho Bone Hridziia Iris Katene Kholu Mayio Mohit Moru P Hriidziio Sahriini Sa…" at bounding box center [155, 292] width 144 height 25
select select "90645"
click at [1139, 432] on img at bounding box center [1127, 457] width 76 height 54
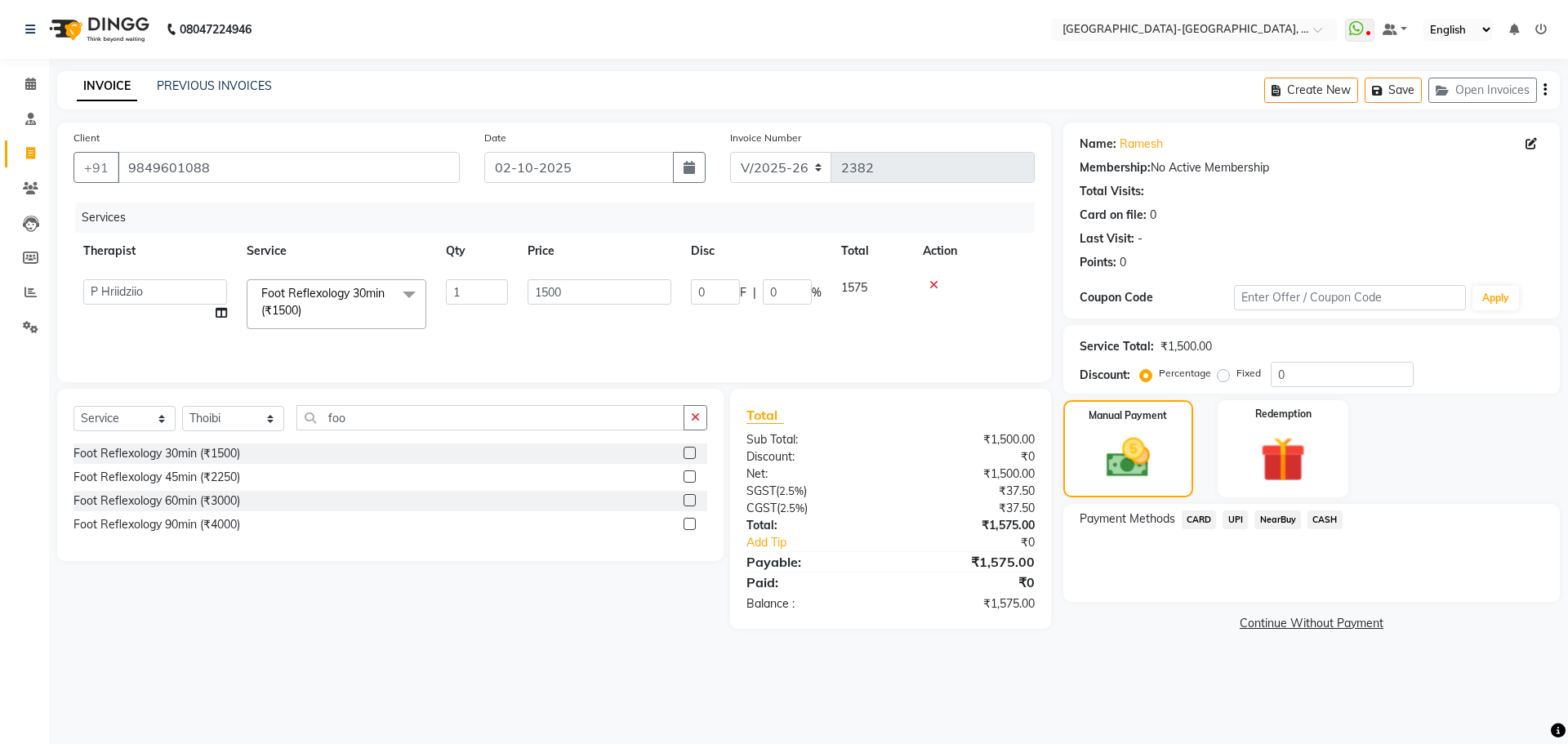
click at [1232, 514] on span "UPI" at bounding box center [1235, 520] width 25 height 19
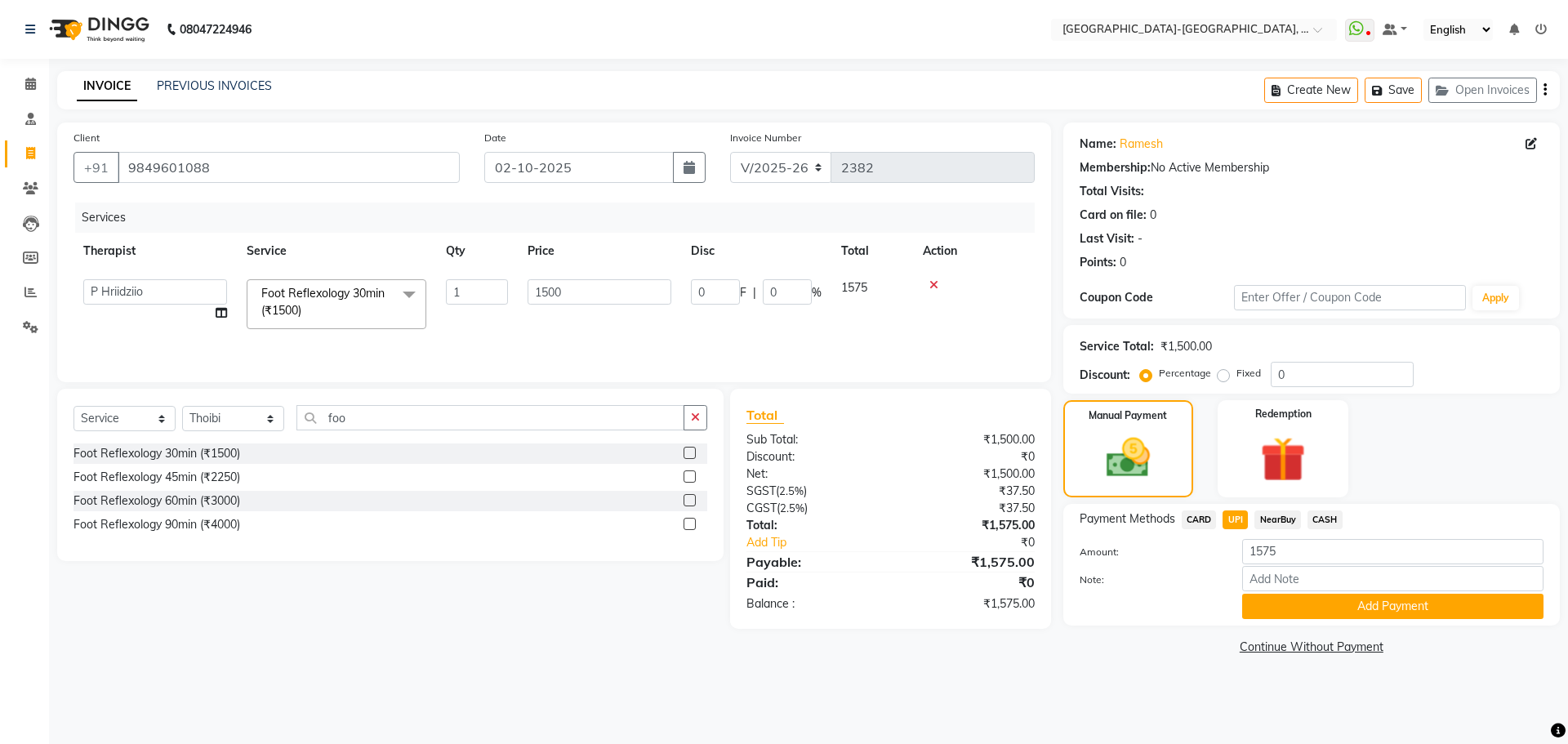
drag, startPoint x: 1304, startPoint y: 602, endPoint x: 1325, endPoint y: 606, distance: 21.4
click at [1305, 602] on button "Add Payment" at bounding box center [1392, 607] width 301 height 25
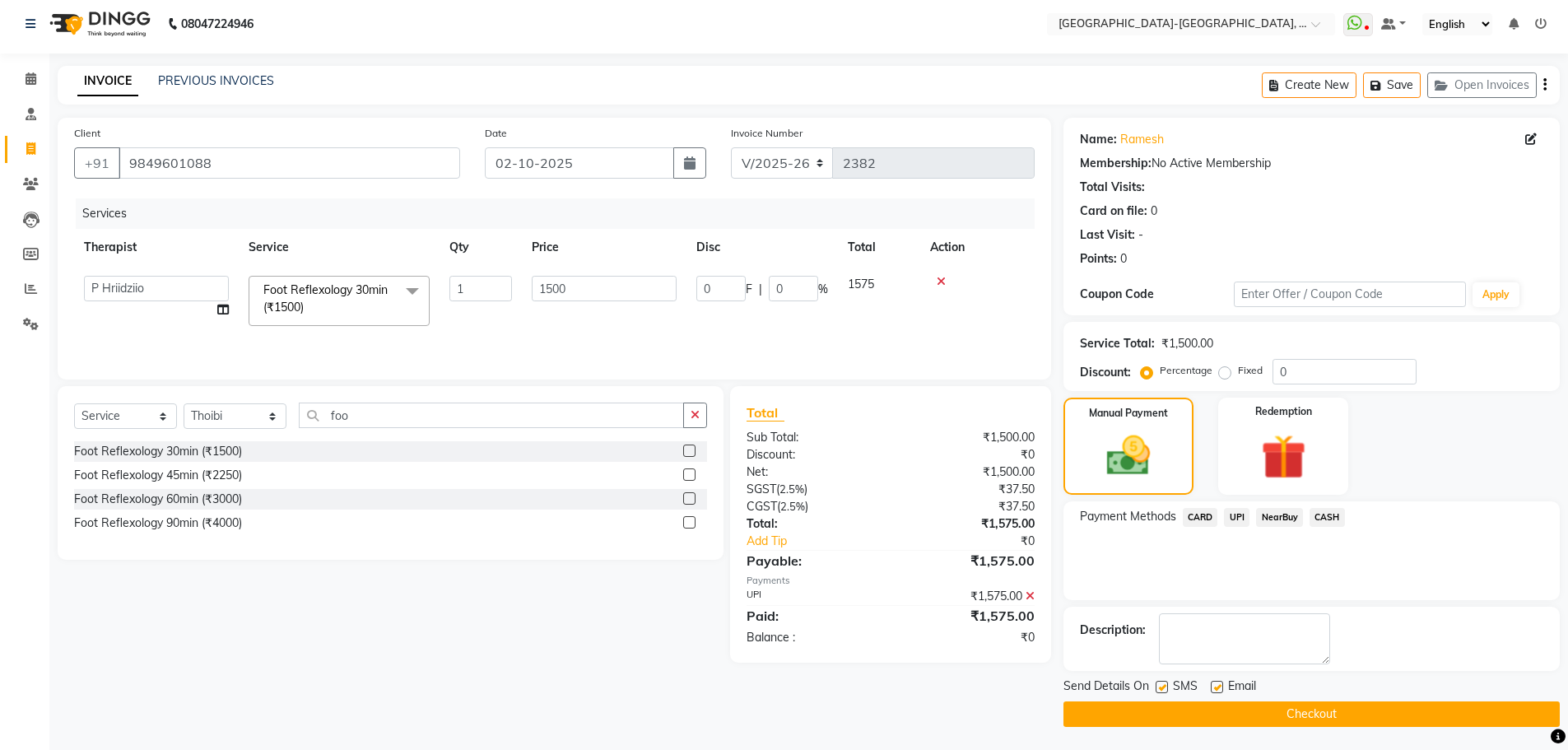
scroll to position [8, 0]
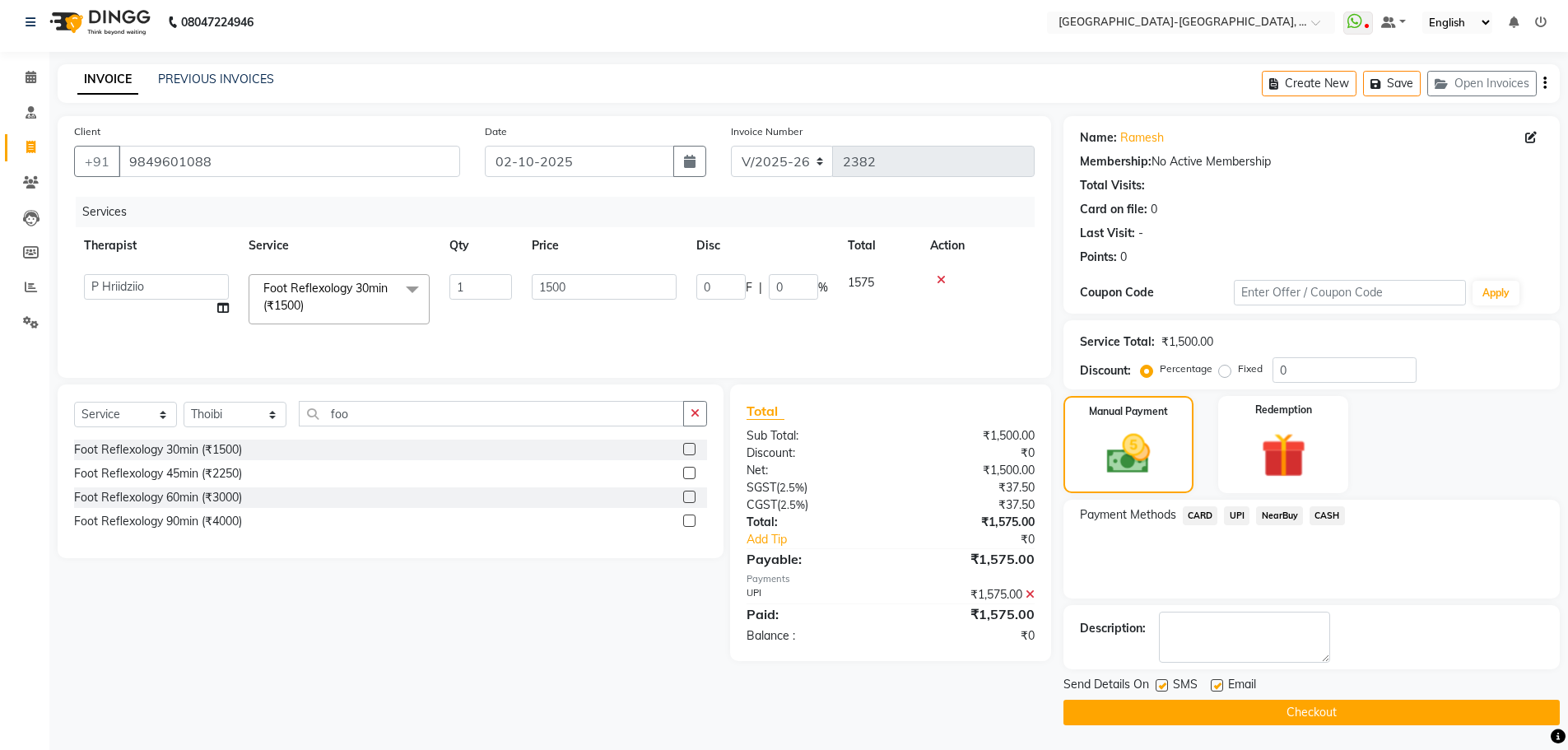
click at [1349, 717] on button "Checkout" at bounding box center [1311, 712] width 496 height 25
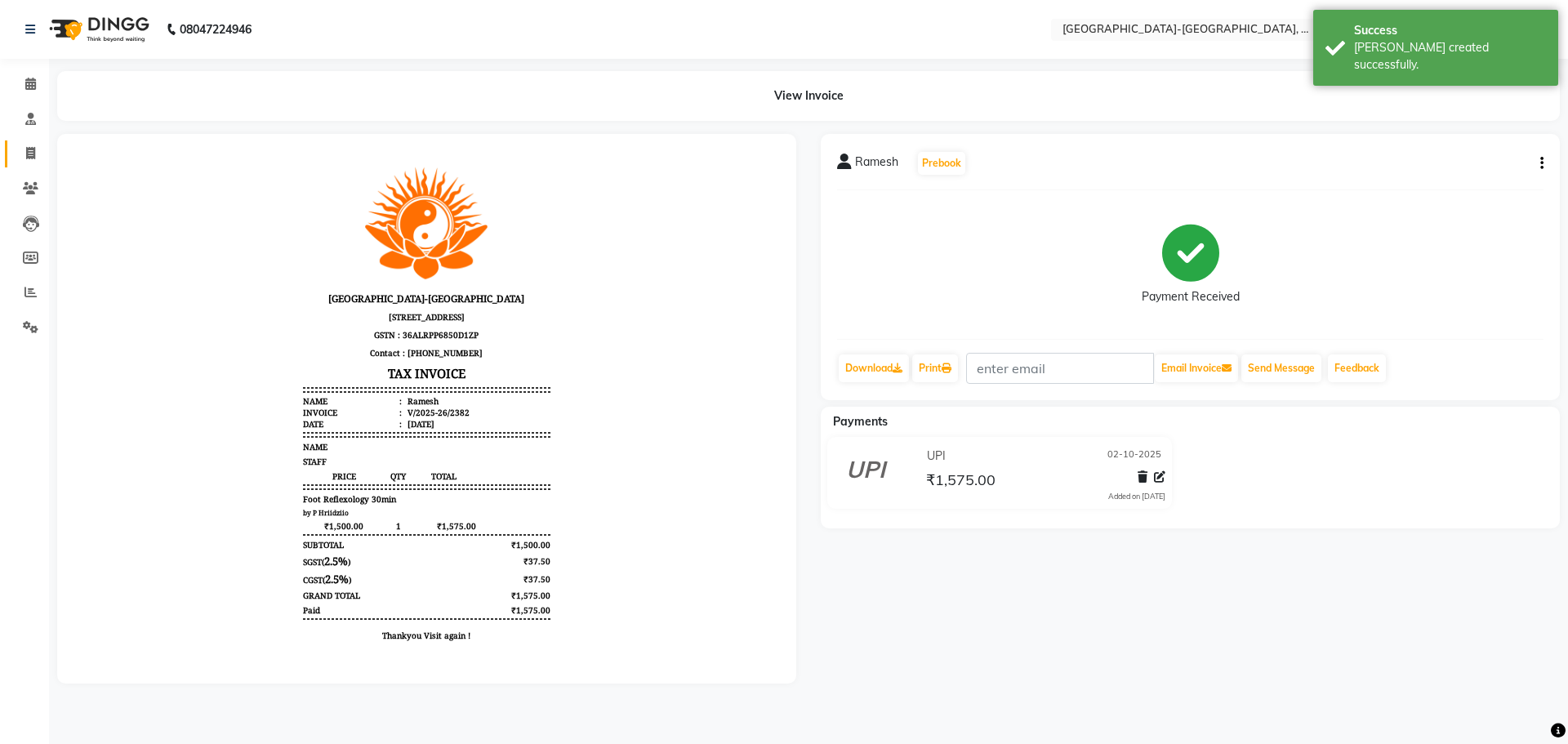
click at [32, 146] on span at bounding box center [31, 154] width 28 height 19
select select "service"
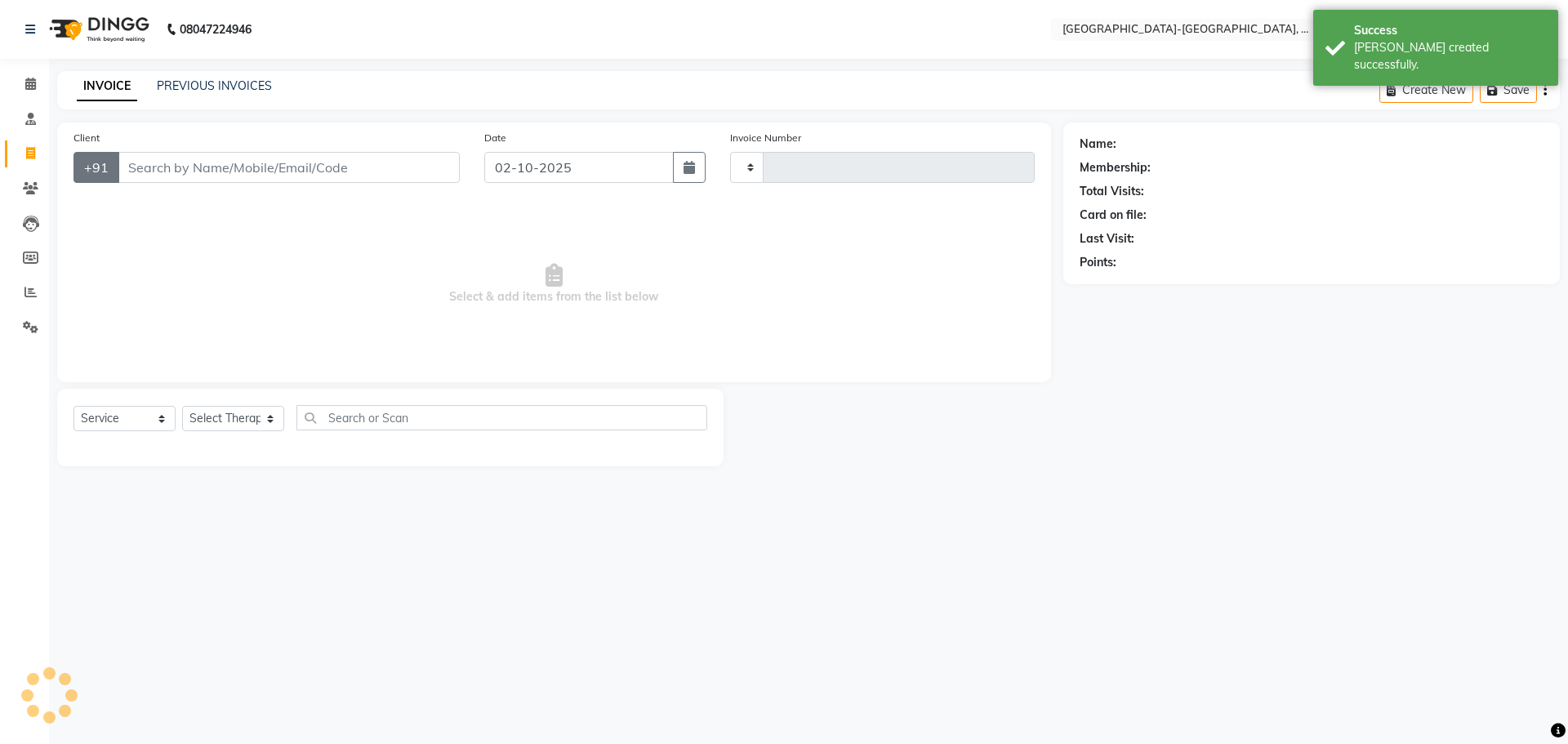
type input "2383"
select select "5851"
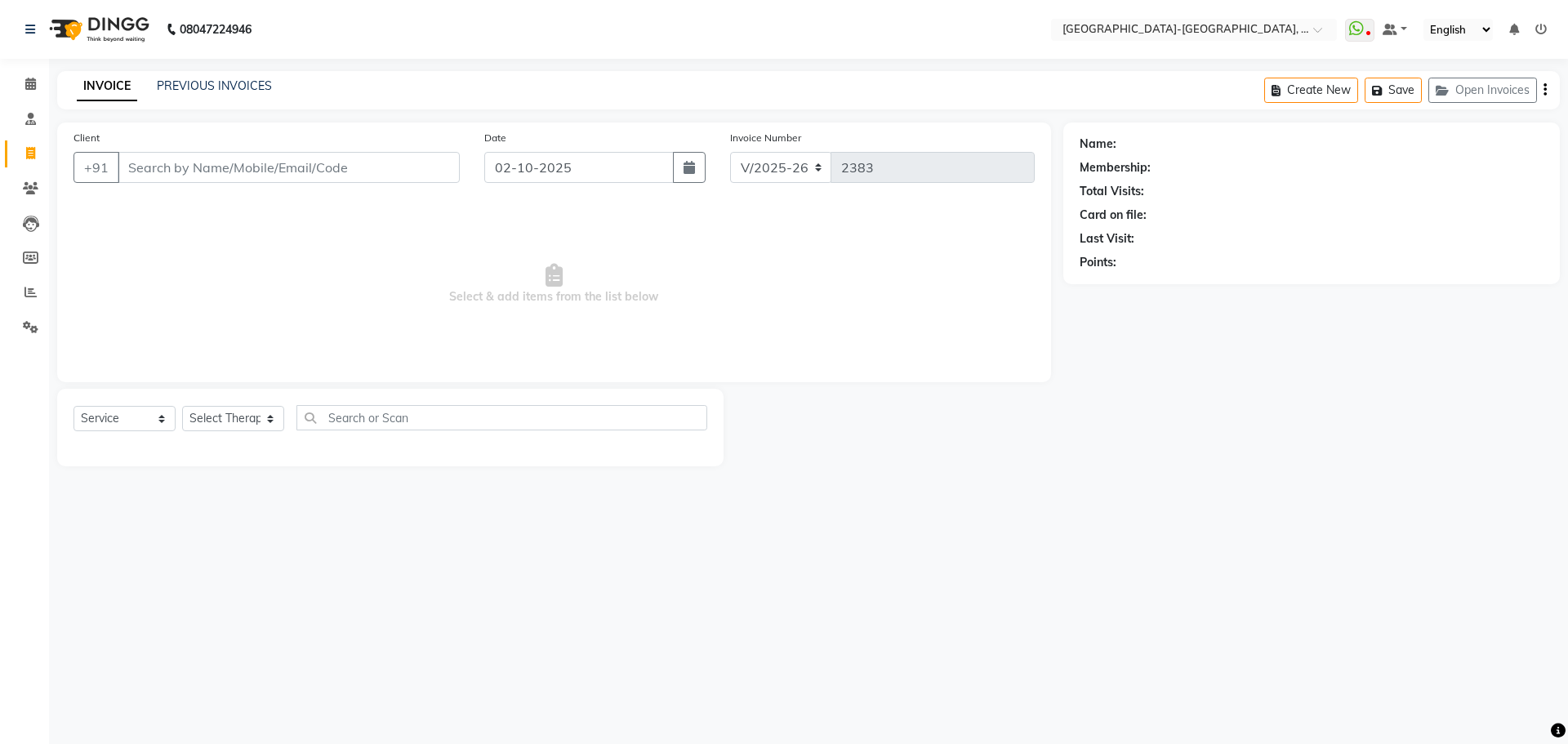
click at [216, 167] on input "Client" at bounding box center [288, 167] width 342 height 31
type input "9391234171"
click at [416, 154] on button "Add Client" at bounding box center [417, 167] width 84 height 31
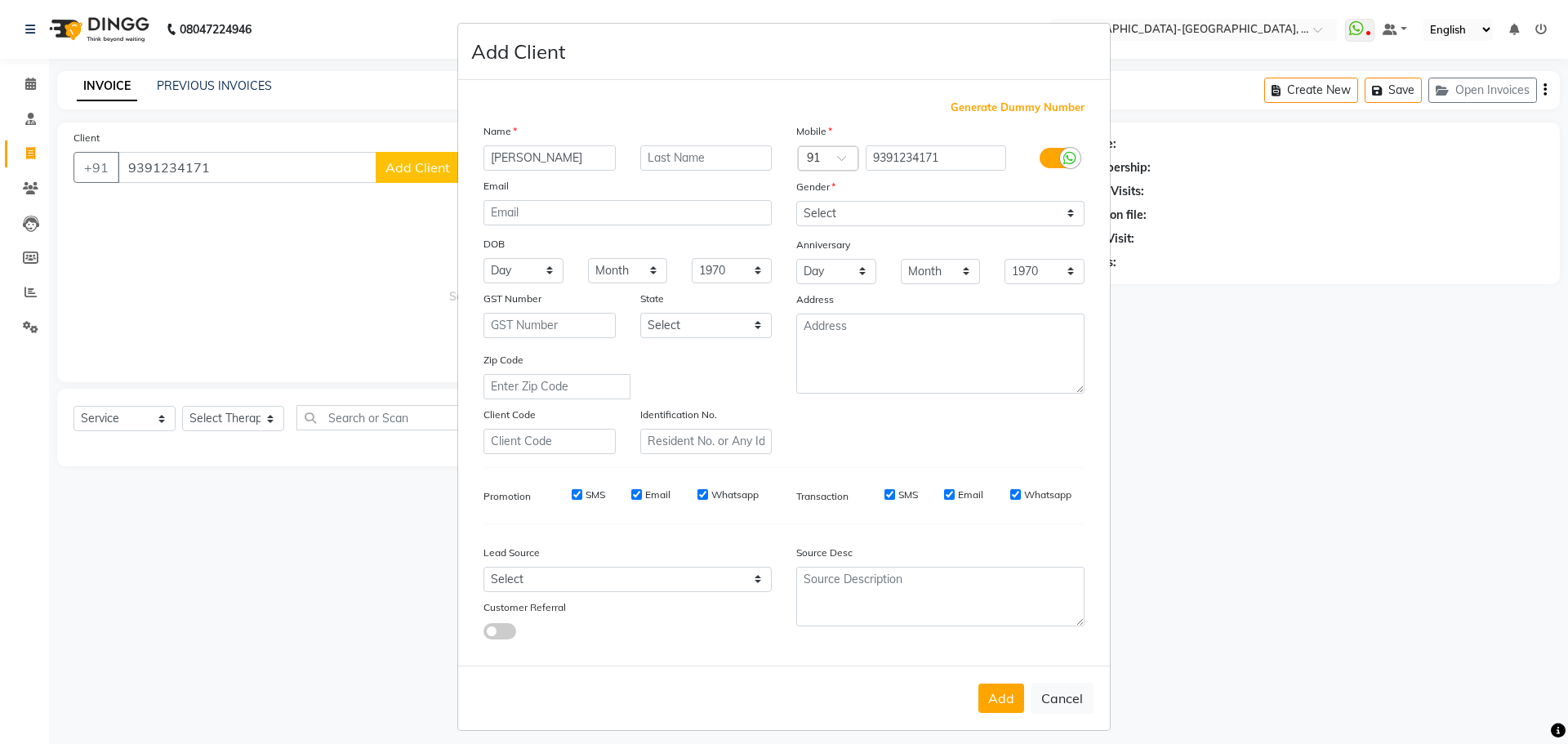
type input "[PERSON_NAME]"
click at [930, 215] on select "Select Male Female Other Prefer Not To Say" at bounding box center [940, 213] width 288 height 25
select select "male"
click at [796, 201] on select "Select Male Female Other Prefer Not To Say" at bounding box center [940, 213] width 288 height 25
click at [999, 698] on button "Add" at bounding box center [1001, 698] width 46 height 29
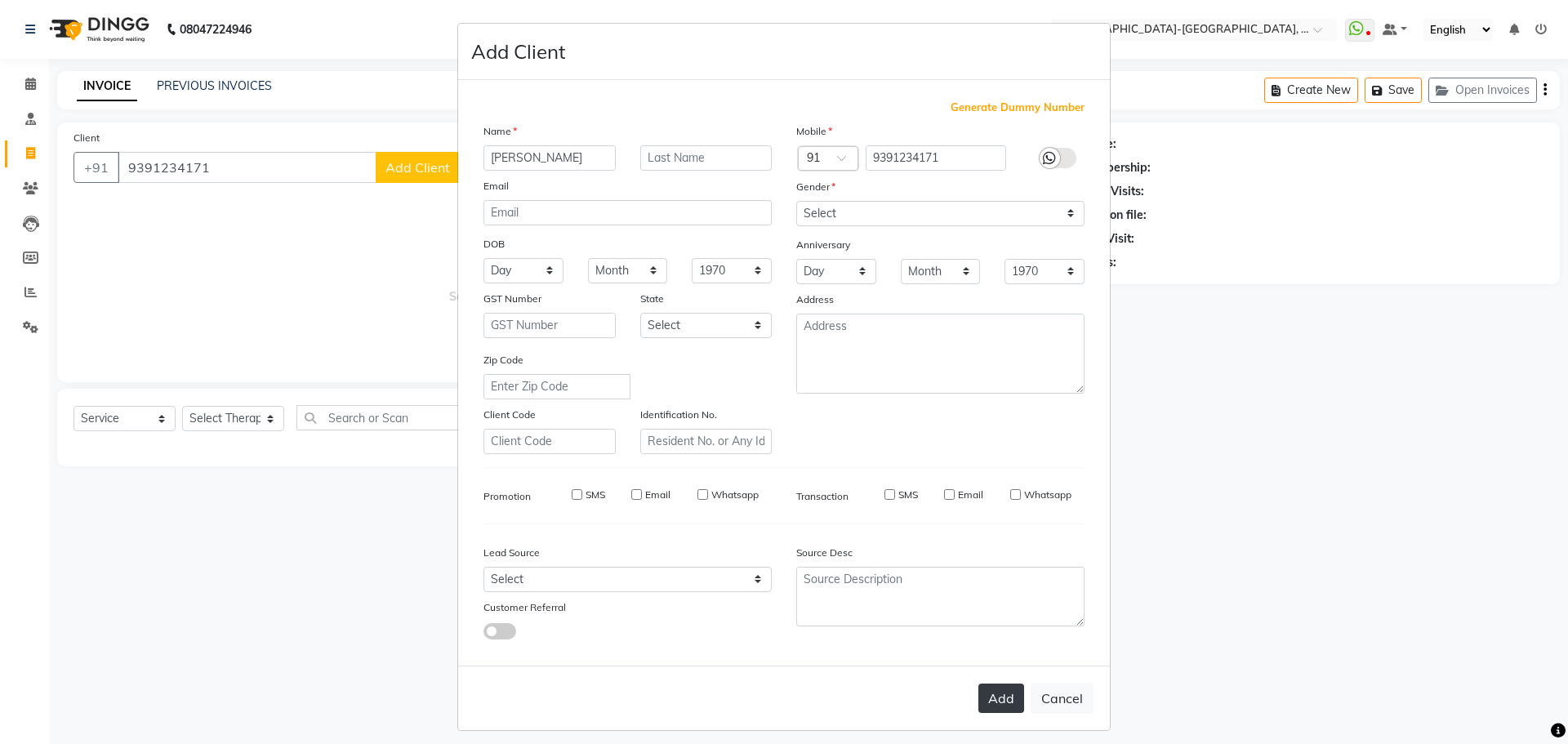
select select
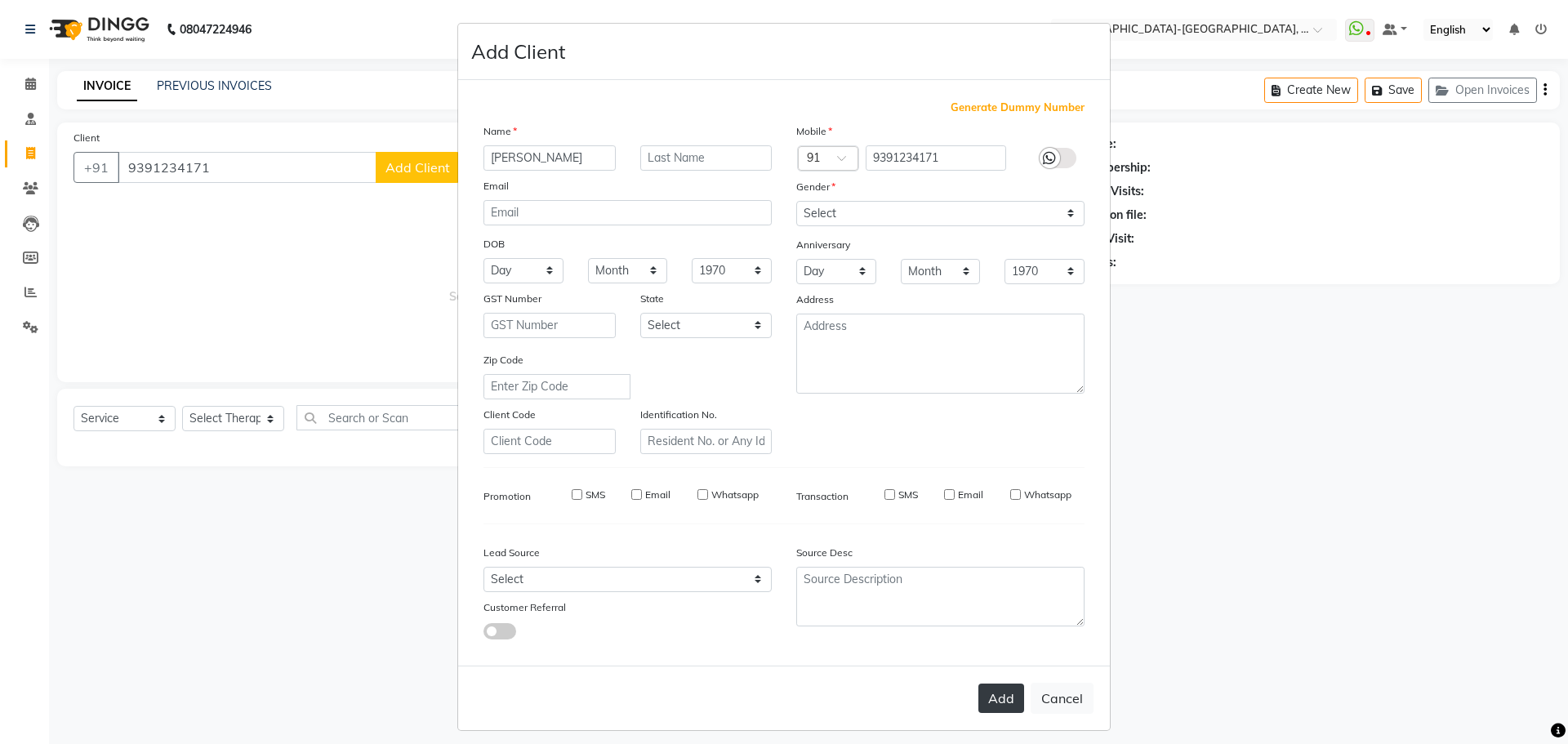
select select
checkbox input "false"
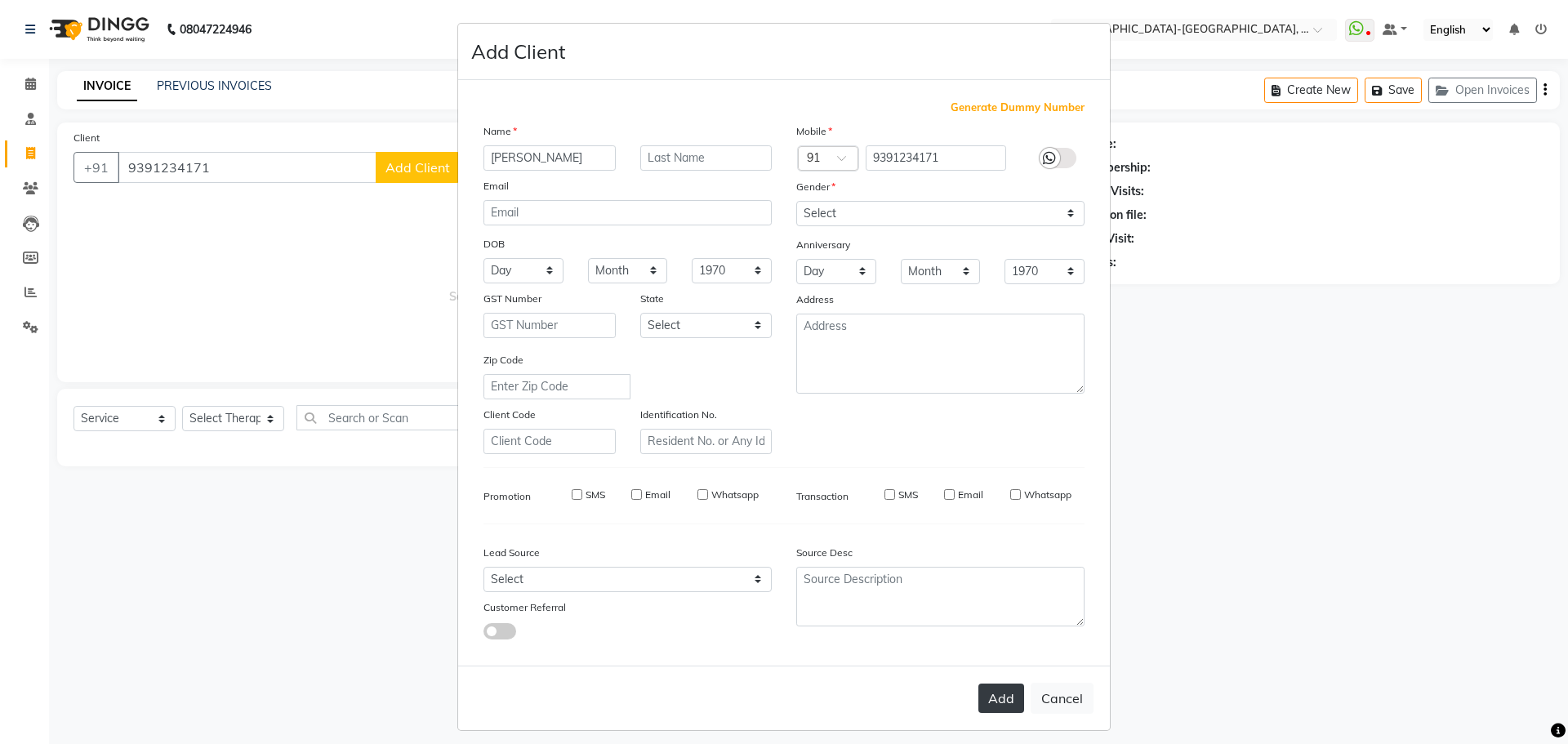
checkbox input "false"
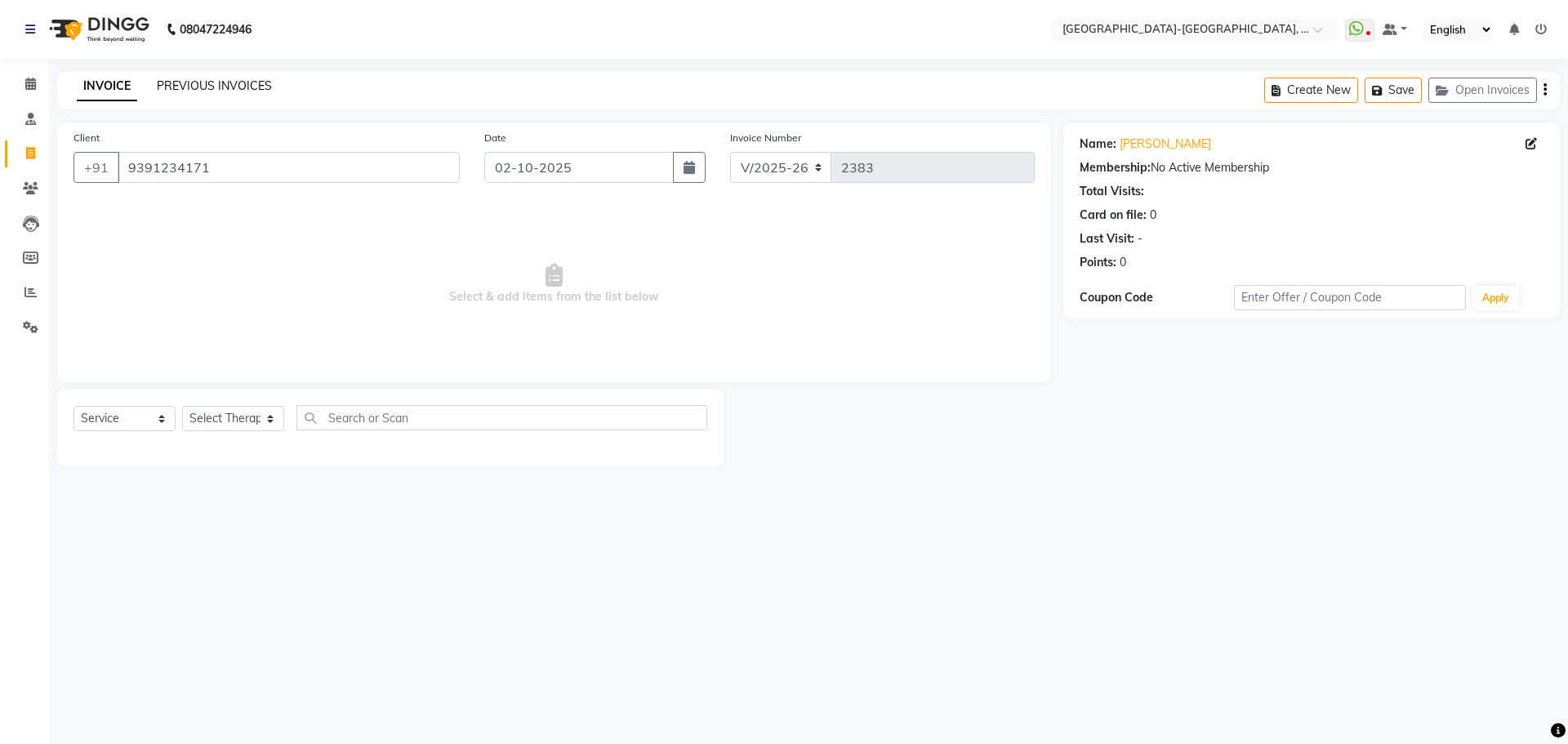
click at [220, 87] on link "PREVIOUS INVOICES" at bounding box center [214, 86] width 115 height 15
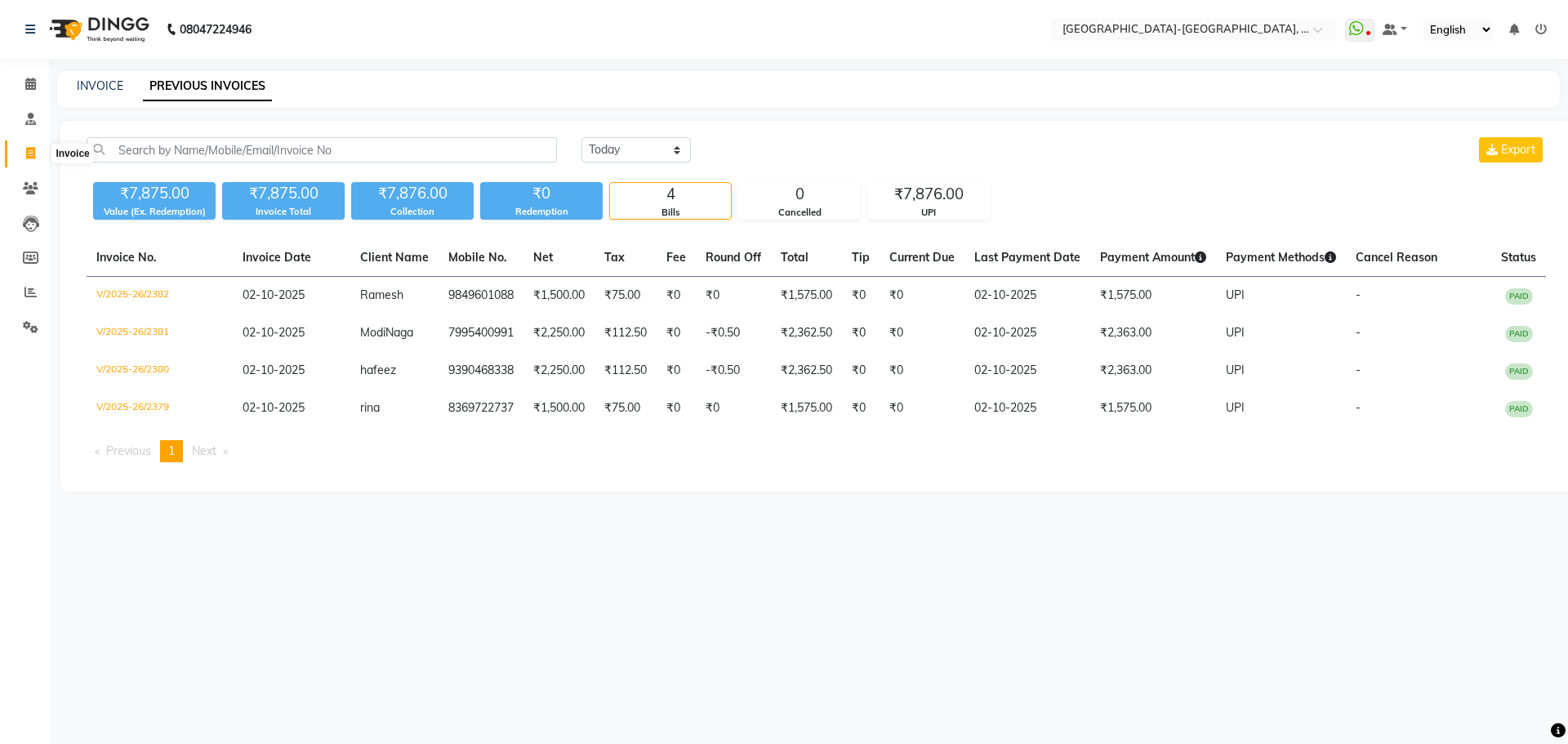
click at [24, 152] on span at bounding box center [31, 154] width 28 height 19
select select "service"
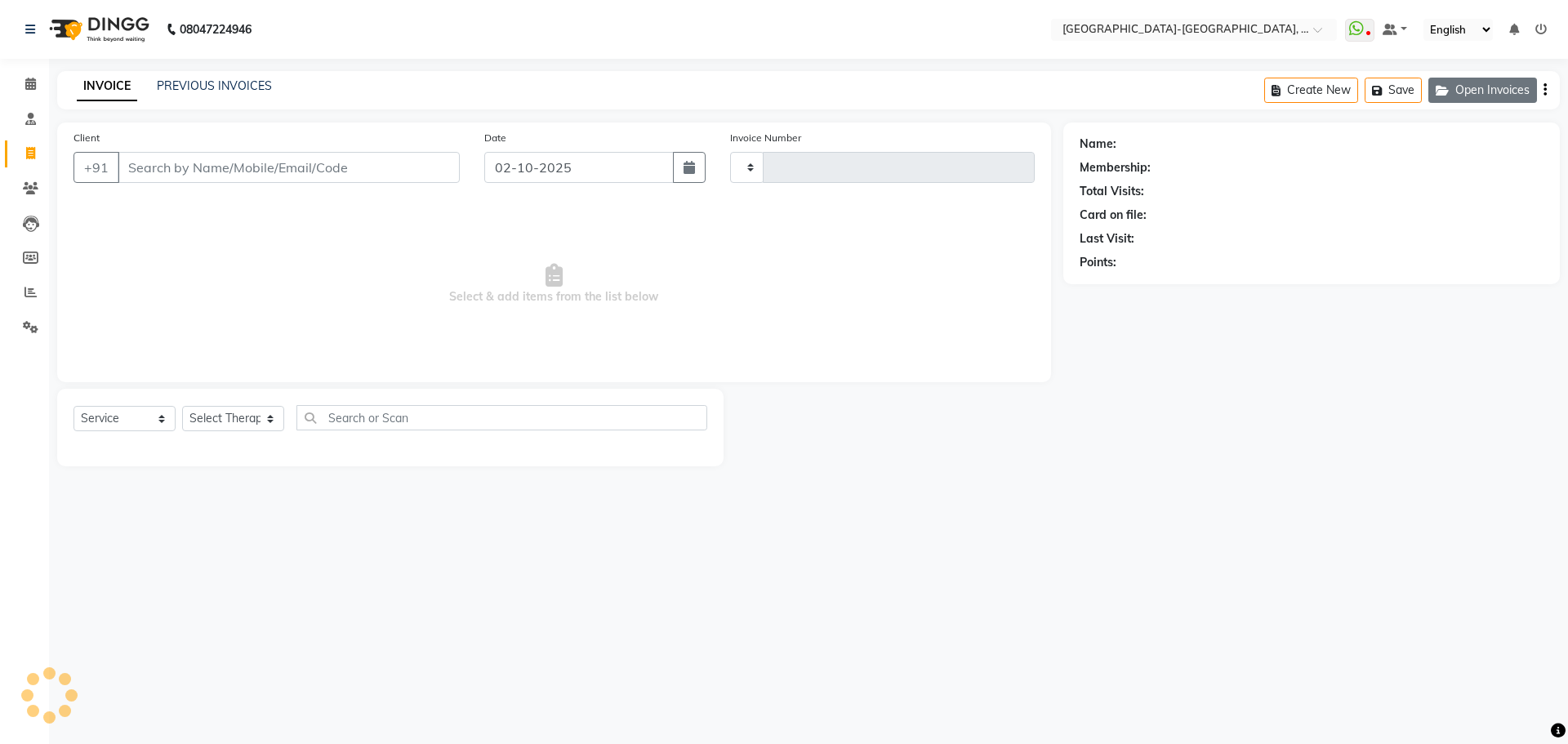
click at [1483, 79] on button "Open Invoices" at bounding box center [1482, 90] width 108 height 25
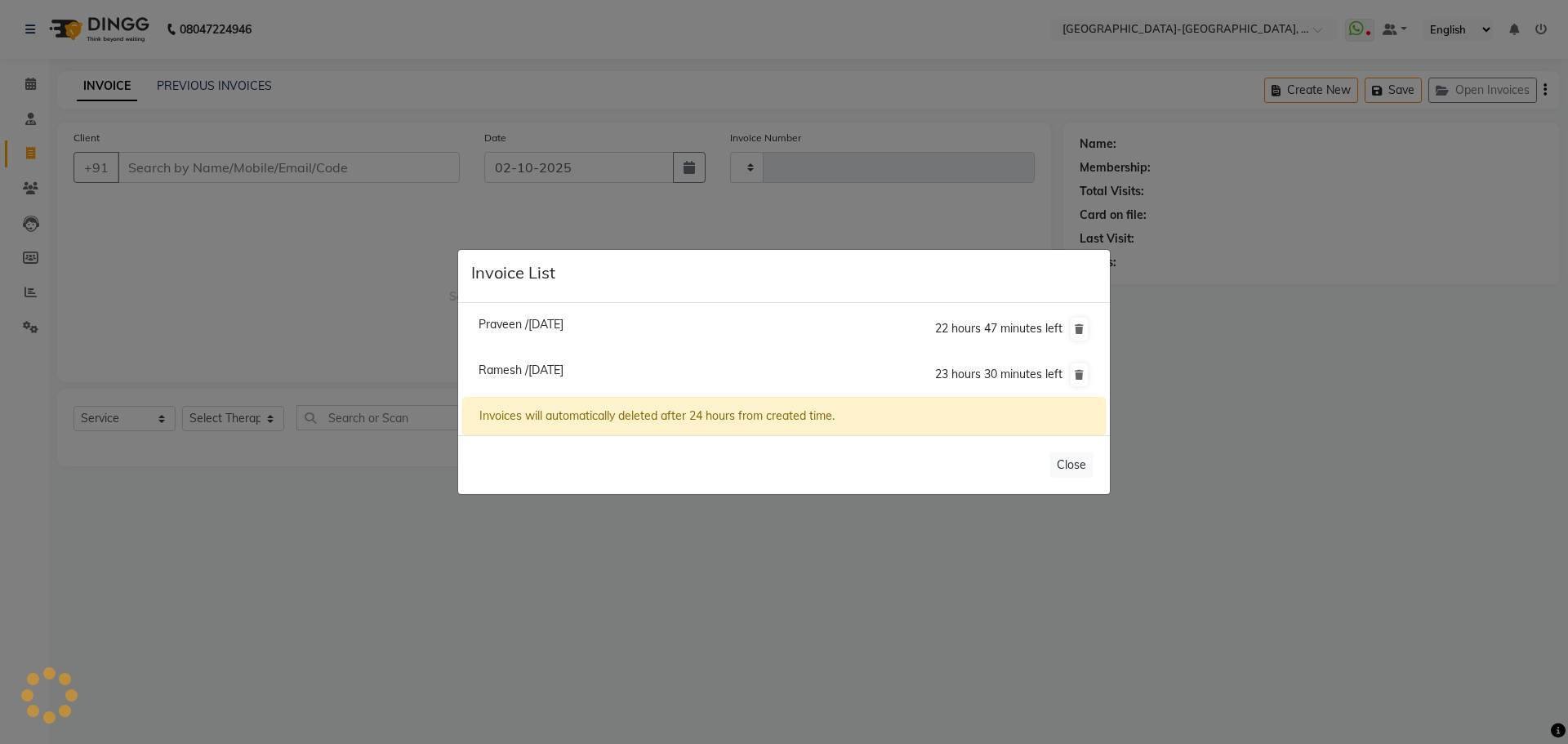
type input "2383"
select select "5851"
click at [555, 362] on span "Ramesh /02 October 2025" at bounding box center [521, 370] width 85 height 15
type input "9849601088"
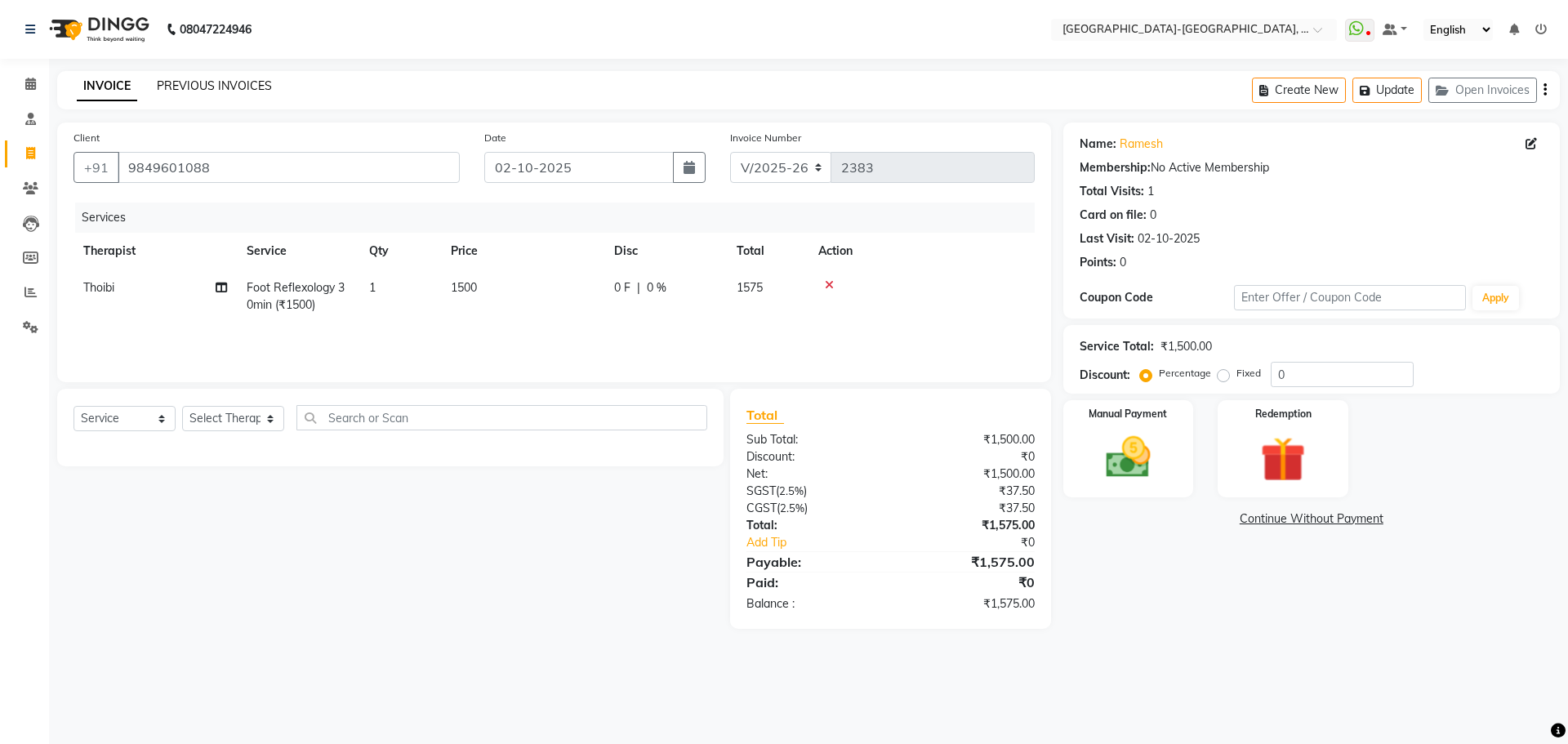
click at [226, 87] on link "PREVIOUS INVOICES" at bounding box center [214, 86] width 115 height 15
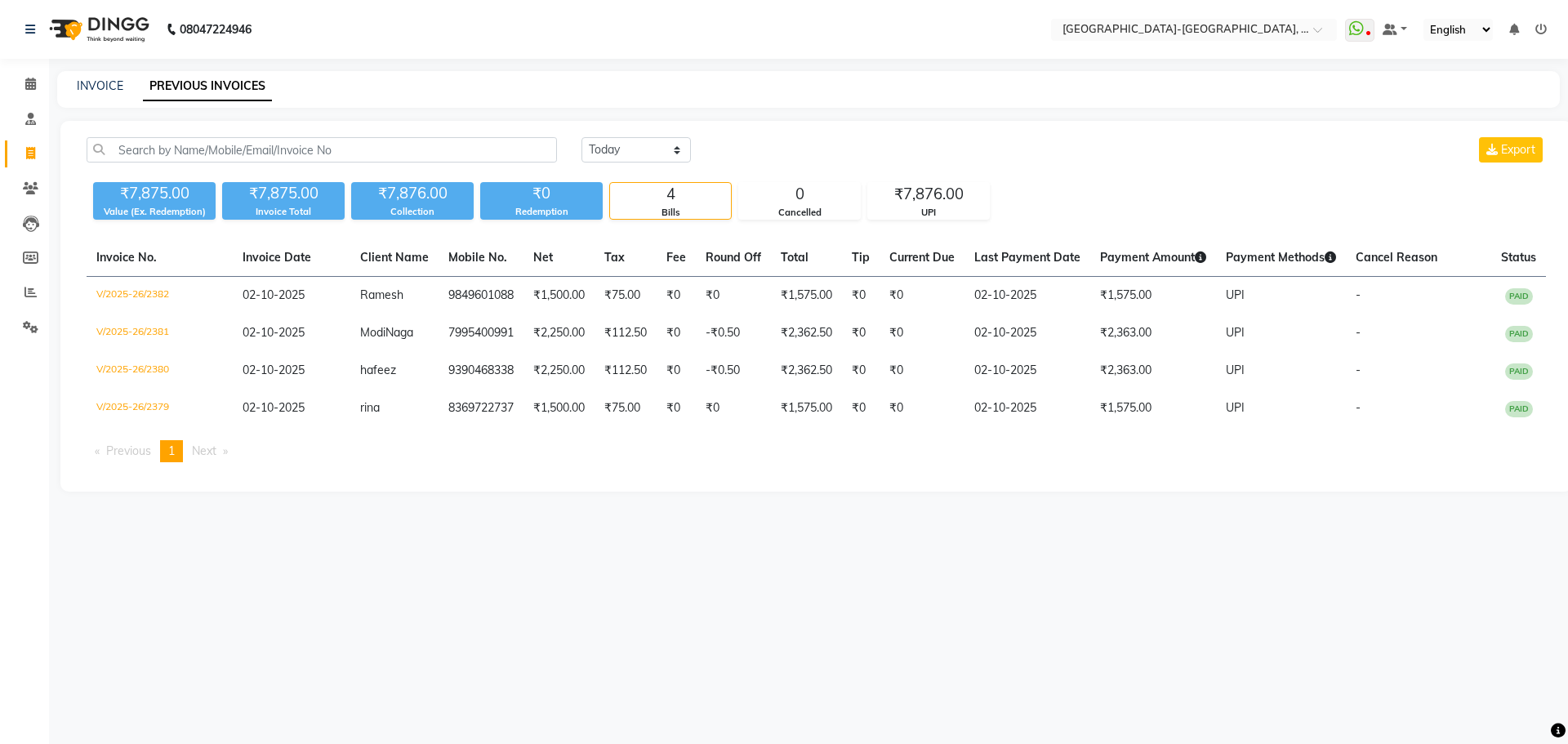
click at [29, 143] on link "Invoice" at bounding box center [24, 154] width 39 height 27
select select "service"
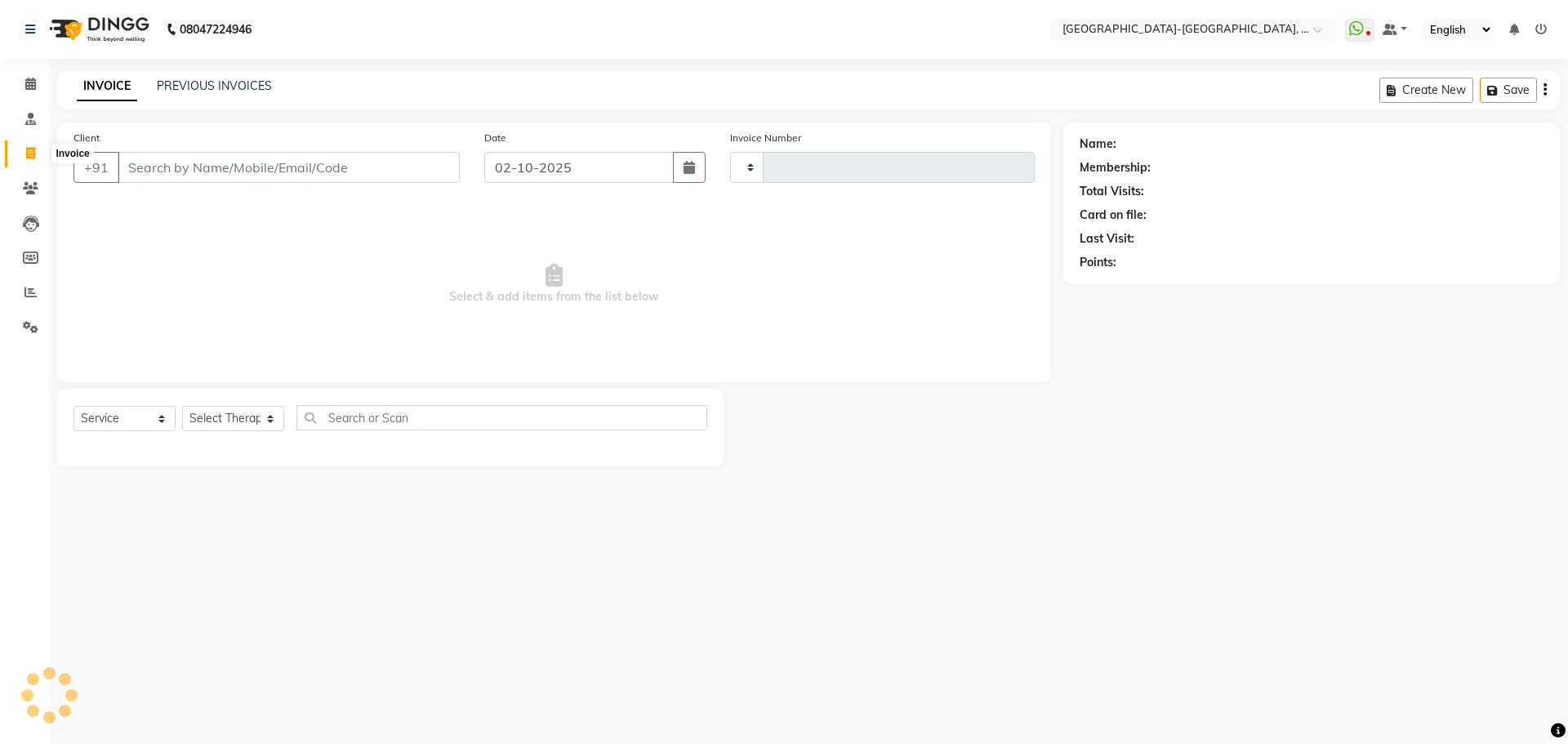
type input "2383"
select select "5851"
click at [1504, 91] on button "Open Invoices" at bounding box center [1482, 90] width 108 height 25
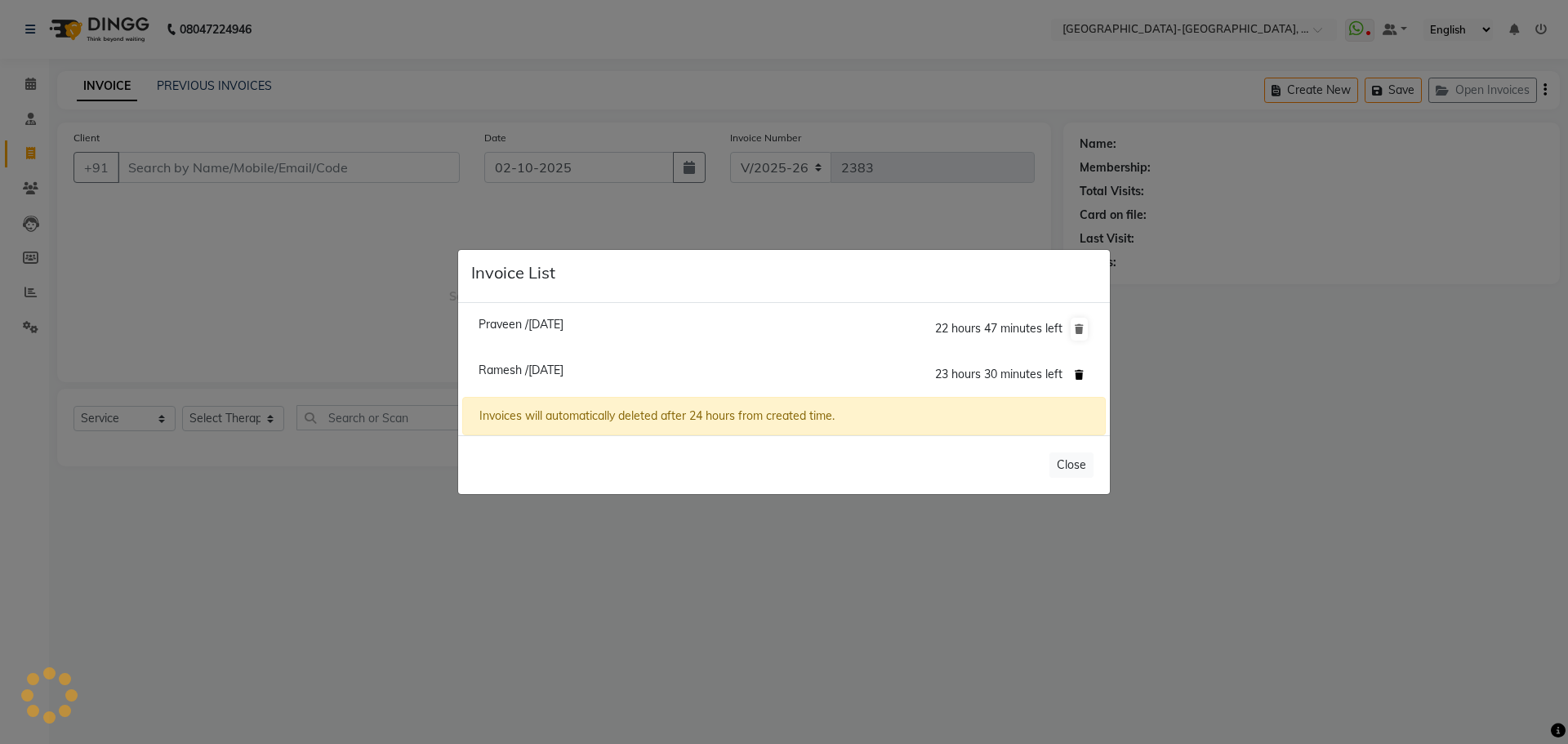
click at [1078, 372] on icon at bounding box center [1078, 375] width 9 height 10
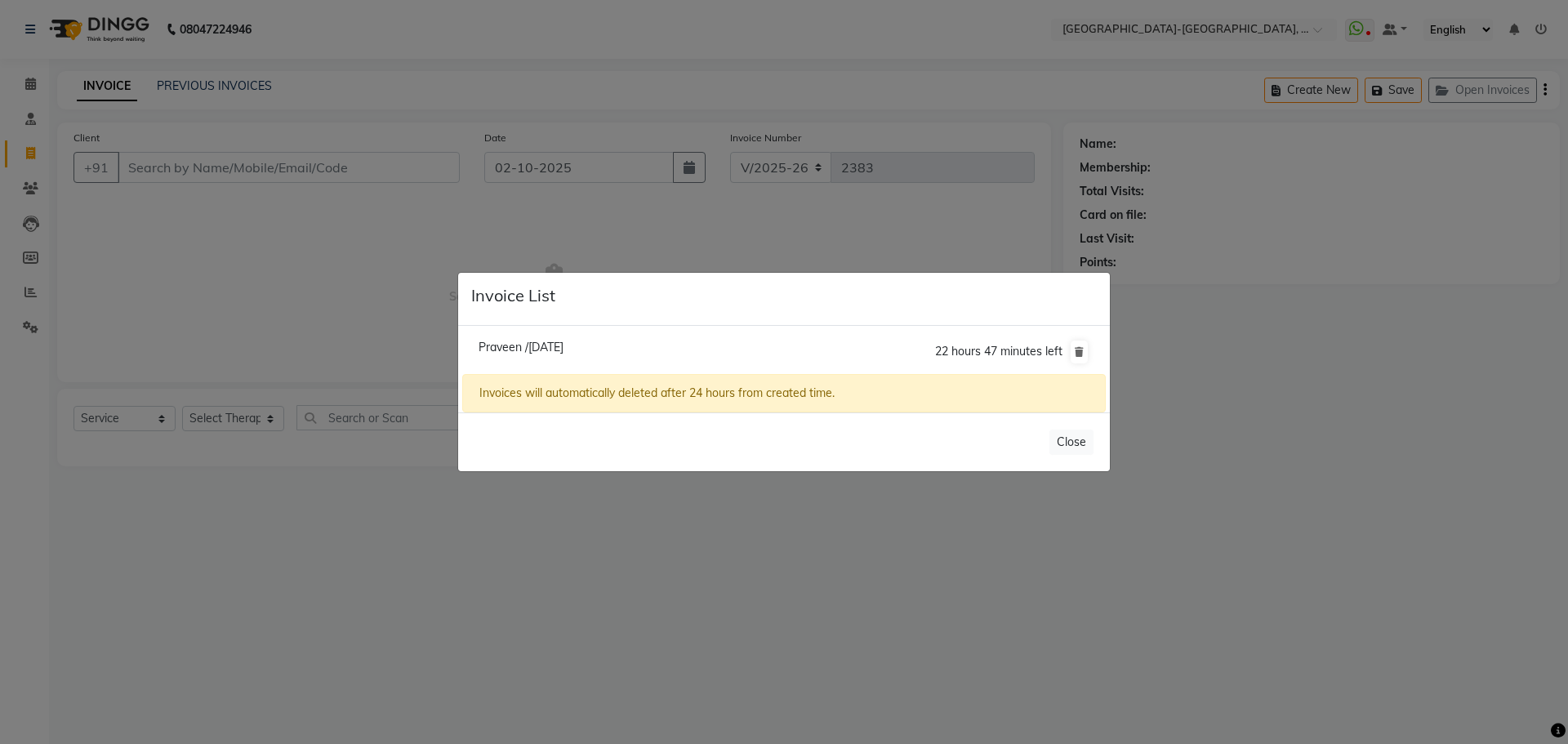
click at [575, 337] on li "Praveen /02 October 2025 22 hours 47 minutes left" at bounding box center [784, 352] width 644 height 46
click at [579, 339] on li "Praveen /02 October 2025 22 hours 47 minutes left" at bounding box center [784, 352] width 644 height 46
click at [564, 343] on span "Praveen /02 October 2025" at bounding box center [521, 347] width 85 height 15
type input "9666218645"
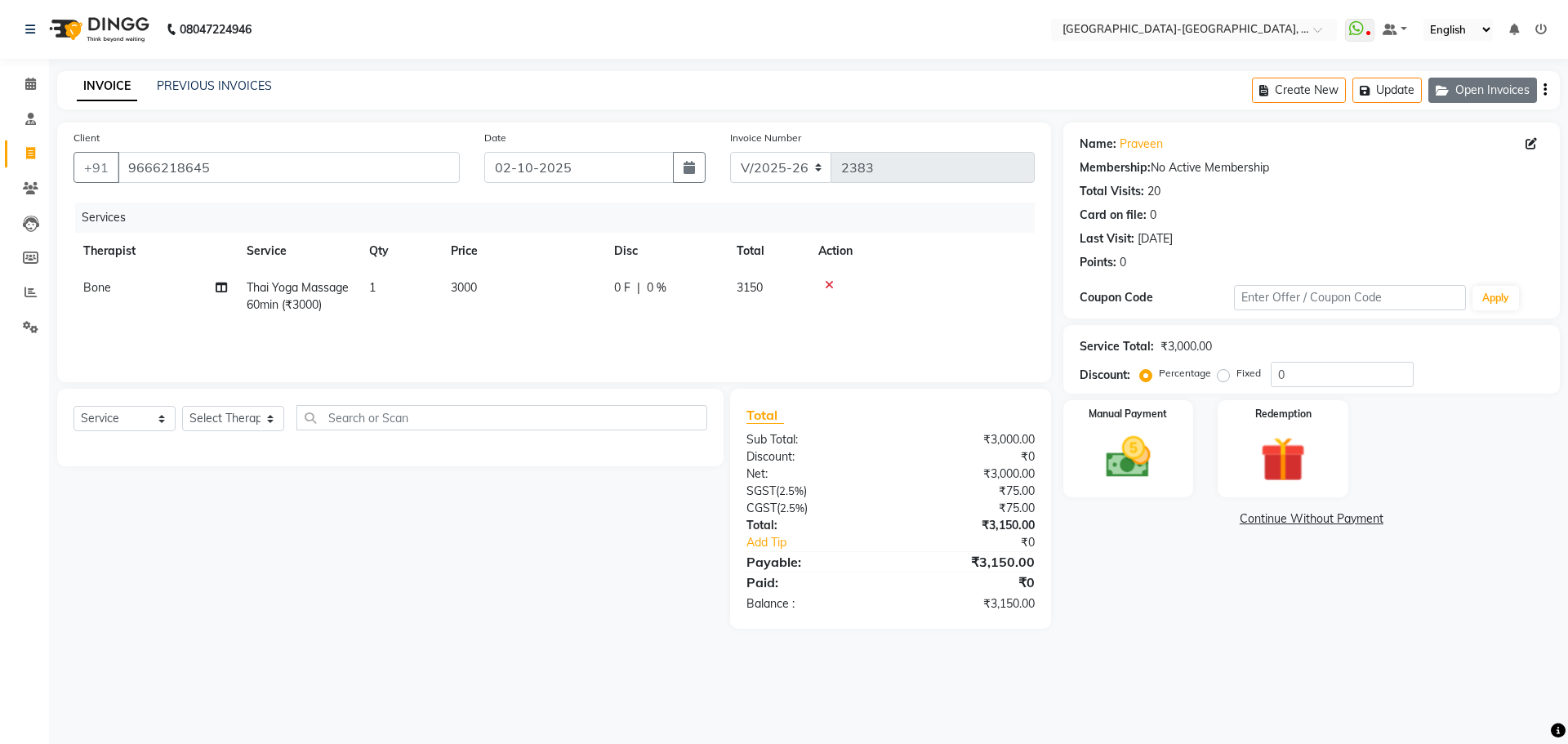
click at [1491, 90] on button "Open Invoices" at bounding box center [1482, 90] width 108 height 25
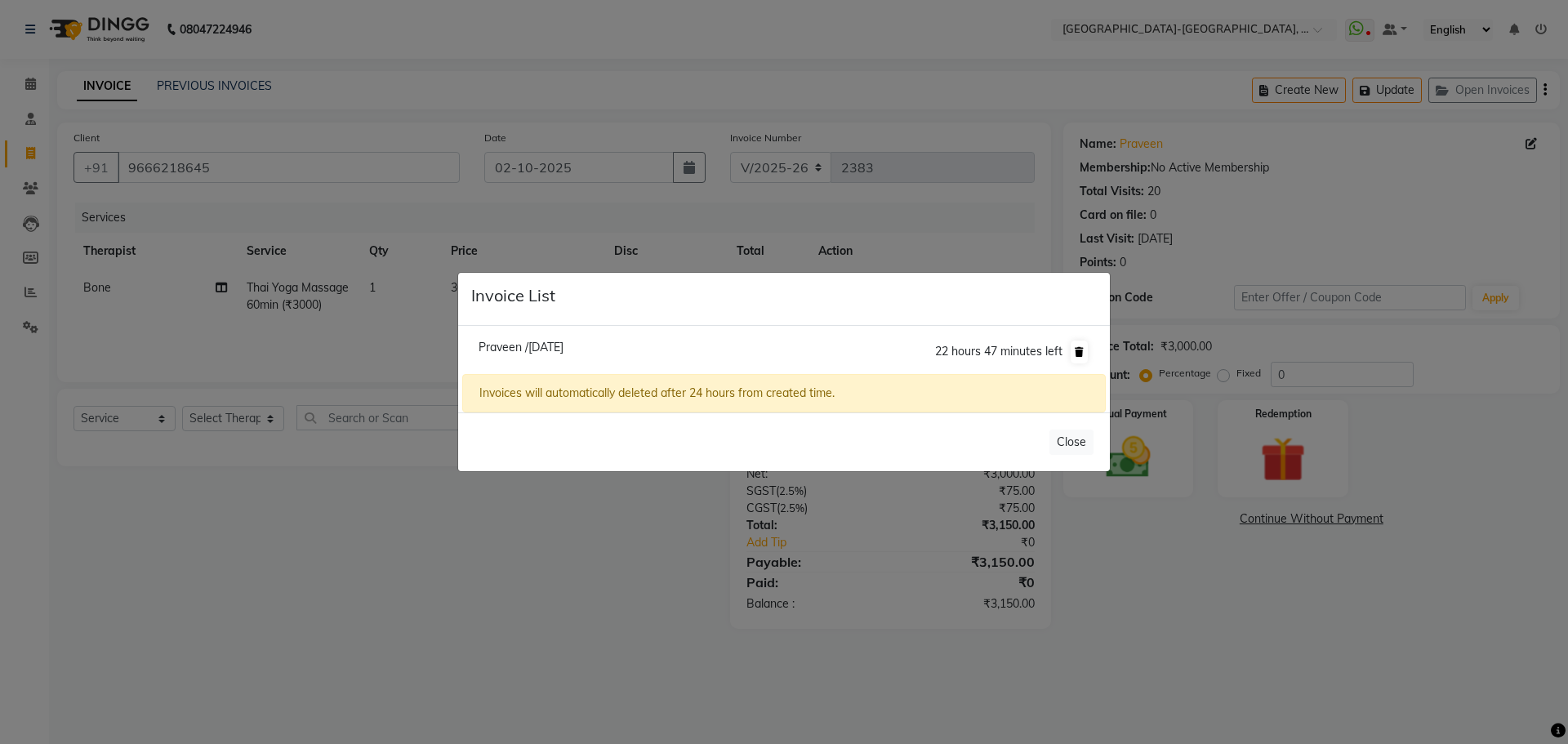
click at [1075, 352] on icon at bounding box center [1078, 352] width 9 height 10
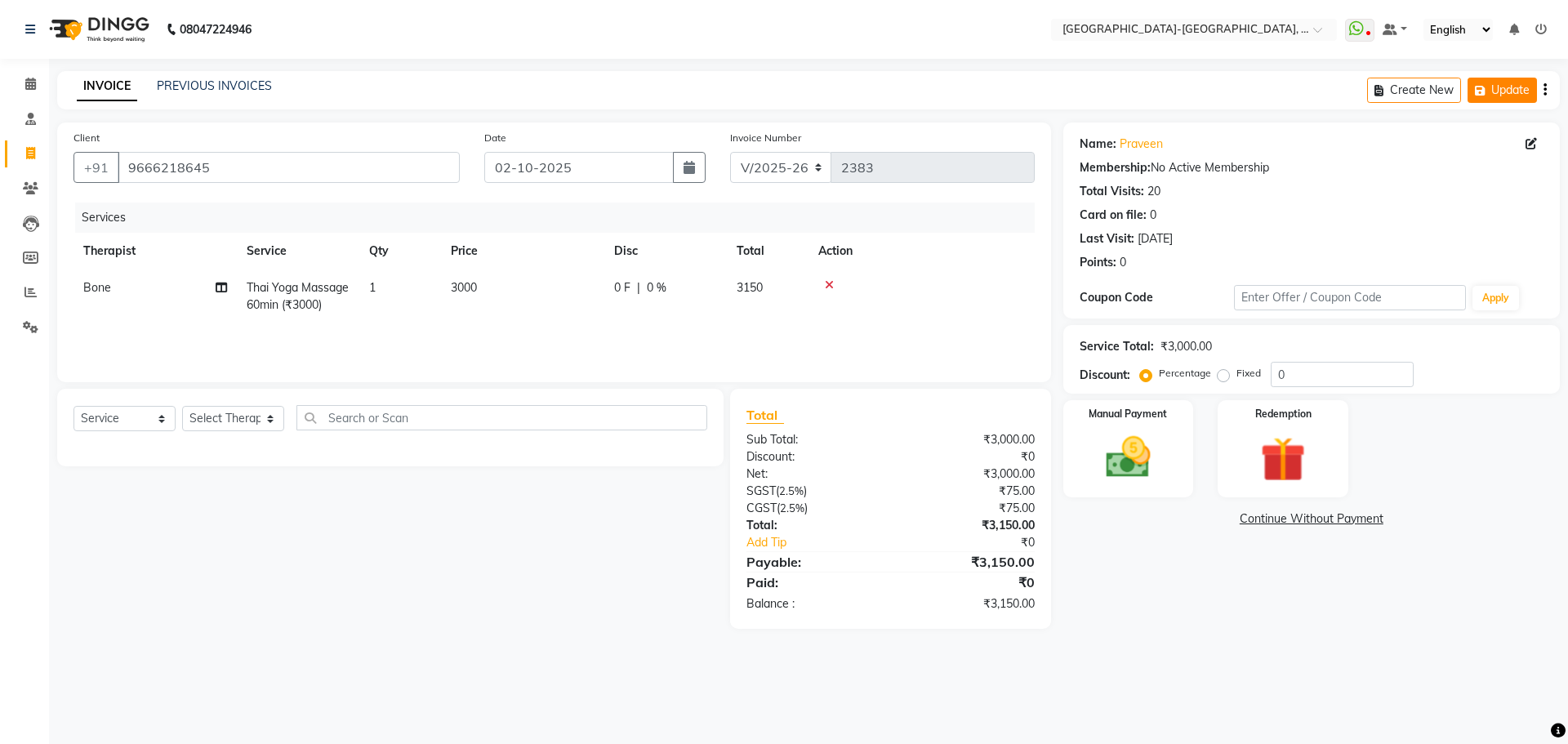
click at [1511, 98] on button "Update" at bounding box center [1501, 90] width 69 height 25
click at [1380, 83] on button "Create New" at bounding box center [1413, 90] width 94 height 25
select select "5851"
select select "service"
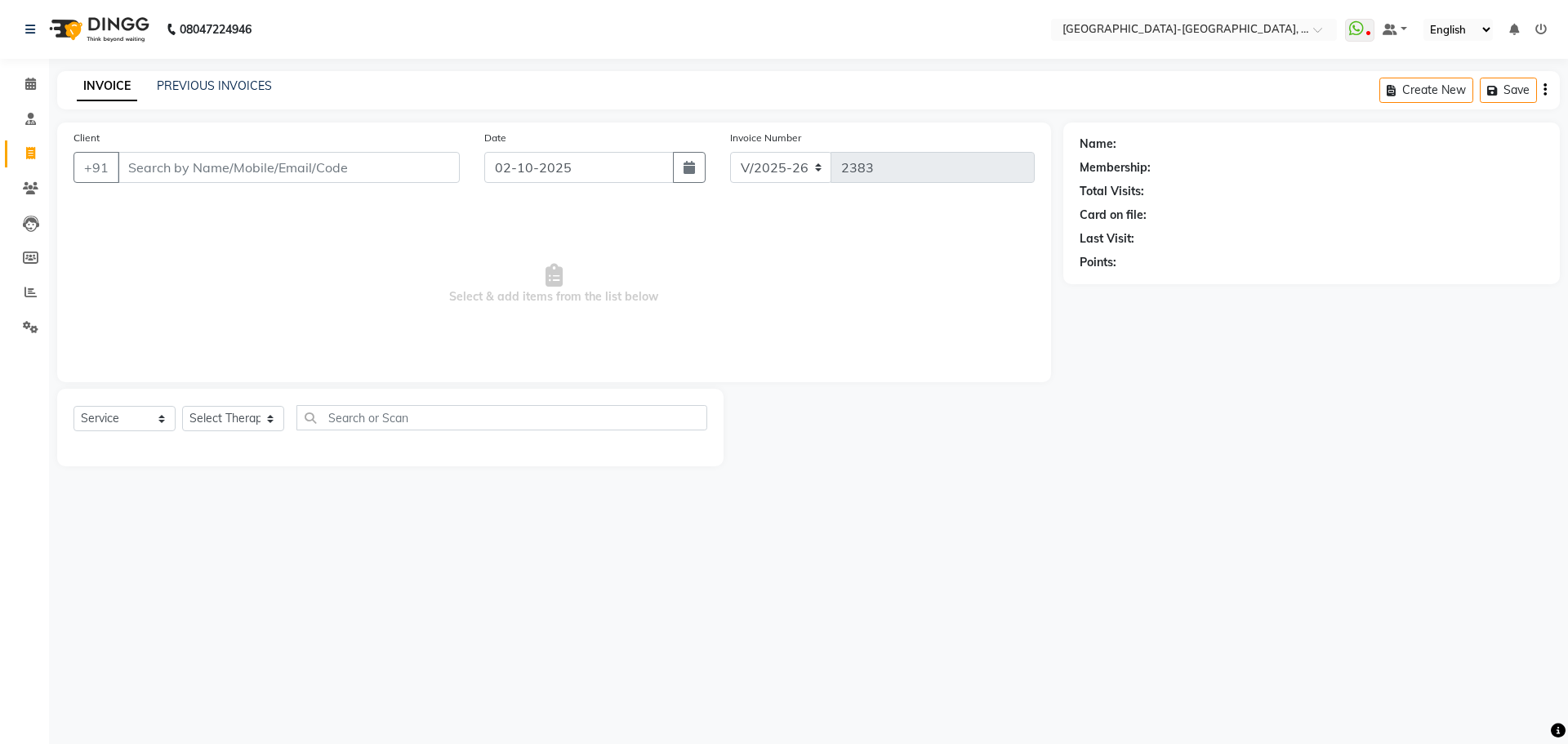
click at [258, 169] on input "Client" at bounding box center [288, 167] width 342 height 31
drag, startPoint x: 276, startPoint y: 423, endPoint x: 257, endPoint y: 409, distance: 23.6
click at [276, 423] on select "Select Therapist Adakho Bone Hridziia Iris Katene Kholu Mayio Mohit Moru P Hrii…" at bounding box center [233, 418] width 102 height 25
select select "66850"
click at [182, 406] on select "Select Therapist Adakho Bone Hridziia Iris Katene Kholu Mayio Mohit Moru P Hrii…" at bounding box center [233, 418] width 102 height 25
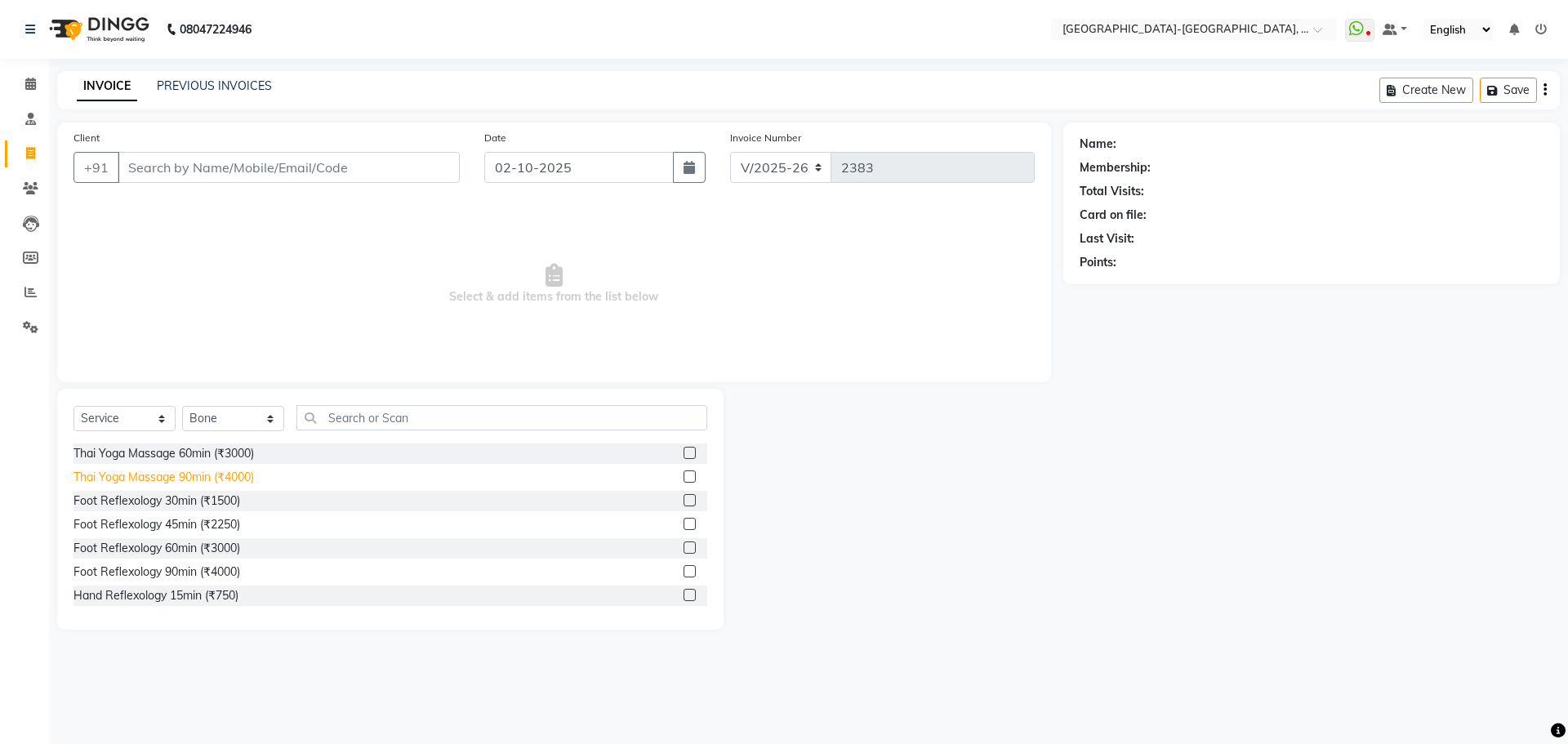
click at [210, 472] on div "Thai Yoga Massage 90min (₹4000)" at bounding box center [163, 477] width 181 height 17
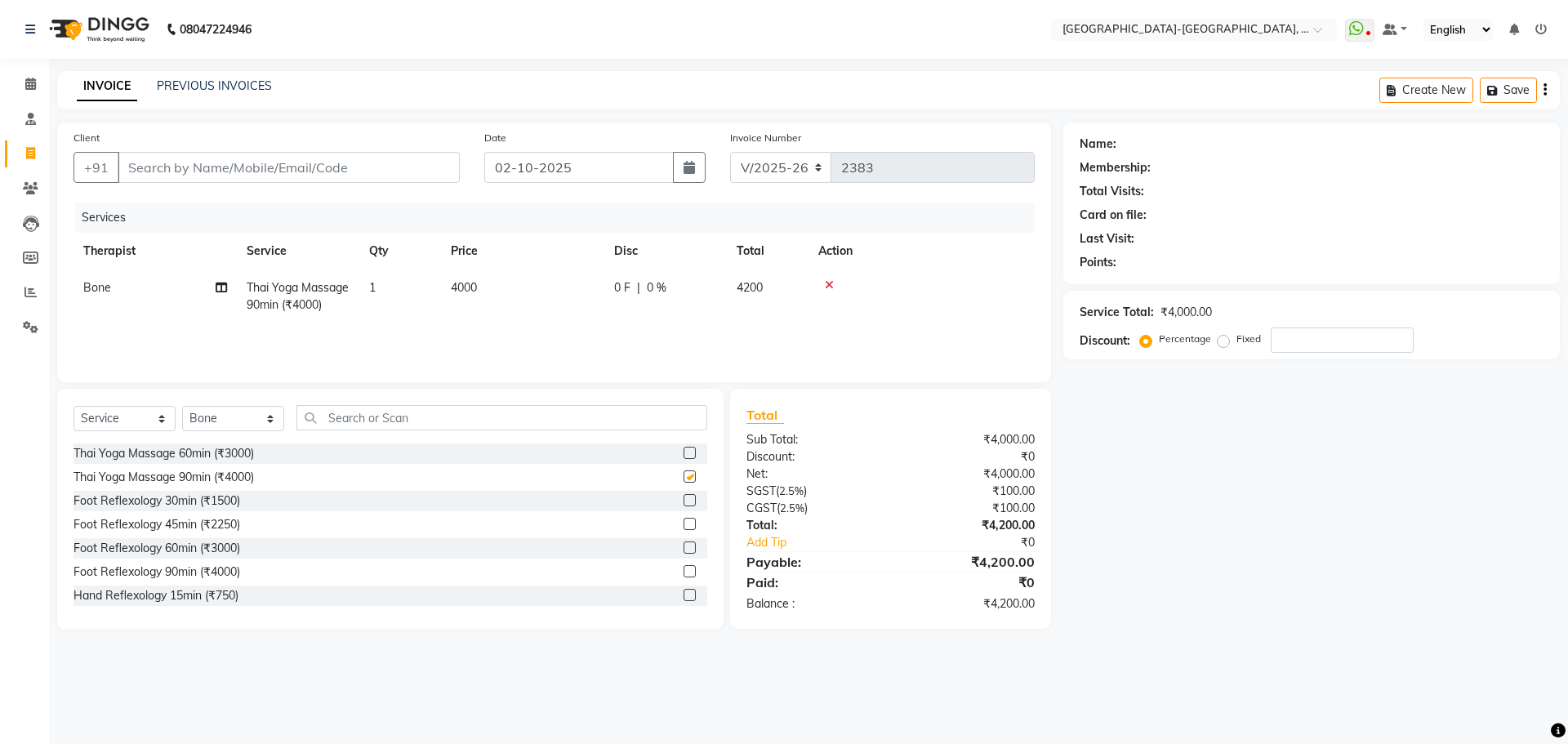
checkbox input "false"
click at [238, 183] on div "Client +91" at bounding box center [266, 162] width 411 height 67
click at [246, 170] on input "Client" at bounding box center [288, 167] width 342 height 31
type input "9"
type input "0"
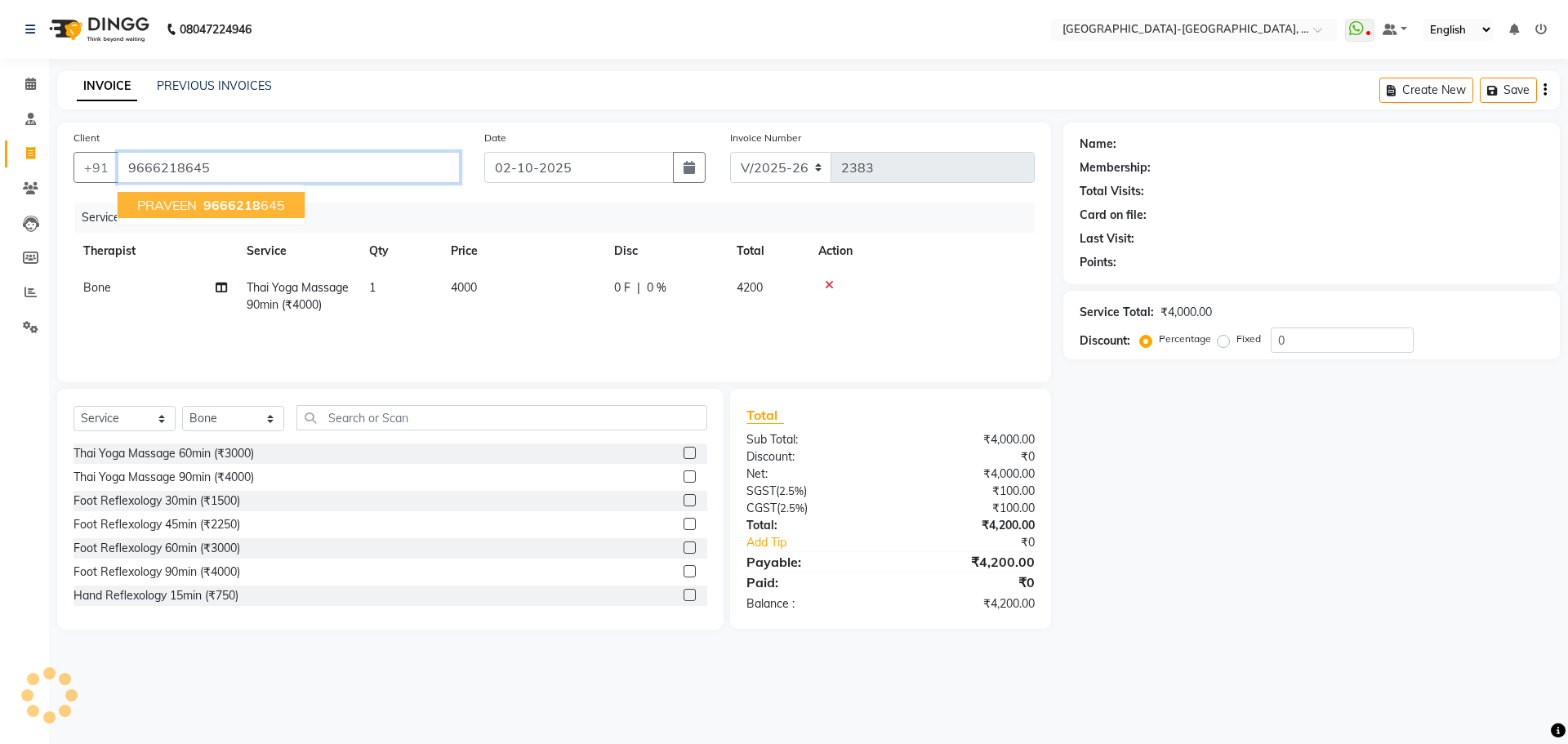
type input "9666218645"
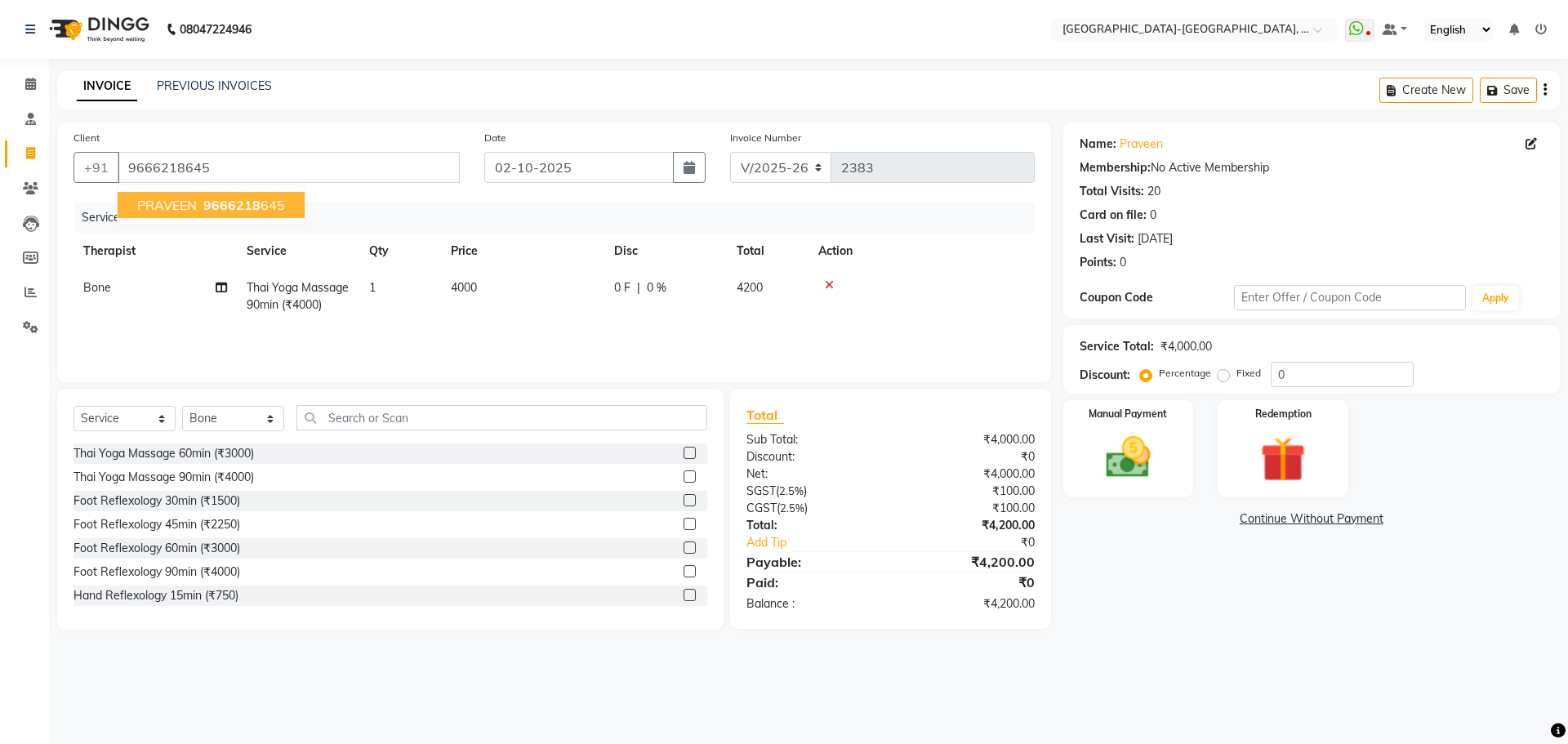
click at [231, 201] on span "9666218" at bounding box center [231, 205] width 57 height 17
drag, startPoint x: 173, startPoint y: 87, endPoint x: 915, endPoint y: 88, distance: 742.0
click at [176, 87] on link "PREVIOUS INVOICES" at bounding box center [214, 86] width 115 height 15
drag, startPoint x: 1152, startPoint y: 450, endPoint x: 1187, endPoint y: 500, distance: 61.0
click at [1152, 451] on img at bounding box center [1128, 457] width 73 height 52
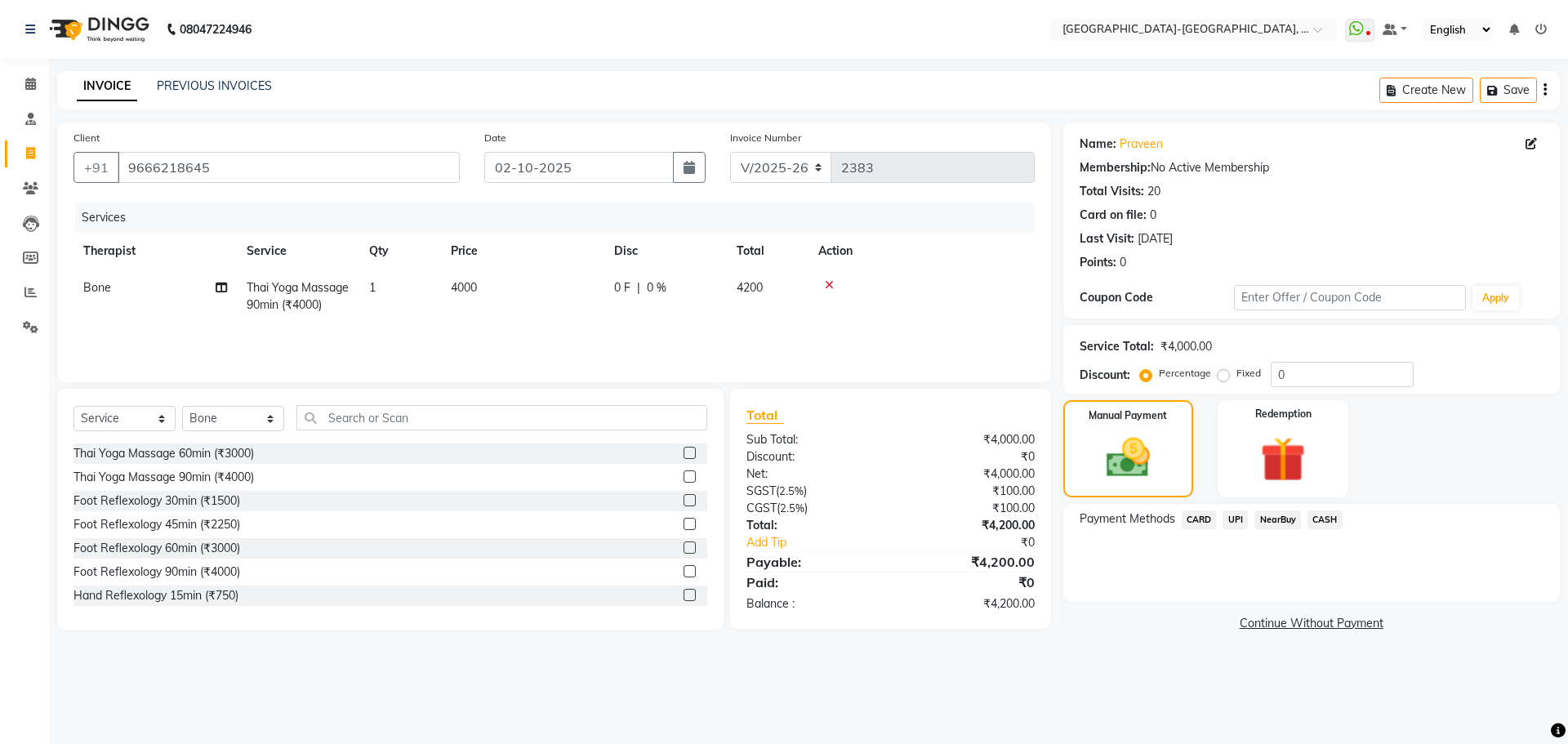
click at [1242, 520] on span "UPI" at bounding box center [1235, 520] width 25 height 19
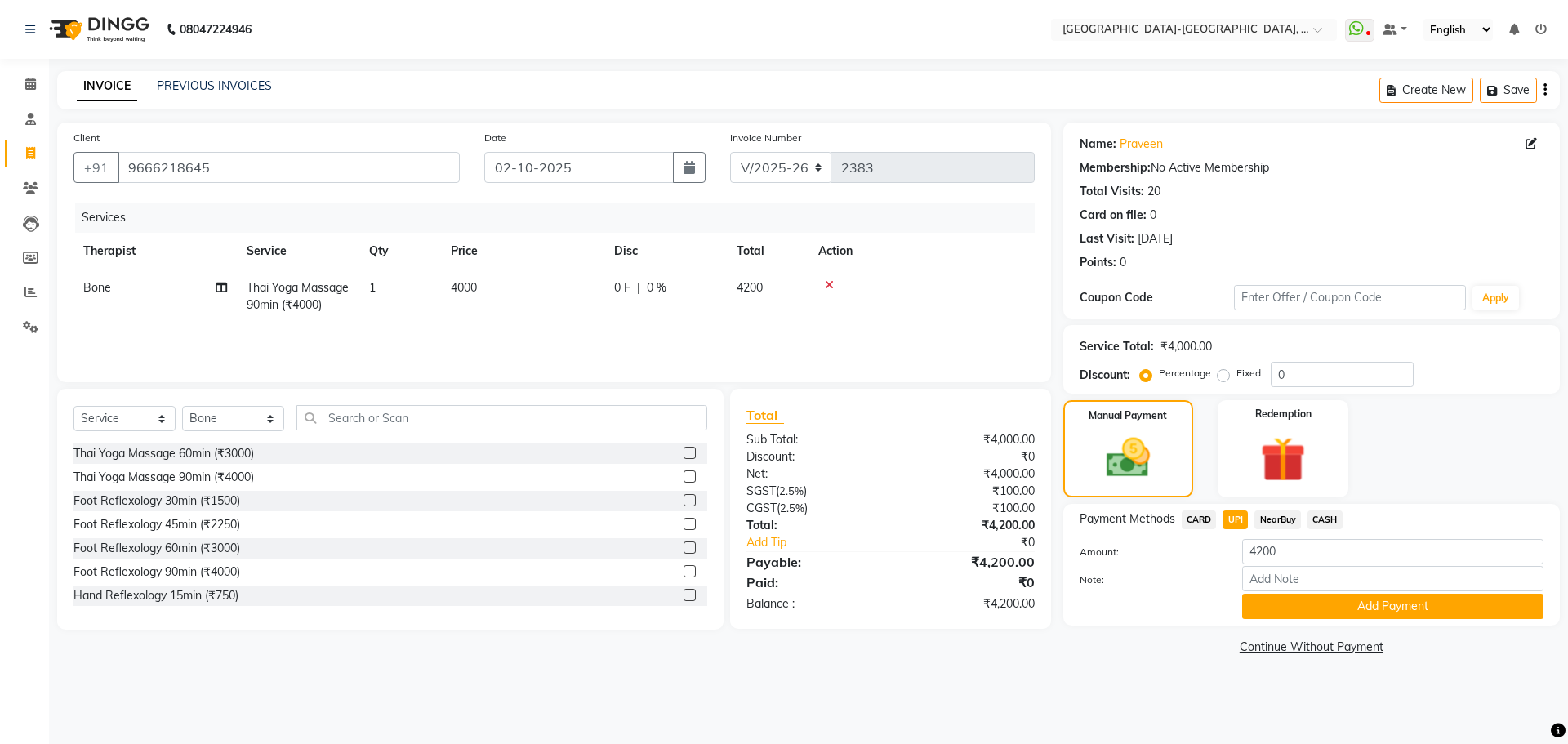
click at [309, 295] on td "Thai Yoga Massage 90min (₹4000)" at bounding box center [297, 297] width 122 height 54
select select "66850"
click at [309, 295] on span "Thai Yoga Massage 90min (₹4000)" at bounding box center [312, 302] width 102 height 32
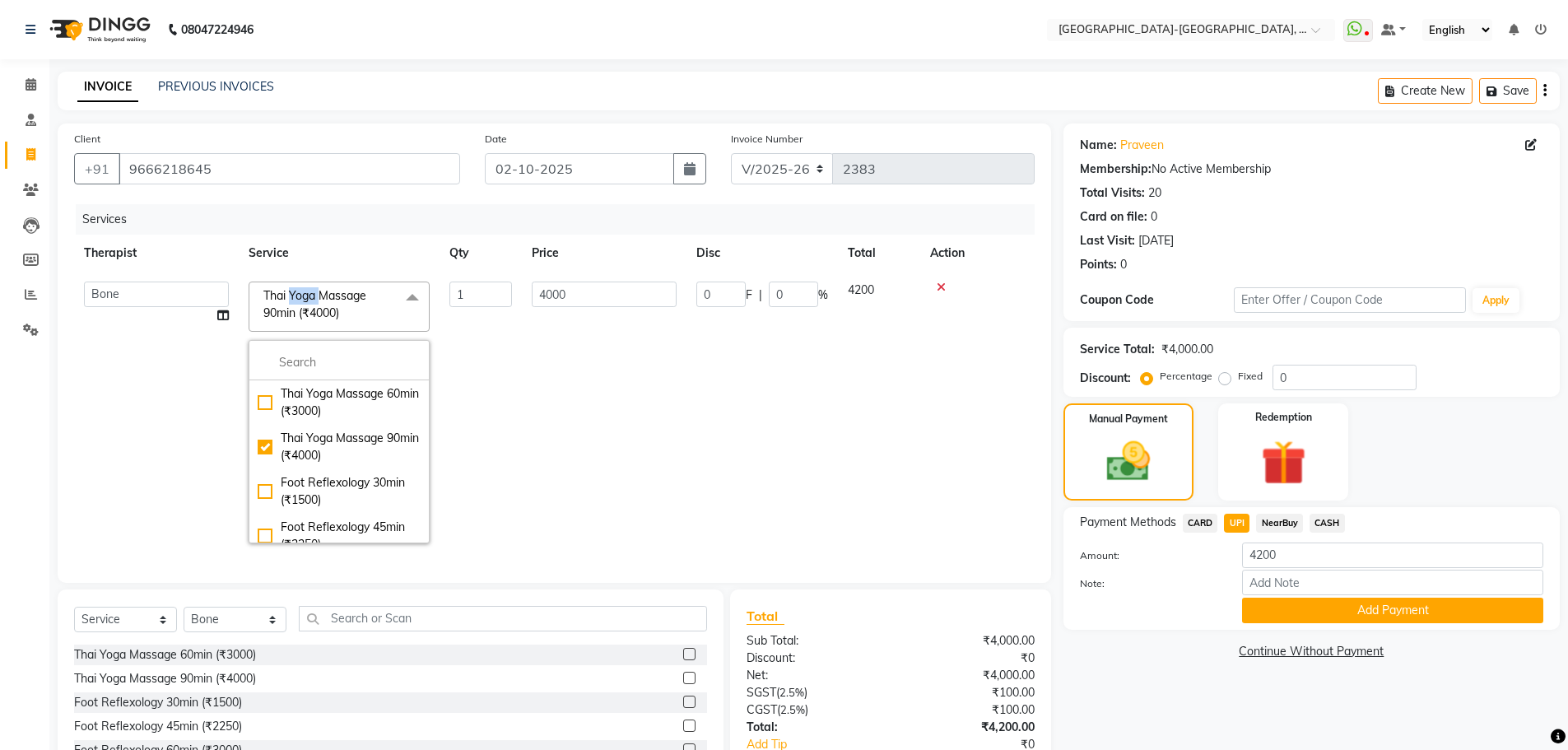
drag, startPoint x: 318, startPoint y: 402, endPoint x: 534, endPoint y: 415, distance: 216.4
click at [318, 402] on div "Thai Yoga Massage 60min (₹3000)" at bounding box center [339, 402] width 163 height 34
checkbox input "true"
checkbox input "false"
type input "3000"
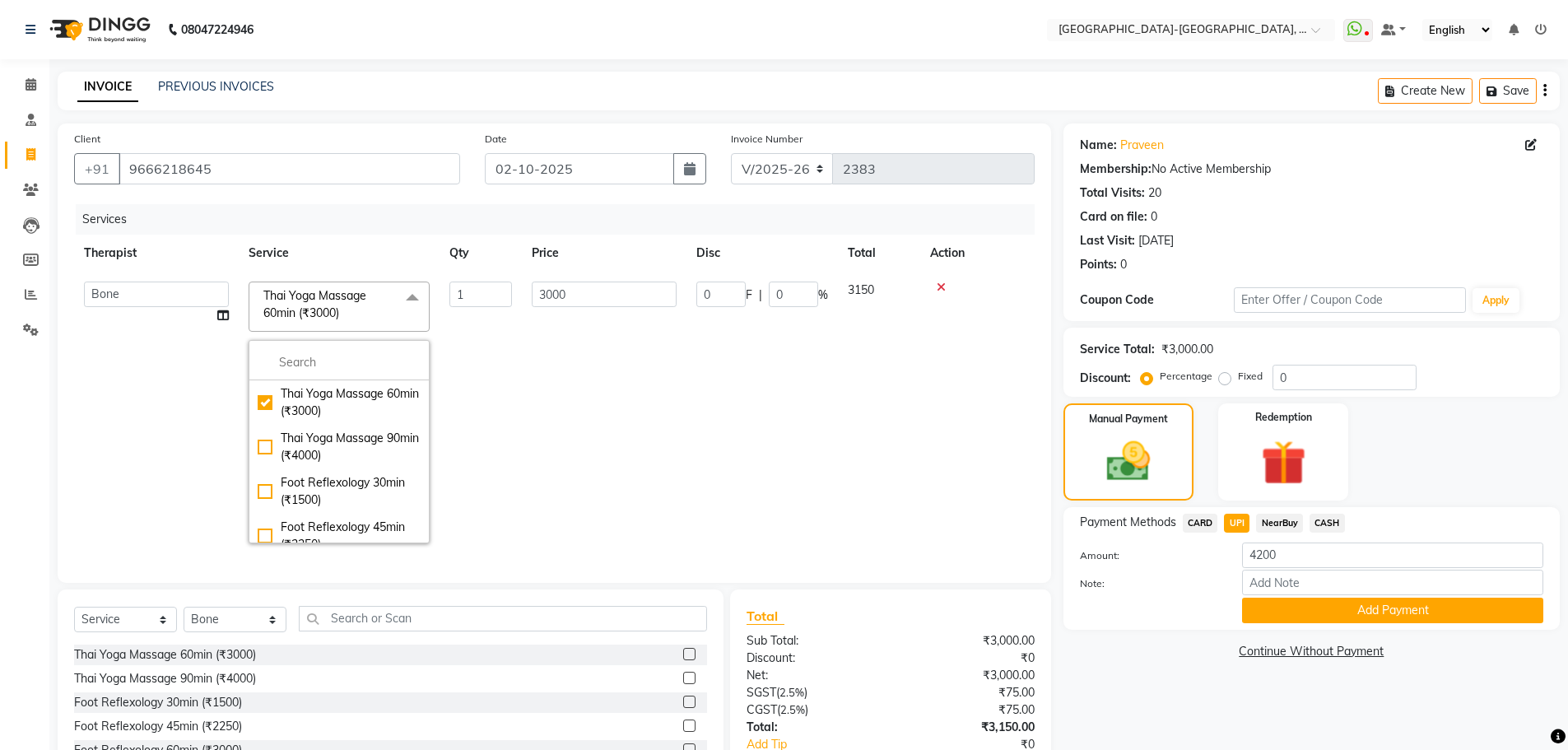
click at [539, 406] on td "3000" at bounding box center [604, 412] width 165 height 281
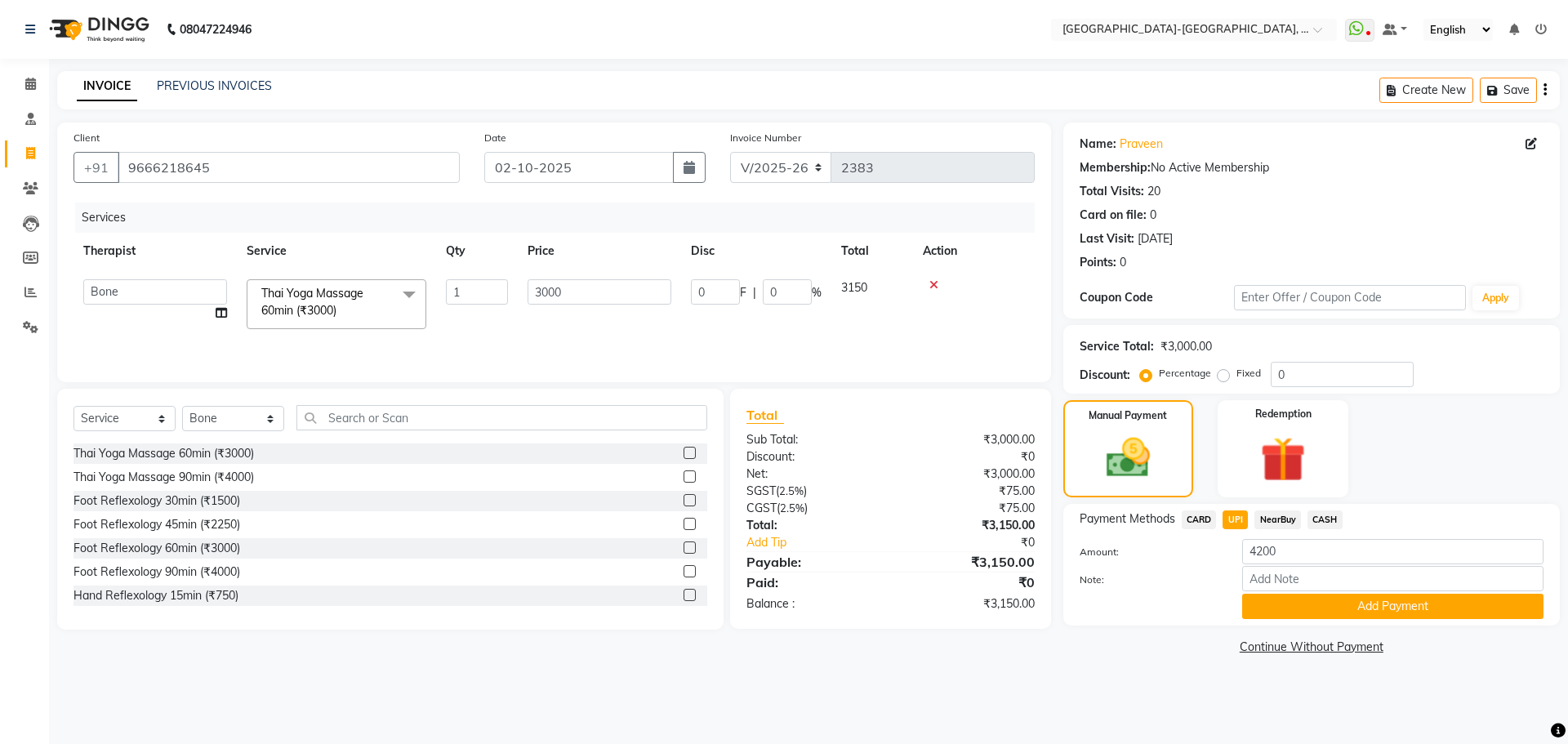
click at [1277, 521] on span "NearBuy" at bounding box center [1277, 520] width 47 height 19
type input "3150"
click at [1242, 522] on span "UPI" at bounding box center [1235, 520] width 25 height 19
click at [1190, 522] on span "CARD" at bounding box center [1199, 520] width 35 height 19
click at [1323, 607] on button "Add Payment" at bounding box center [1392, 607] width 301 height 25
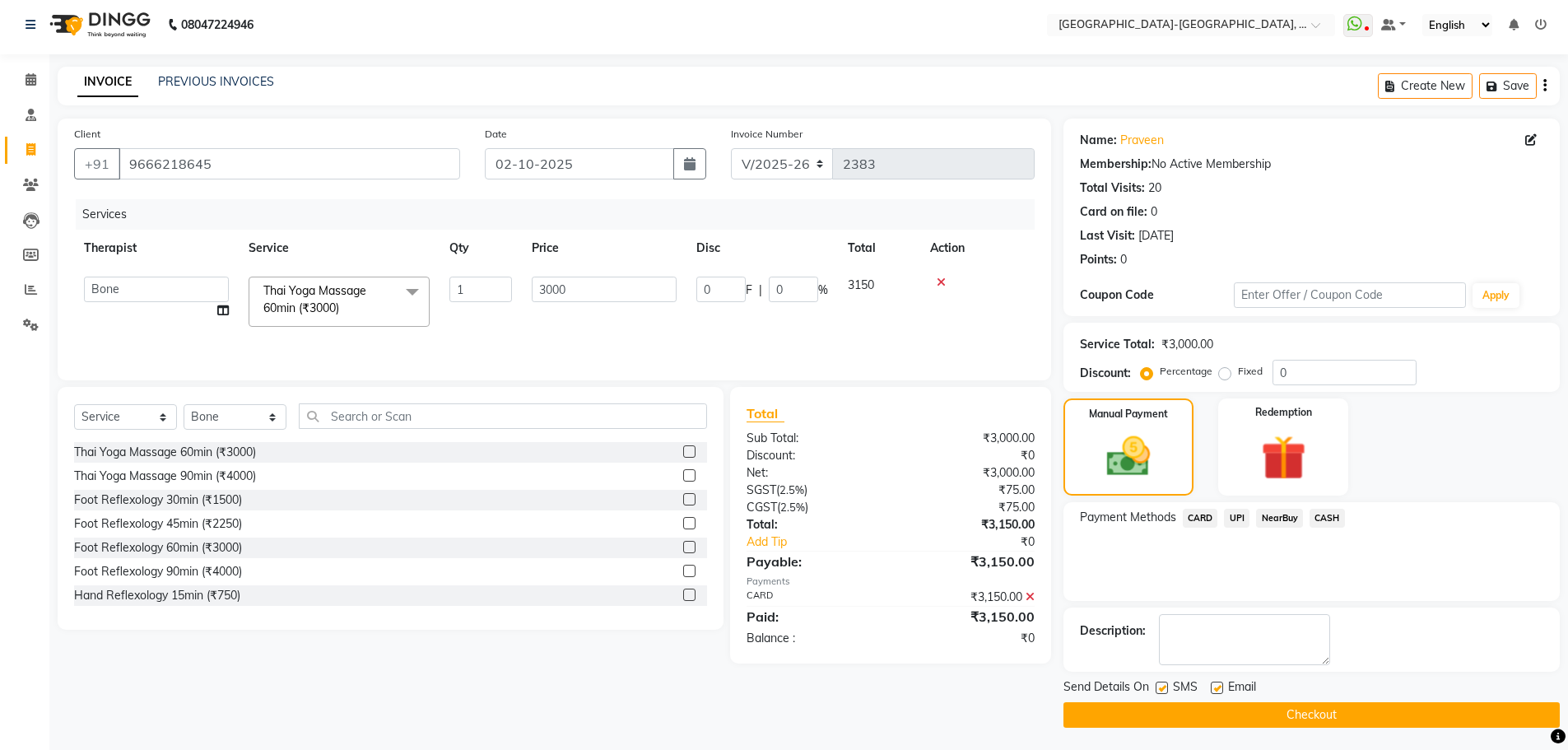
scroll to position [8, 0]
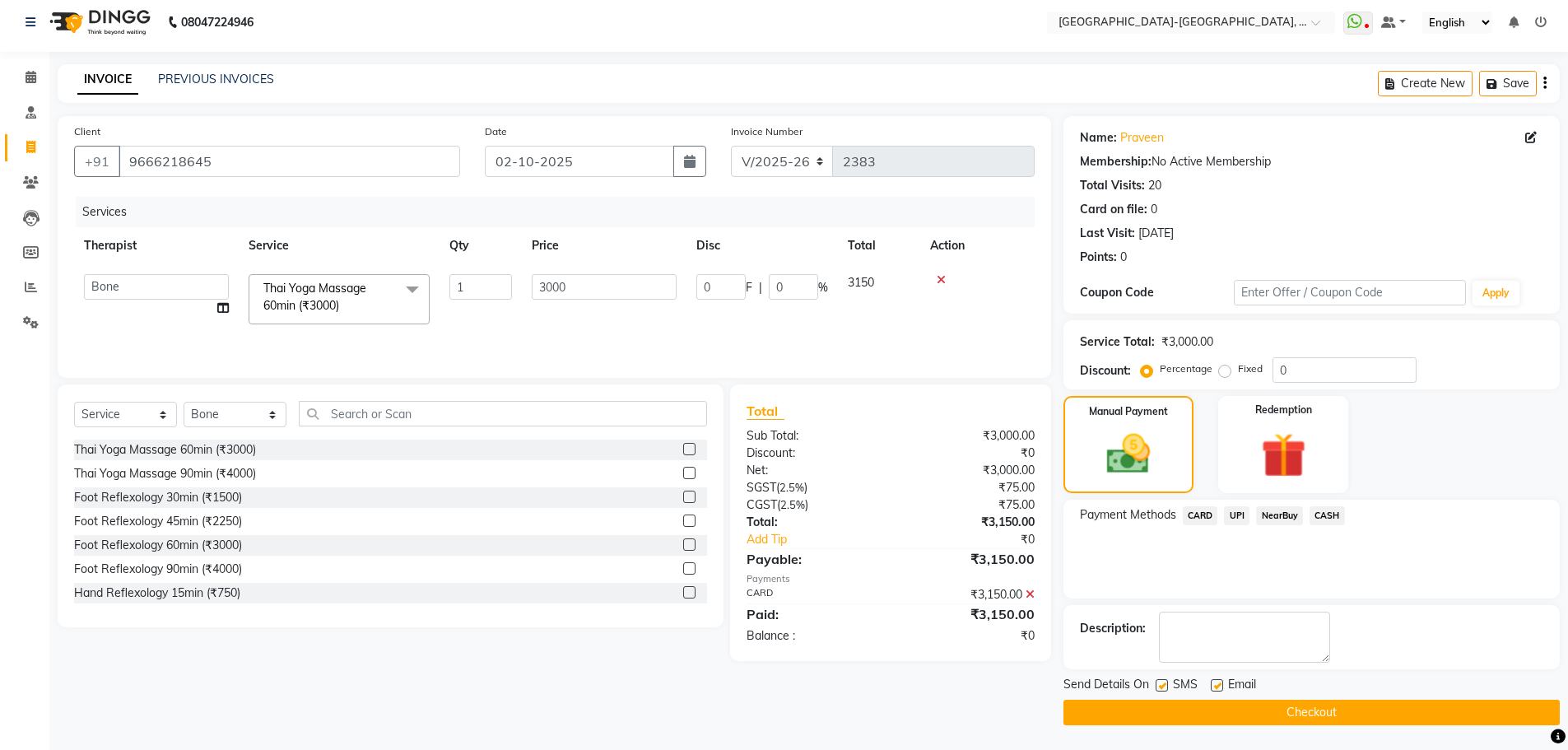
click at [1310, 716] on button "Checkout" at bounding box center [1311, 712] width 496 height 25
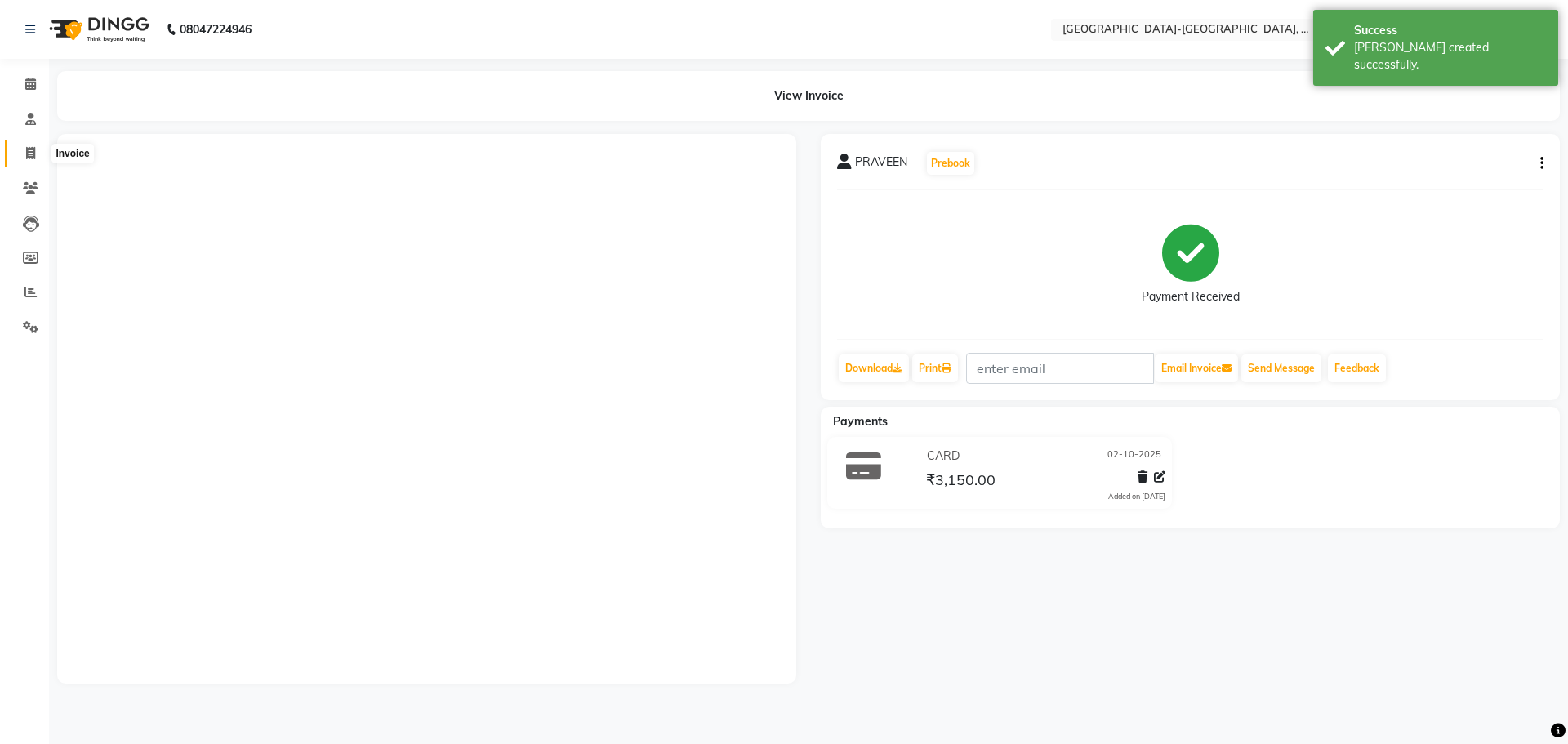
click at [24, 154] on span at bounding box center [31, 154] width 28 height 19
select select "service"
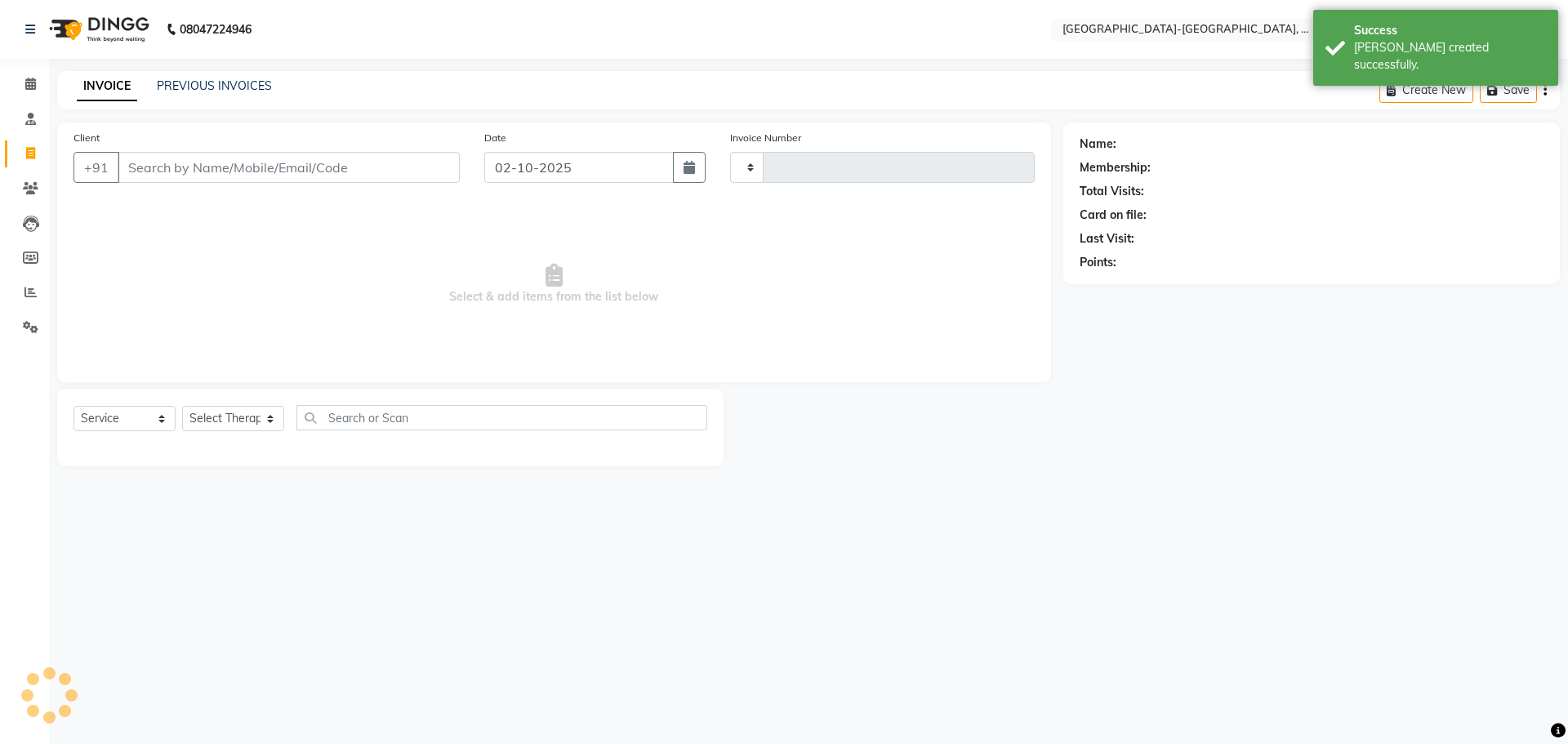
type input "2384"
select select "5851"
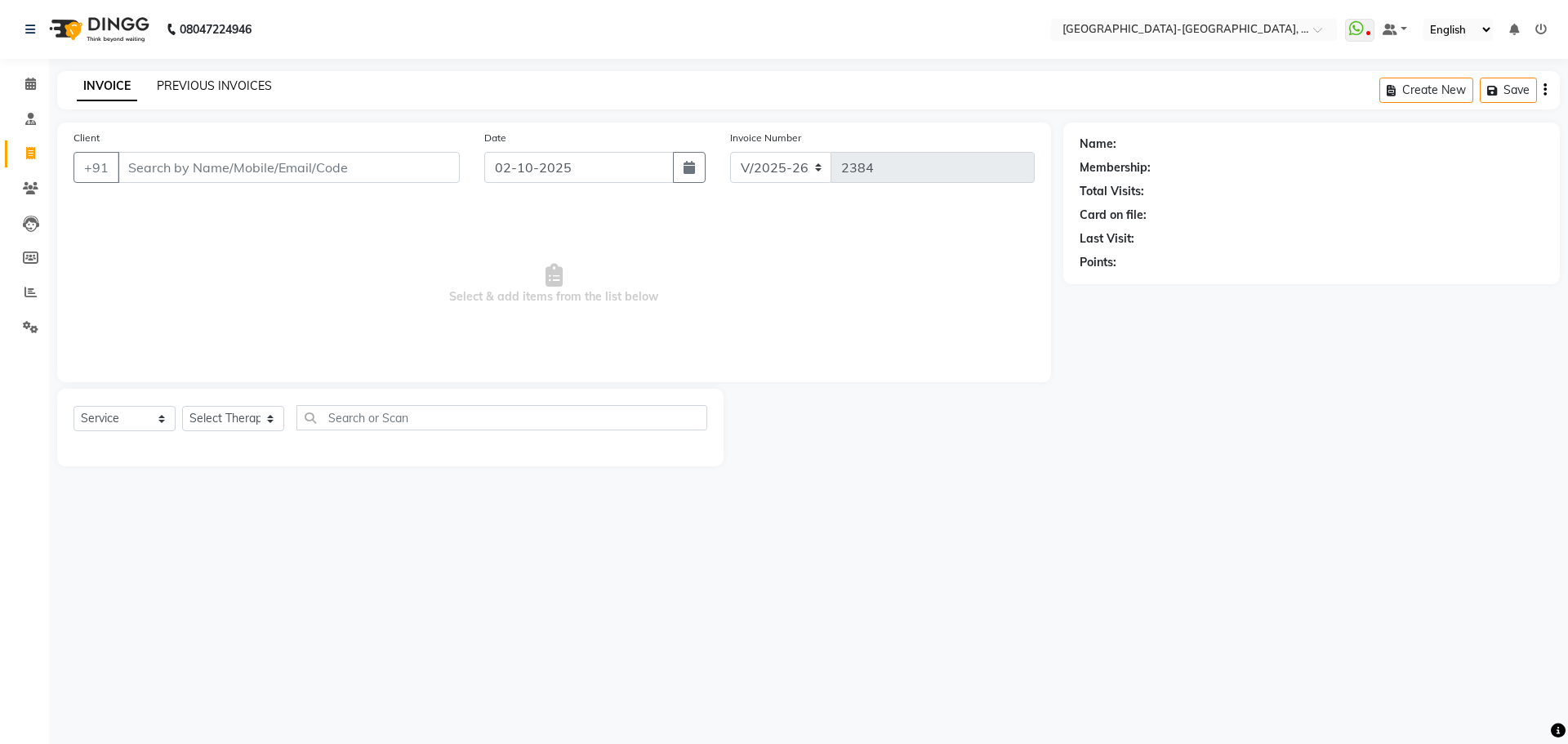
click at [241, 78] on link "PREVIOUS INVOICES" at bounding box center [214, 86] width 115 height 15
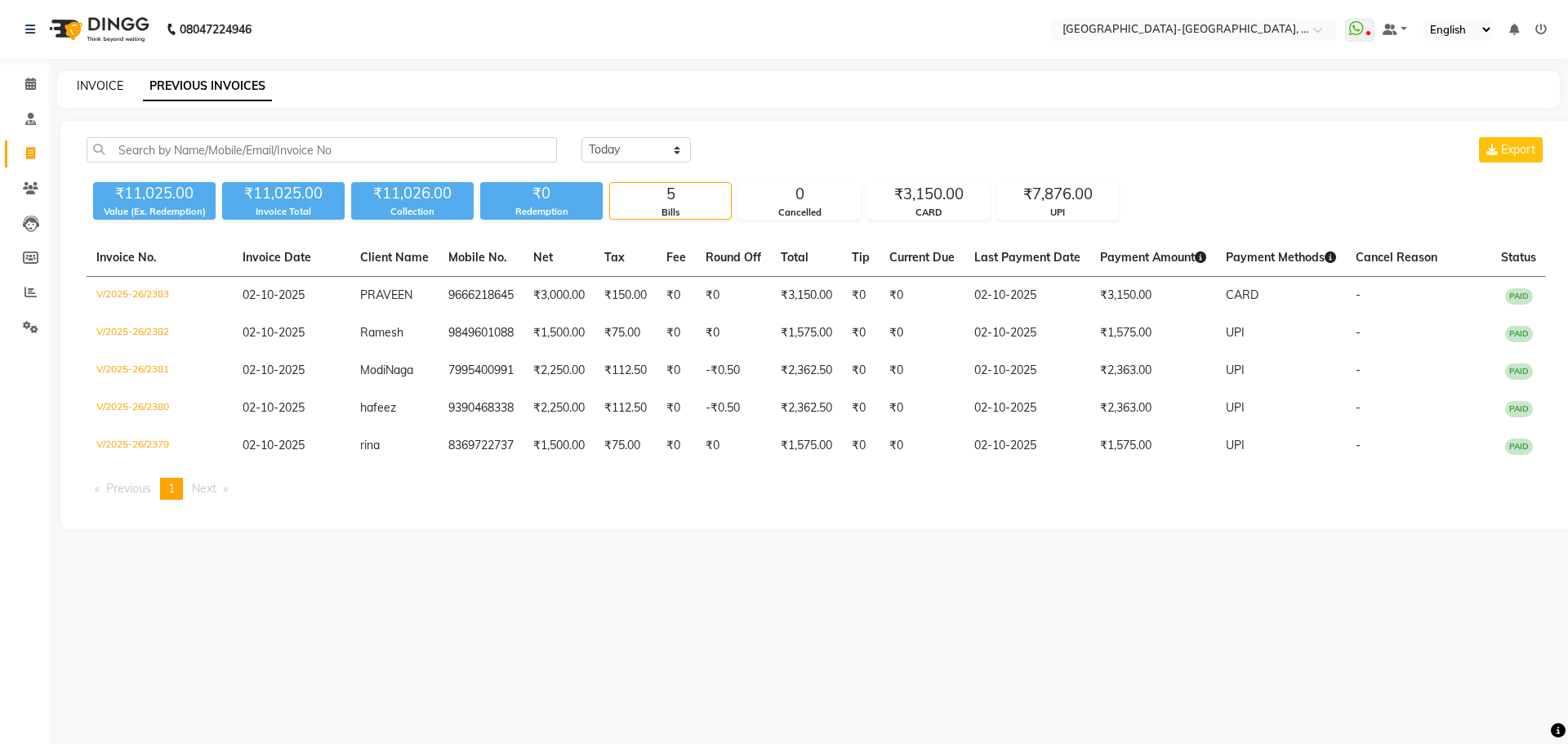
click at [109, 87] on link "INVOICE" at bounding box center [100, 86] width 47 height 15
select select "service"
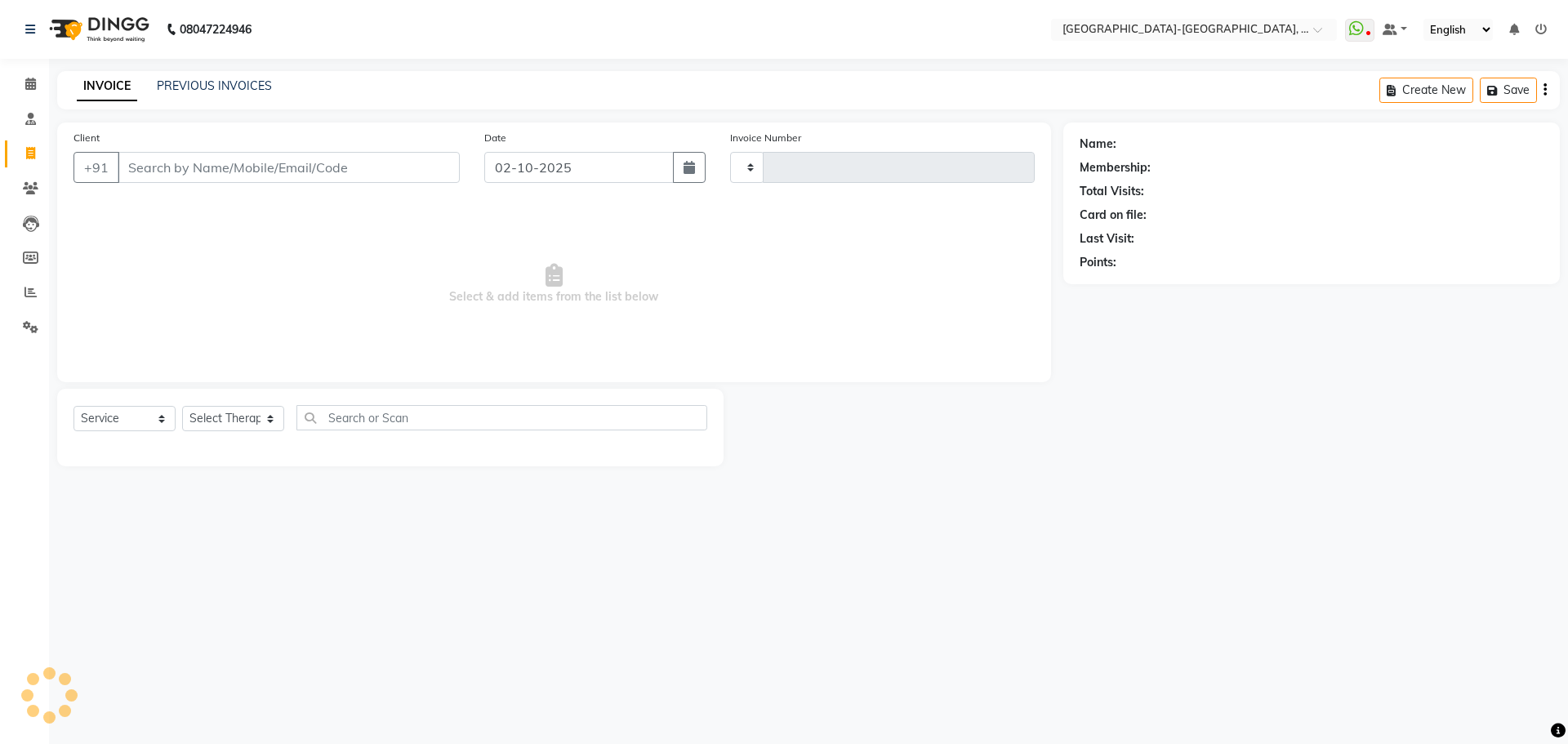
type input "2384"
select select "5851"
click at [196, 84] on link "PREVIOUS INVOICES" at bounding box center [214, 86] width 115 height 15
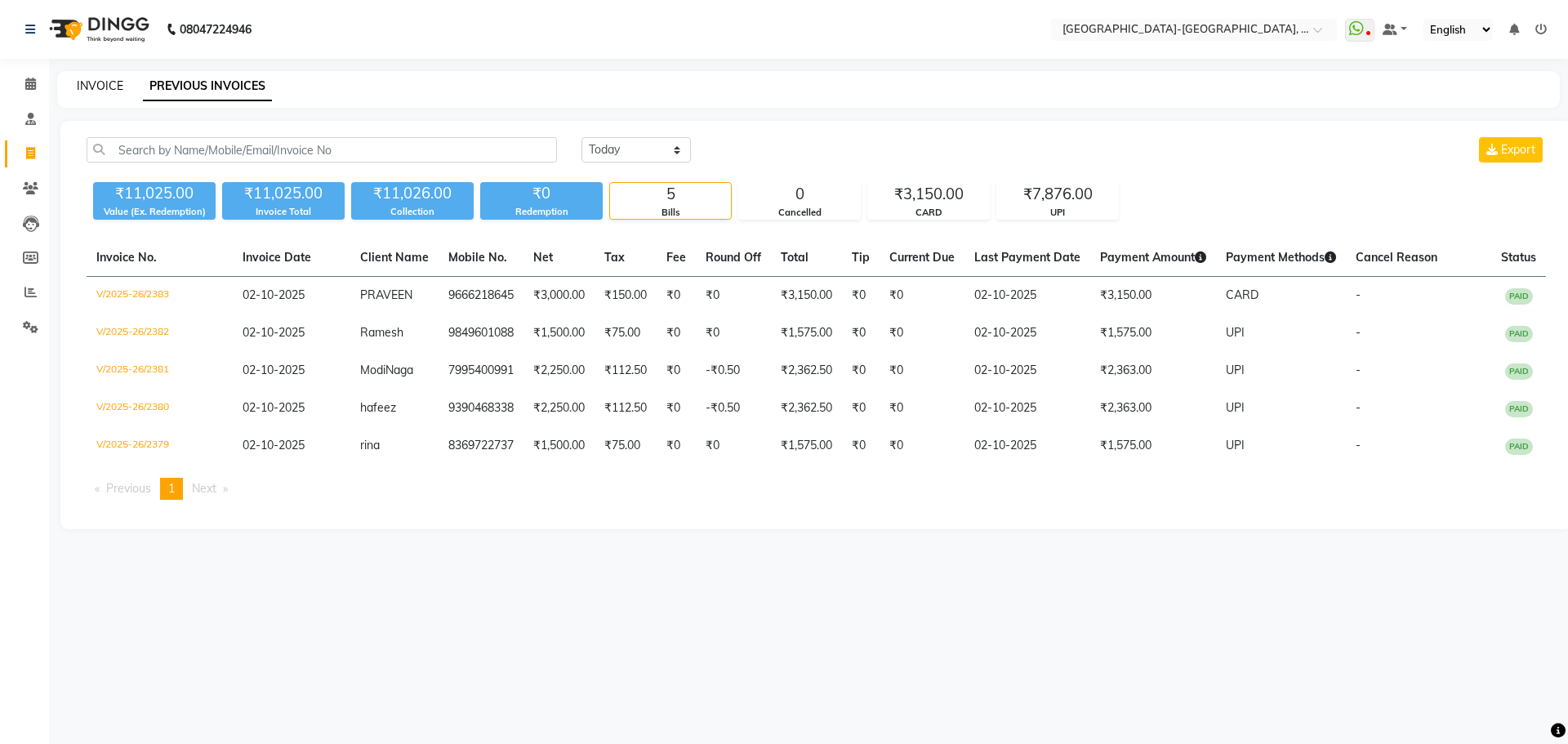
click at [103, 89] on link "INVOICE" at bounding box center [100, 86] width 47 height 15
select select "5851"
select select "service"
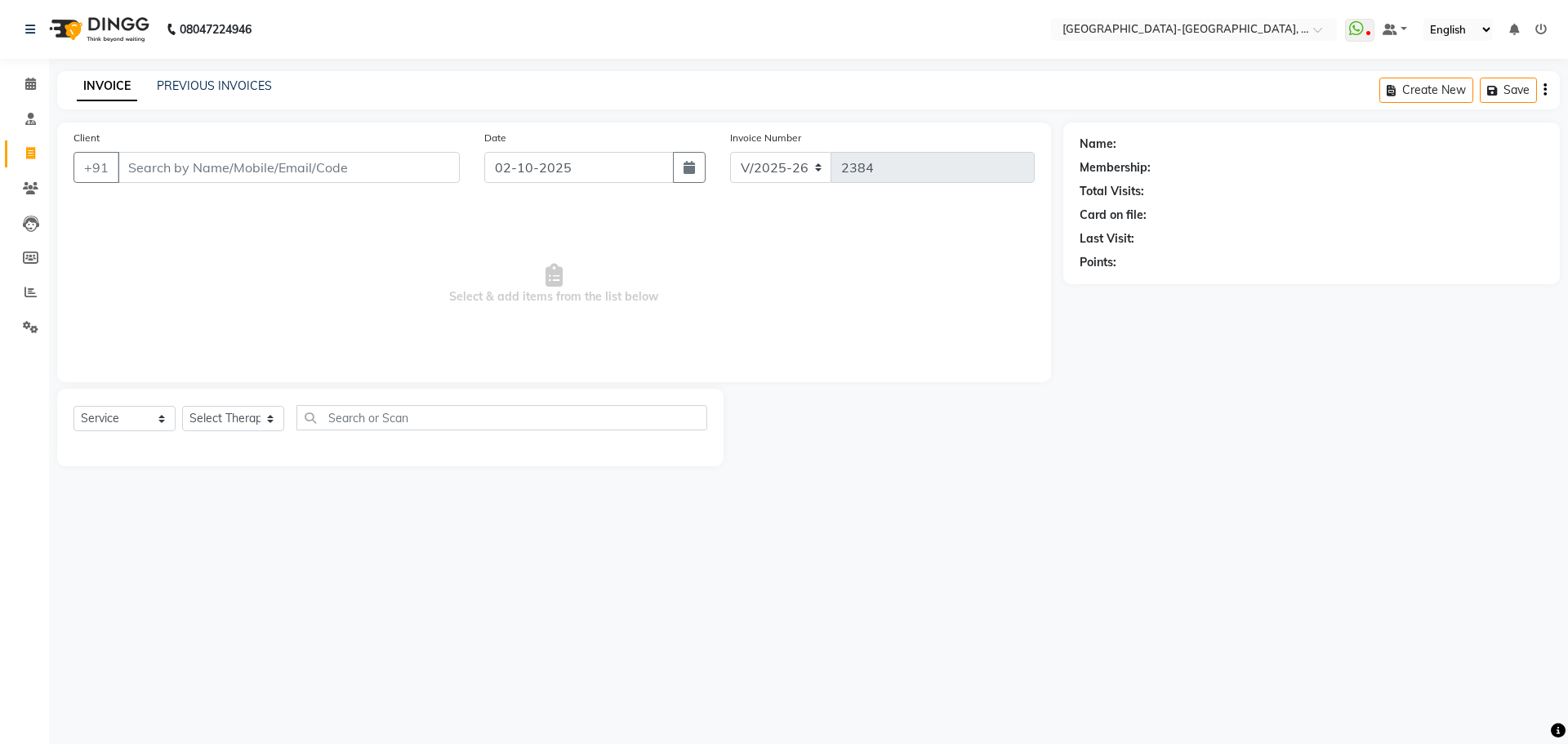
click at [244, 235] on span "Select & add items from the list below" at bounding box center [554, 284] width 961 height 163
click at [281, 163] on input "Client" at bounding box center [288, 167] width 342 height 31
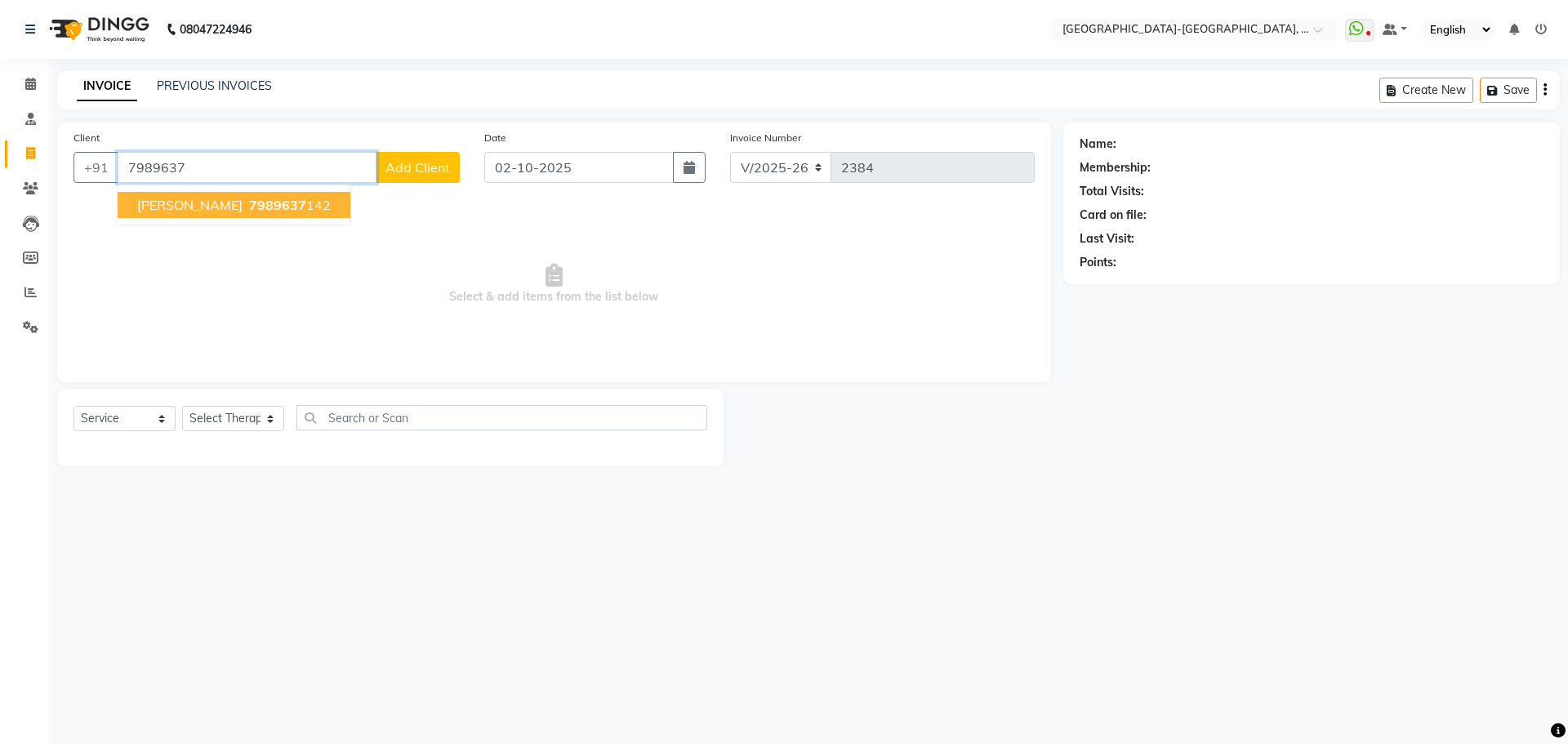
click at [249, 204] on span "7989637" at bounding box center [277, 205] width 57 height 17
type input "7989637142"
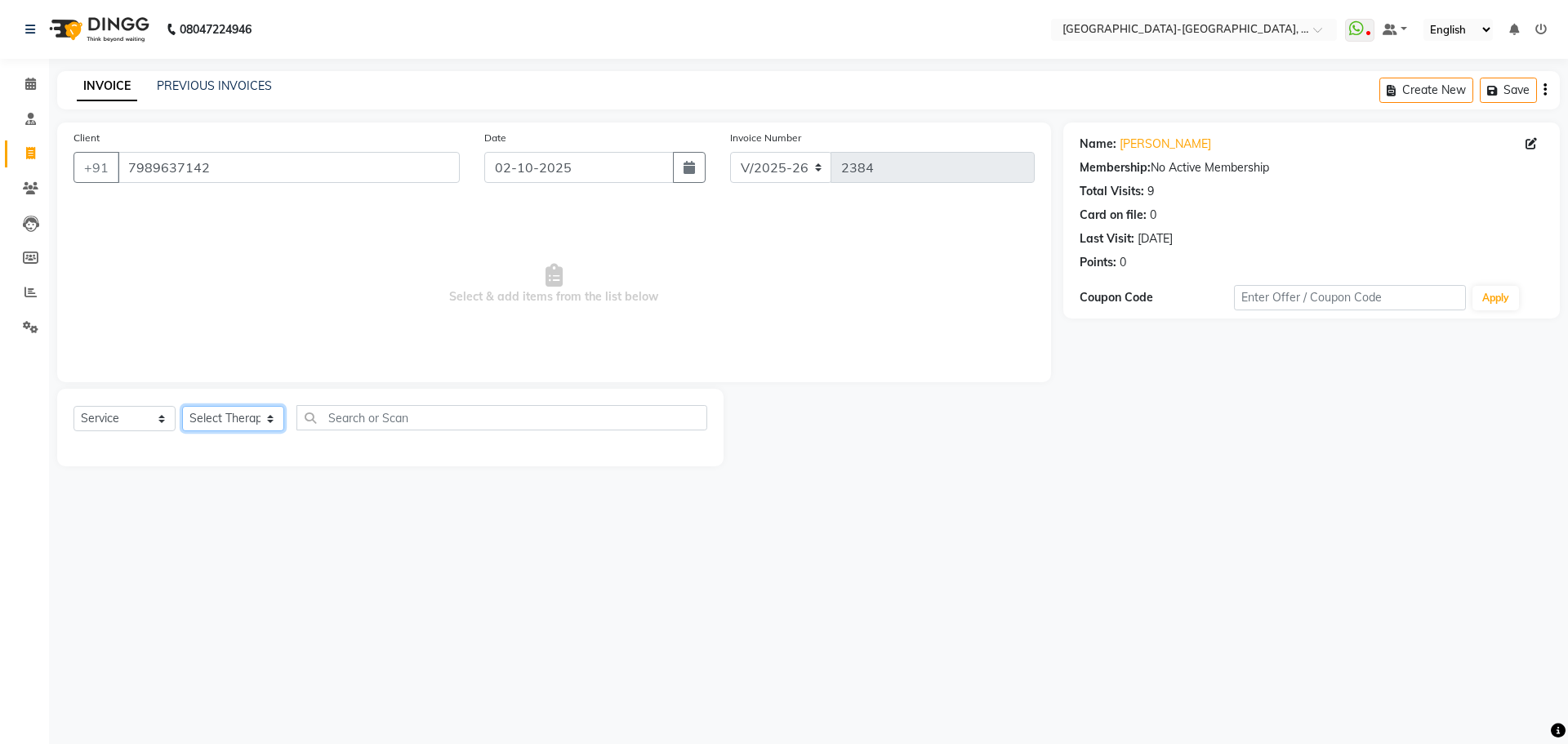
click at [265, 420] on select "Select Therapist Adakho Bone Hridziia Iris Katene Kholu Mayio Mohit Moru P Hrii…" at bounding box center [233, 418] width 102 height 25
select select "49851"
click at [182, 406] on select "Select Therapist Adakho Bone Hridziia Iris Katene Kholu Mayio Mohit Moru P Hrii…" at bounding box center [233, 418] width 102 height 25
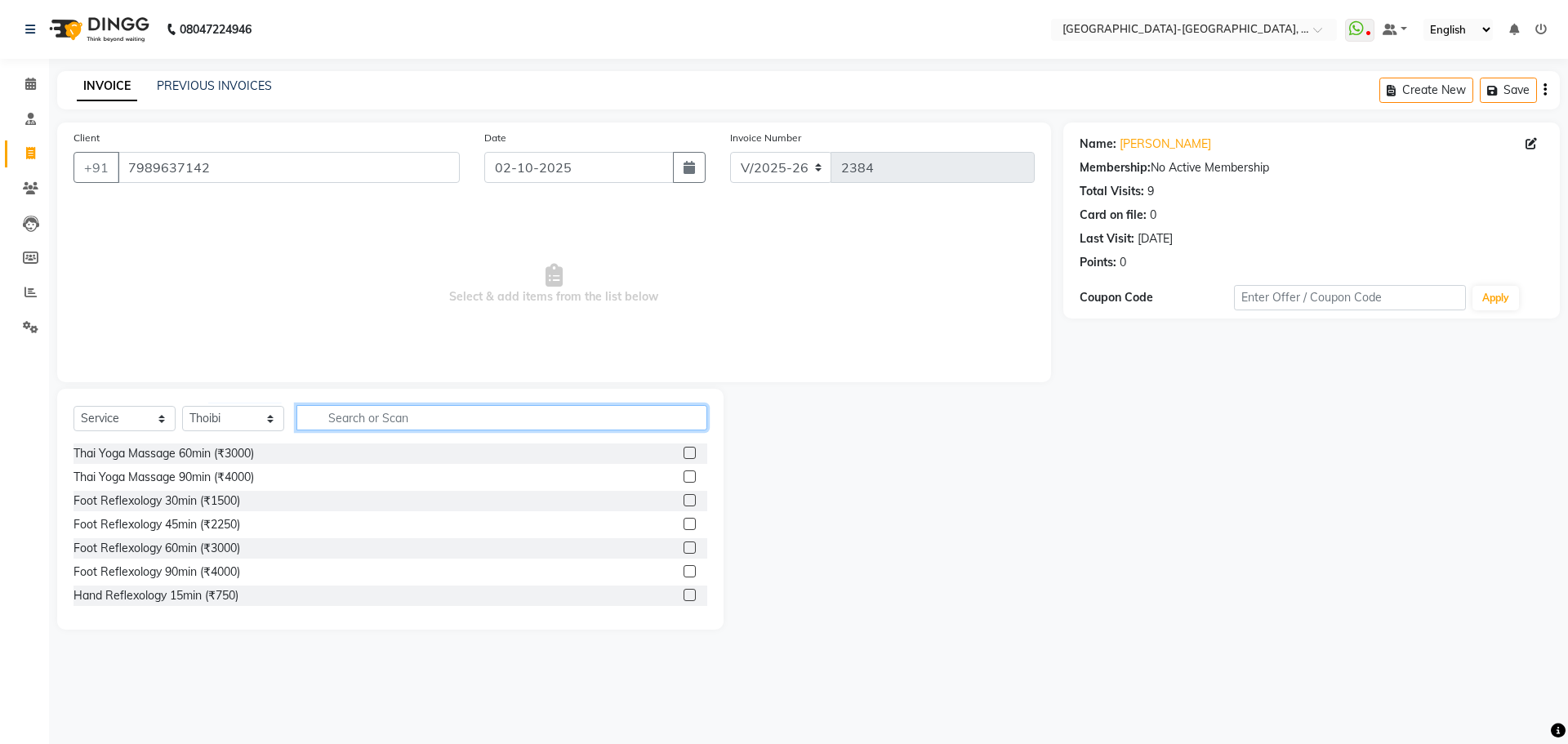
click at [344, 422] on input "text" at bounding box center [501, 417] width 411 height 25
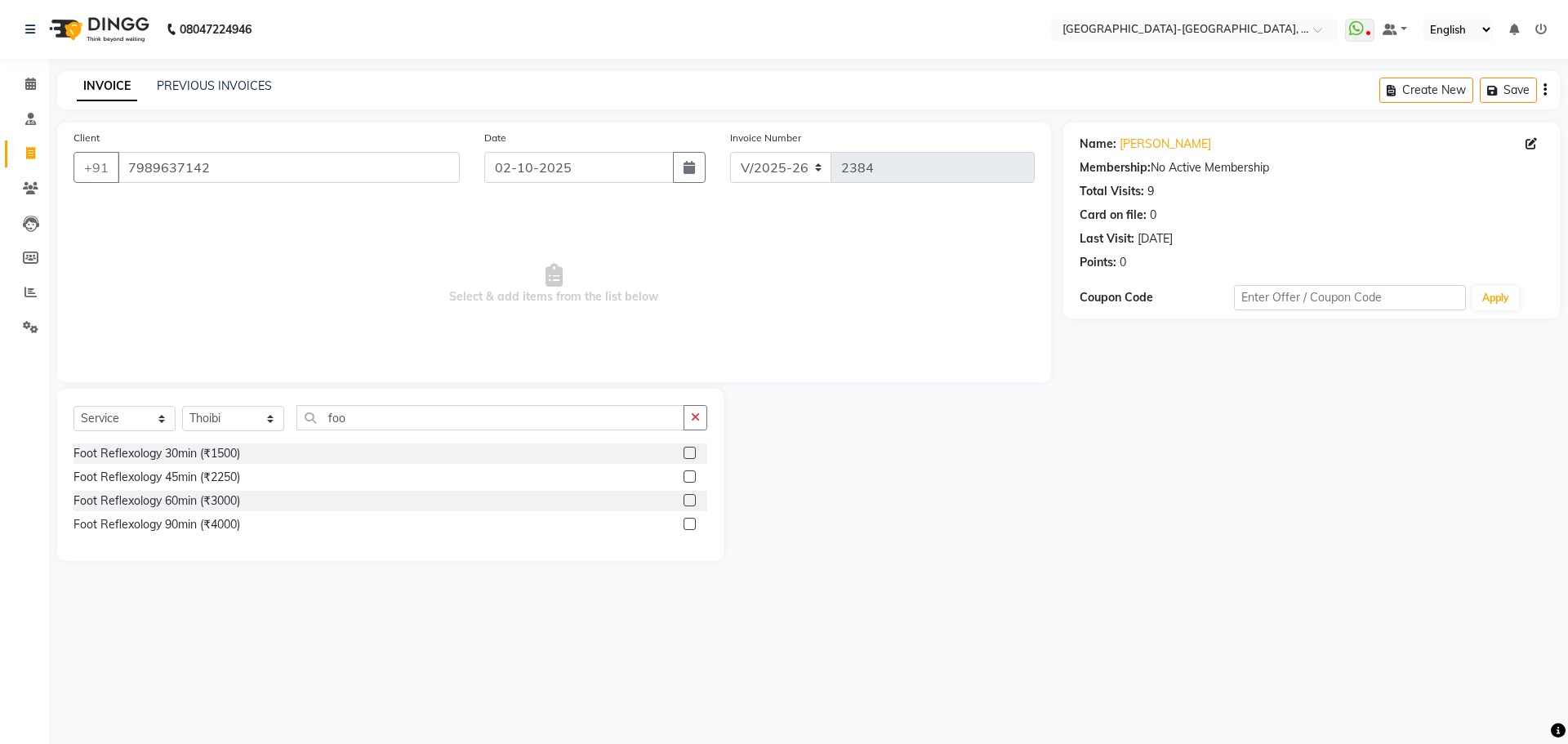
click at [359, 429] on div "Select Service Product Membership Package Voucher Prepaid Gift Card Select Ther…" at bounding box center [390, 424] width 634 height 38
drag, startPoint x: 371, startPoint y: 421, endPoint x: 377, endPoint y: 441, distance: 20.9
click at [312, 429] on input "foo" at bounding box center [490, 417] width 388 height 25
type input "bac"
click at [229, 470] on div "Back Reflexology 45min (₹2250)" at bounding box center [157, 477] width 169 height 17
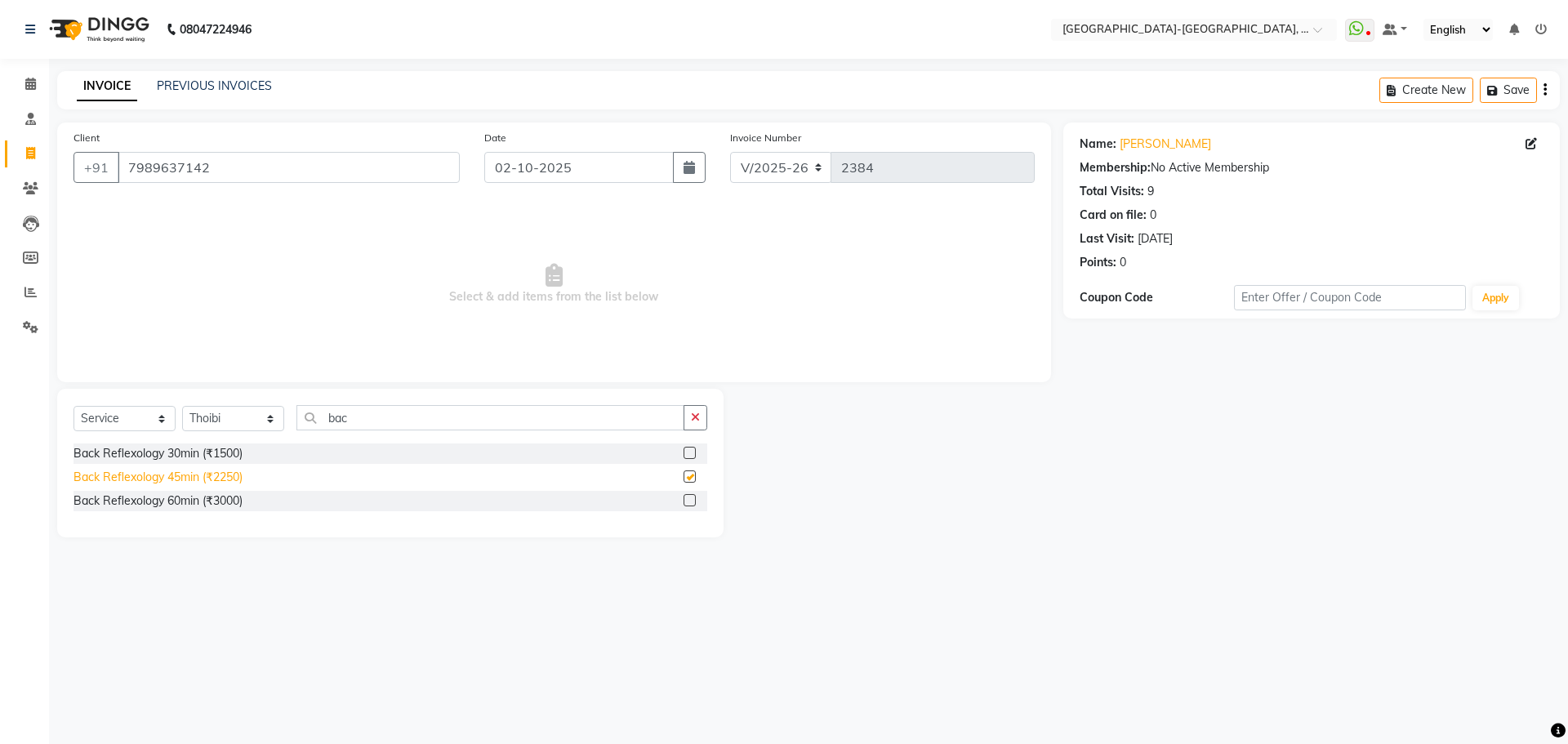
checkbox input "false"
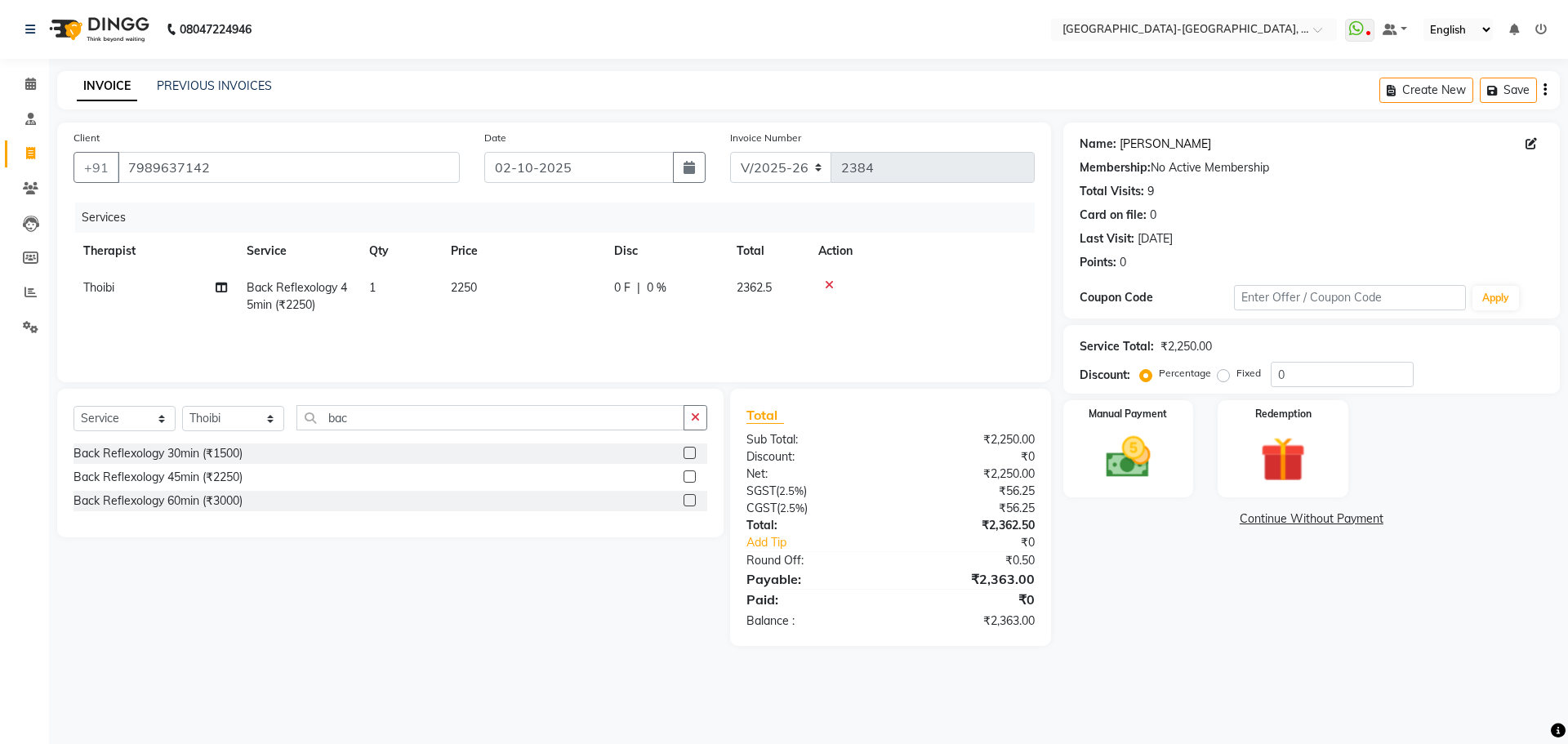
click at [1147, 143] on link "[PERSON_NAME]" at bounding box center [1165, 144] width 92 height 17
drag, startPoint x: 273, startPoint y: 416, endPoint x: 261, endPoint y: 425, distance: 15.0
click at [273, 416] on select "Select Therapist Adakho Bone Hridziia Iris Katene Kholu Mayio Mohit Moru P Hrii…" at bounding box center [233, 418] width 102 height 25
click at [182, 406] on select "Select Therapist Adakho Bone Hridziia Iris Katene Kholu Mayio Mohit Moru P Hrii…" at bounding box center [233, 418] width 102 height 25
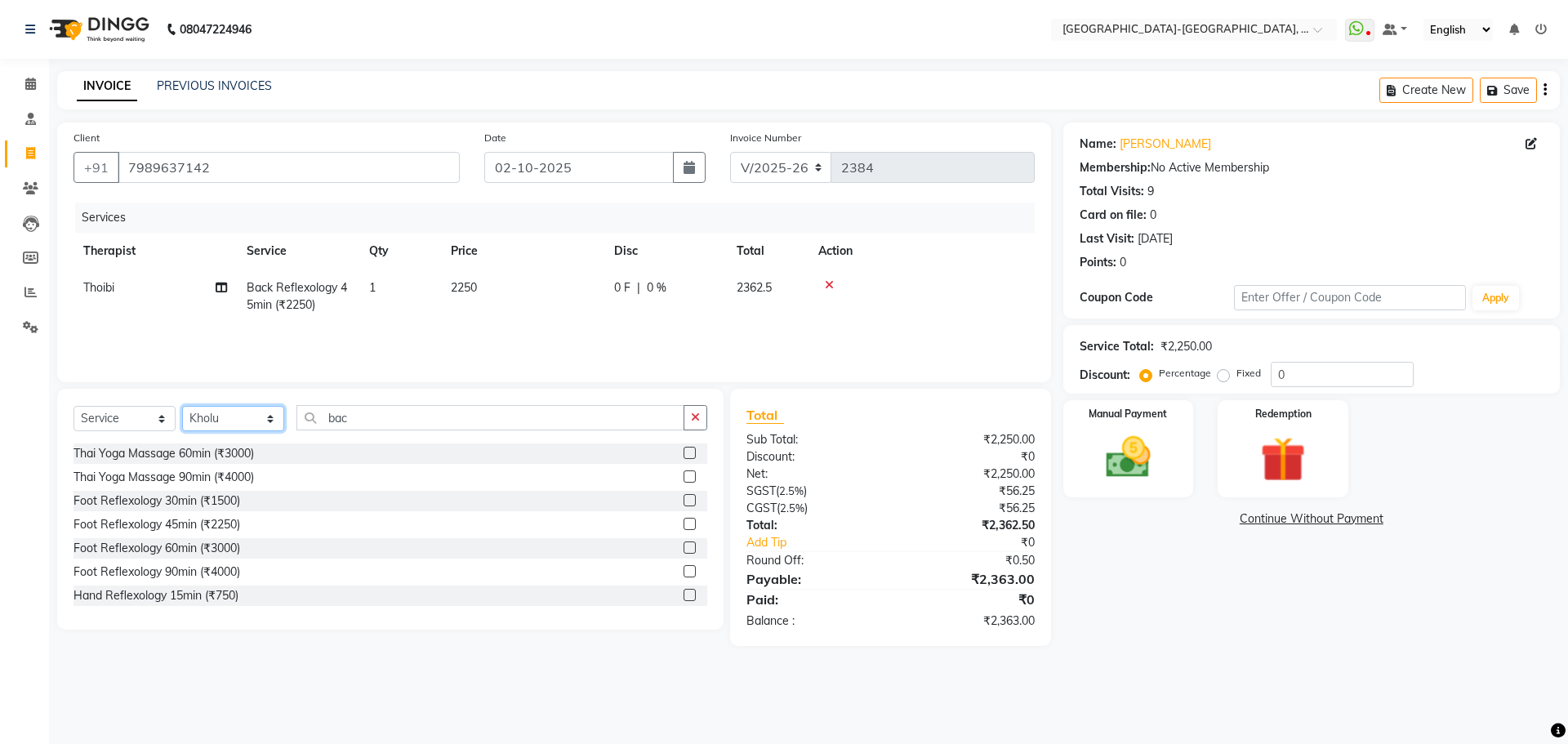
click at [254, 428] on select "Select Therapist Adakho Bone Hridziia Iris Katene Kholu Mayio Mohit Moru P Hrii…" at bounding box center [233, 418] width 102 height 25
click at [182, 406] on select "Select Therapist Adakho Bone Hridziia Iris Katene Kholu Mayio Mohit Moru P Hrii…" at bounding box center [233, 418] width 102 height 25
click at [249, 417] on select "Select Therapist Adakho Bone Hridziia Iris Katene Kholu Mayio Mohit Moru P Hrii…" at bounding box center [233, 418] width 102 height 25
click at [182, 406] on select "Select Therapist Adakho Bone Hridziia Iris Katene Kholu Mayio Mohit Moru P Hrii…" at bounding box center [233, 418] width 102 height 25
drag, startPoint x: 247, startPoint y: 419, endPoint x: 239, endPoint y: 408, distance: 13.6
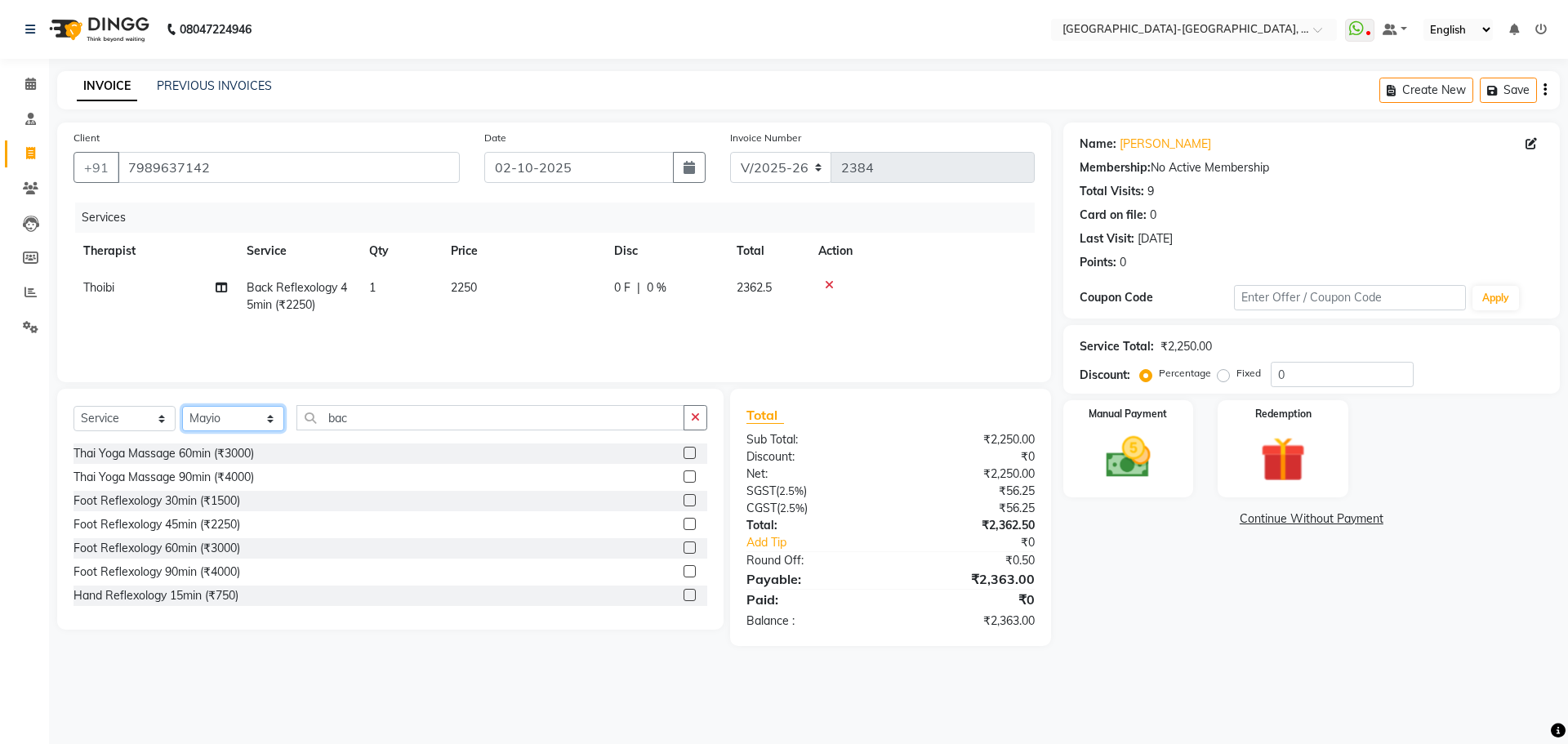
click at [247, 419] on select "Select Therapist Adakho Bone Hridziia Iris Katene Kholu Mayio Mohit Moru P Hrii…" at bounding box center [233, 418] width 102 height 25
select select "41690"
click at [182, 406] on select "Select Therapist Adakho Bone Hridziia Iris Katene Kholu Mayio Mohit Moru P Hrii…" at bounding box center [233, 418] width 102 height 25
click at [130, 427] on select "Select Service Product Membership Package Voucher Prepaid Gift Card" at bounding box center [124, 418] width 102 height 25
click at [73, 406] on select "Select Service Product Membership Package Voucher Prepaid Gift Card" at bounding box center [124, 418] width 102 height 25
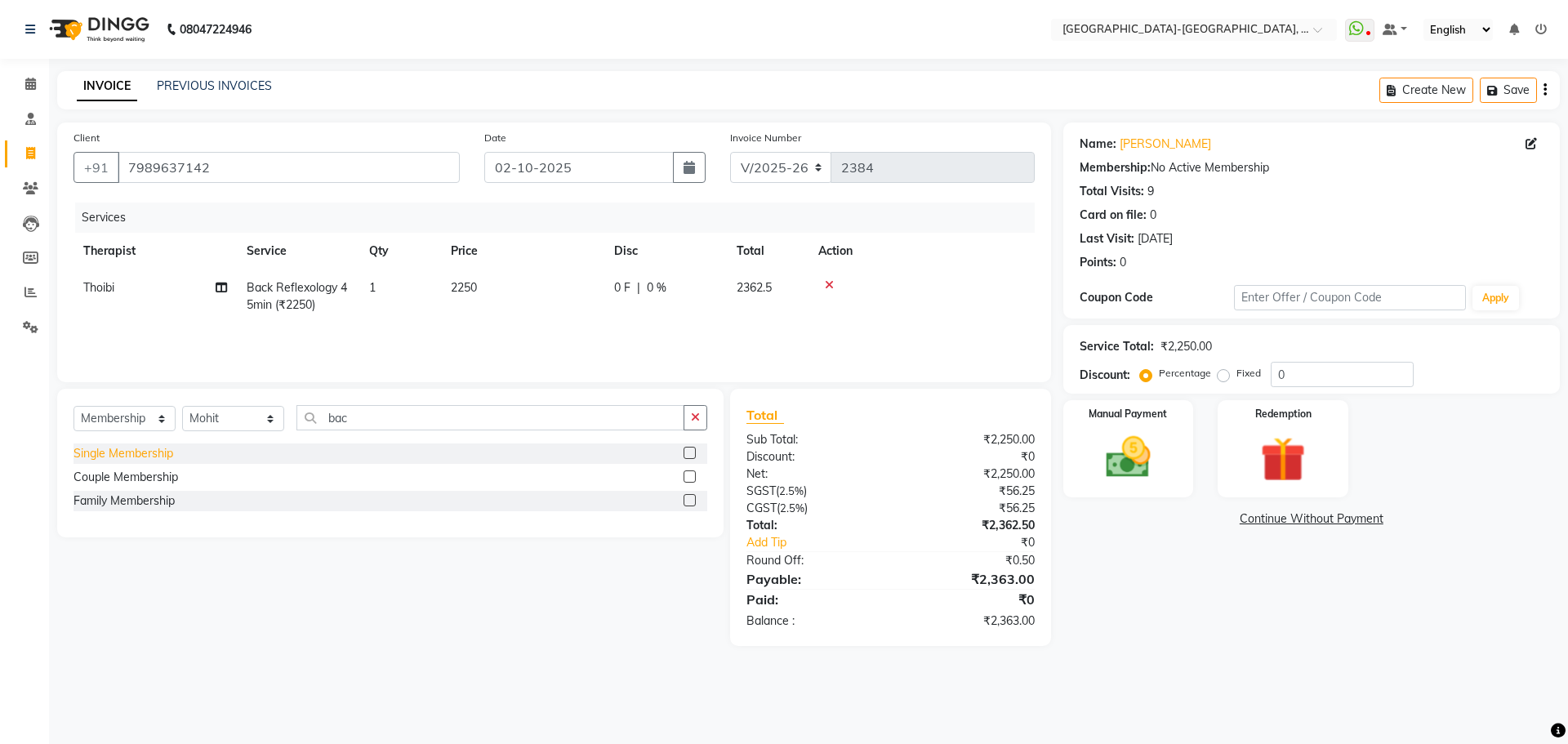
click at [154, 452] on div "Single Membership" at bounding box center [123, 453] width 100 height 17
select select "select"
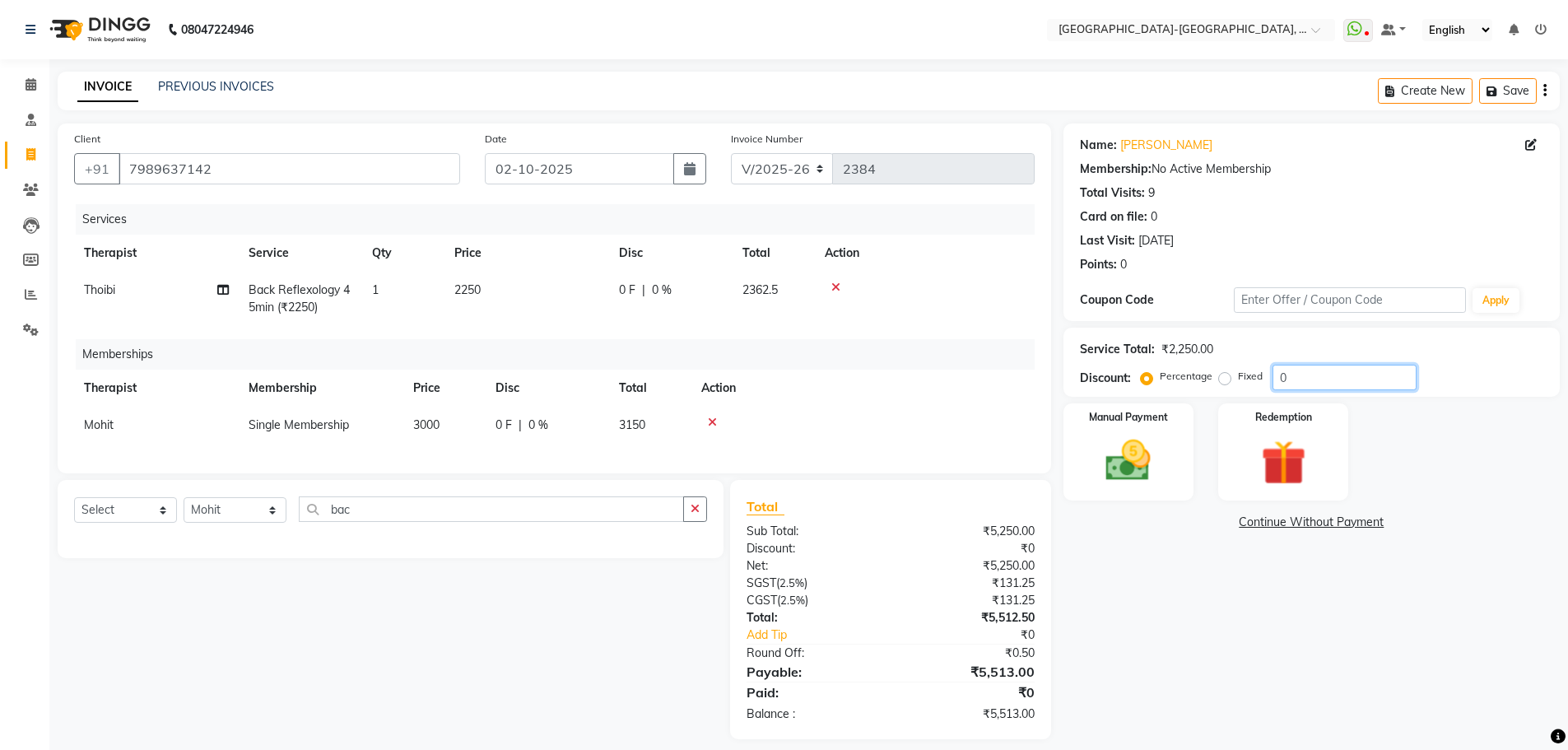
click at [1207, 396] on div "Service Total: ₹2,250.00 Discount: Percentage Fixed 0" at bounding box center [1311, 362] width 496 height 69
click at [1424, 464] on div "Manual Payment Redemption" at bounding box center [1311, 452] width 521 height 97
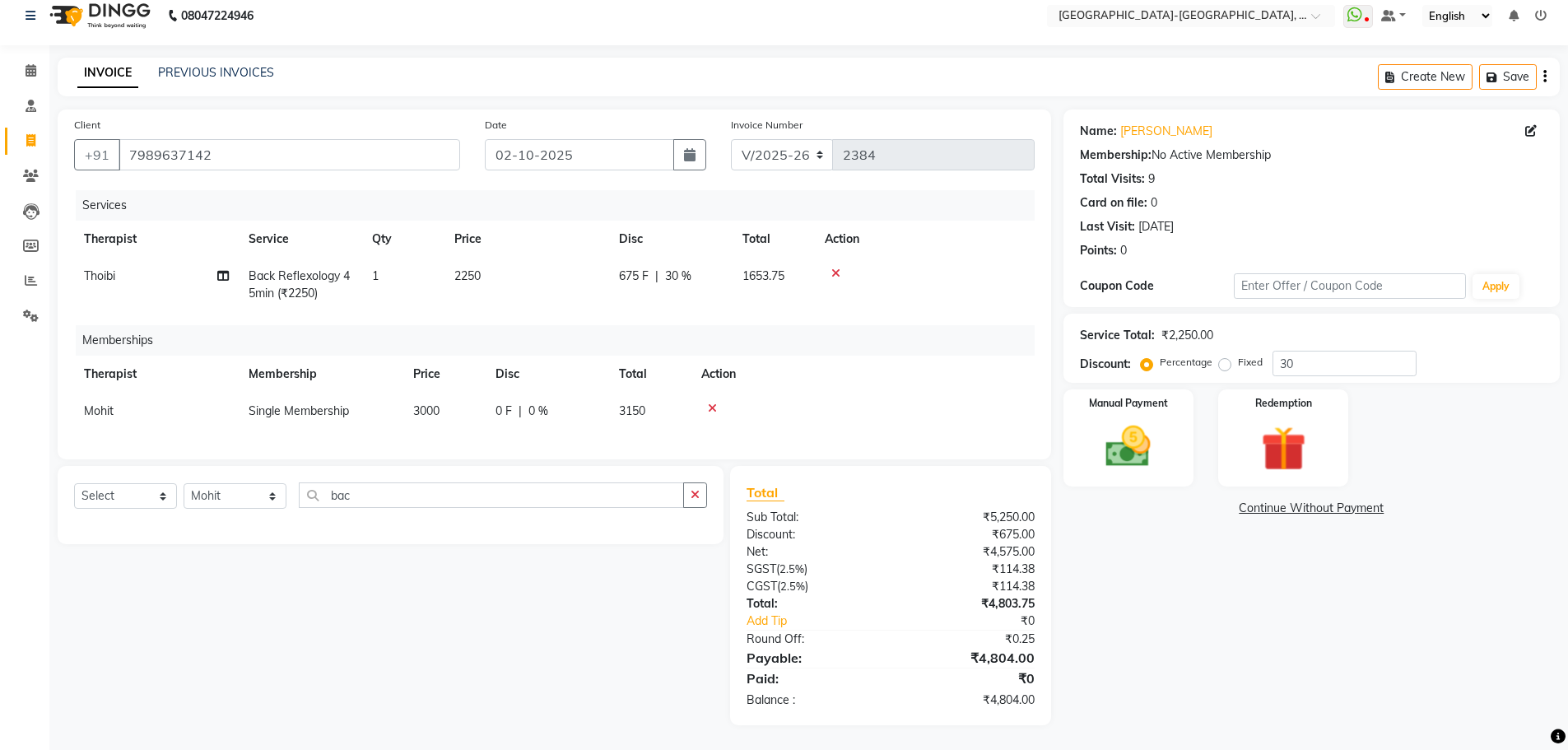
scroll to position [26, 0]
click at [711, 403] on icon at bounding box center [712, 409] width 9 height 12
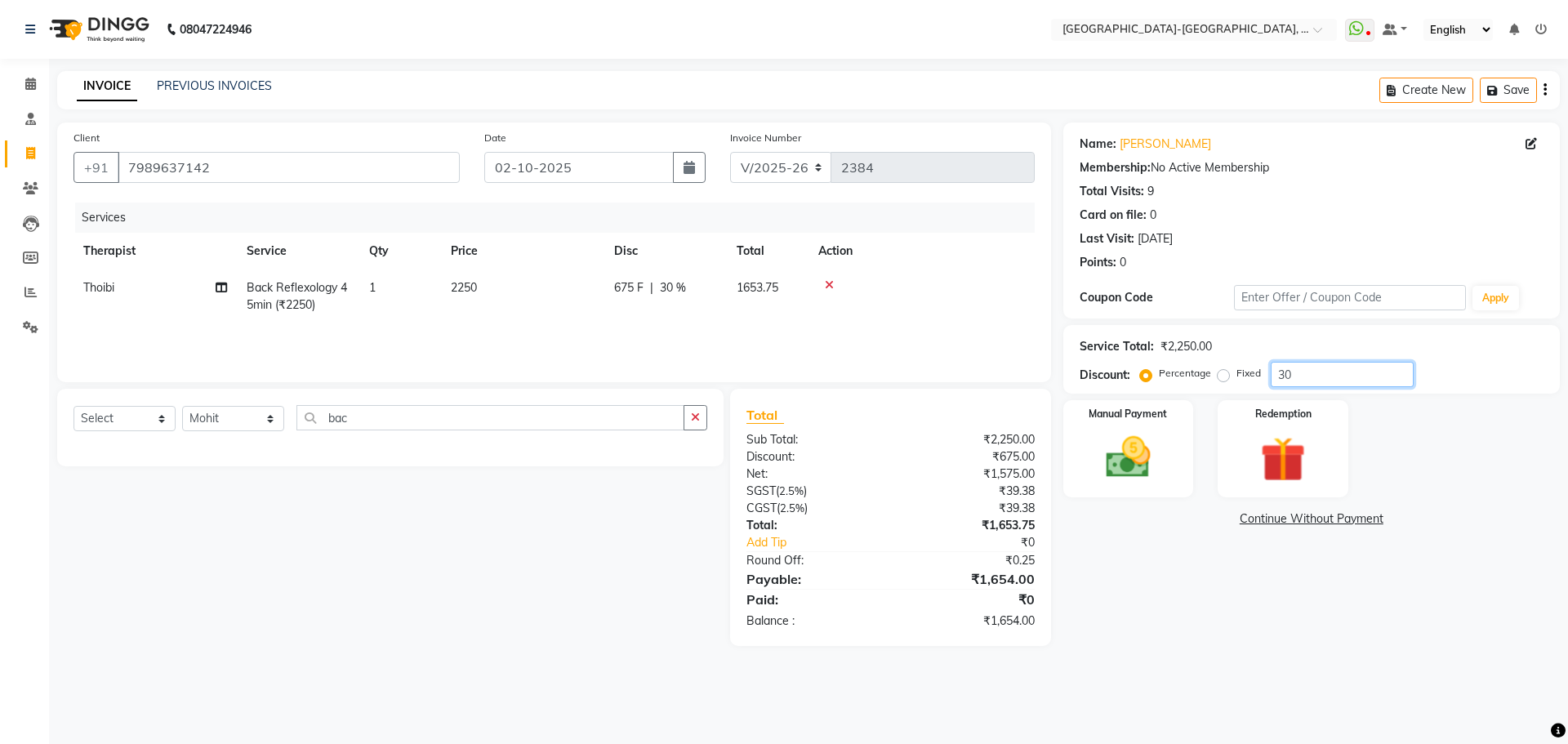
click at [1210, 382] on div "Percentage Fixed 30" at bounding box center [1278, 374] width 271 height 25
type input "0"
click at [1171, 594] on div "Name: Anjana Membership: No Active Membership Total Visits: 9 Card on file: 0 L…" at bounding box center [1317, 384] width 509 height 524
click at [1142, 481] on img at bounding box center [1127, 457] width 76 height 54
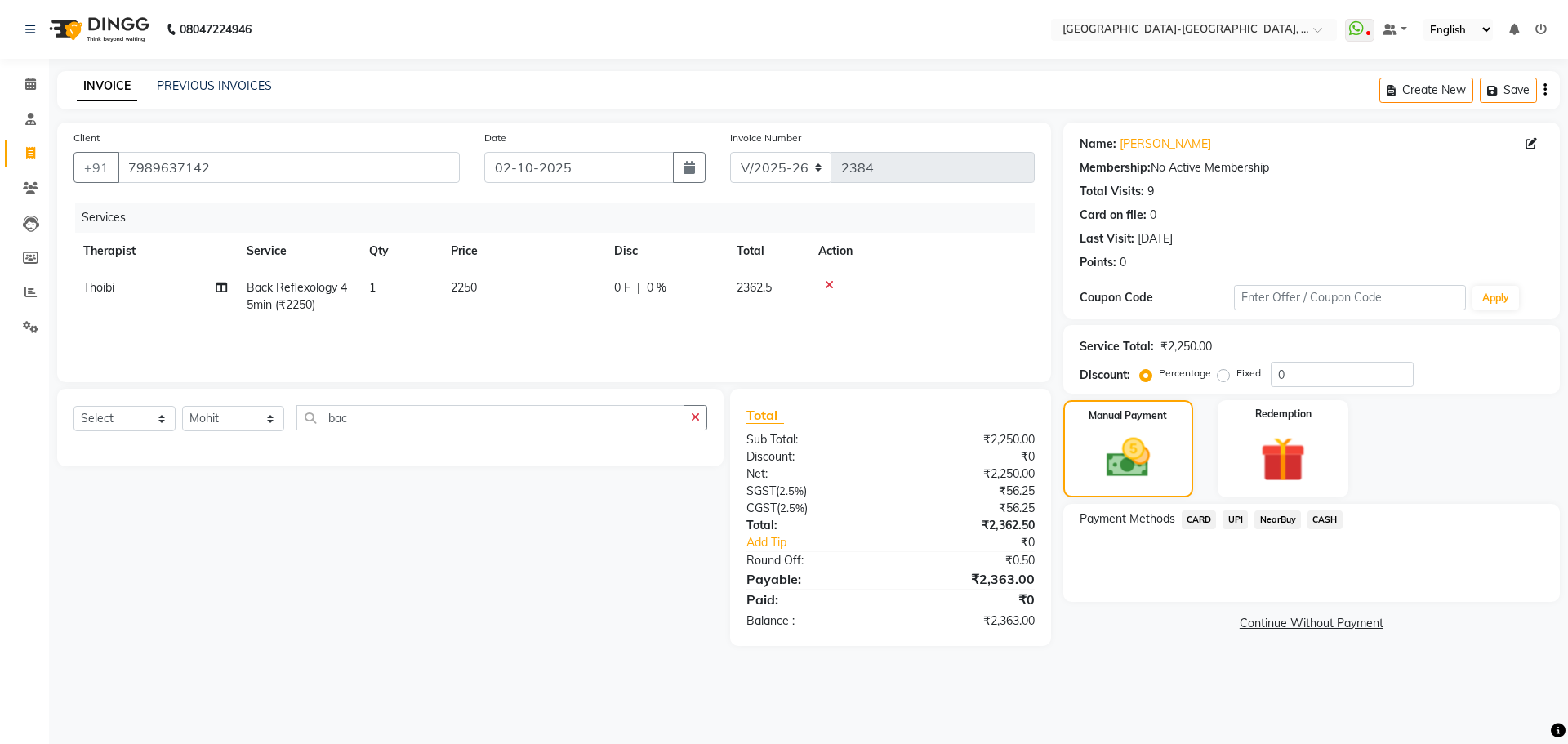
click at [1206, 520] on span "CARD" at bounding box center [1199, 520] width 35 height 19
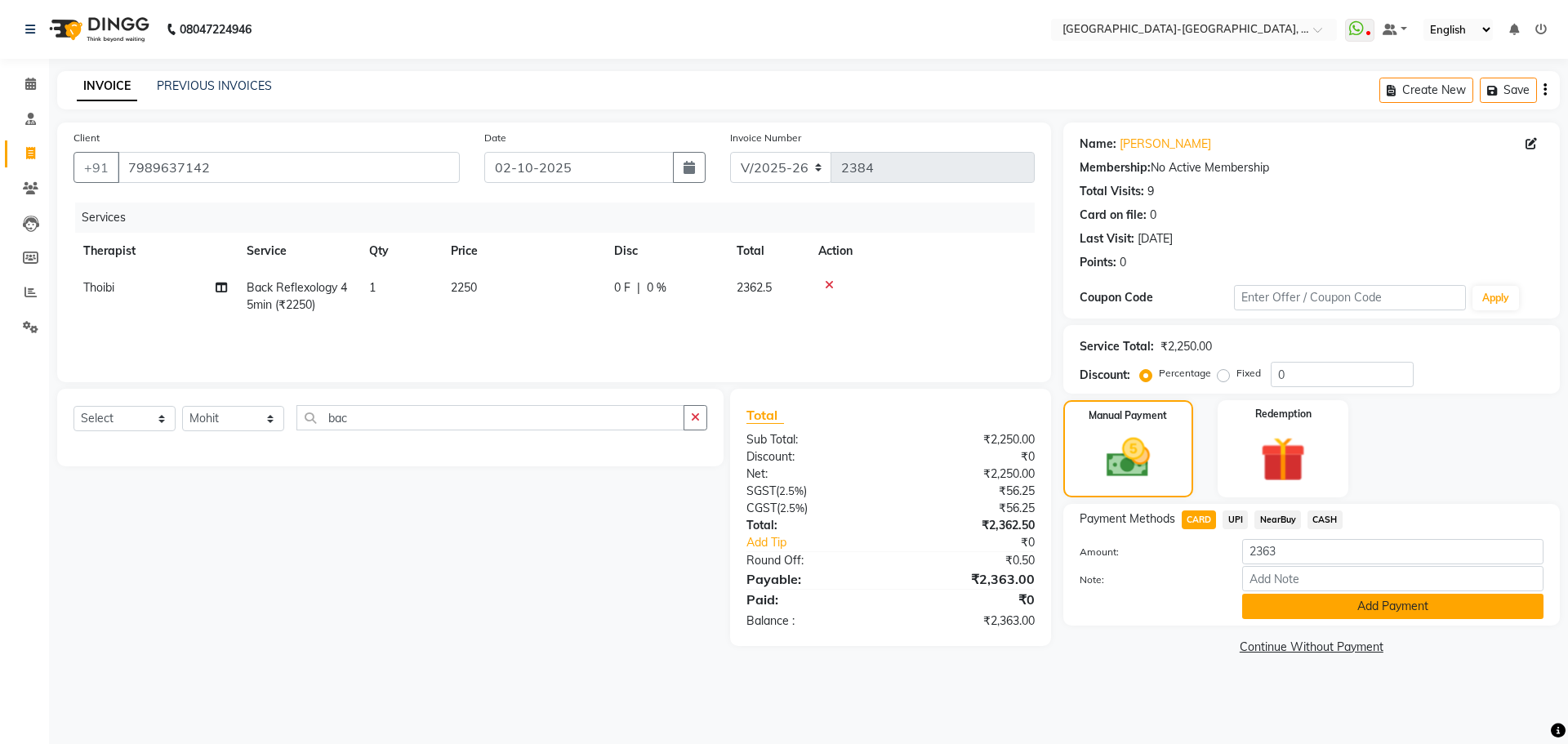
click at [1317, 611] on button "Add Payment" at bounding box center [1392, 607] width 301 height 25
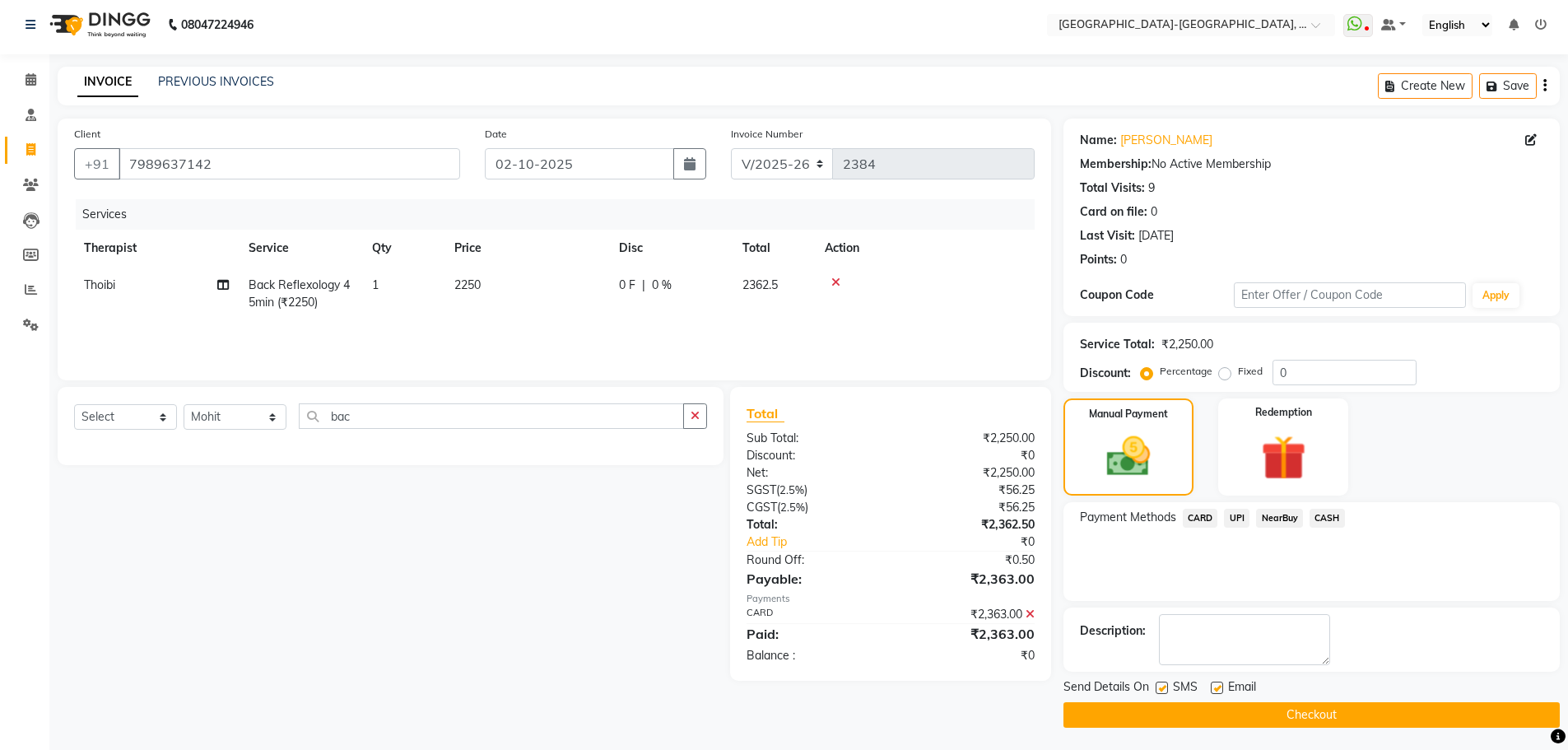
scroll to position [8, 0]
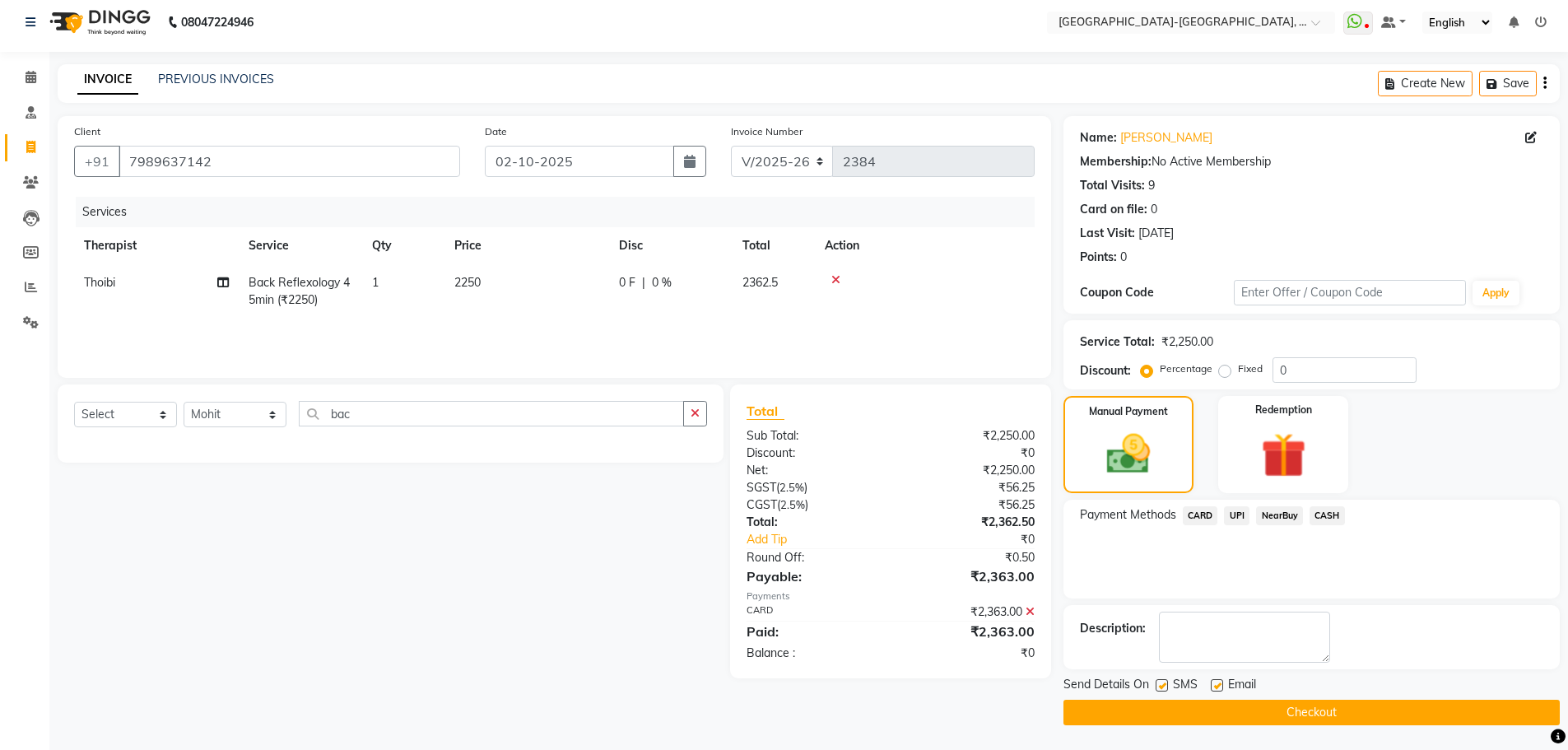
click at [127, 275] on td "Thoibi" at bounding box center [156, 291] width 165 height 55
select select "49851"
click at [123, 278] on select "Adakho Bone Hridziia Iris Katene Kholu Mayio Mohit Moru P Hriidziio Sahriini Sa…" at bounding box center [156, 287] width 145 height 25
select select "40939"
click at [1317, 705] on button "Checkout" at bounding box center [1311, 712] width 496 height 25
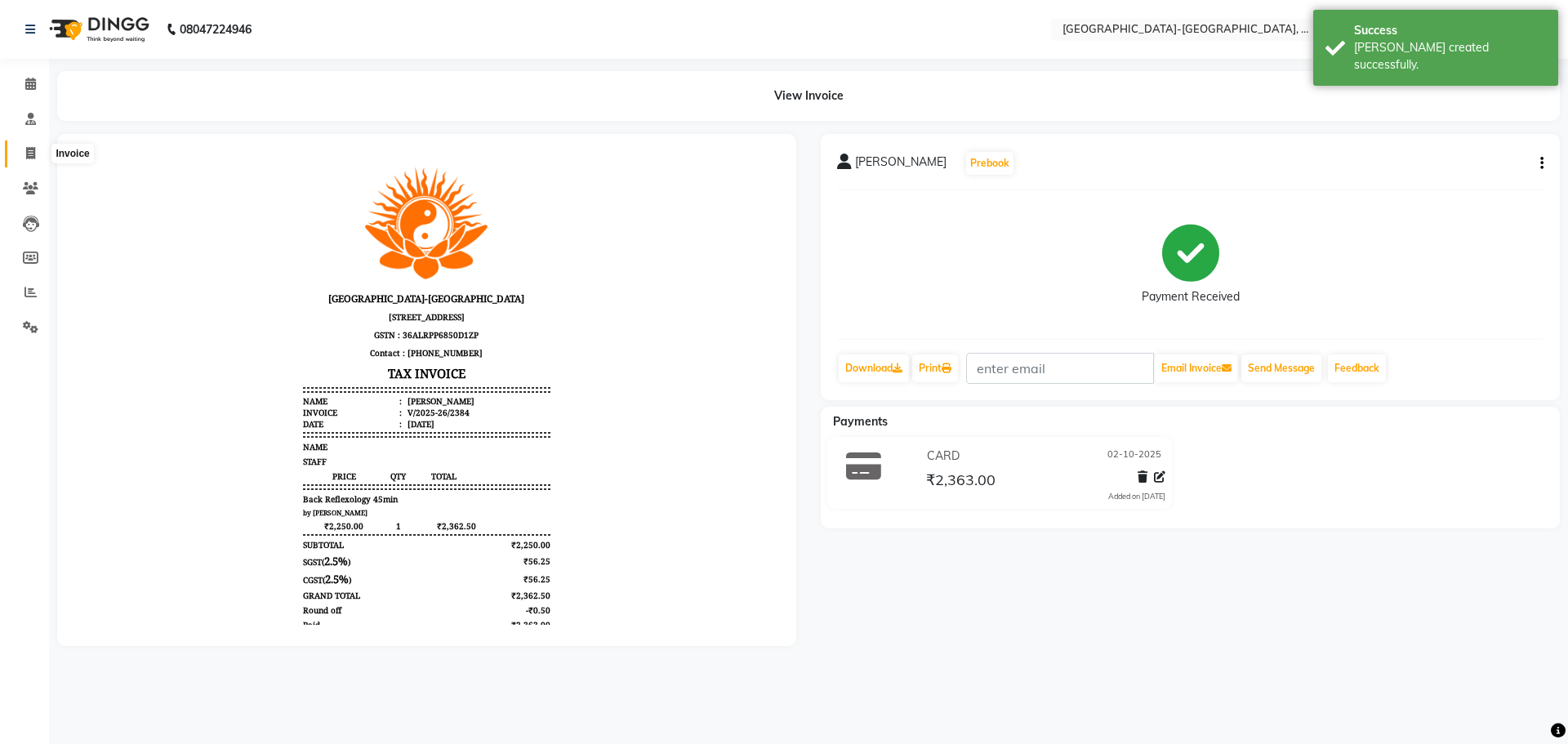
drag, startPoint x: 35, startPoint y: 151, endPoint x: 97, endPoint y: 142, distance: 62.6
click at [35, 151] on icon at bounding box center [30, 153] width 9 height 12
select select "5851"
select select "service"
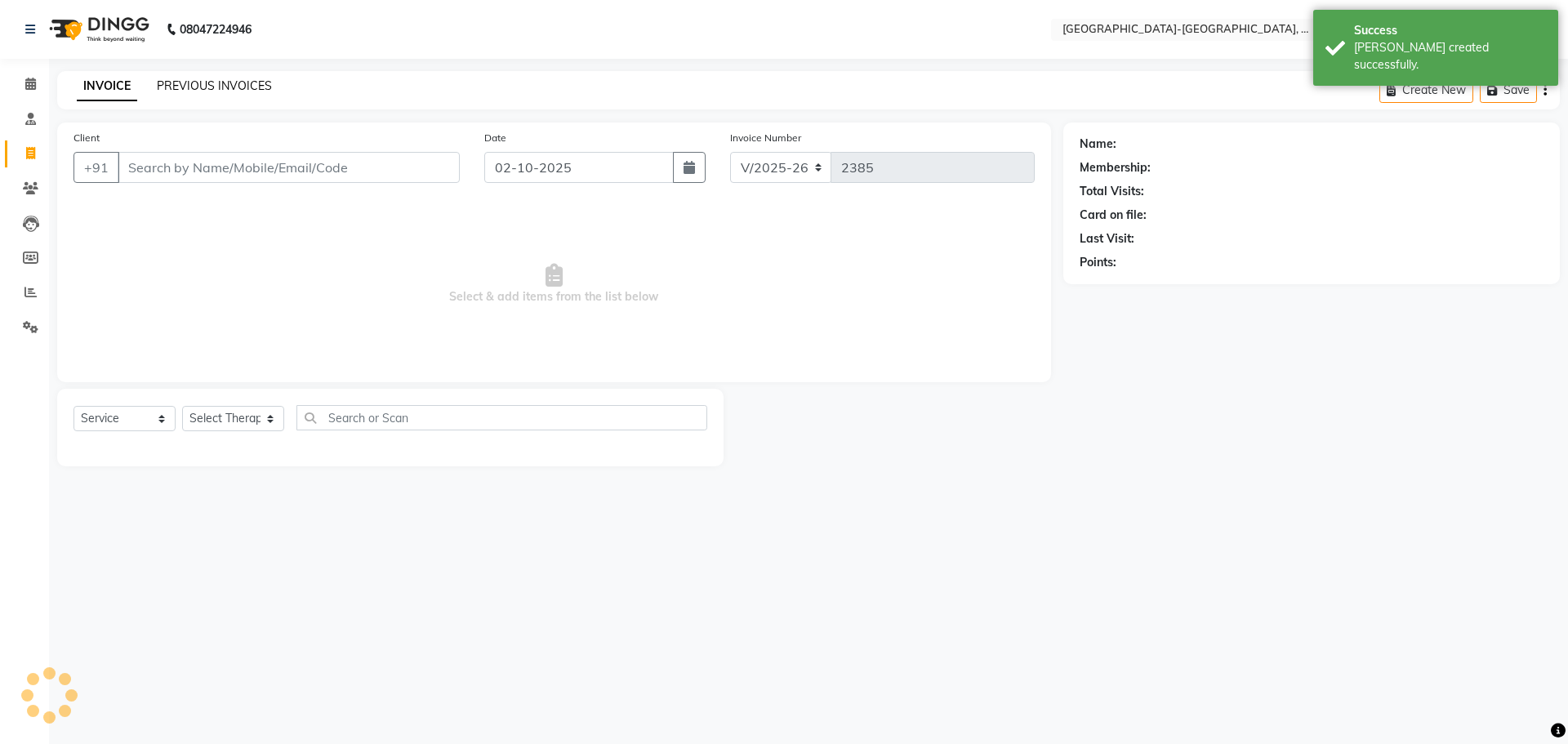
click at [199, 83] on link "PREVIOUS INVOICES" at bounding box center [214, 86] width 115 height 15
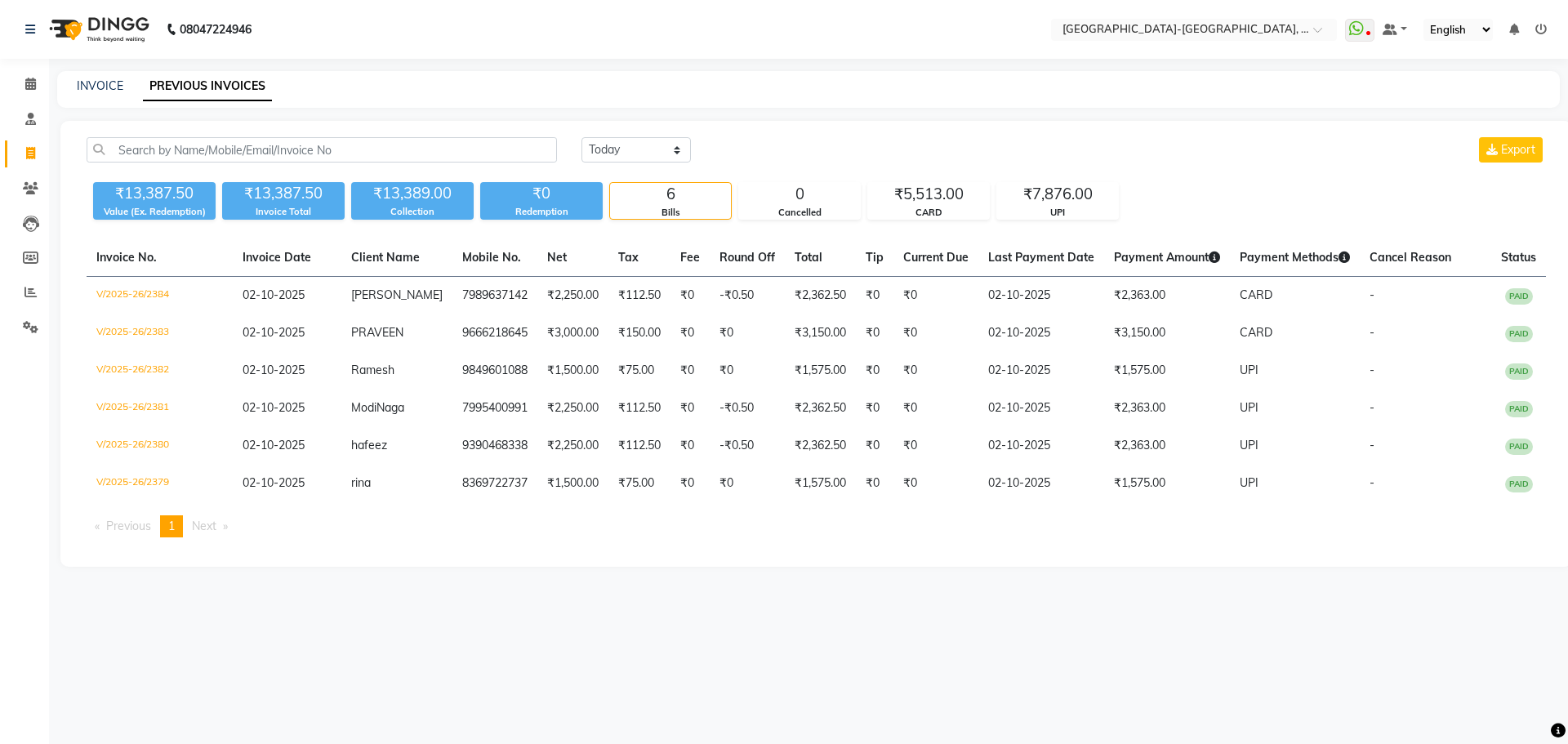
drag, startPoint x: 27, startPoint y: 142, endPoint x: 30, endPoint y: 152, distance: 10.4
click at [29, 147] on ul "Calendar Consultation Invoice Clients Leads Members Reports Settings Completed …" at bounding box center [24, 209] width 49 height 286
click at [30, 152] on icon at bounding box center [30, 153] width 9 height 12
select select "service"
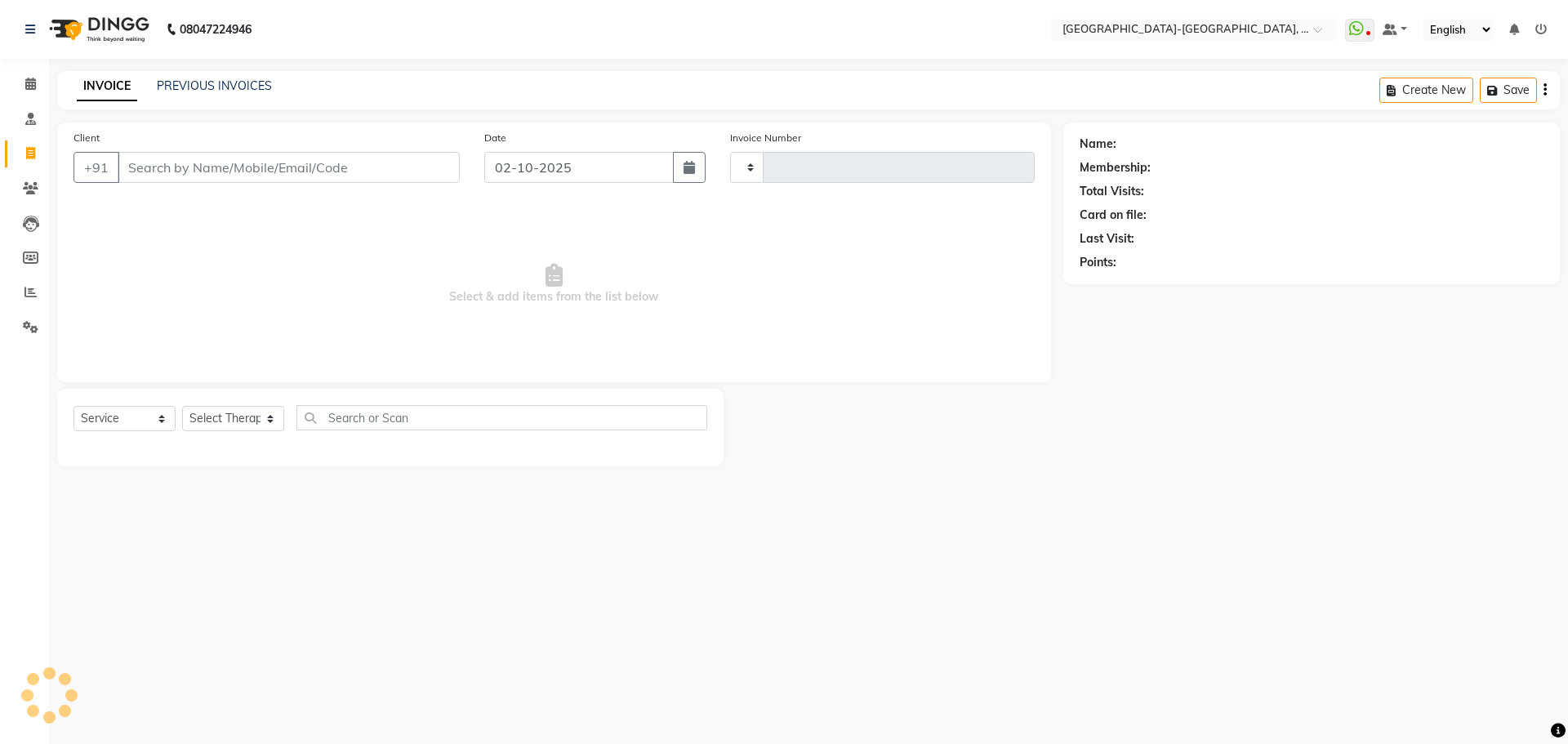
type input "2385"
select select "5851"
click at [220, 165] on input "Client" at bounding box center [288, 167] width 342 height 31
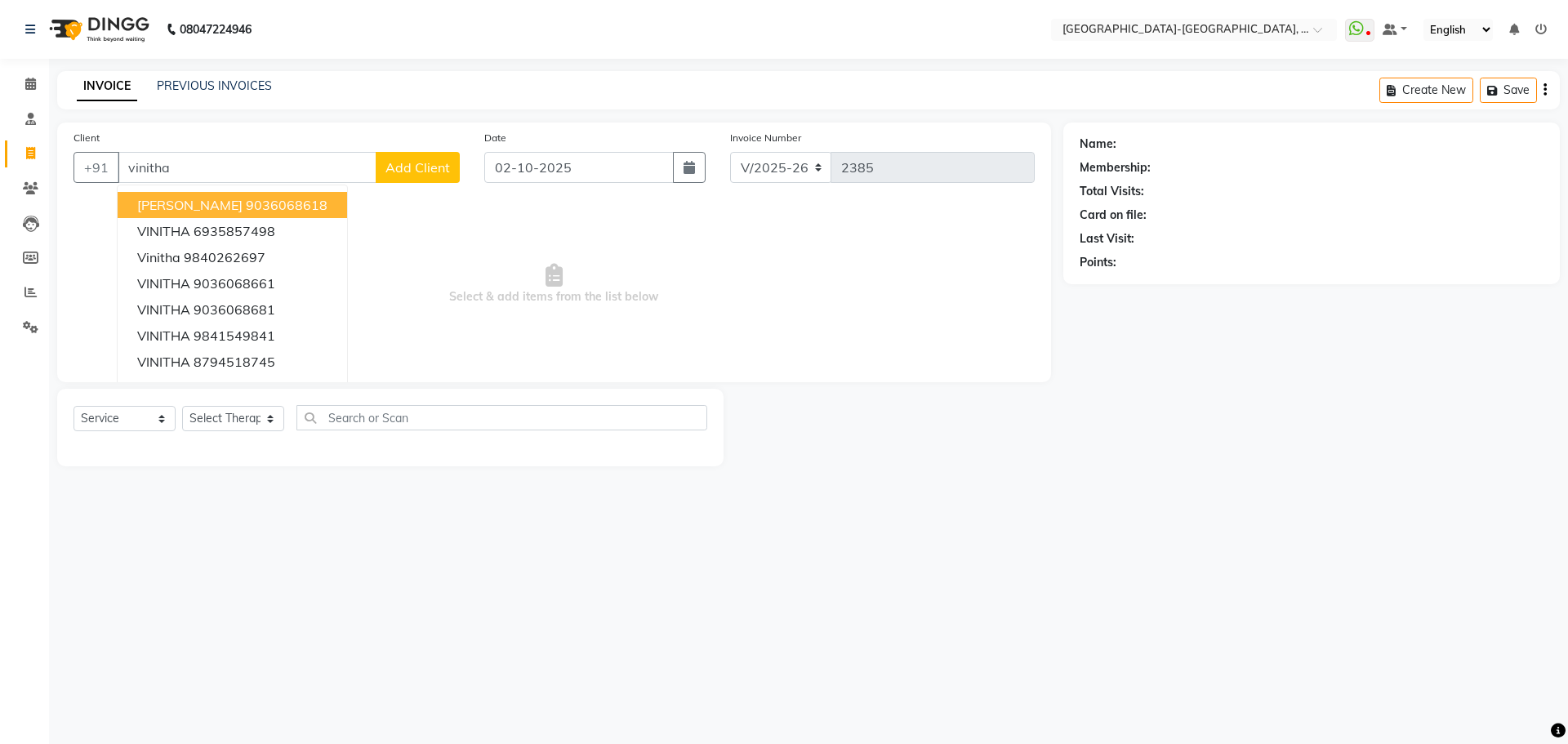
click at [242, 209] on span "VINITHA PRAKASH" at bounding box center [190, 205] width 105 height 17
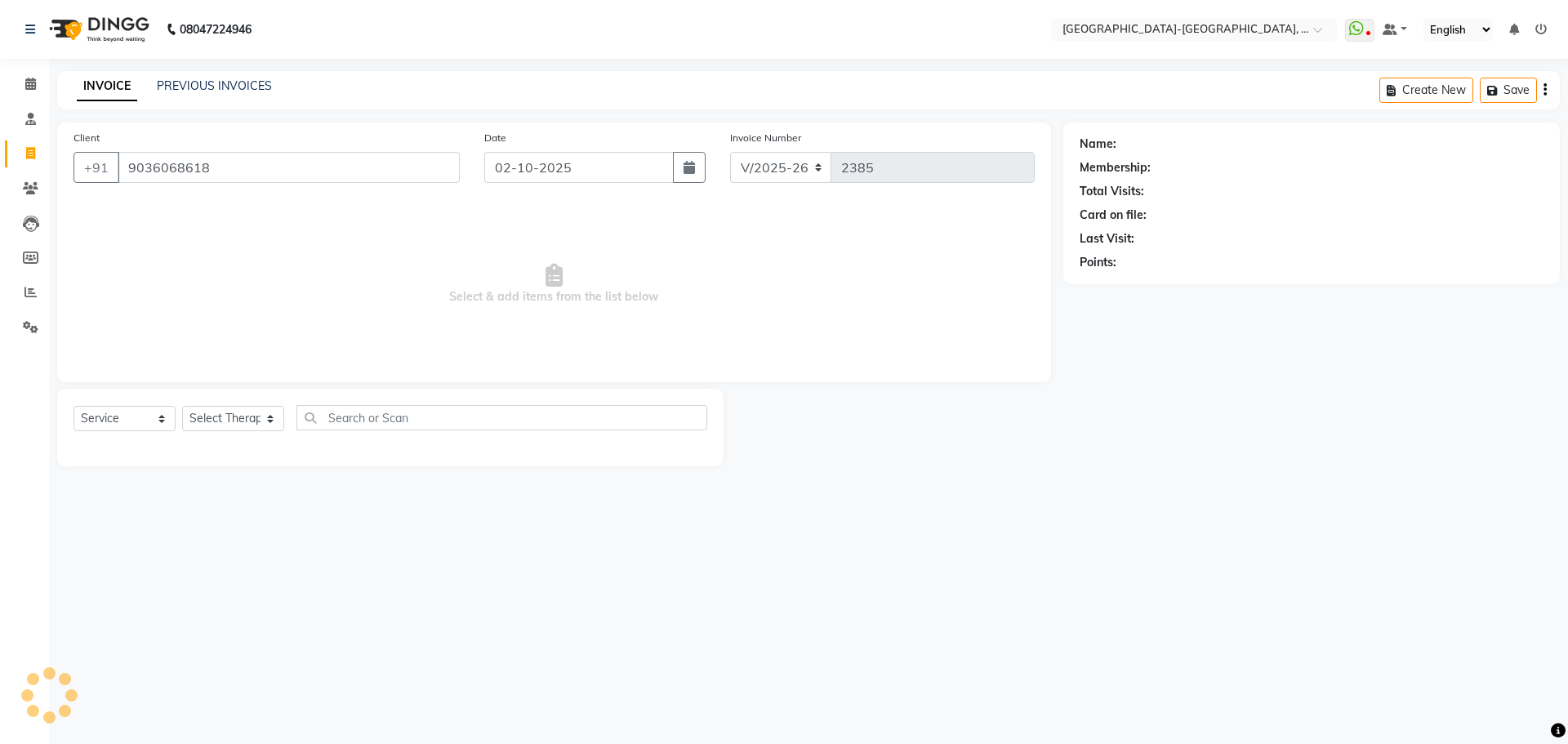
type input "9036068618"
drag, startPoint x: 1544, startPoint y: 399, endPoint x: 1481, endPoint y: 641, distance: 250.1
click at [1482, 641] on div "08047224946 Select Location × Akshar Wellness Center-kothaguda, Kothaguda Whats…" at bounding box center [784, 372] width 1568 height 744
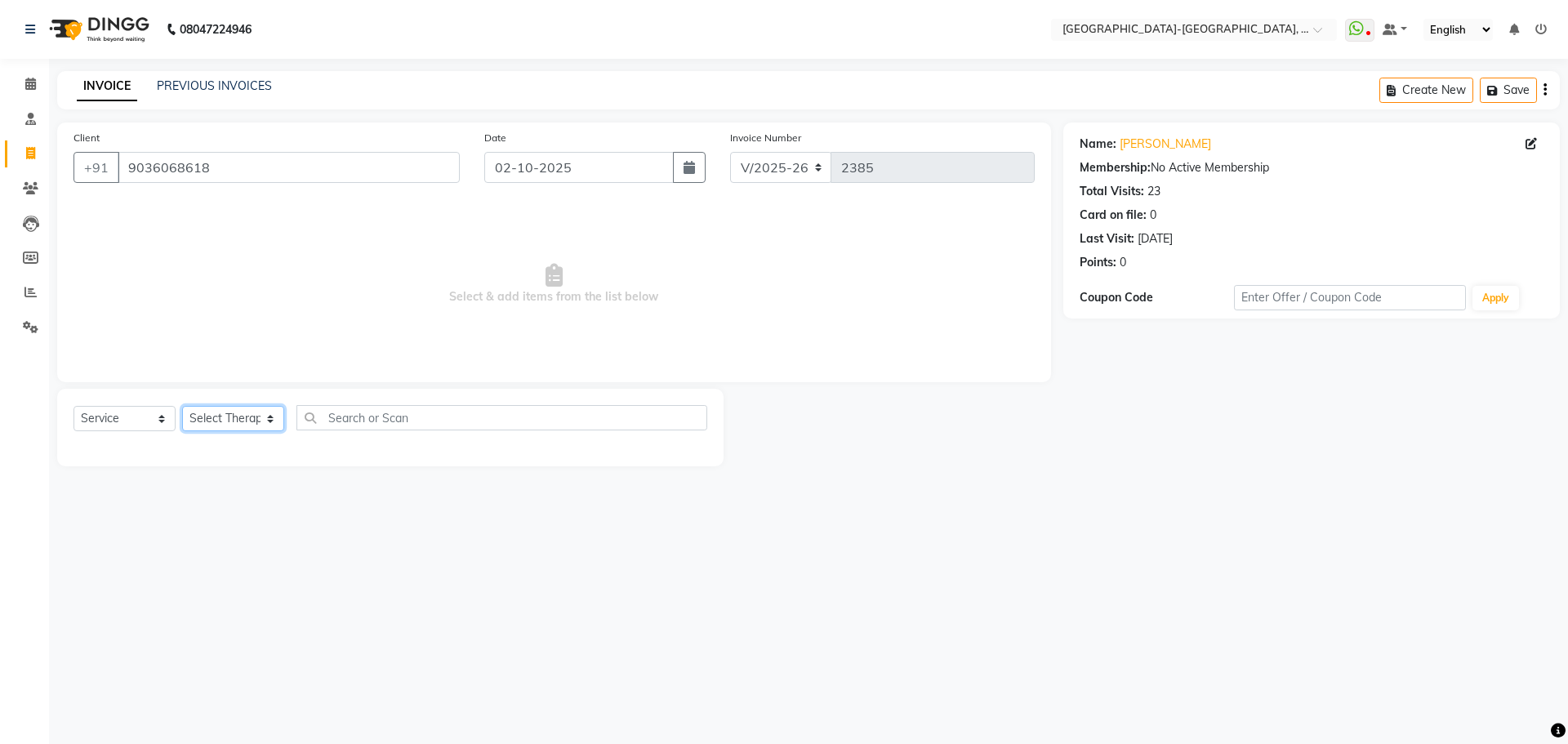
click at [241, 418] on select "Select Therapist Adakho Bone Hridziia Iris Katene Kholu Mayio Mohit Moru P Hrii…" at bounding box center [233, 418] width 102 height 25
select select "90648"
click at [182, 406] on select "Select Therapist Adakho Bone Hridziia Iris Katene Kholu Mayio Mohit Moru P Hrii…" at bounding box center [233, 418] width 102 height 25
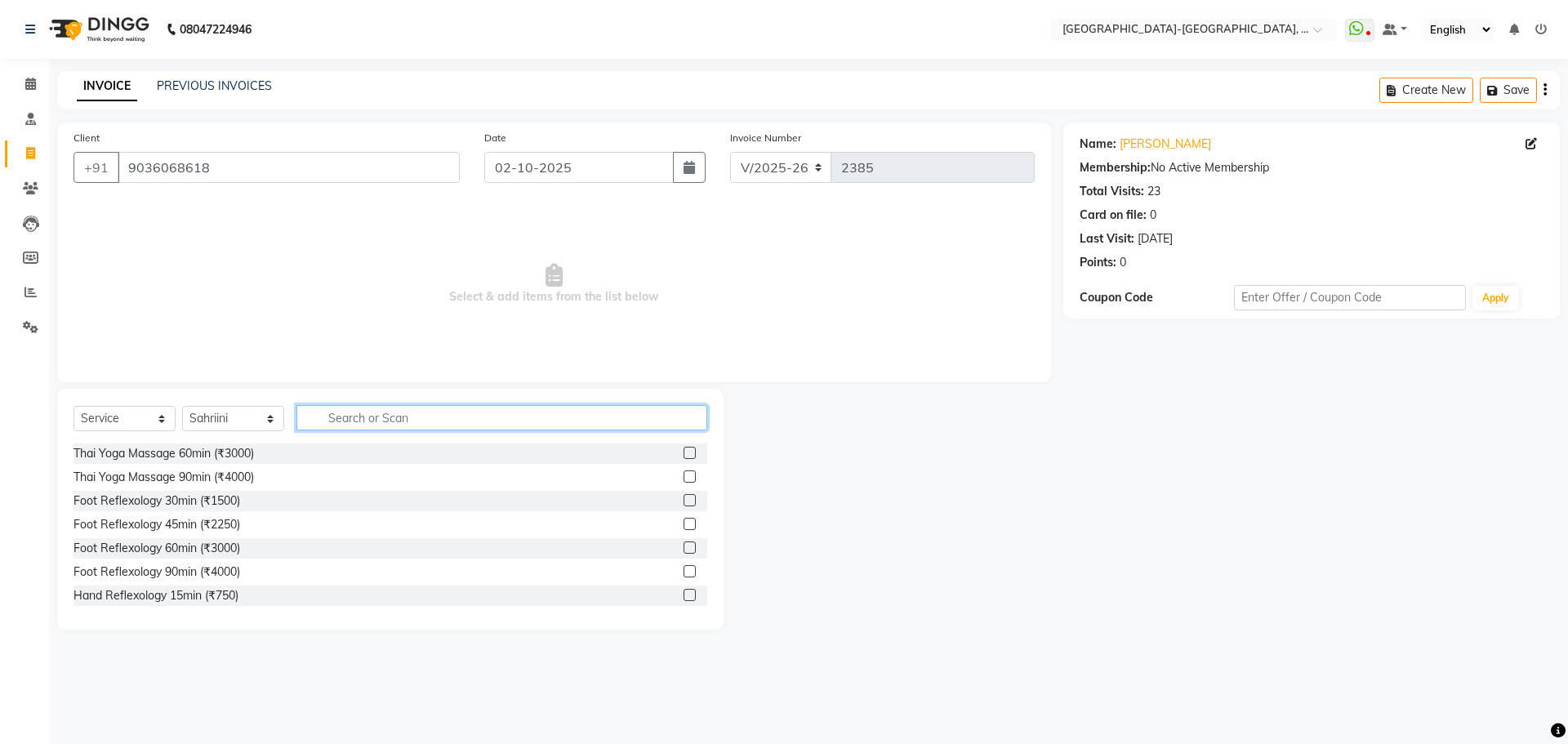
click at [353, 409] on input "text" at bounding box center [501, 417] width 411 height 25
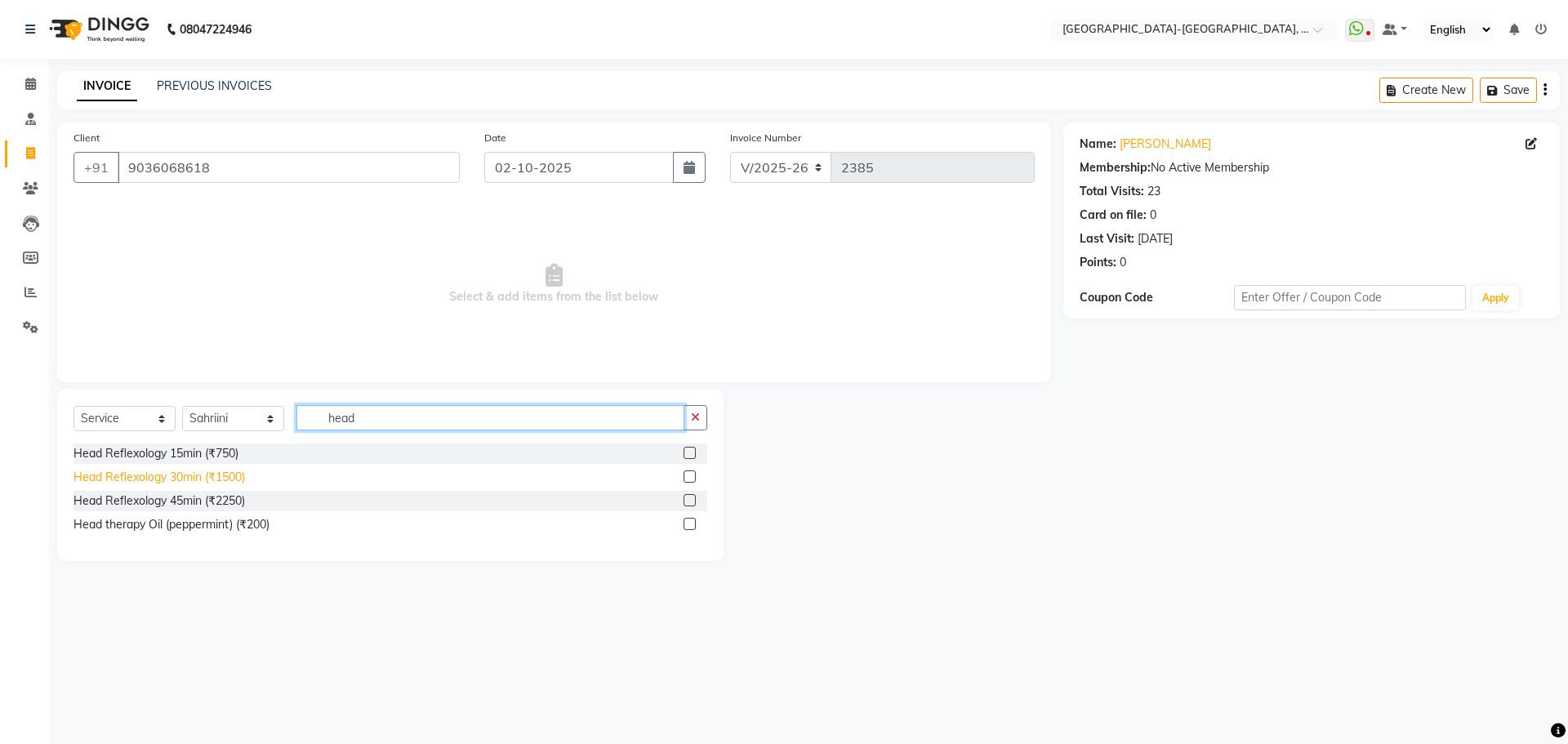
type input "head"
click at [220, 472] on div "Head Reflexology 30min (₹1500)" at bounding box center [159, 477] width 172 height 17
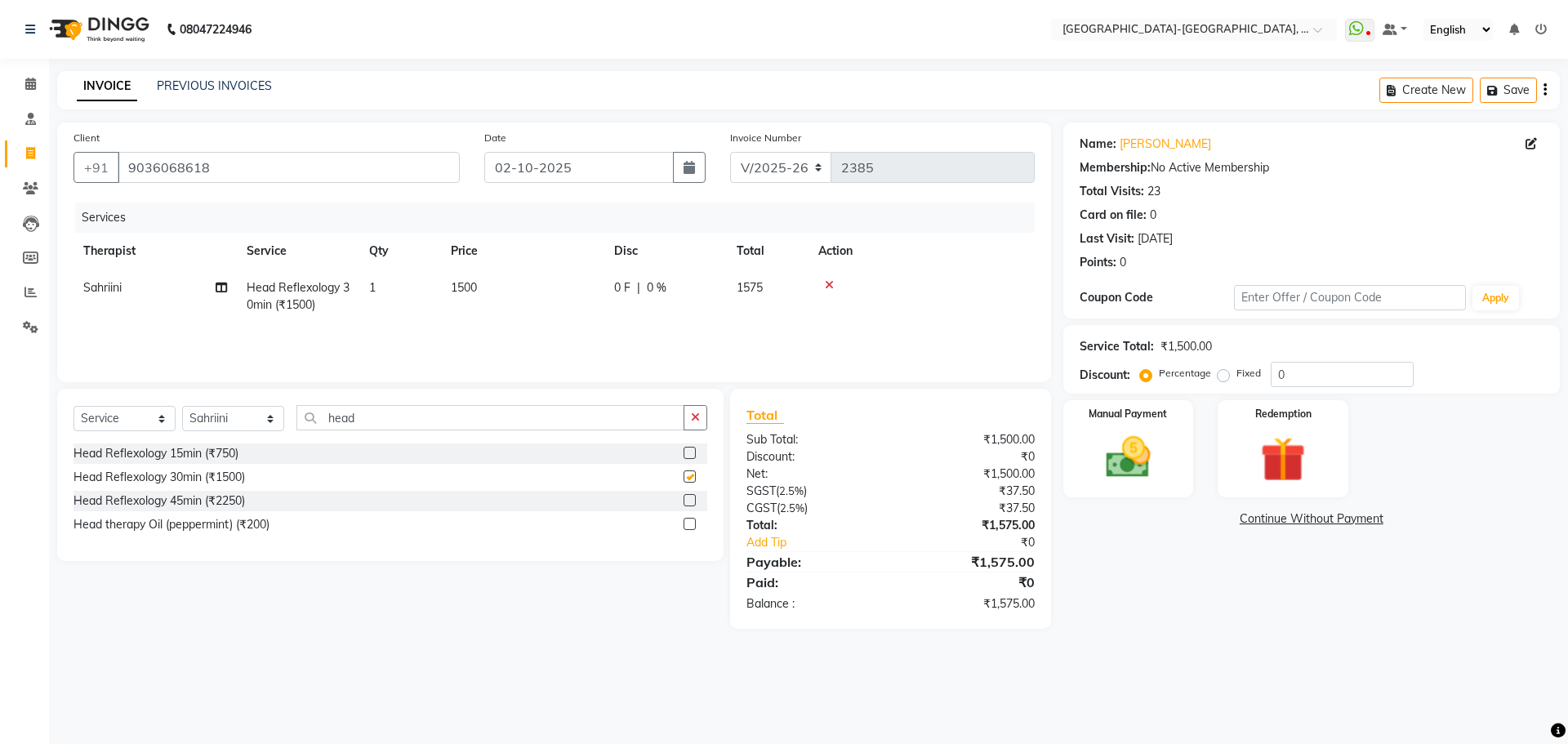
checkbox input "false"
click at [1495, 98] on button "Save" at bounding box center [1508, 90] width 57 height 25
click at [1157, 442] on img at bounding box center [1127, 457] width 76 height 54
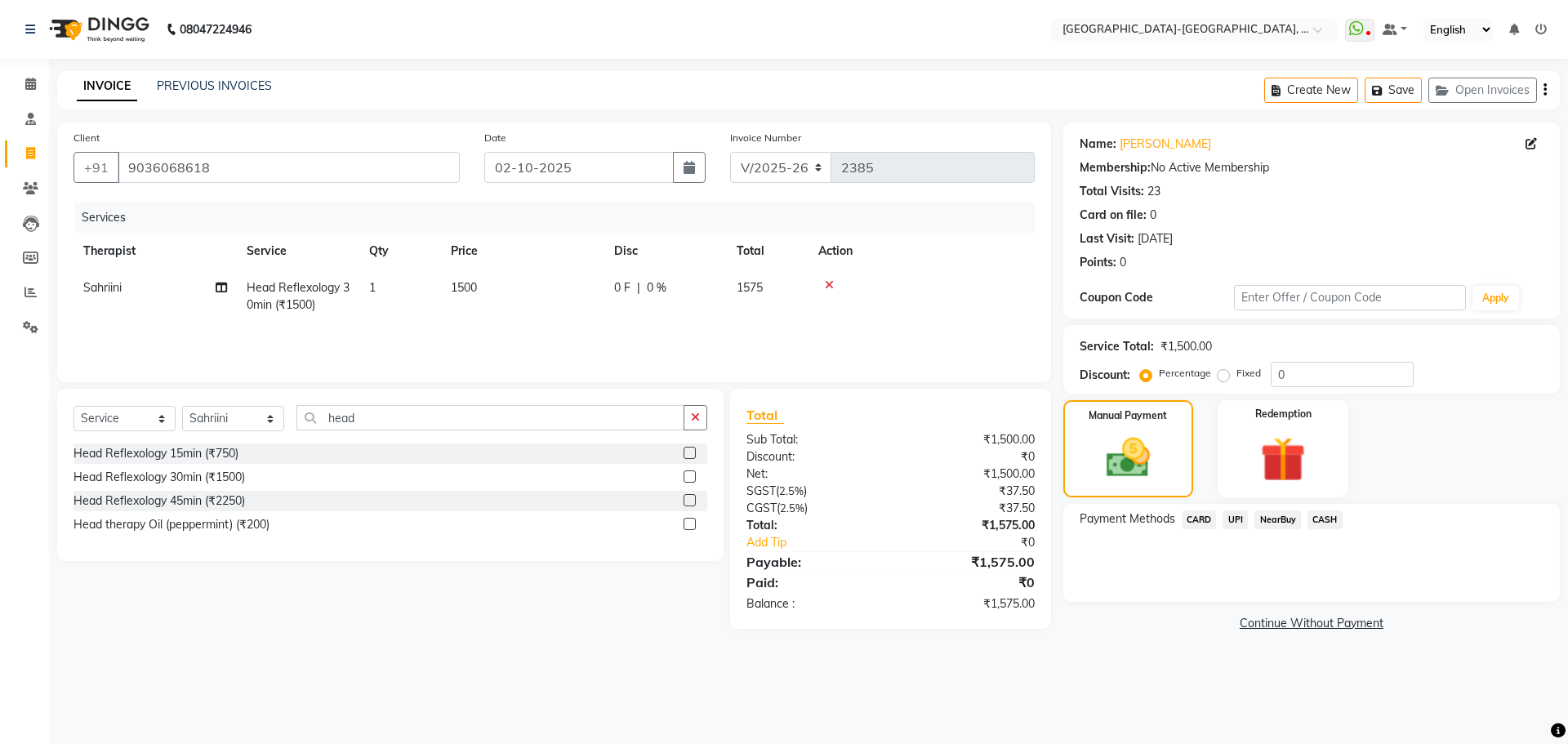
click at [1241, 523] on span "UPI" at bounding box center [1235, 520] width 25 height 19
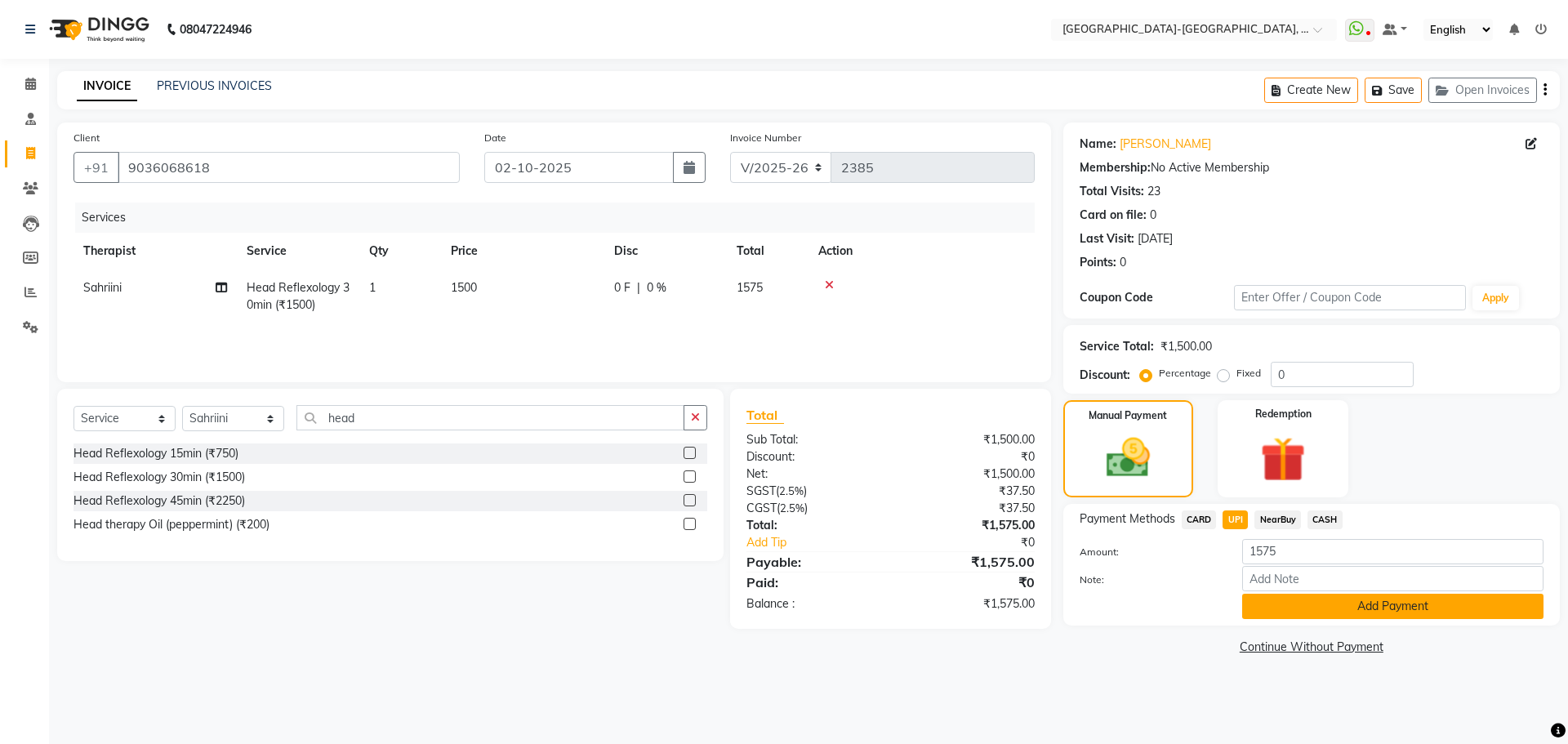
click at [1302, 612] on button "Add Payment" at bounding box center [1392, 607] width 301 height 25
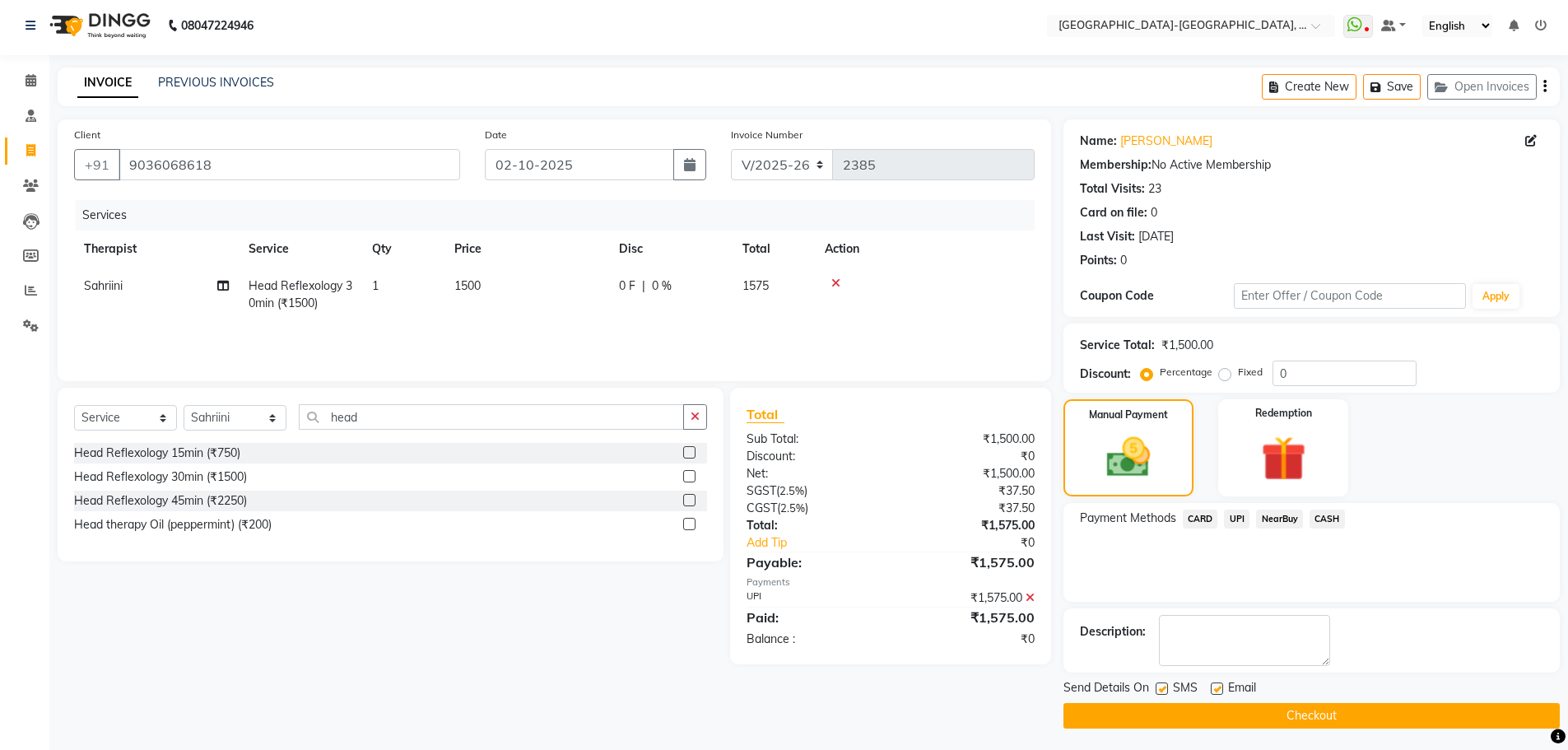
scroll to position [8, 0]
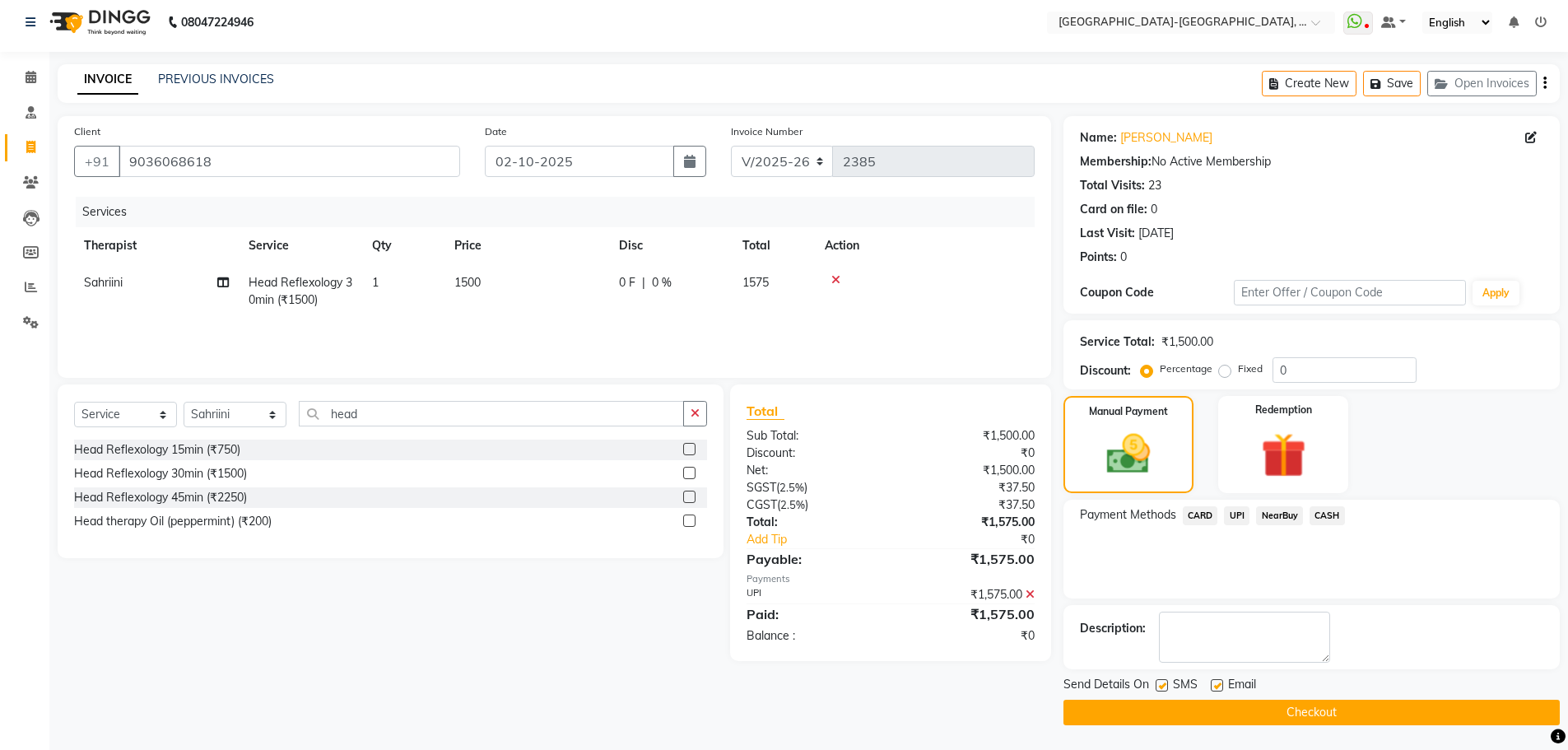
click at [1309, 707] on button "Checkout" at bounding box center [1311, 712] width 496 height 25
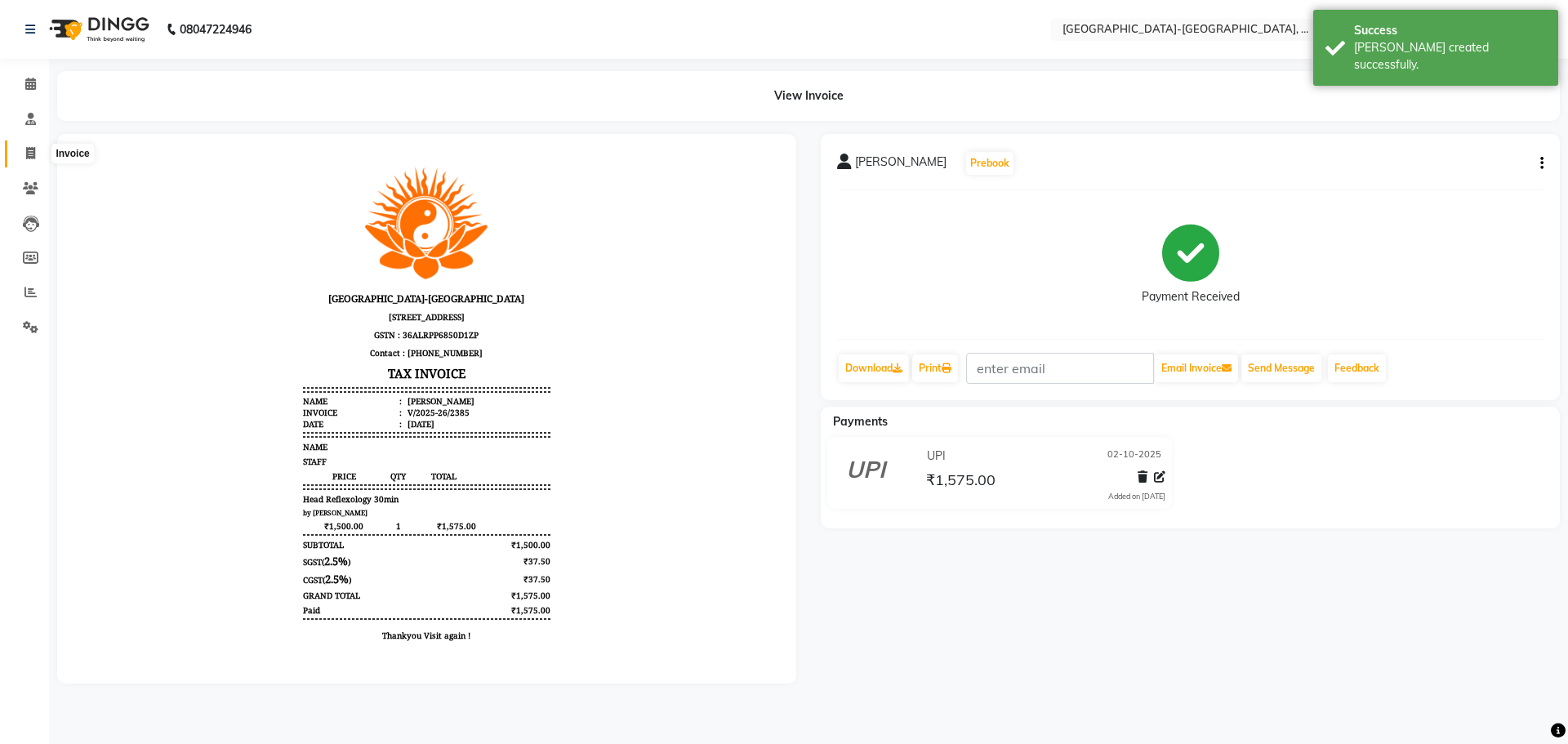
click at [22, 148] on span at bounding box center [31, 154] width 28 height 19
select select "5851"
select select "service"
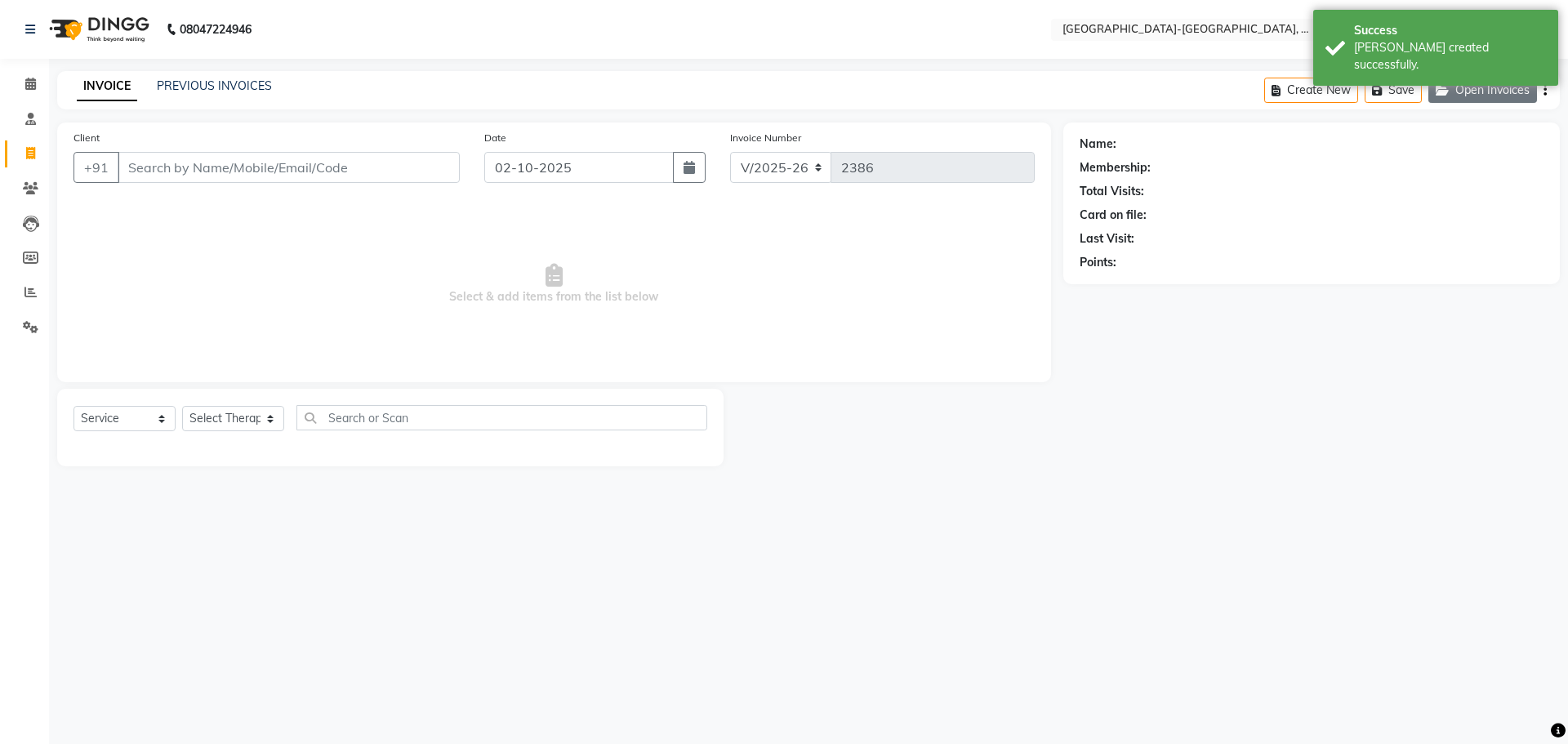
click at [1469, 98] on button "Open Invoices" at bounding box center [1482, 90] width 108 height 25
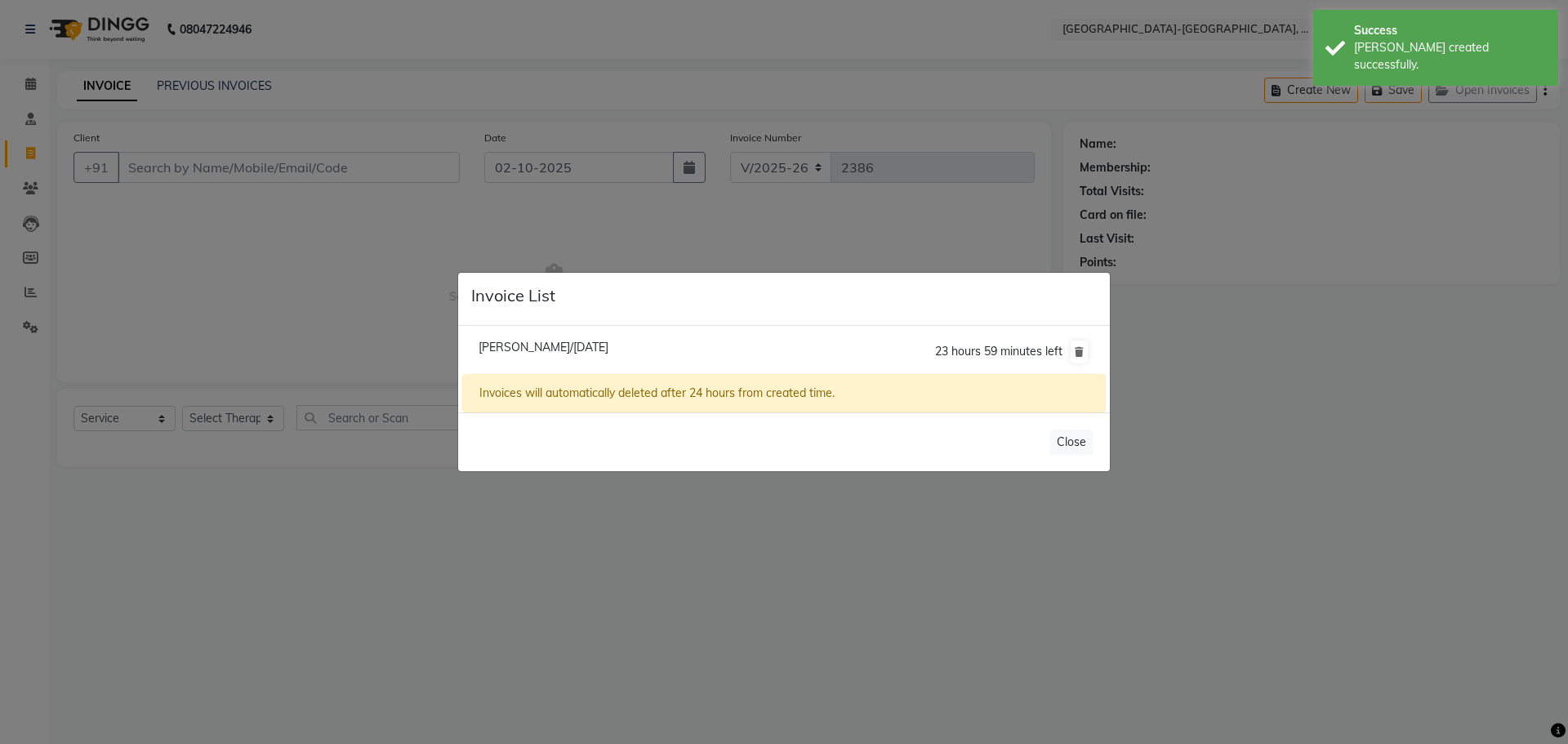
click at [555, 348] on span "Vinitha Prakash/02 October 2025" at bounding box center [544, 347] width 130 height 15
type input "9036068618"
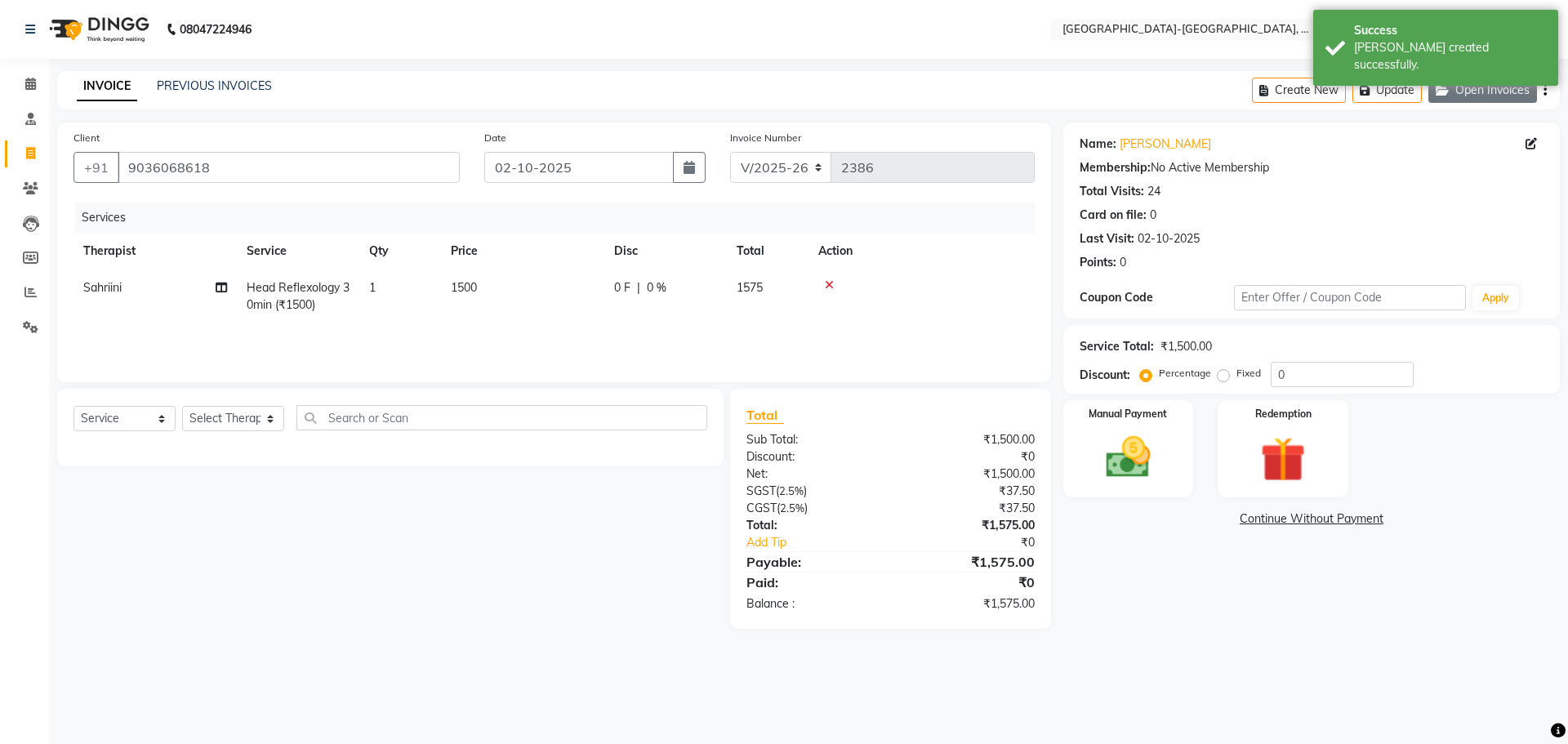
click at [1493, 90] on button "Open Invoices" at bounding box center [1482, 90] width 108 height 25
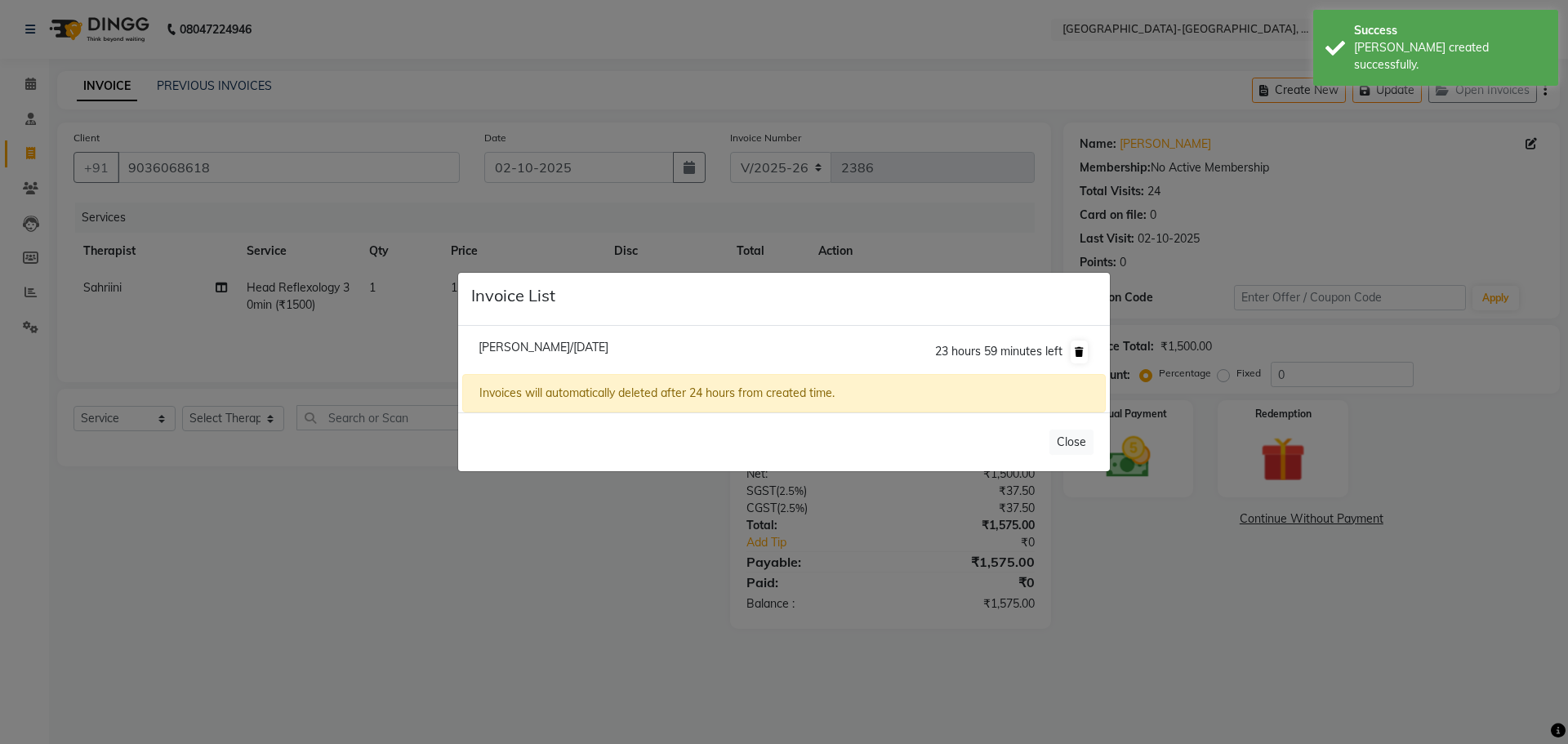
click at [1078, 352] on icon at bounding box center [1078, 352] width 9 height 10
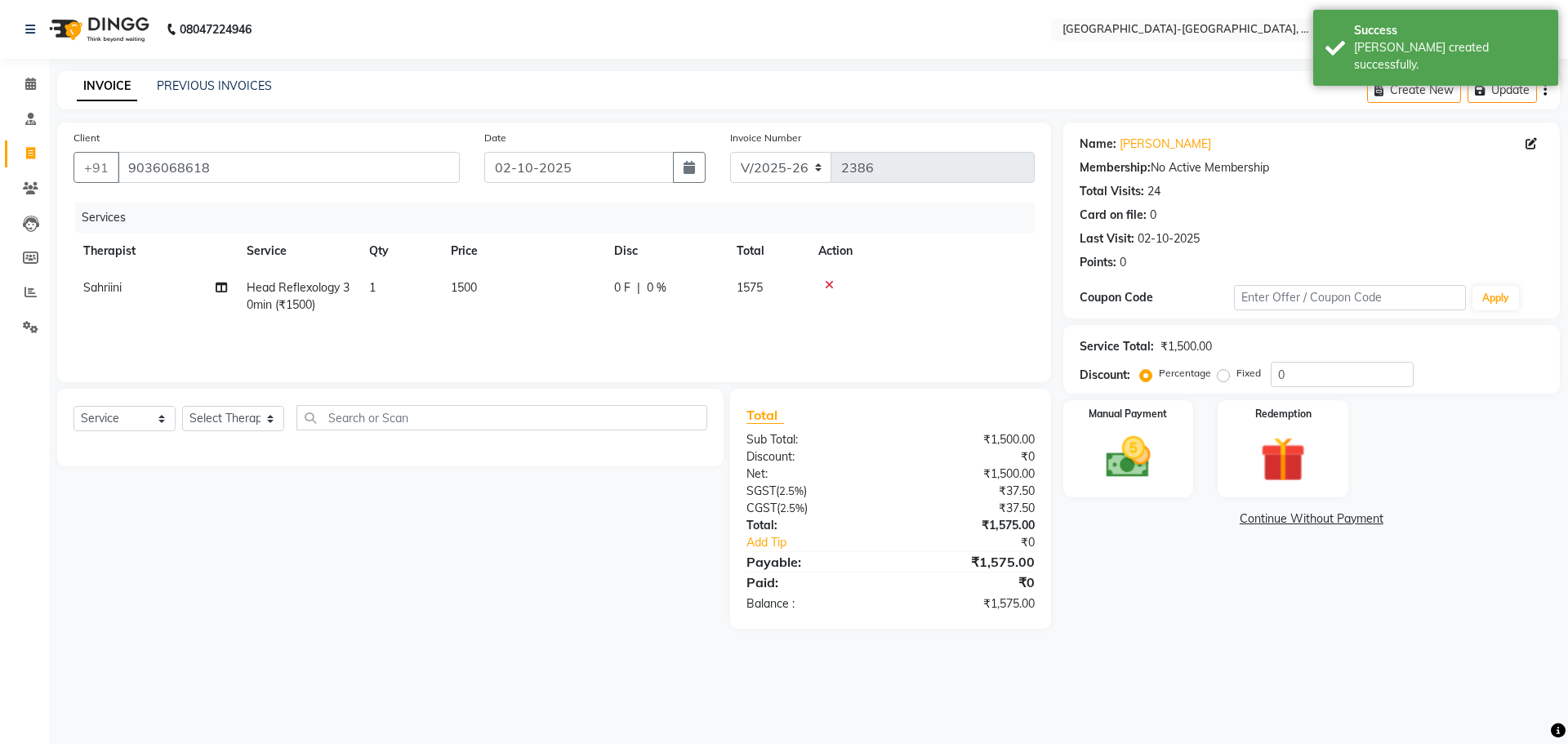
click at [774, 88] on div "INVOICE PREVIOUS INVOICES Create New Update" at bounding box center [809, 90] width 1502 height 38
click at [22, 156] on span at bounding box center [31, 154] width 28 height 19
select select "5851"
select select "service"
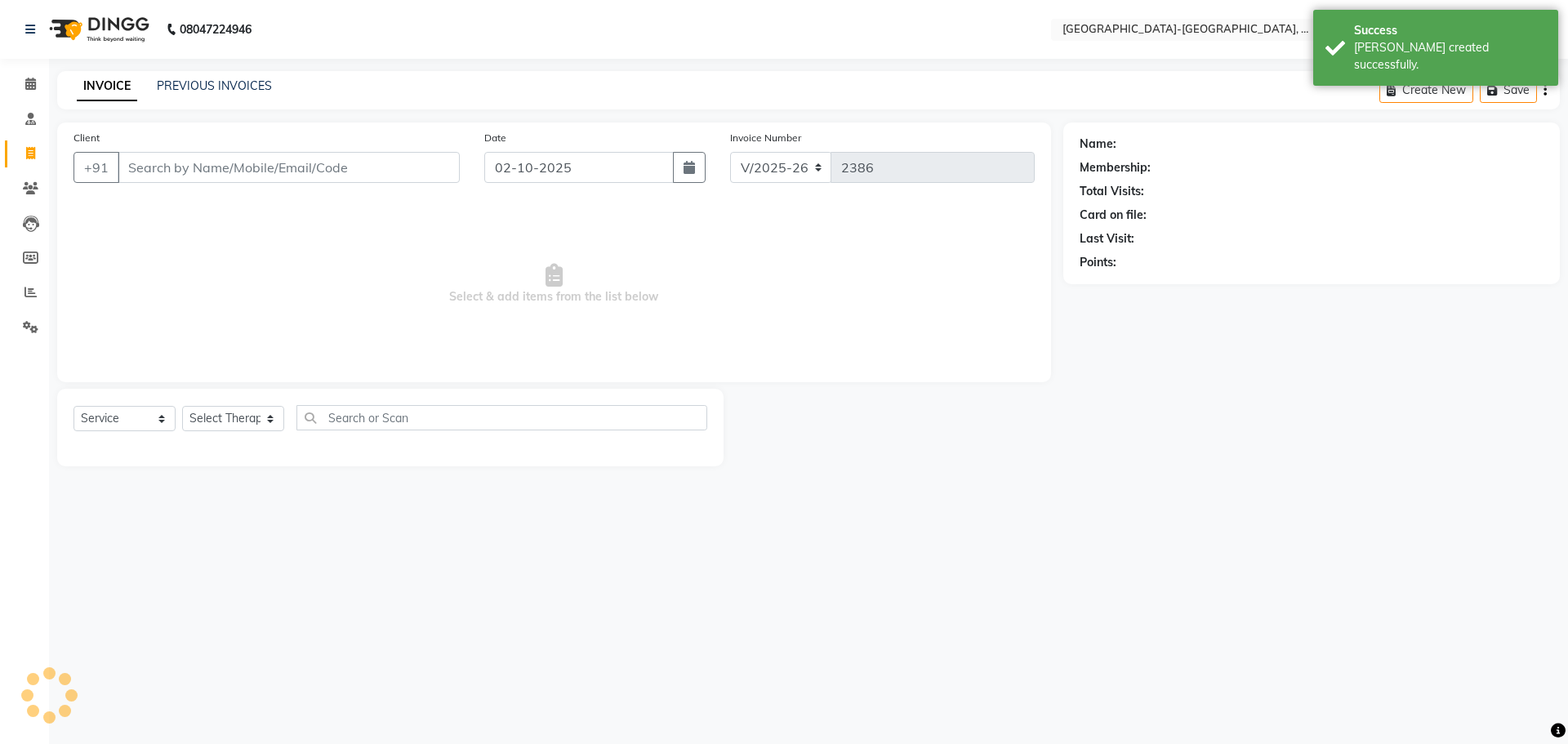
click at [241, 165] on input "Client" at bounding box center [288, 167] width 342 height 31
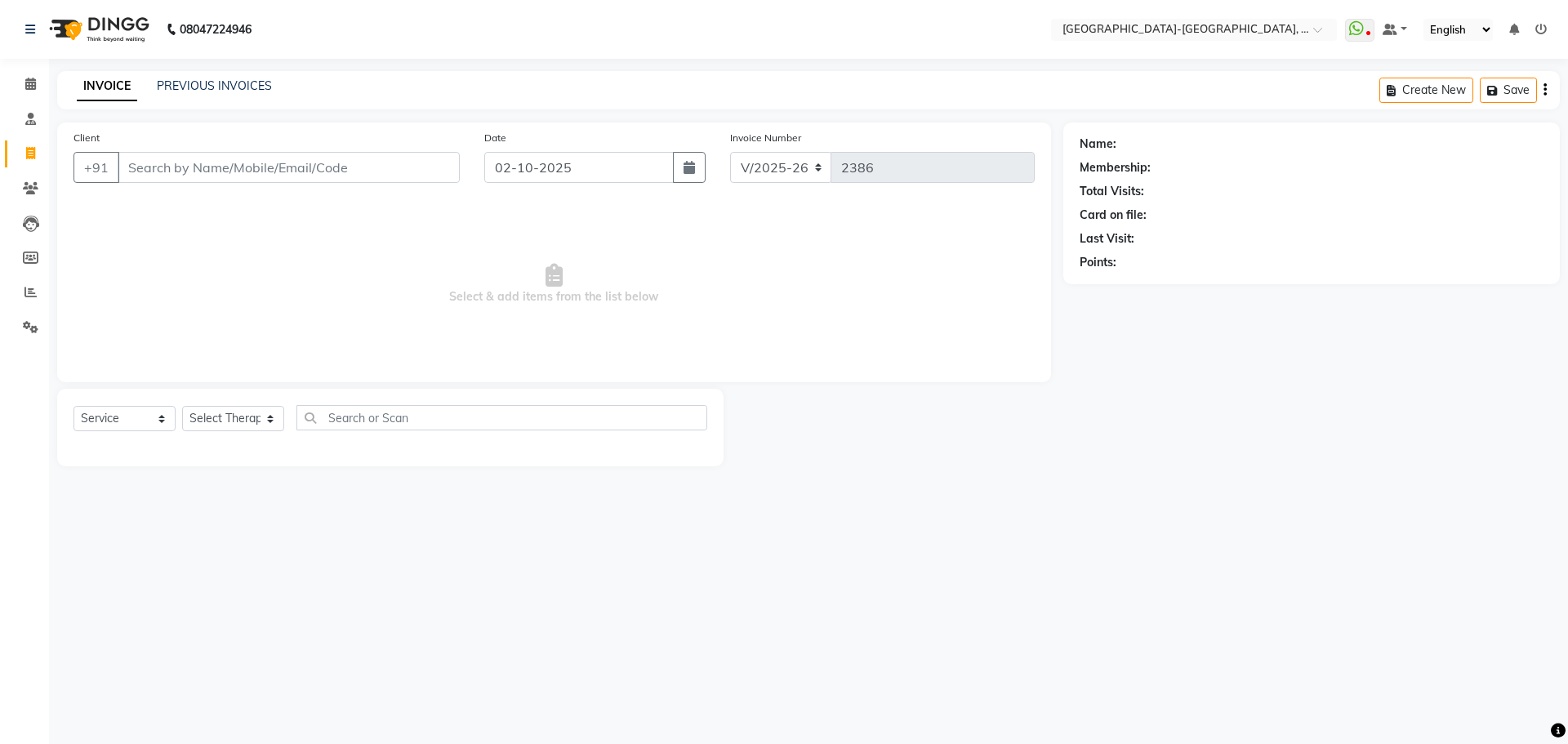
click at [231, 156] on input "Client" at bounding box center [288, 167] width 342 height 31
click at [245, 162] on input "Client" at bounding box center [288, 167] width 342 height 31
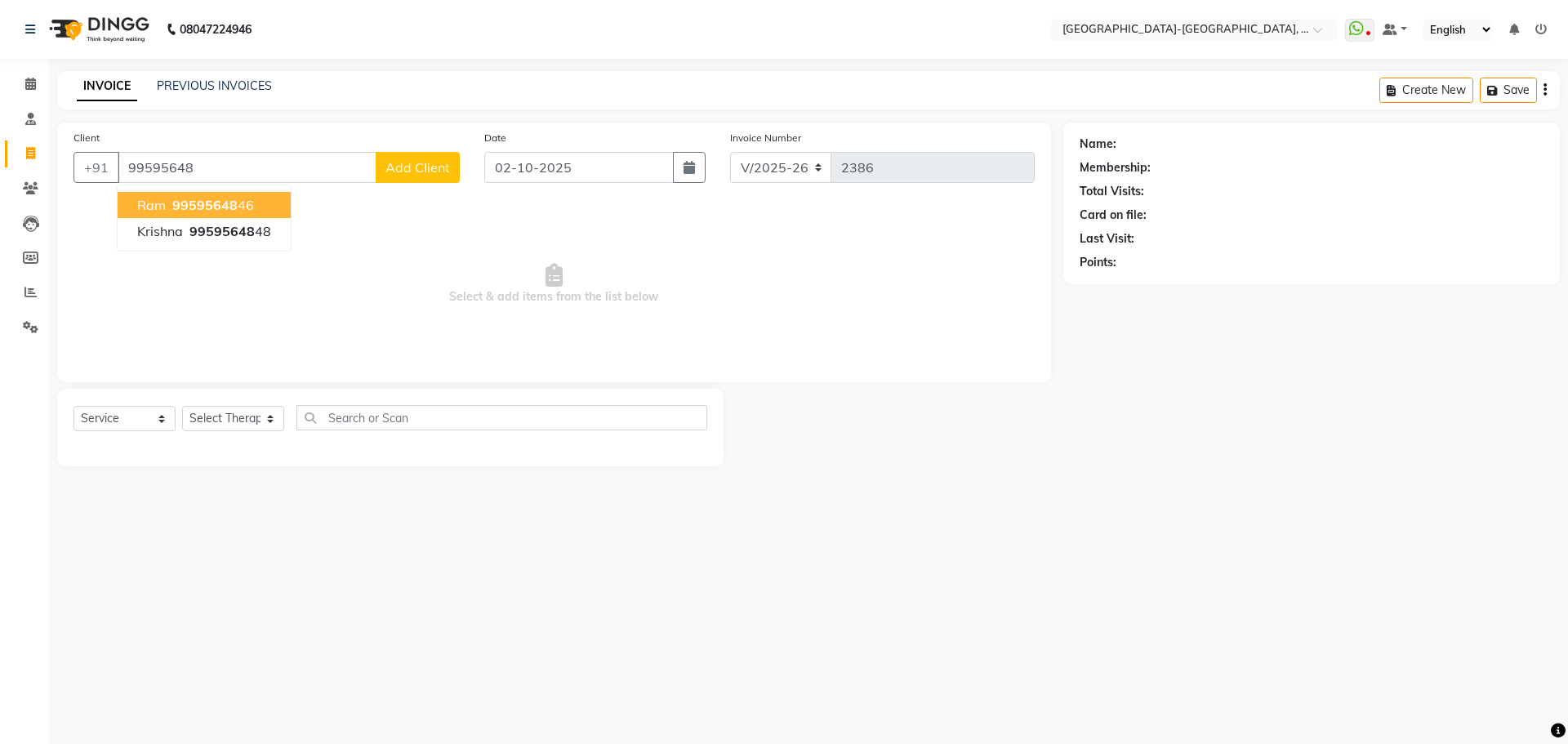
click at [229, 204] on span "99595648" at bounding box center [205, 205] width 65 height 17
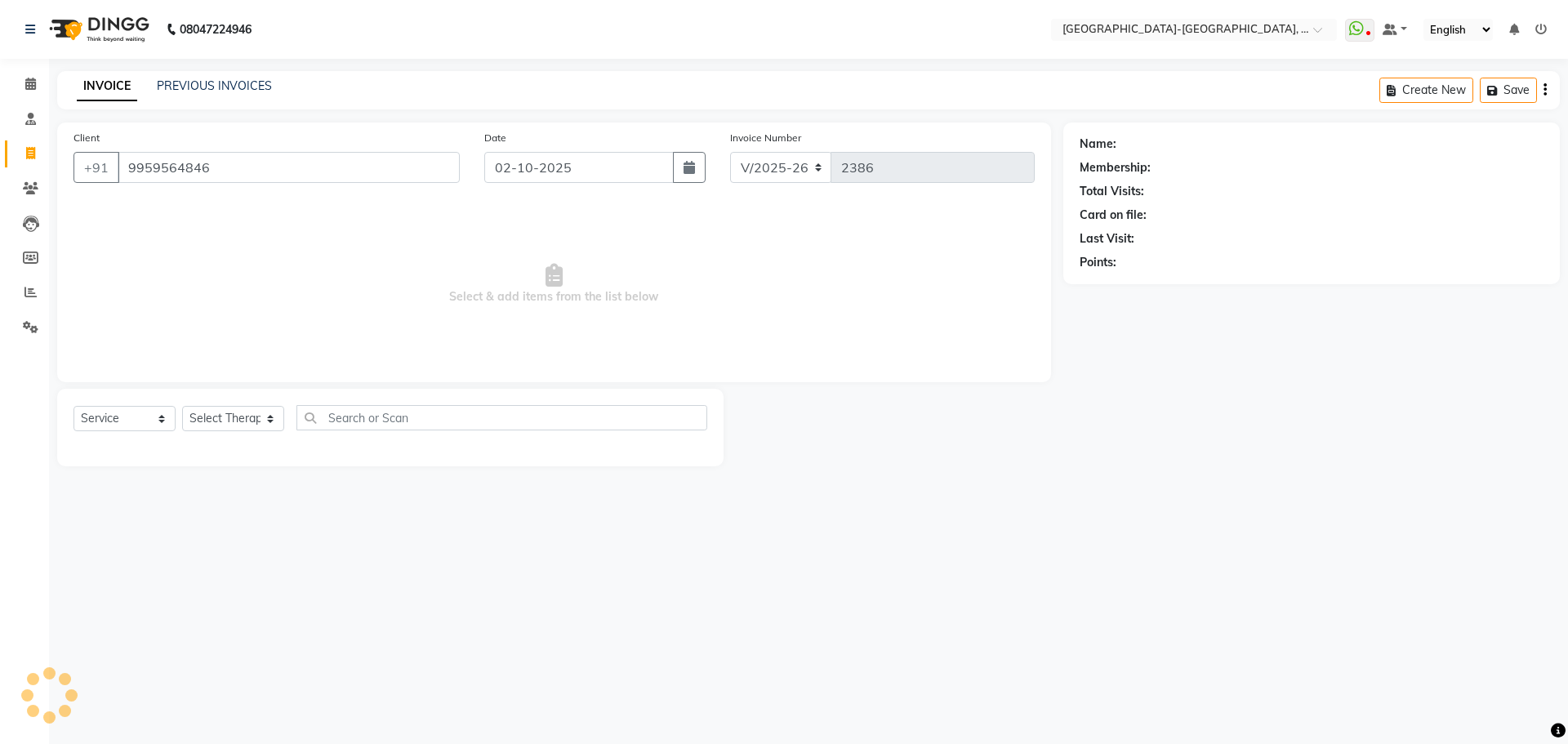
type input "9959564846"
select select "1: Object"
drag, startPoint x: 241, startPoint y: 429, endPoint x: 255, endPoint y: 422, distance: 15.7
click at [241, 429] on select "Select Therapist Adakho Bone Hridziia Iris Katene Kholu Mayio Mohit Moru P Hrii…" at bounding box center [233, 418] width 102 height 25
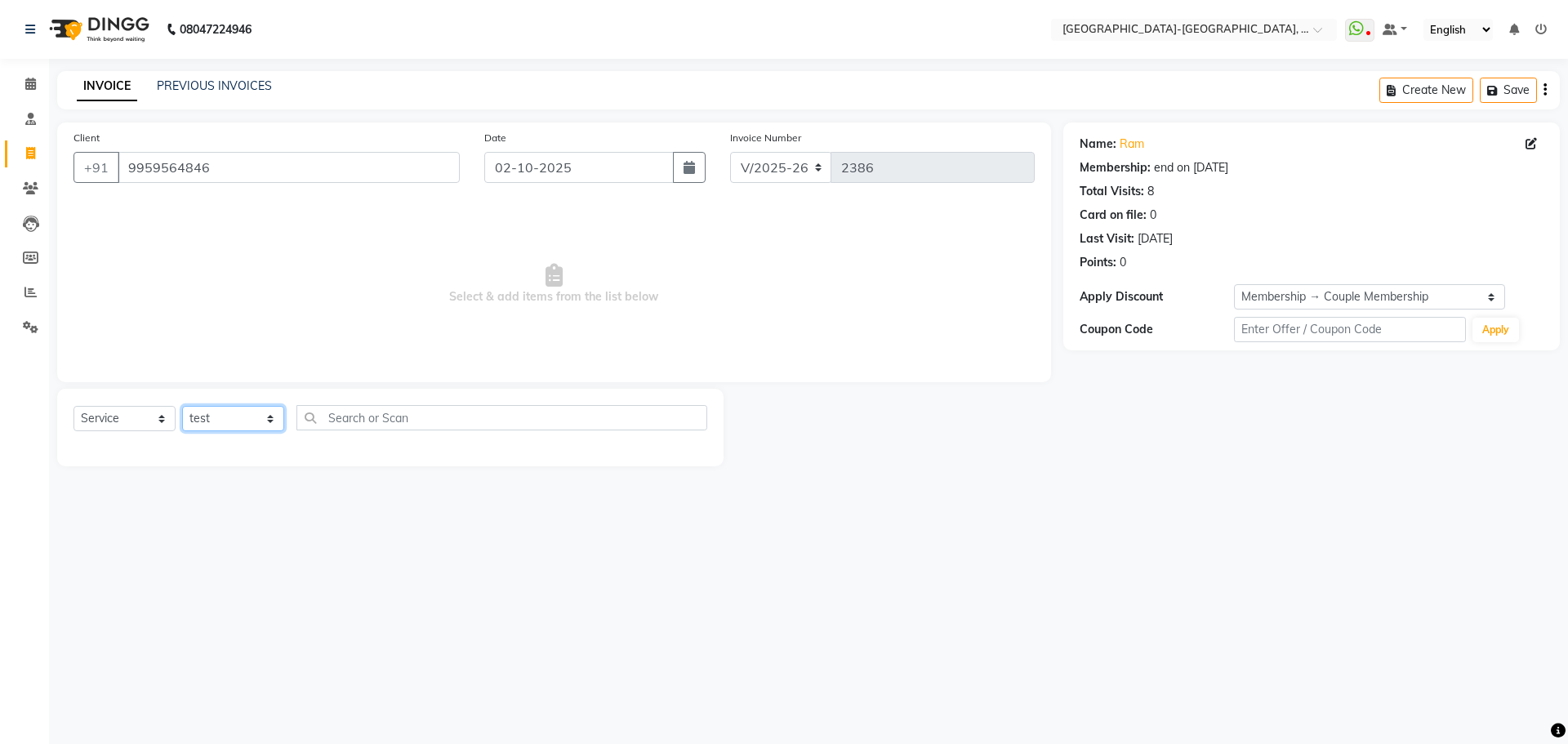
click at [182, 406] on select "Select Therapist Adakho Bone Hridziia Iris Katene Kholu Mayio Mohit Moru P Hrii…" at bounding box center [233, 418] width 102 height 25
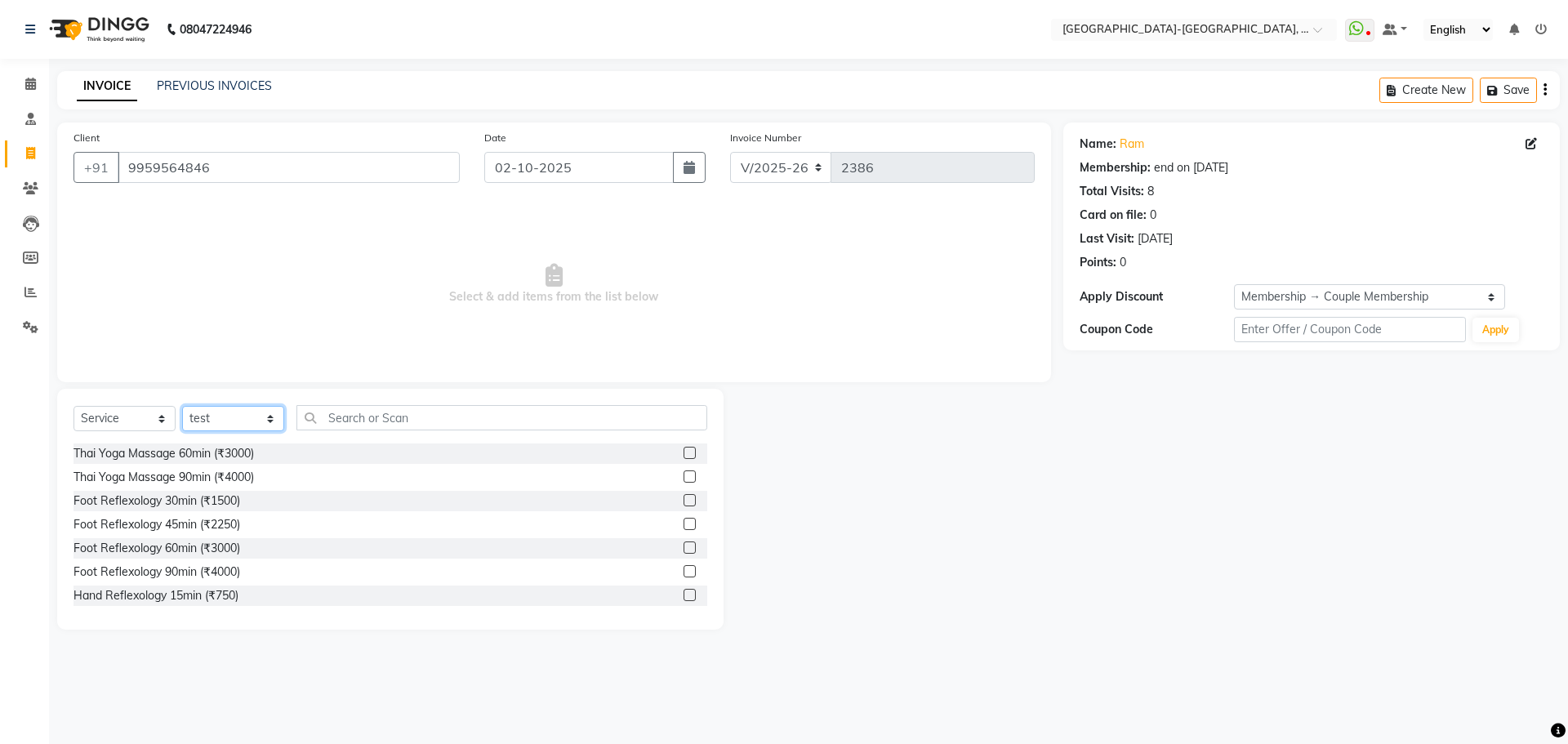
click at [244, 413] on select "Select Therapist Adakho Bone Hridziia Iris Katene Kholu Mayio Mohit Moru P Hrii…" at bounding box center [233, 418] width 102 height 25
select select "49851"
click at [182, 406] on select "Select Therapist Adakho Bone Hridziia Iris Katene Kholu Mayio Mohit Moru P Hrii…" at bounding box center [233, 418] width 102 height 25
click at [357, 427] on input "text" at bounding box center [501, 417] width 411 height 25
click at [189, 462] on div "Thai Yoga Massage 60min (₹3000)" at bounding box center [163, 453] width 181 height 17
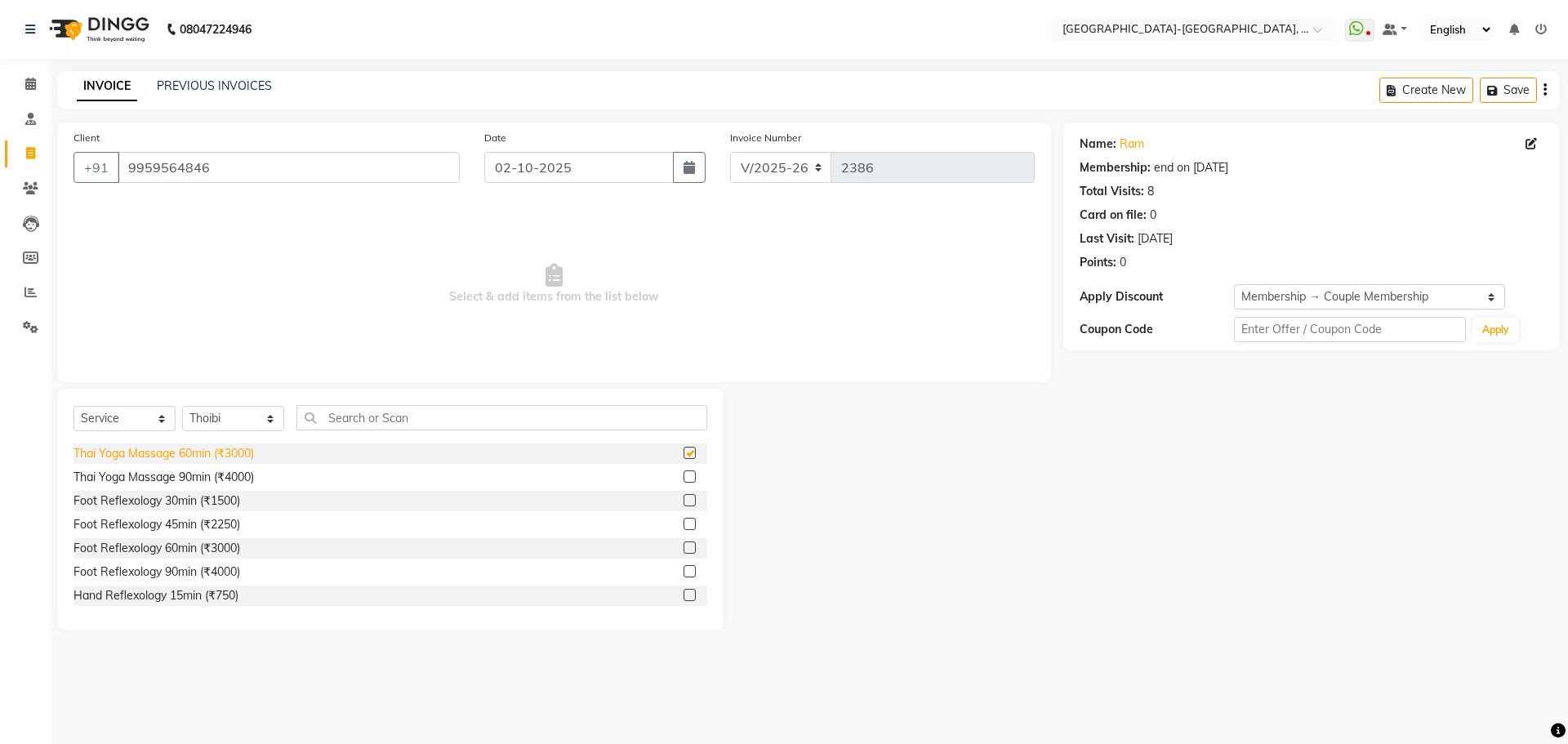
checkbox input "false"
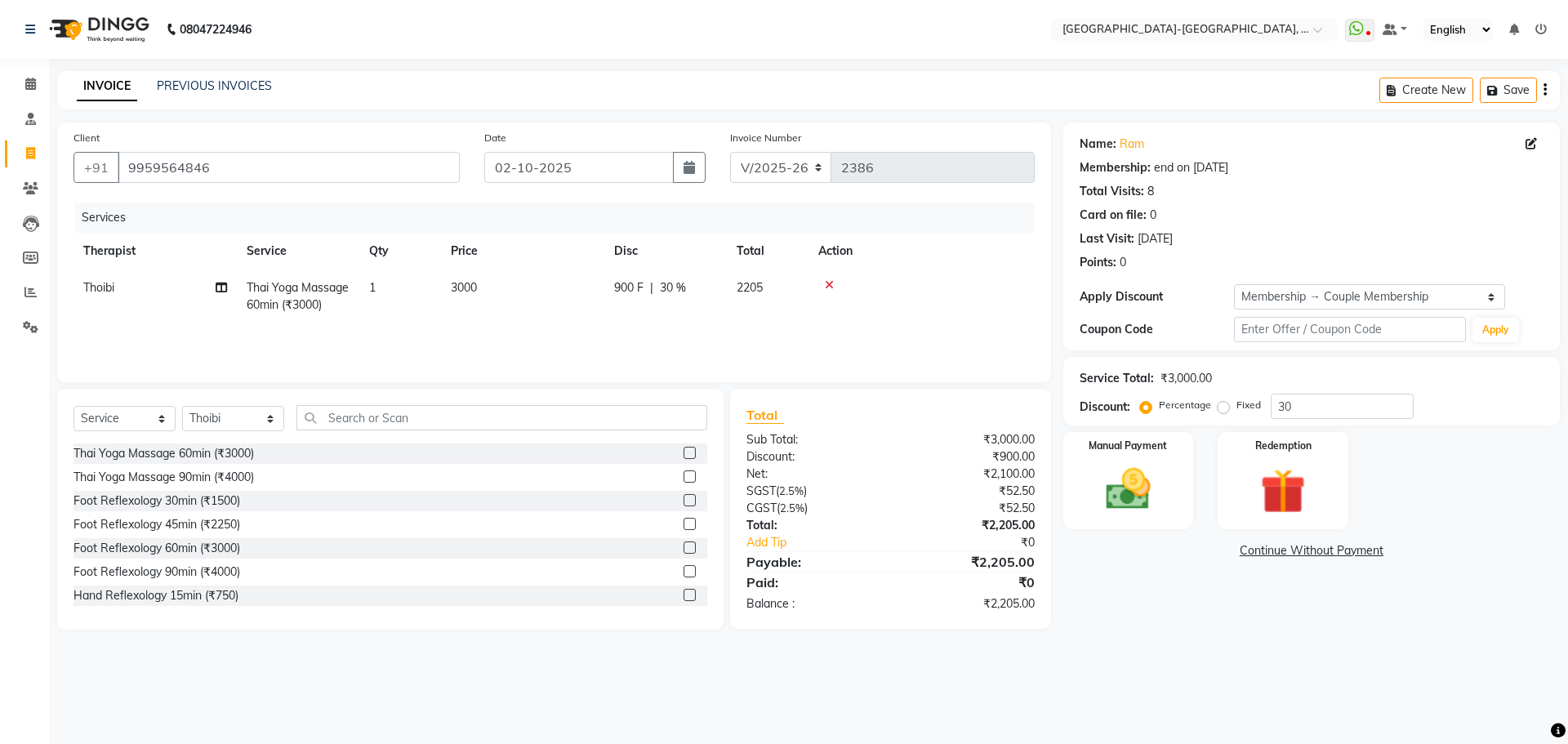
click at [295, 287] on span "Thai Yoga Massage 60min (₹3000)" at bounding box center [297, 296] width 102 height 32
select select "49851"
click at [296, 287] on span "Thai Yoga Massage 60min (₹3000)" at bounding box center [312, 302] width 102 height 32
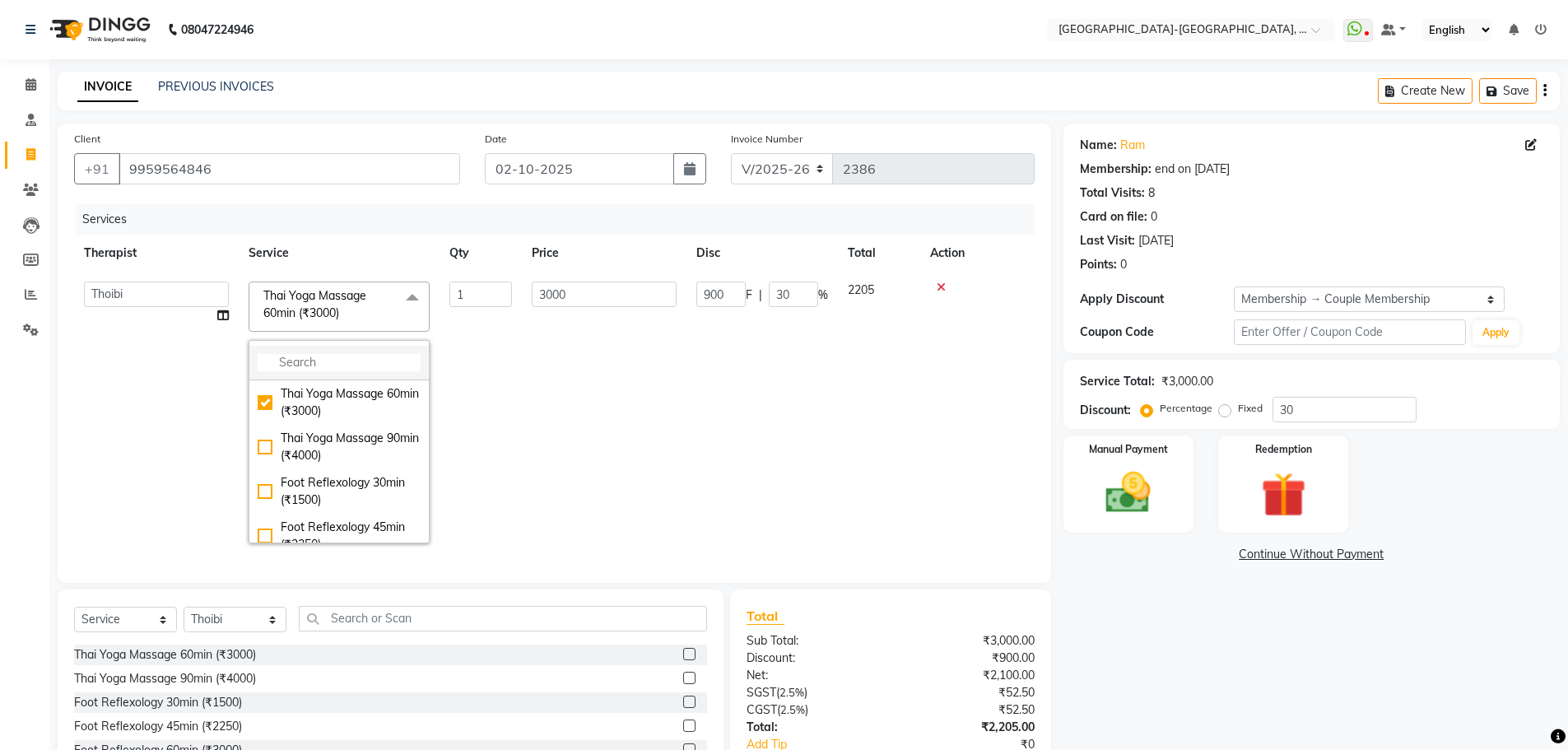
click at [316, 361] on input "multiselect-search" at bounding box center [339, 363] width 163 height 18
type input "fa"
click at [369, 532] on div "Facial Therapy (Reflex/ Gua Sha/ Cupping) (₹3000)" at bounding box center [339, 545] width 163 height 52
checkbox input "true"
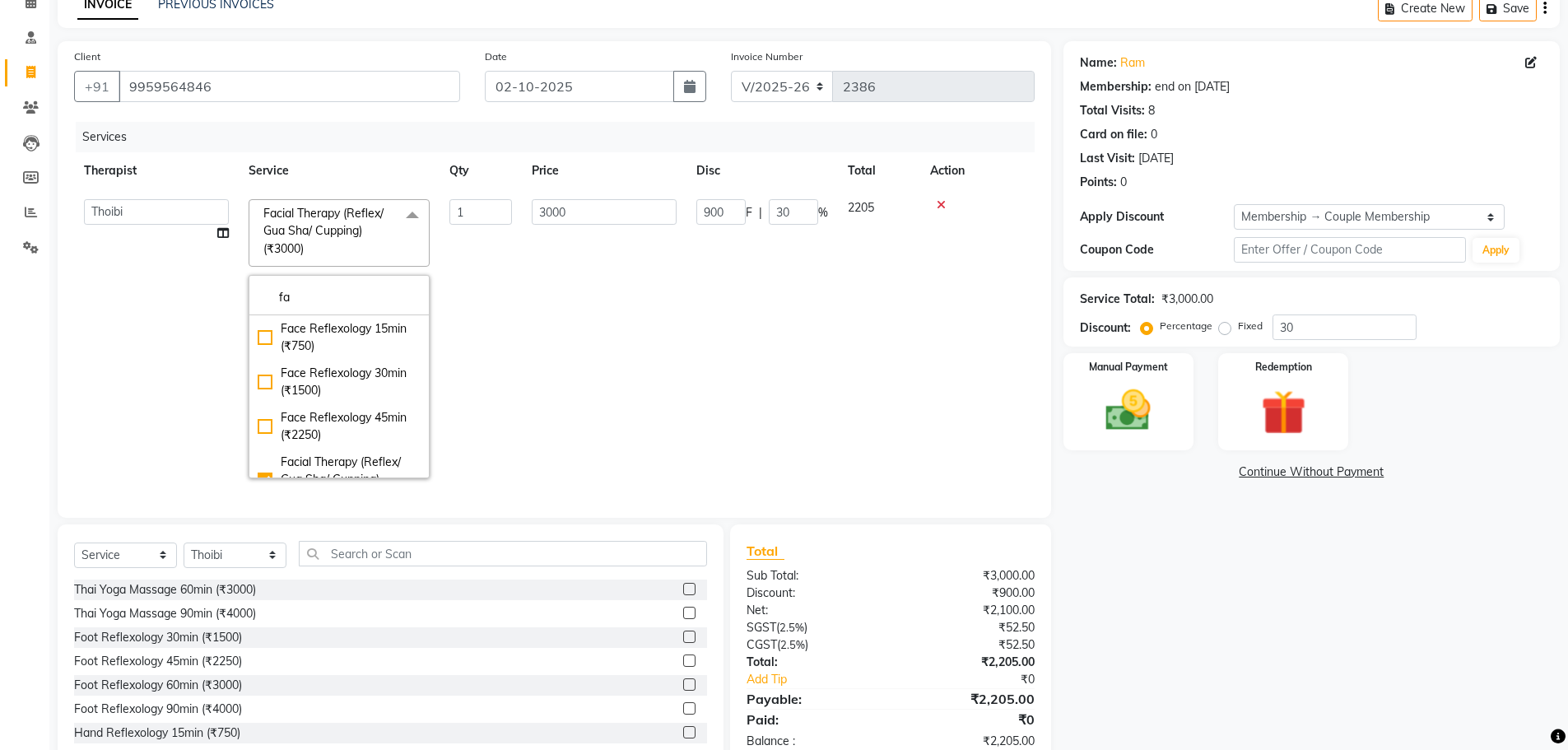
scroll to position [137, 0]
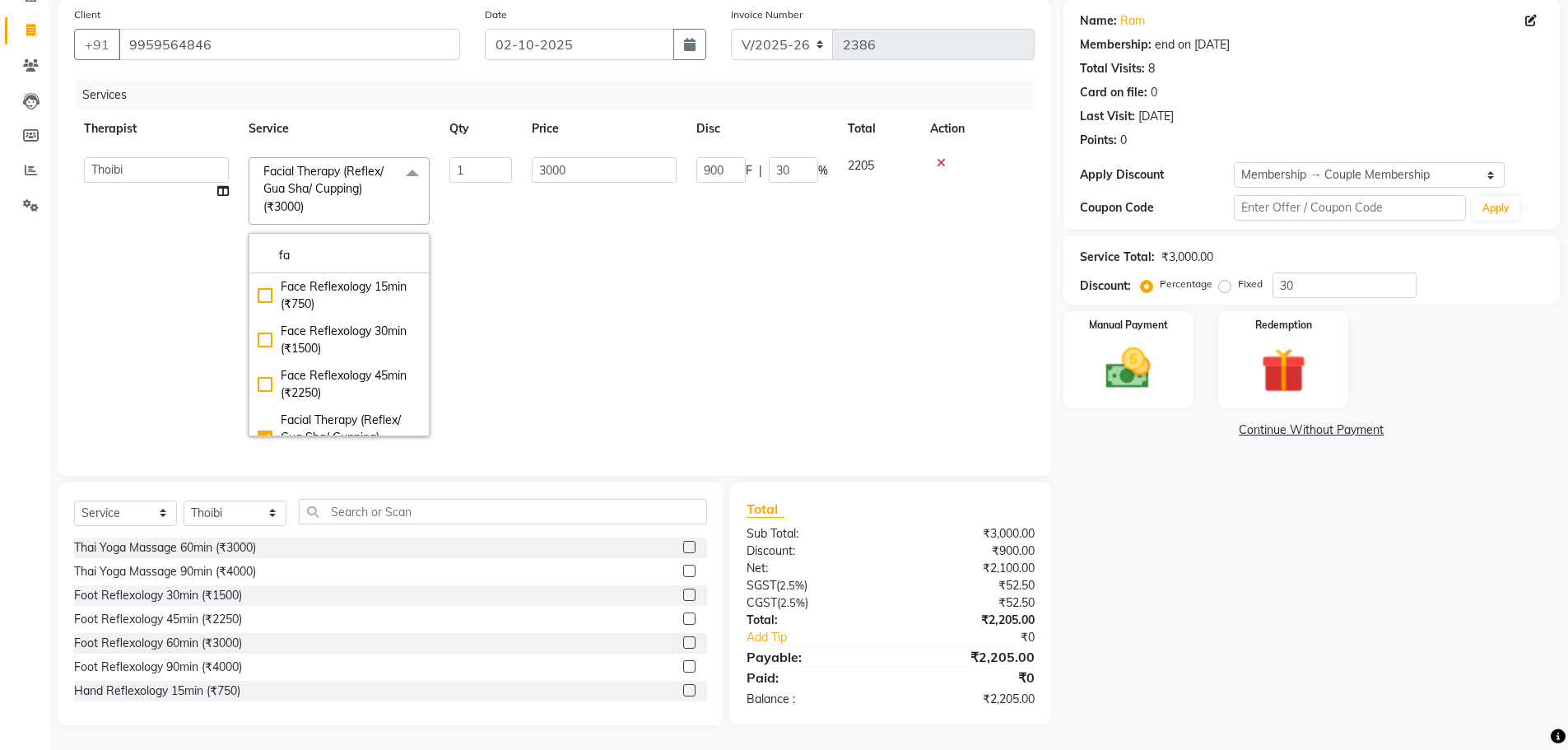
drag, startPoint x: 1205, startPoint y: 345, endPoint x: 1196, endPoint y: 347, distance: 9.2
click at [1205, 345] on div "Manual Payment Redemption" at bounding box center [1311, 360] width 521 height 97
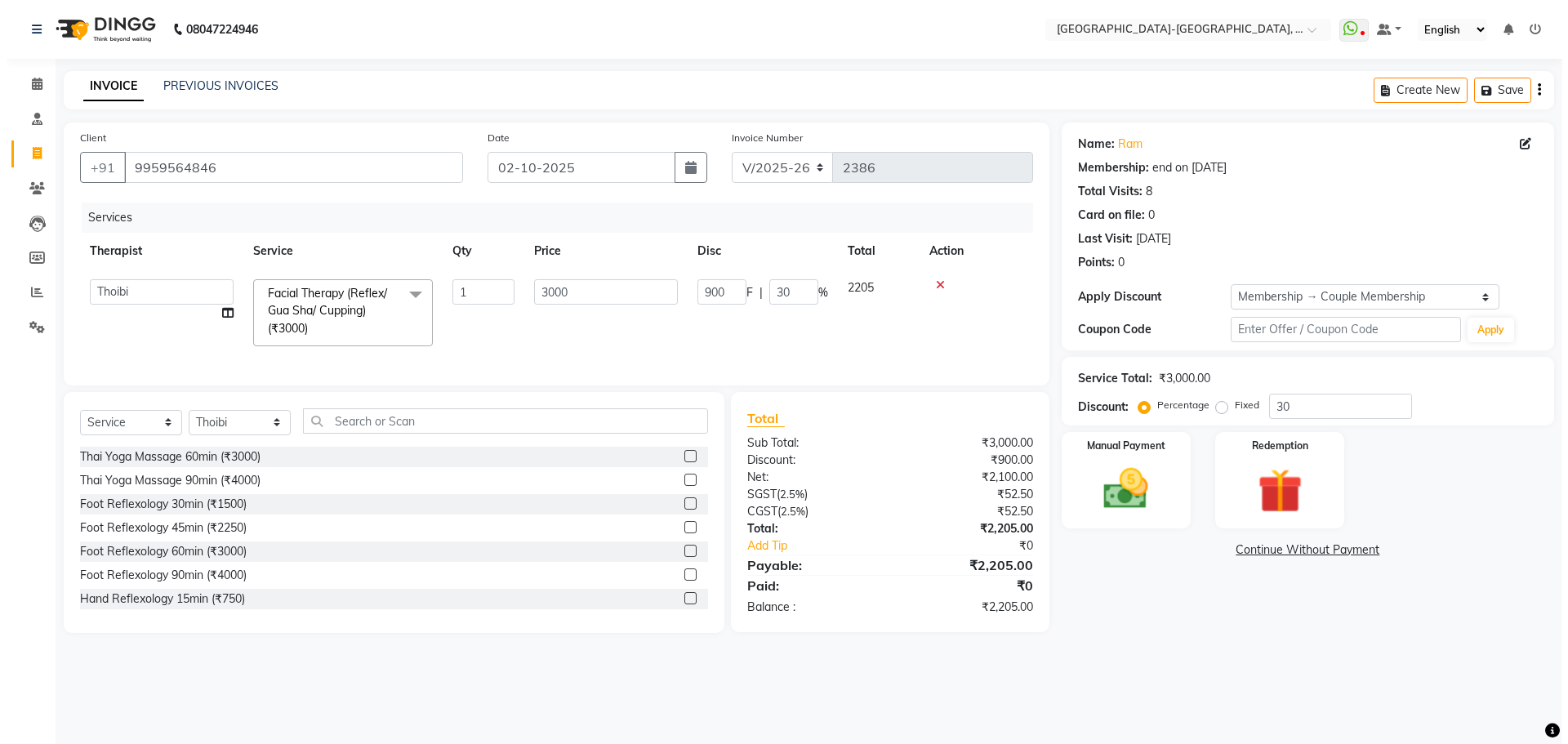
scroll to position [0, 0]
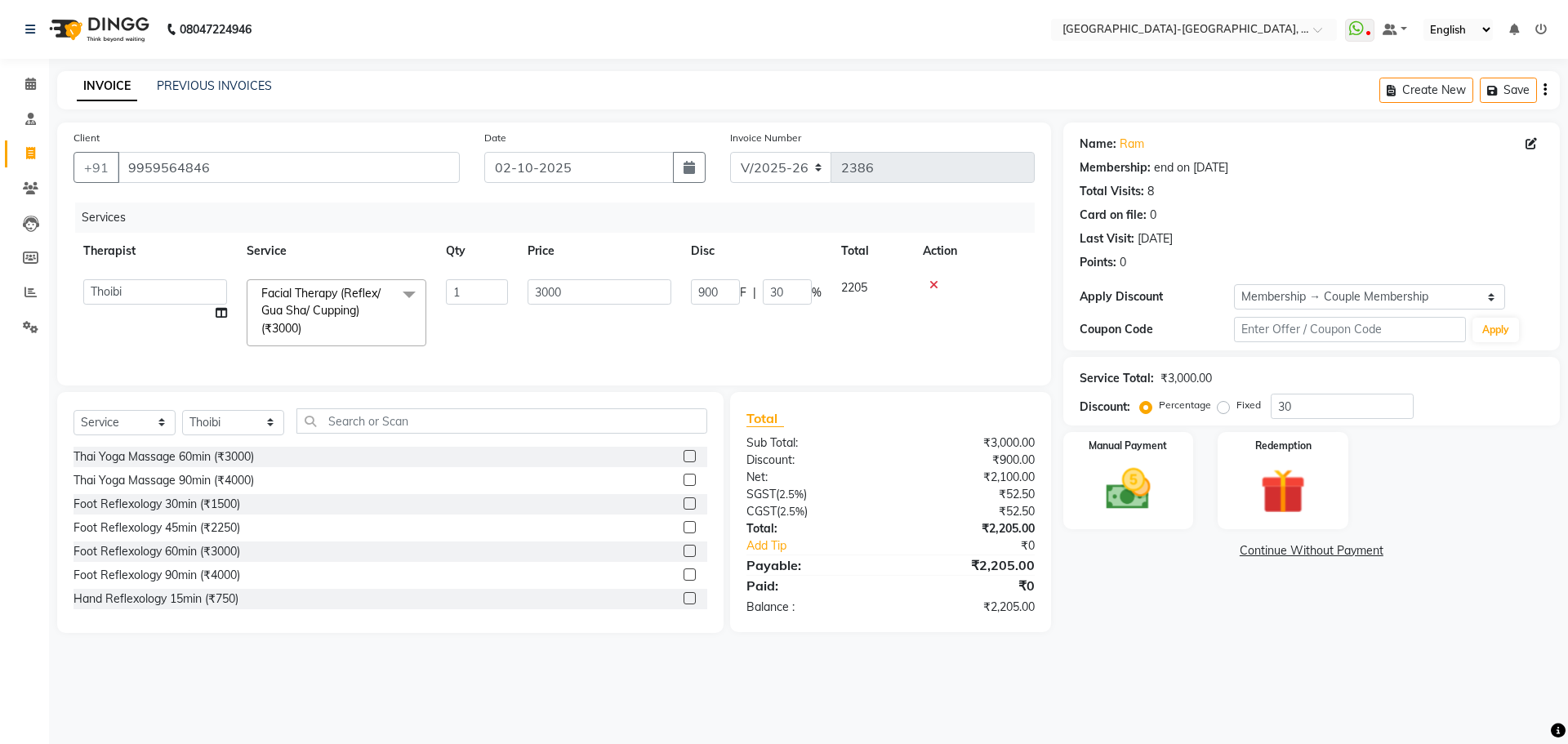
click at [1168, 344] on div "Name: Ram Membership: end on 14-08-2026 Total Visits: 8 Card on file: 0 Last Vi…" at bounding box center [1312, 237] width 496 height 228
click at [1160, 484] on img at bounding box center [1127, 489] width 76 height 54
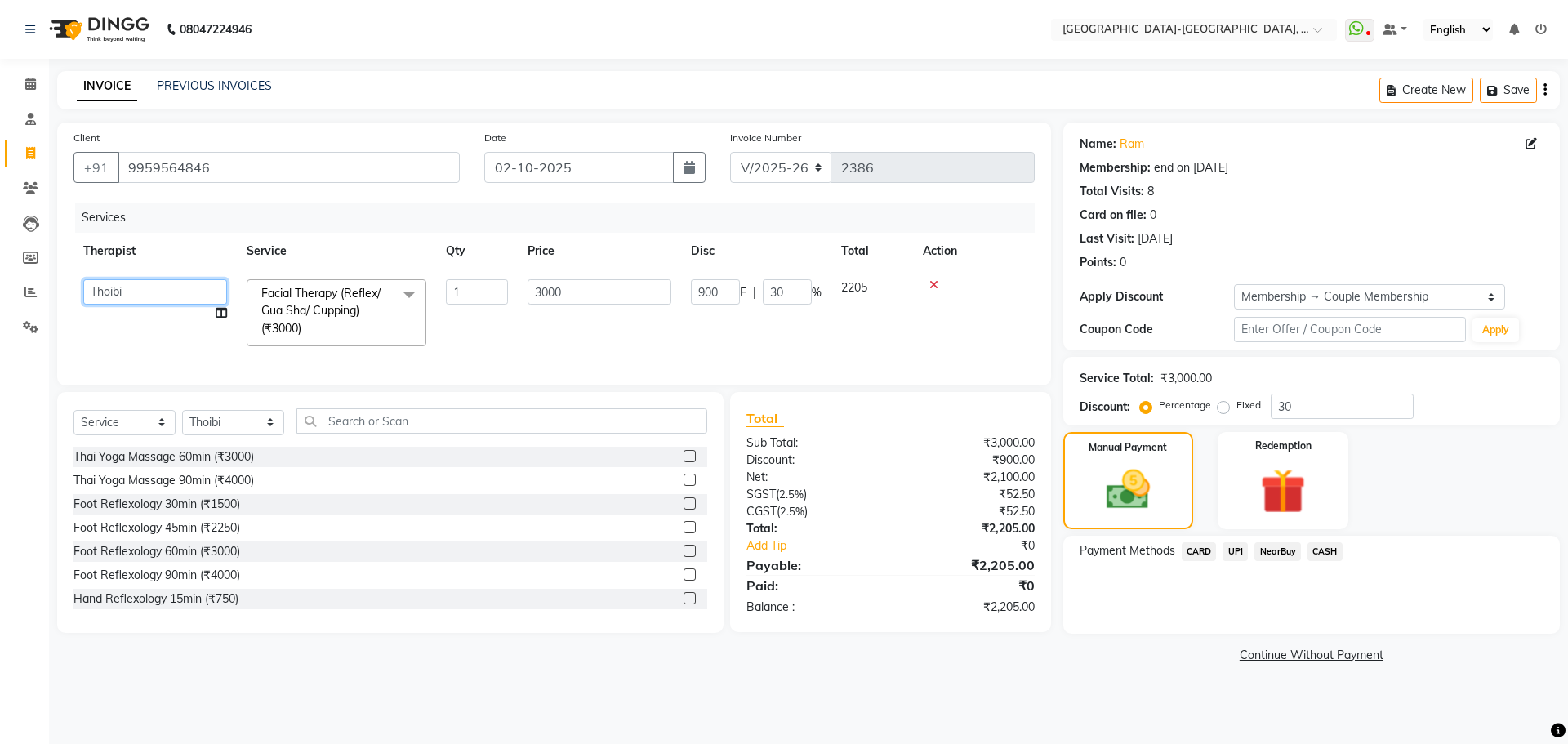
click at [93, 298] on select "Adakho Bone Hridziia Iris Katene Kholu Mayio Mohit Moru P Hriidziio Sahriini Sa…" at bounding box center [155, 292] width 144 height 25
select select "40937"
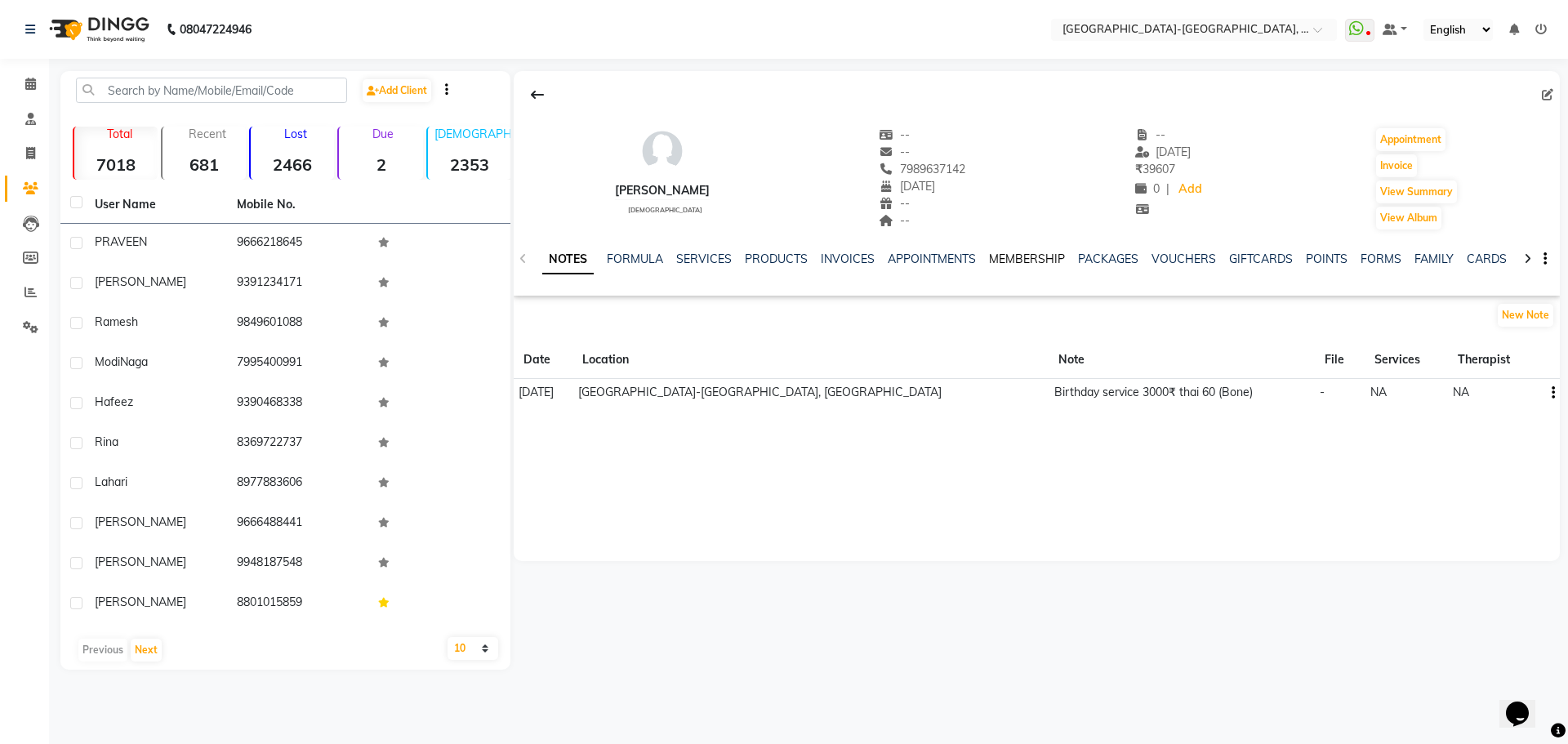
click at [1041, 257] on link "MEMBERSHIP" at bounding box center [1026, 259] width 76 height 15
